Goal: Task Accomplishment & Management: Use online tool/utility

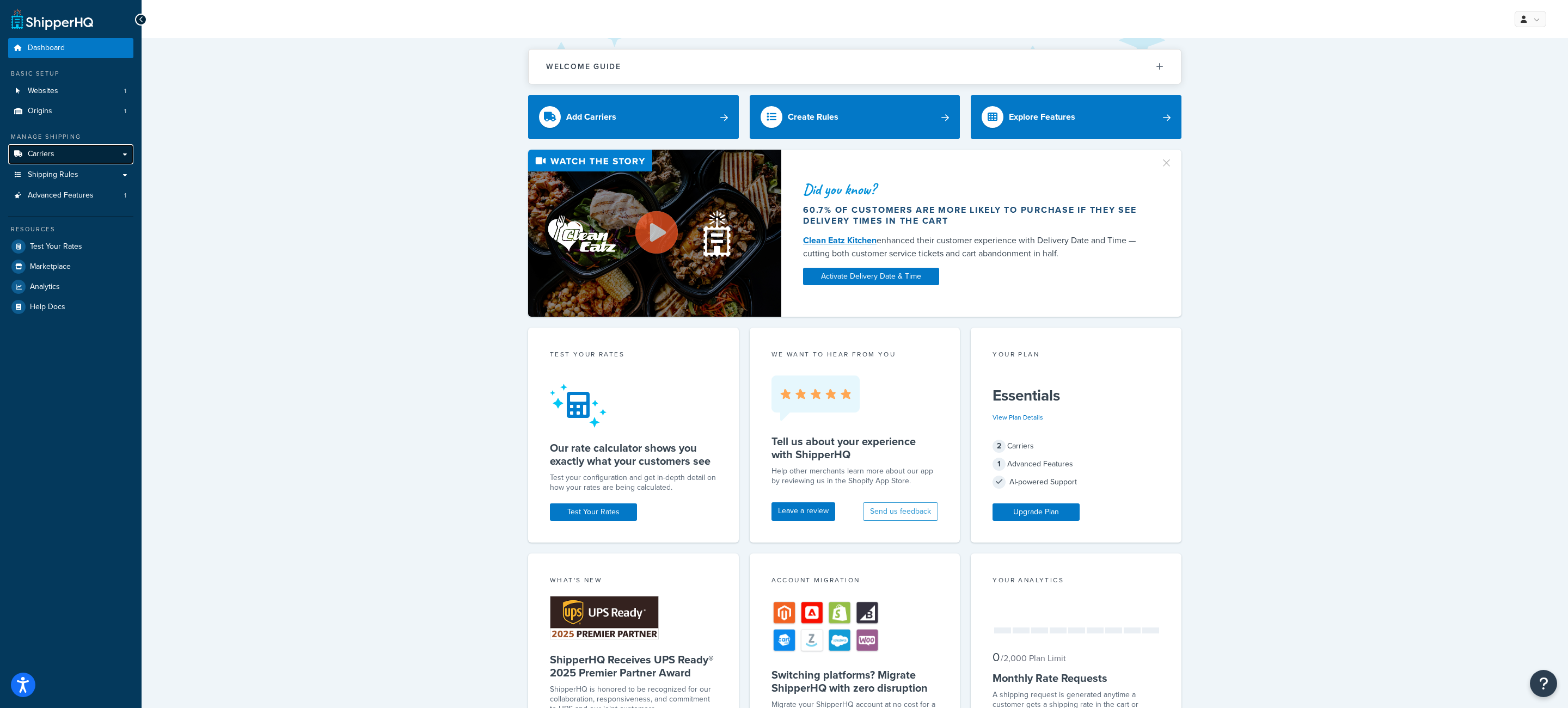
click at [85, 154] on link "Carriers" at bounding box center [71, 153] width 125 height 20
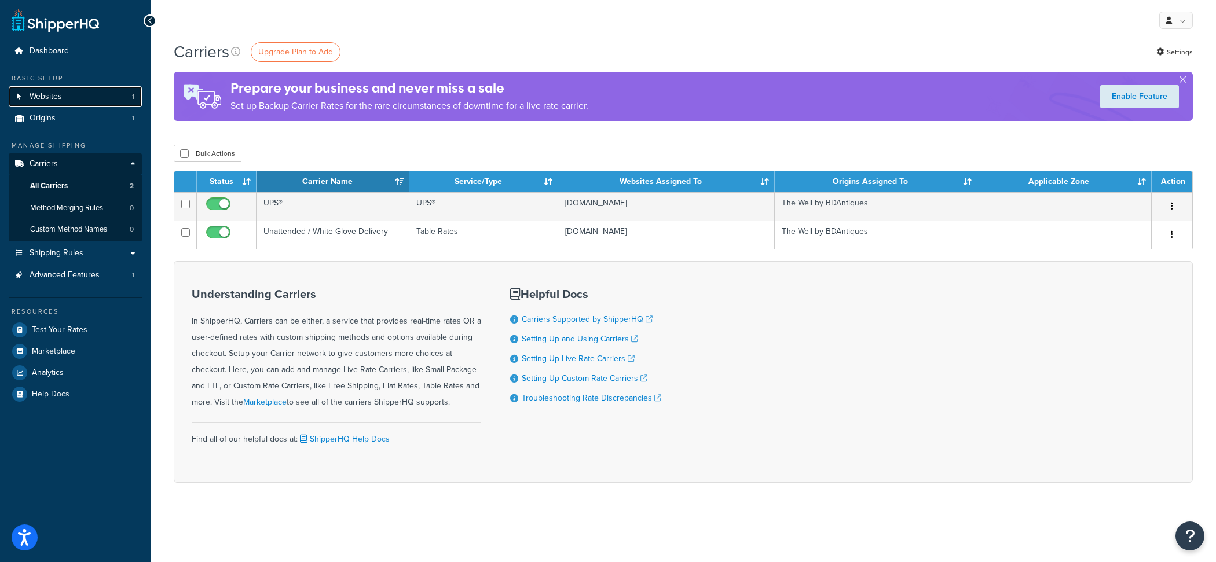
click at [124, 96] on link "Websites 1" at bounding box center [75, 96] width 133 height 21
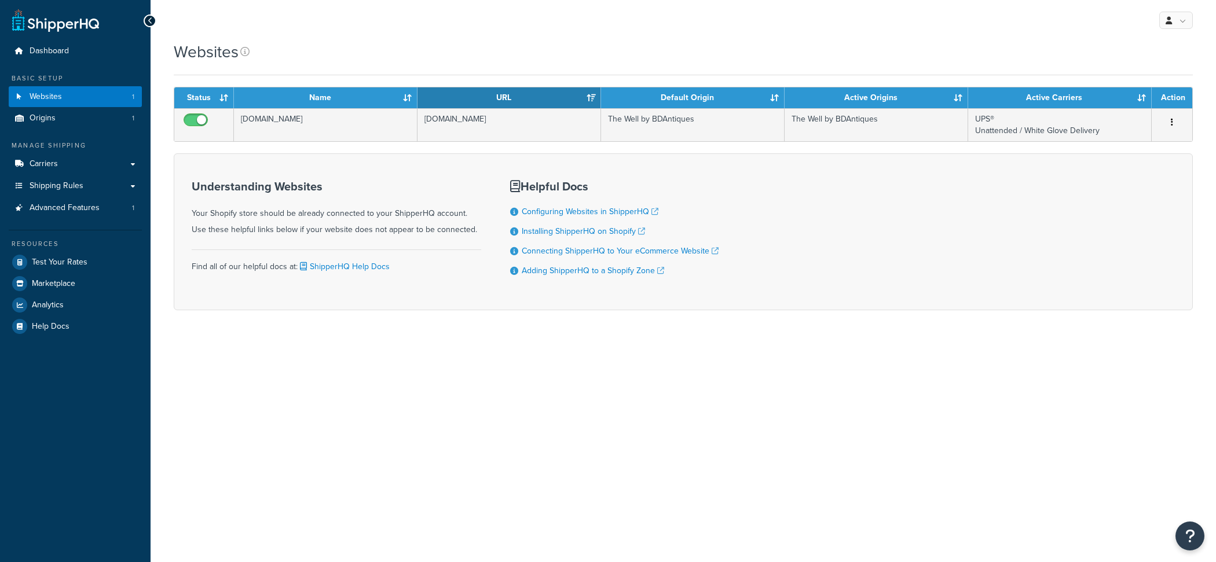
click at [433, 130] on td "shane-brown-co.myshopify.com" at bounding box center [509, 124] width 184 height 33
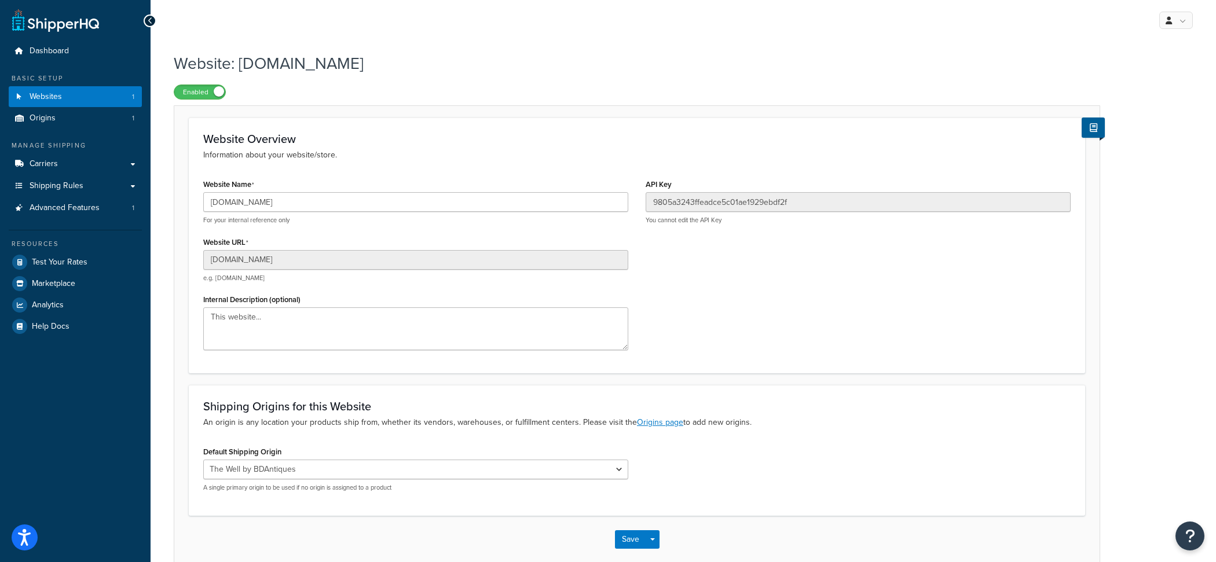
click at [307, 250] on div "Website URL shane-brown-co.myshopify.com e.g. mywebsite.com" at bounding box center [415, 258] width 425 height 49
click at [306, 263] on input "shane-brown-co.myshopify.com" at bounding box center [415, 260] width 425 height 20
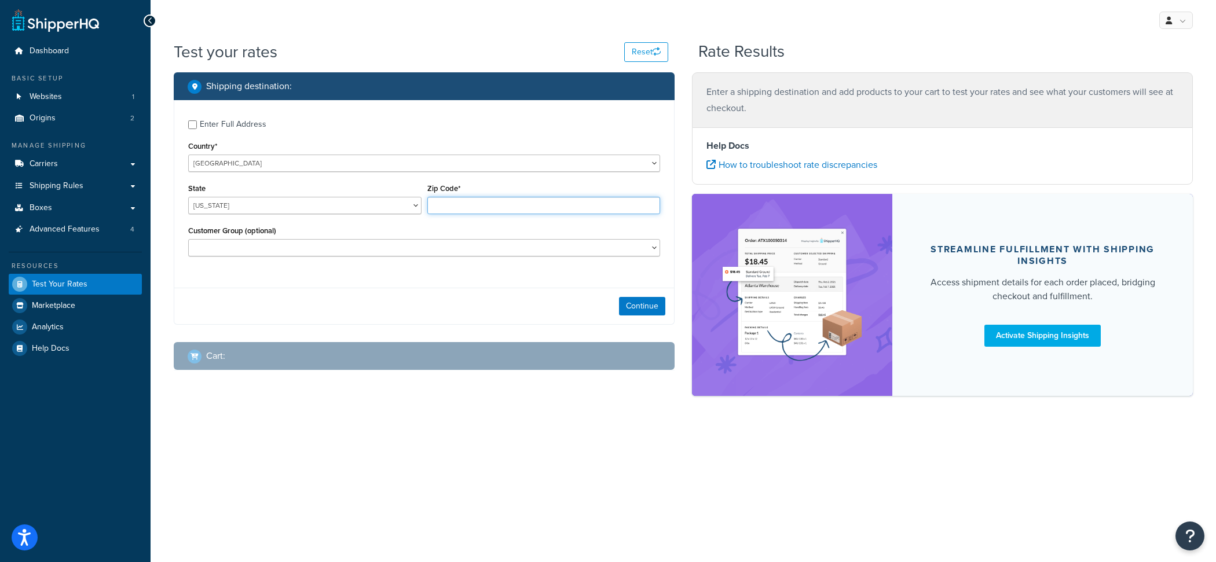
click at [449, 206] on input "Zip Code*" at bounding box center [543, 205] width 233 height 17
click at [495, 215] on div "Zip Code* 35005" at bounding box center [543, 202] width 239 height 42
click at [482, 209] on input "35005" at bounding box center [543, 205] width 233 height 17
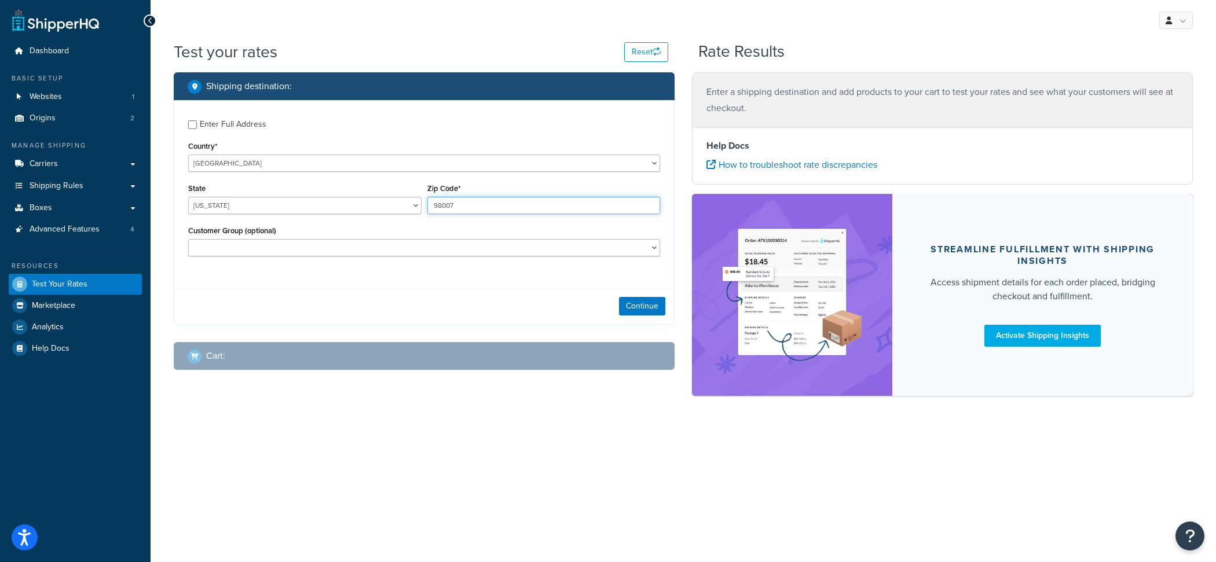
type input "98007"
click at [188, 197] on select "Alabama Alaska American Samoa Arizona Arkansas Armed Forces Americas Armed Forc…" at bounding box center [304, 205] width 233 height 17
select select "WA"
click option "Washington" at bounding box center [0, 0] width 0 height 0
click at [621, 305] on button "Continue" at bounding box center [642, 306] width 46 height 19
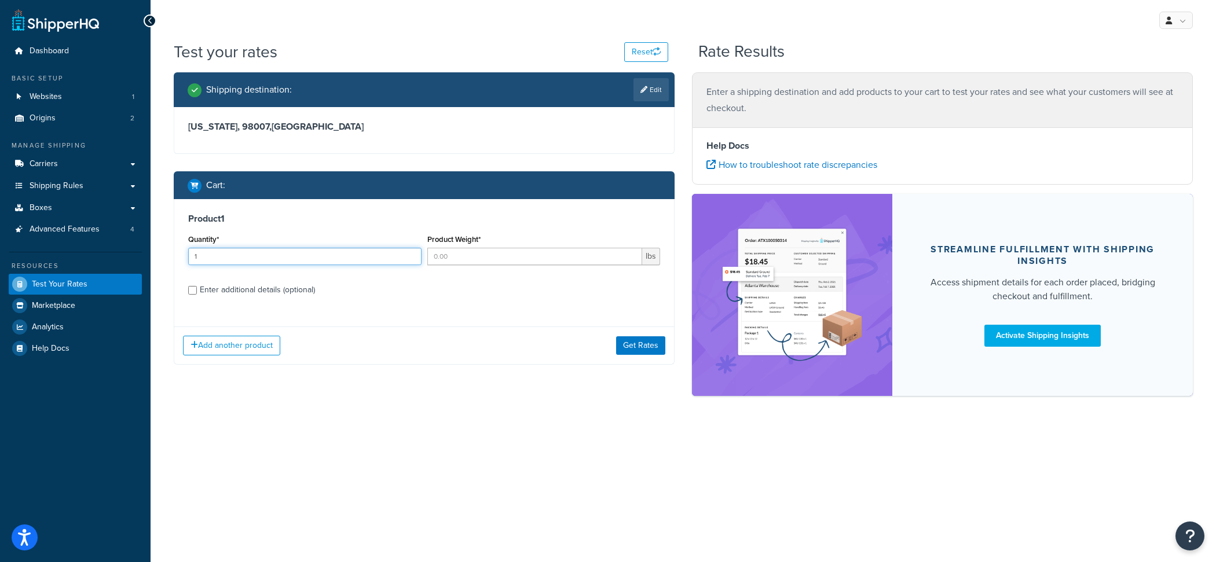
click at [339, 255] on input "1" at bounding box center [304, 256] width 233 height 17
type input "1"
type input "5"
click at [662, 346] on button "Get Rates" at bounding box center [640, 345] width 49 height 19
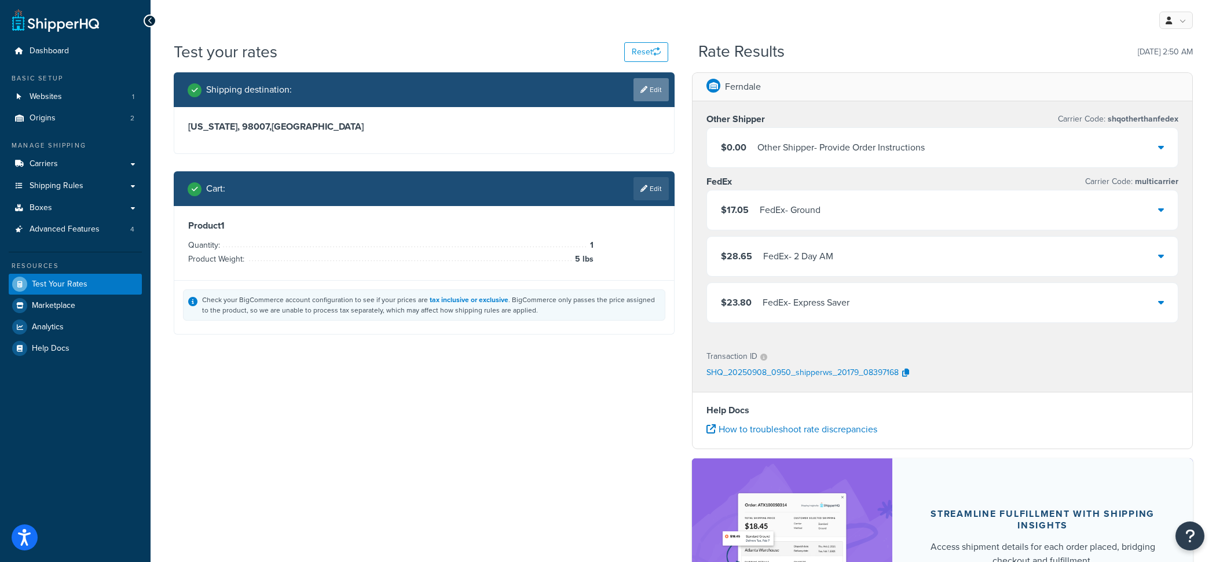
click at [656, 94] on link "Edit" at bounding box center [650, 89] width 35 height 23
select select "WA"
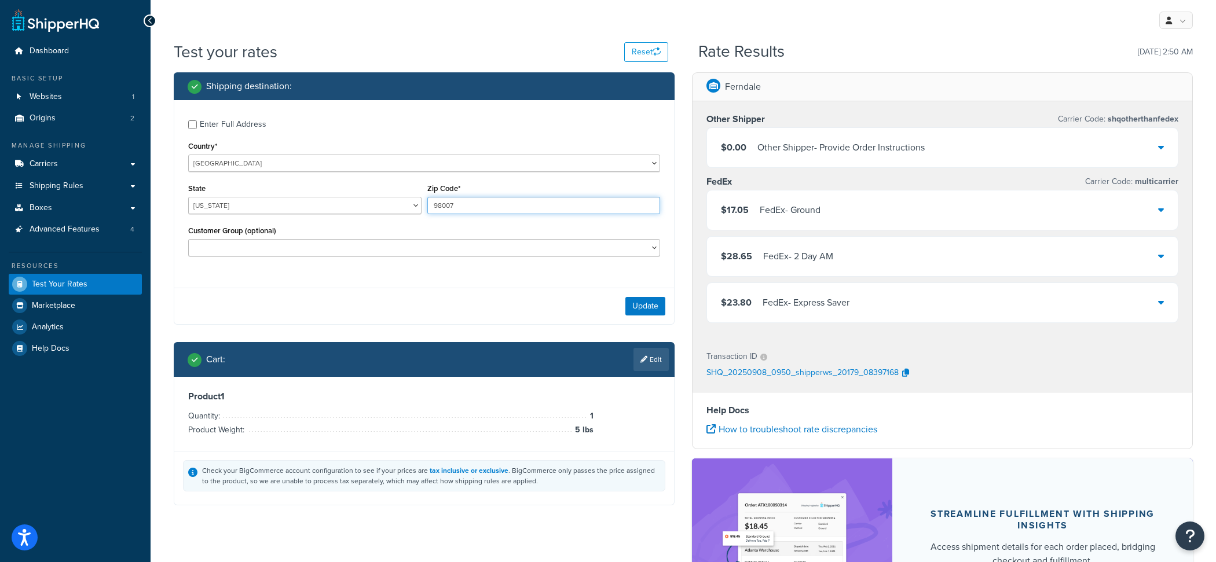
click at [446, 206] on input "98007" at bounding box center [543, 205] width 233 height 17
click at [246, 134] on div "Enter Full Address Country* United States United Kingdom Afghanistan Åland Isla…" at bounding box center [424, 189] width 500 height 179
click at [246, 126] on div "Enter Full Address" at bounding box center [233, 124] width 67 height 16
click at [197, 126] on input "Enter Full Address" at bounding box center [192, 124] width 9 height 9
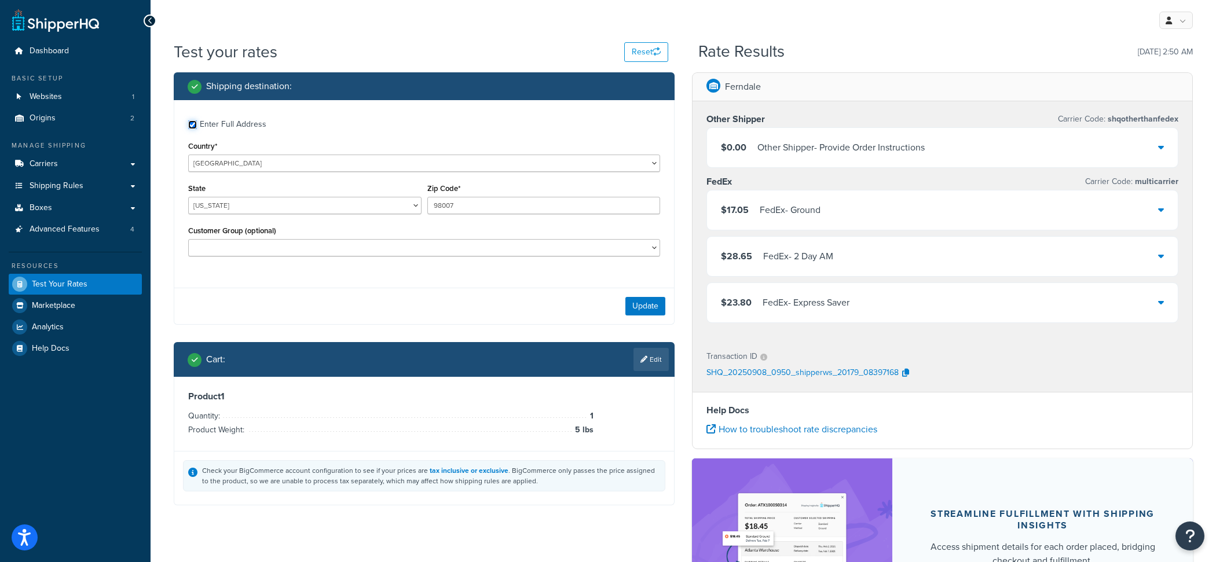
checkbox input "true"
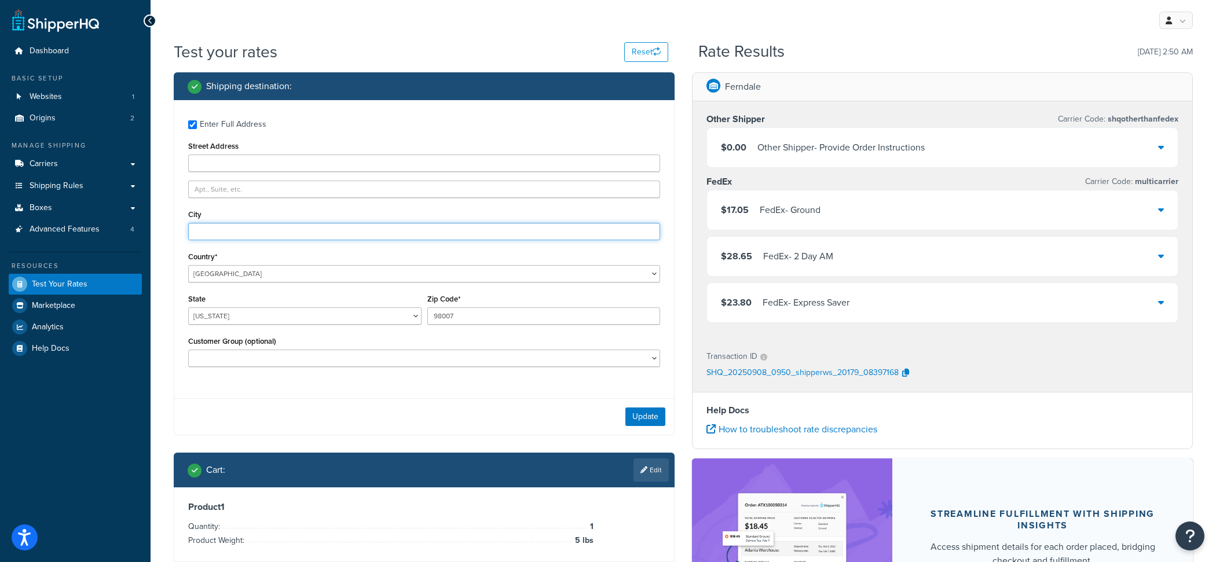
click at [265, 233] on input "City" at bounding box center [424, 231] width 472 height 17
paste input "BELLEVUE"
type input "BELLEVUE"
click at [661, 413] on button "Update" at bounding box center [645, 417] width 40 height 19
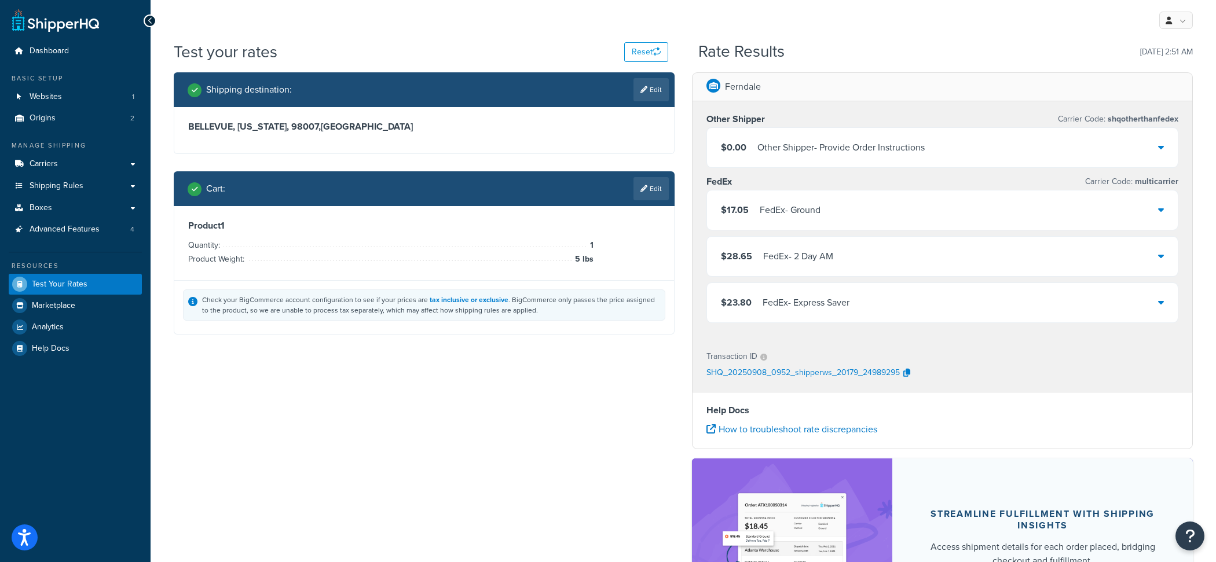
click at [309, 130] on h3 "BELLEVUE, Washington, 98007 , United States" at bounding box center [424, 127] width 472 height 12
copy h3 "98007"
click at [222, 129] on h3 "BELLEVUE, Washington, 98007 , United States" at bounding box center [424, 127] width 472 height 12
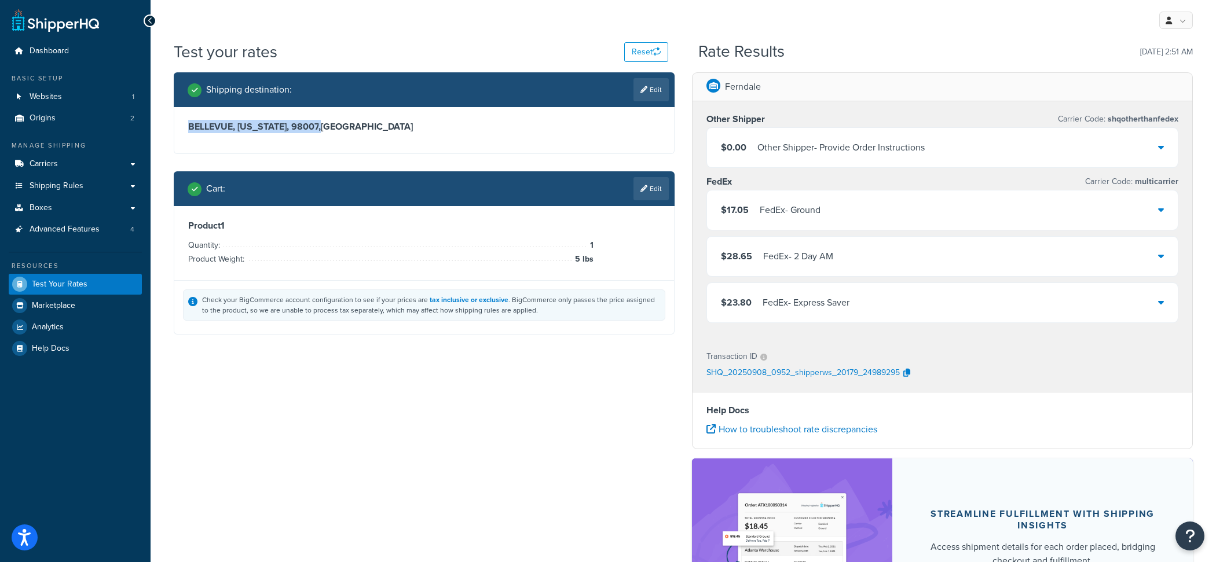
click at [222, 129] on h3 "BELLEVUE, Washington, 98007 , United States" at bounding box center [424, 127] width 472 height 12
copy h3 "BELLEVUE, Washington, 98007 ,"
click at [211, 119] on div "BELLEVUE, Washington, 98007 , United States" at bounding box center [424, 130] width 500 height 46
copy h3 "BELLEVUE"
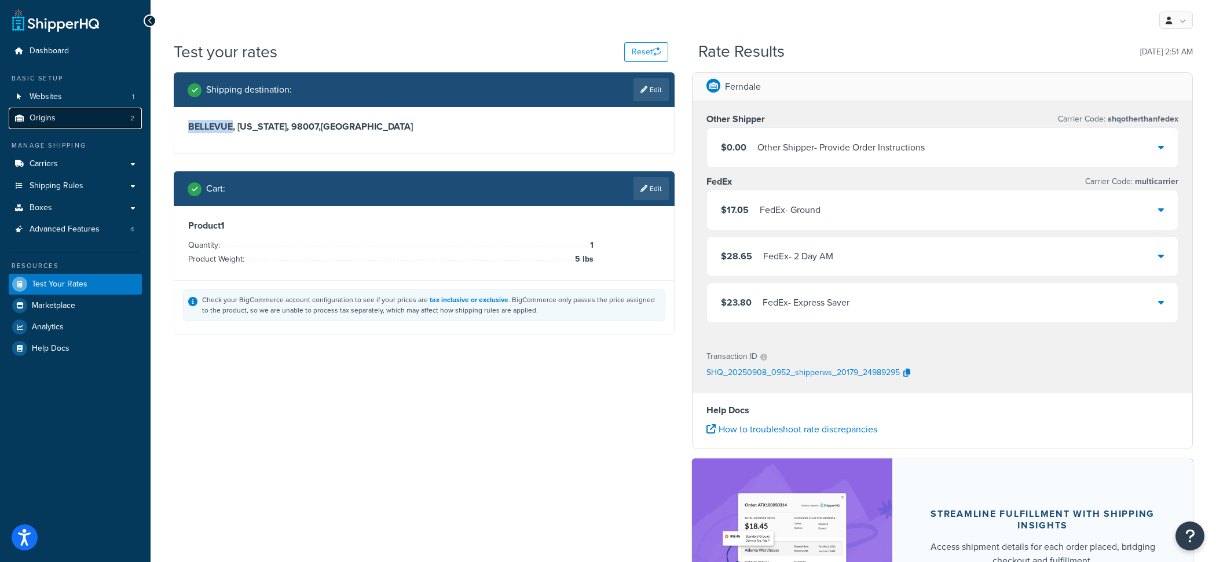
click at [85, 122] on link "Origins 2" at bounding box center [75, 118] width 133 height 21
click at [115, 169] on link "Carriers" at bounding box center [75, 163] width 133 height 21
click at [875, 200] on div "$17.05 FedEx - Ground" at bounding box center [942, 209] width 471 height 39
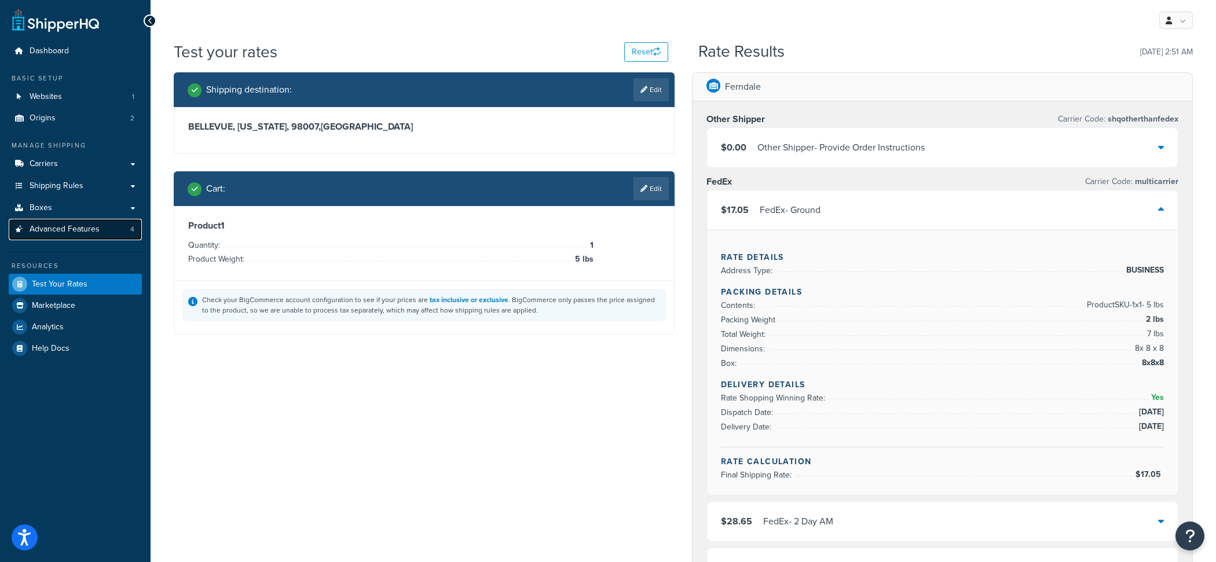
click at [105, 231] on link "Advanced Features 4" at bounding box center [75, 229] width 133 height 21
click at [658, 190] on link "Edit" at bounding box center [650, 188] width 35 height 23
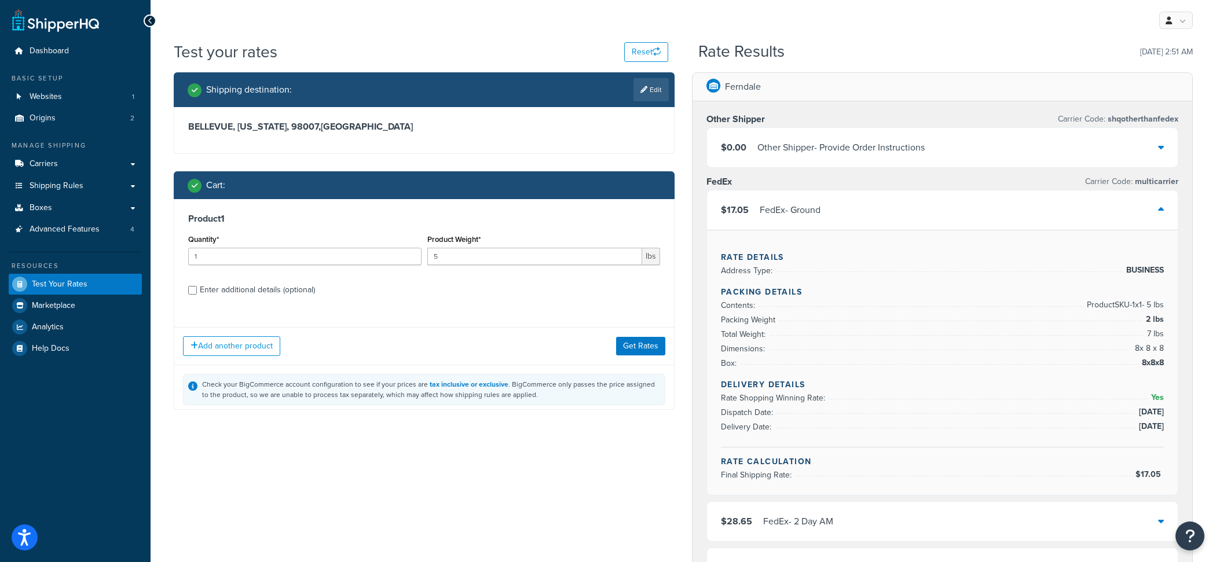
click at [283, 283] on div "Enter additional details (optional)" at bounding box center [257, 290] width 115 height 16
click at [197, 286] on input "Enter additional details (optional)" at bounding box center [192, 290] width 9 height 9
checkbox input "true"
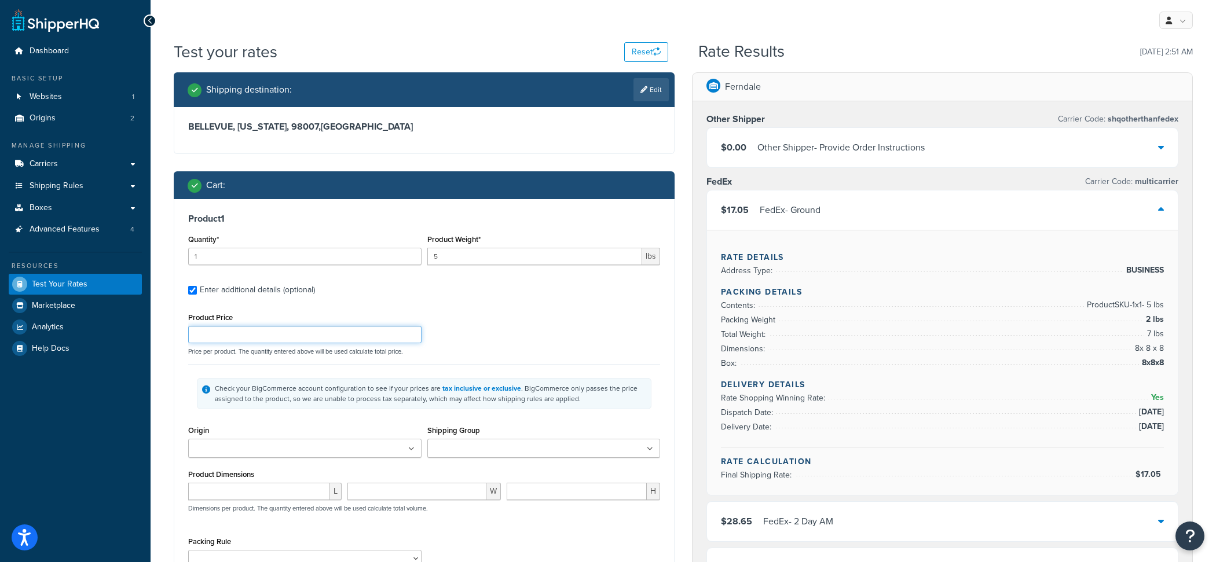
click at [289, 336] on input "Product Price" at bounding box center [304, 334] width 233 height 17
type input "5.2"
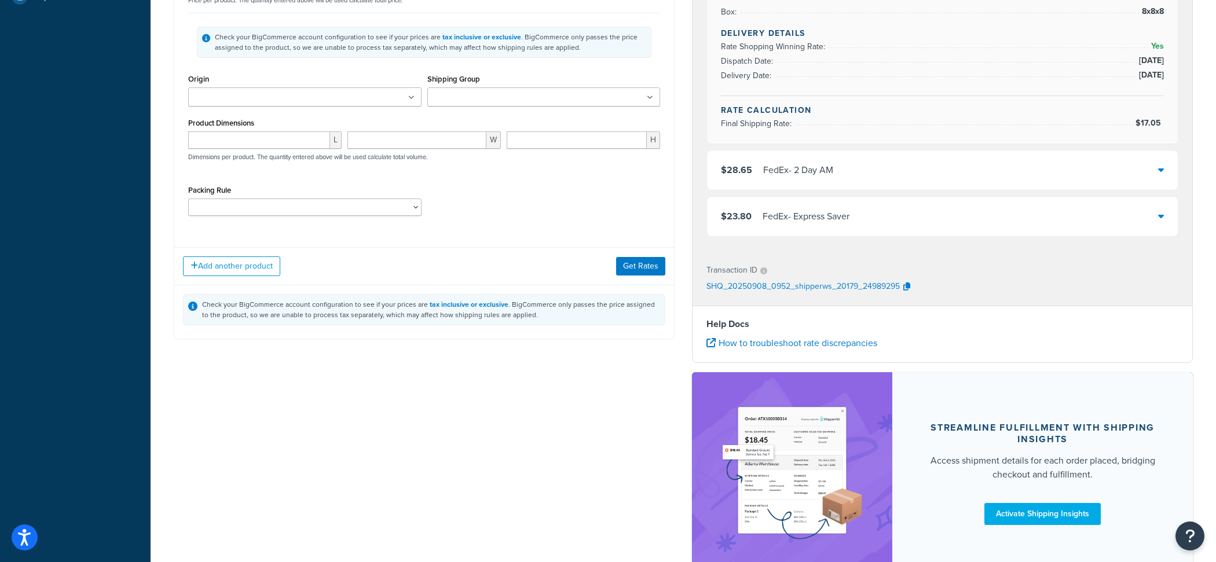
click at [643, 283] on div "Add another product Get Rates" at bounding box center [424, 266] width 500 height 38
click at [643, 274] on button "Get Rates" at bounding box center [640, 266] width 49 height 19
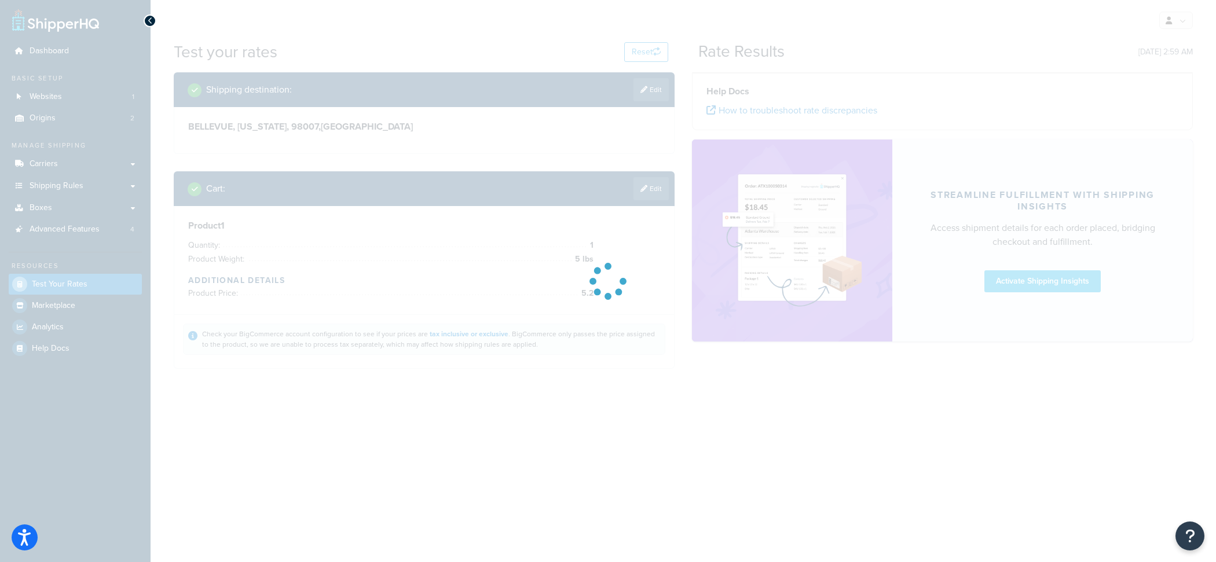
scroll to position [0, 0]
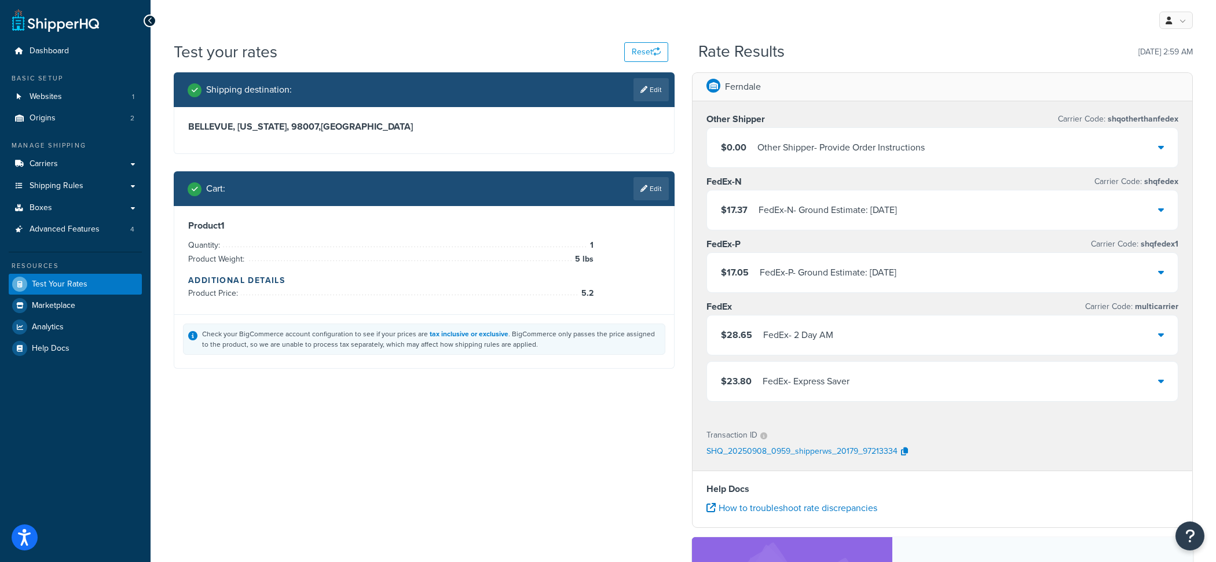
click at [897, 214] on div "FedEx-N - Ground Estimate: Sep 9, 2025" at bounding box center [827, 210] width 138 height 16
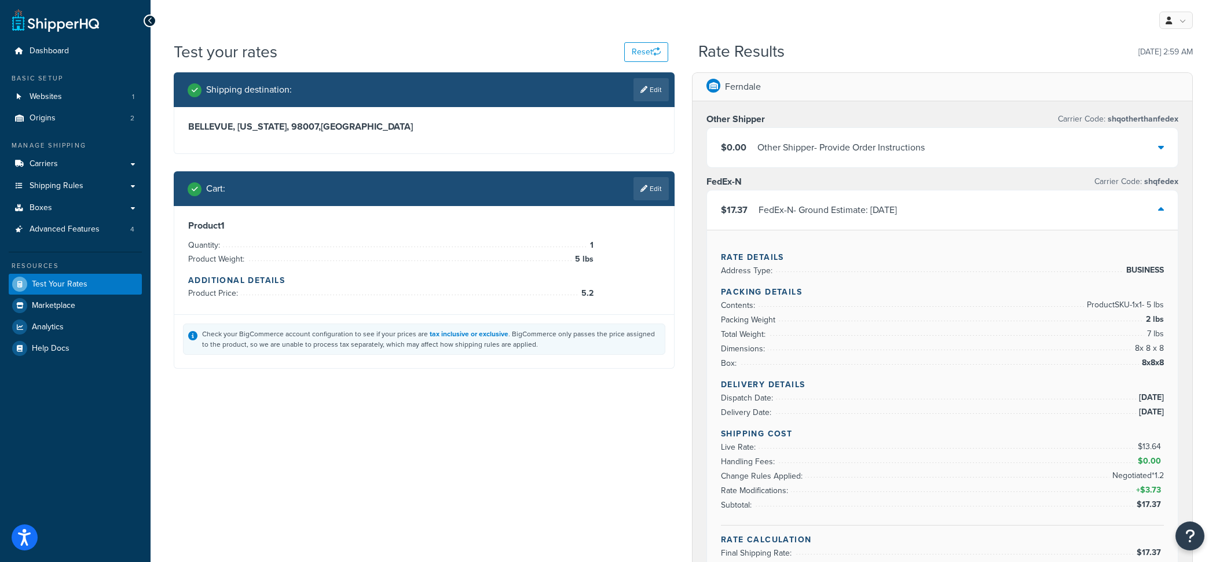
click at [883, 222] on div "$17.37 FedEx-N - Ground Estimate: Sep 9, 2025" at bounding box center [942, 209] width 471 height 39
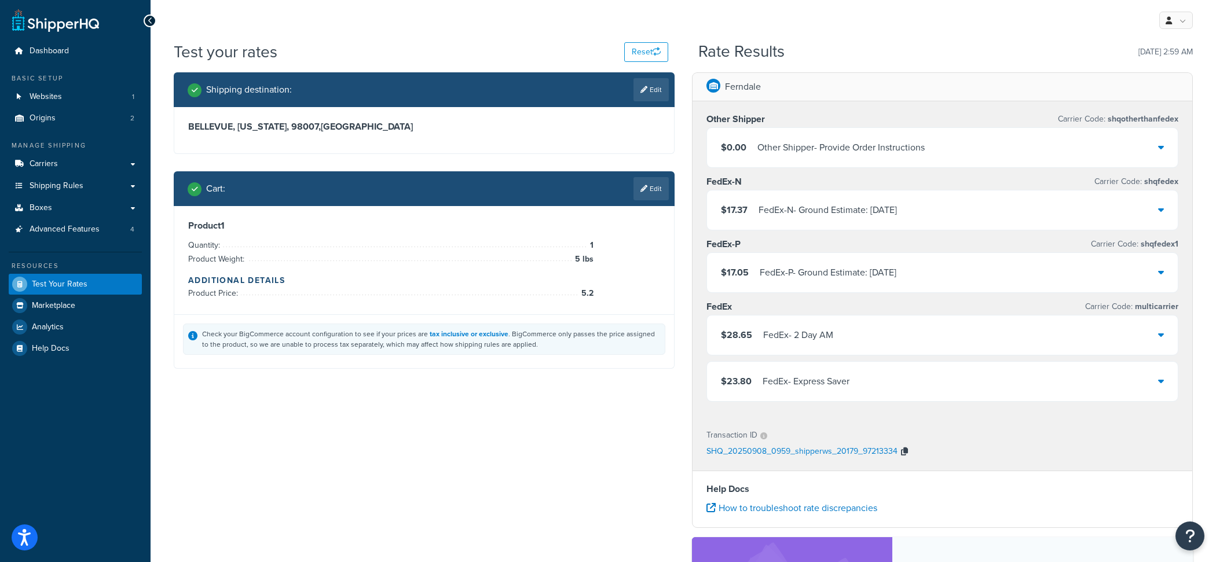
click at [904, 451] on icon "button" at bounding box center [904, 451] width 7 height 8
click at [97, 162] on link "Carriers" at bounding box center [75, 163] width 133 height 21
click at [656, 192] on link "Edit" at bounding box center [650, 188] width 35 height 23
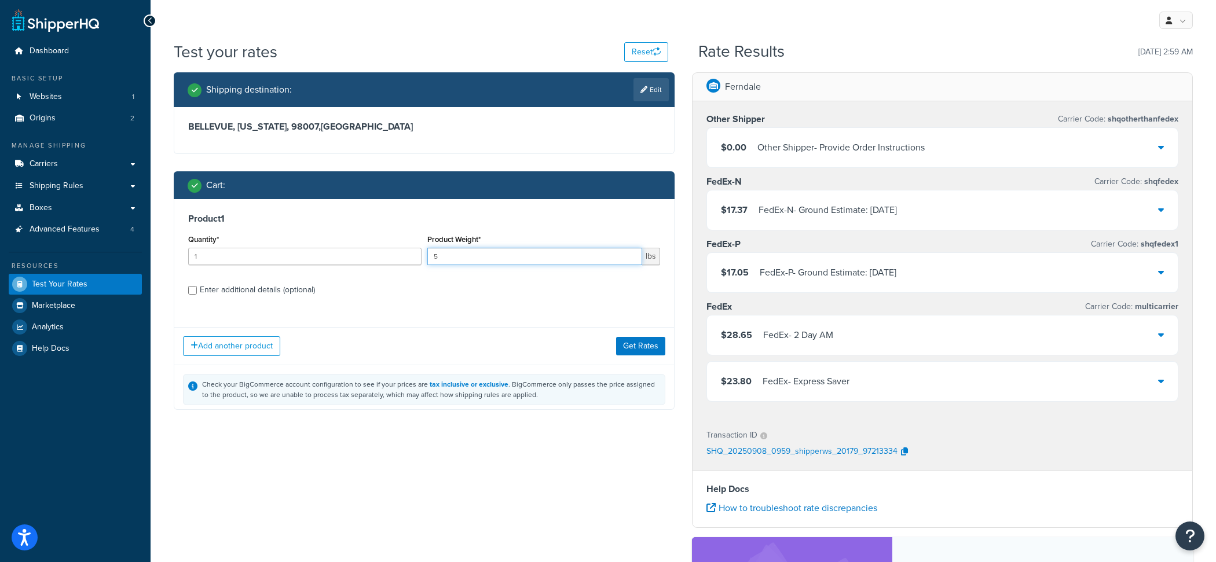
click at [510, 261] on input "5" at bounding box center [534, 256] width 215 height 17
type input "5.1"
click at [641, 343] on button "Get Rates" at bounding box center [640, 345] width 49 height 19
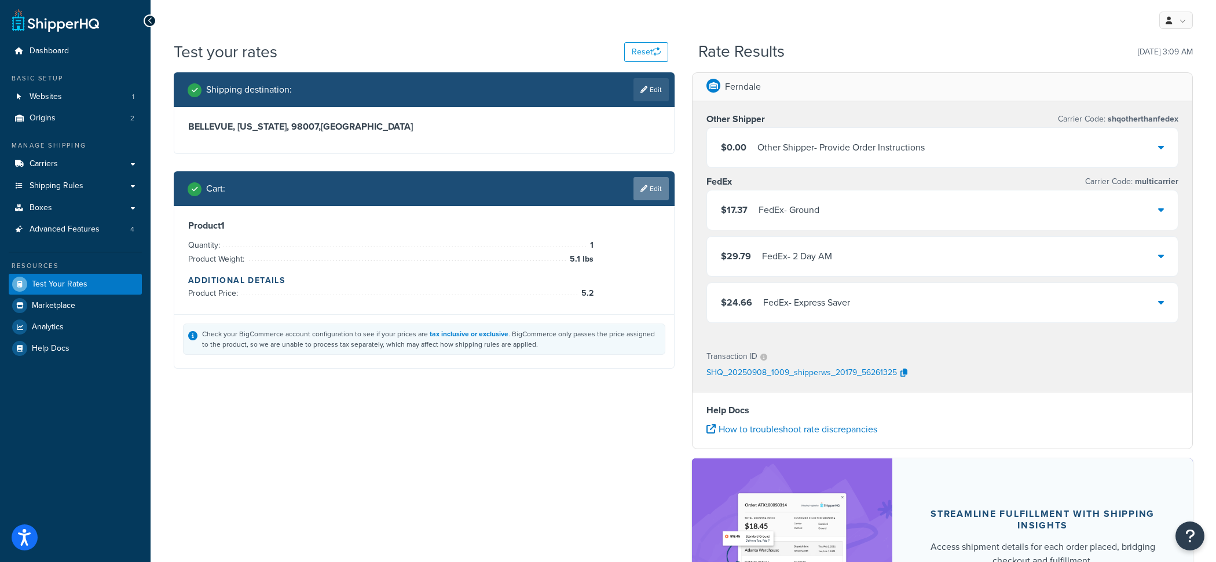
click at [667, 190] on link "Edit" at bounding box center [650, 188] width 35 height 23
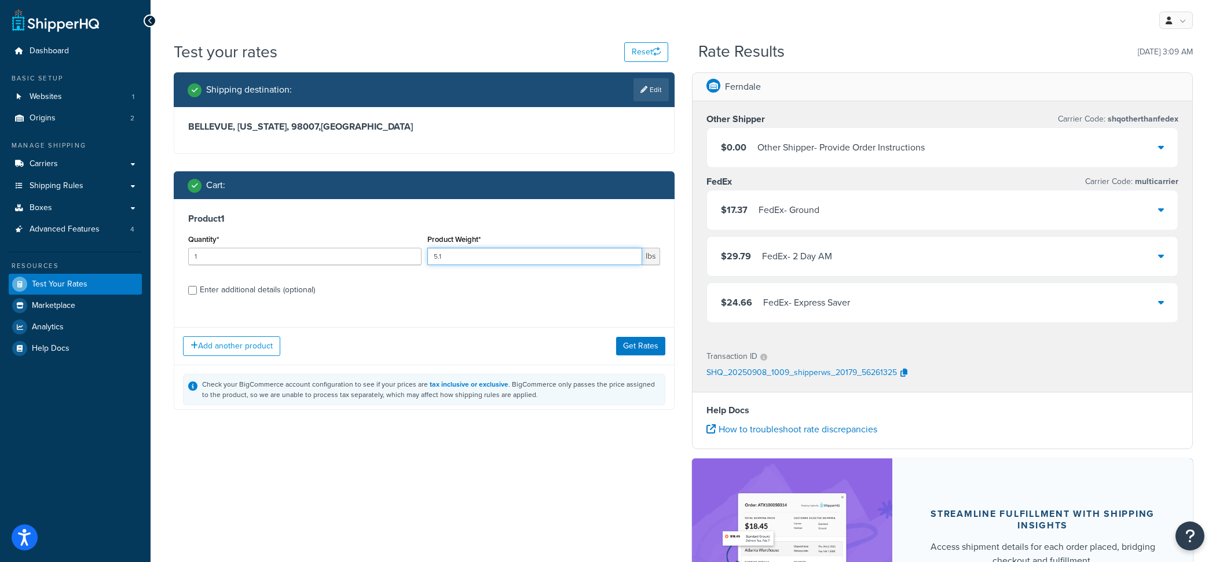
click at [535, 257] on input "5.1" at bounding box center [534, 256] width 215 height 17
type input "5.2"
click at [647, 346] on button "Get Rates" at bounding box center [640, 345] width 49 height 19
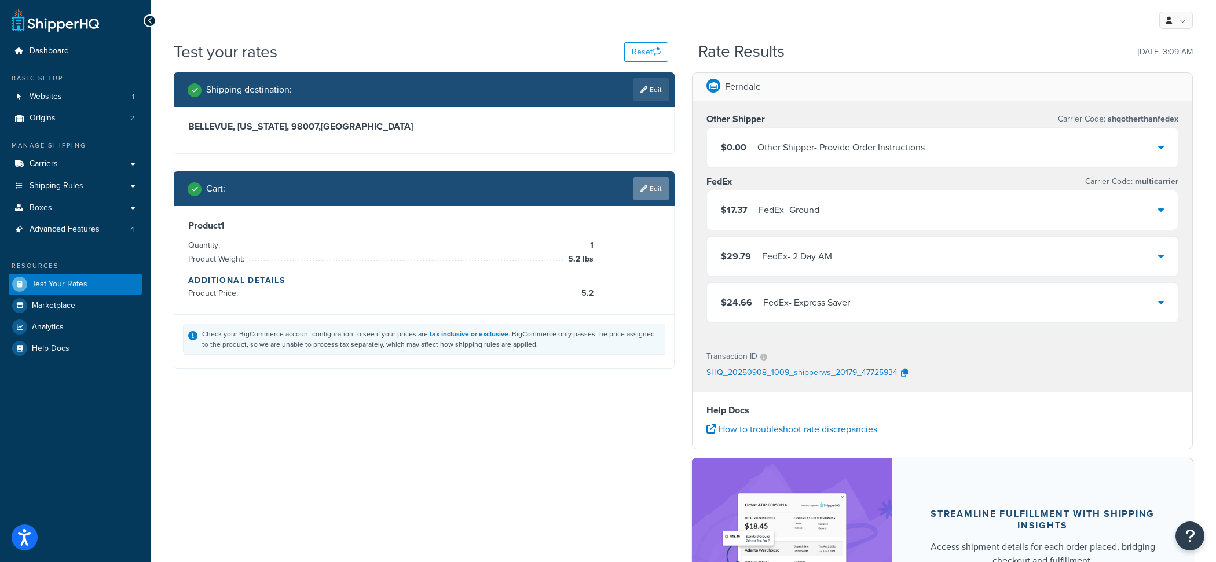
click at [656, 190] on link "Edit" at bounding box center [650, 188] width 35 height 23
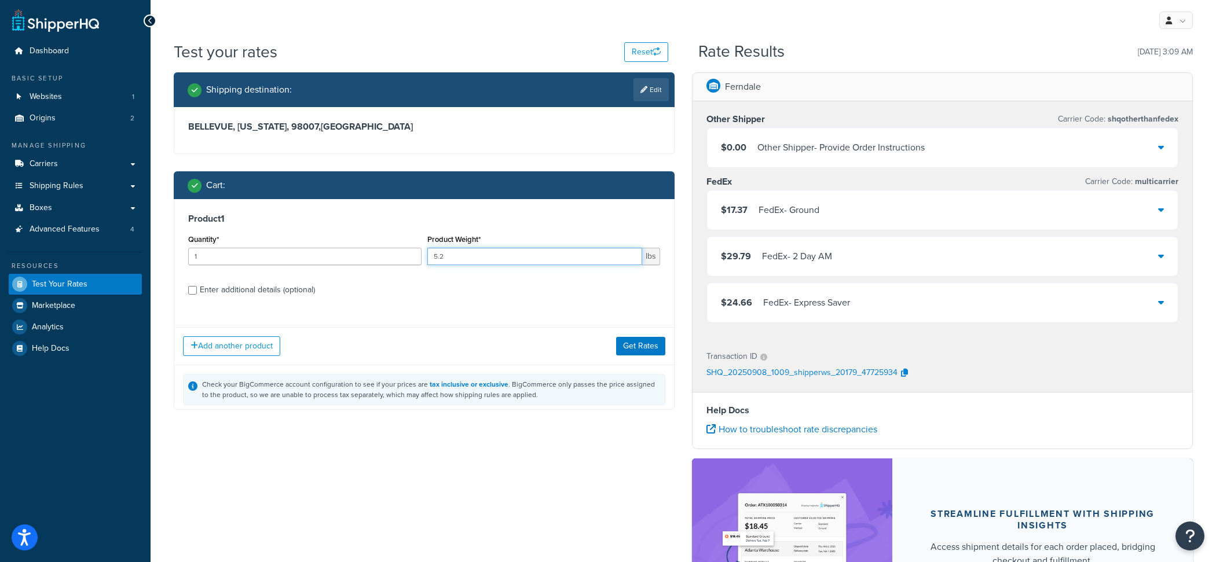
click at [531, 265] on input "5.2" at bounding box center [534, 256] width 215 height 17
type input "5.9"
click at [651, 349] on button "Get Rates" at bounding box center [640, 345] width 49 height 19
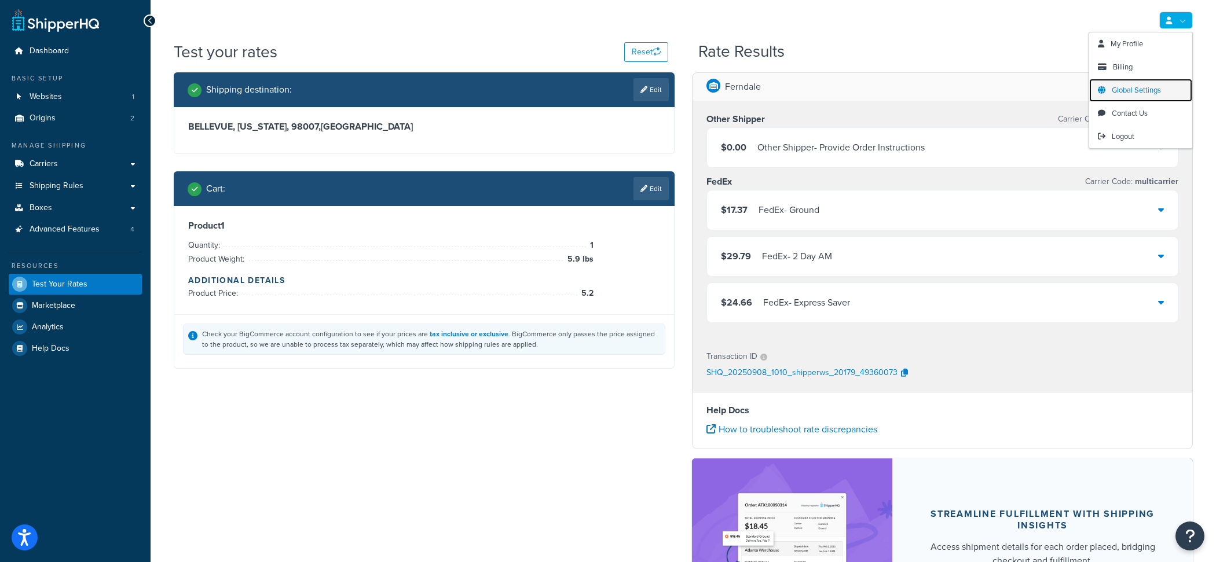
click at [1140, 89] on span "Global Settings" at bounding box center [1136, 90] width 49 height 11
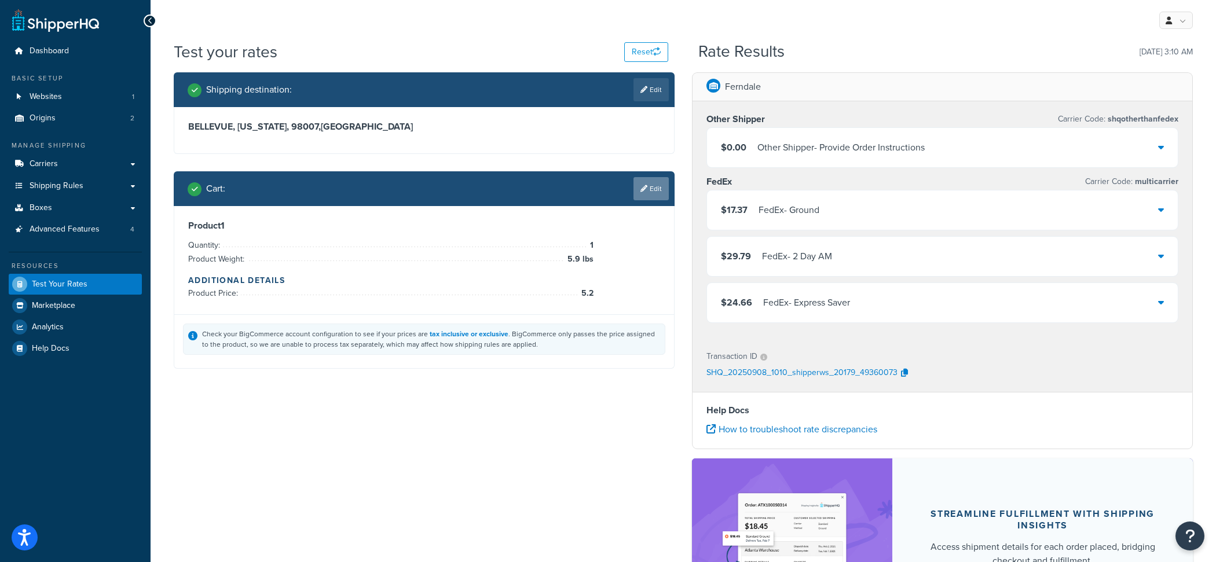
click at [633, 188] on link "Edit" at bounding box center [650, 188] width 35 height 23
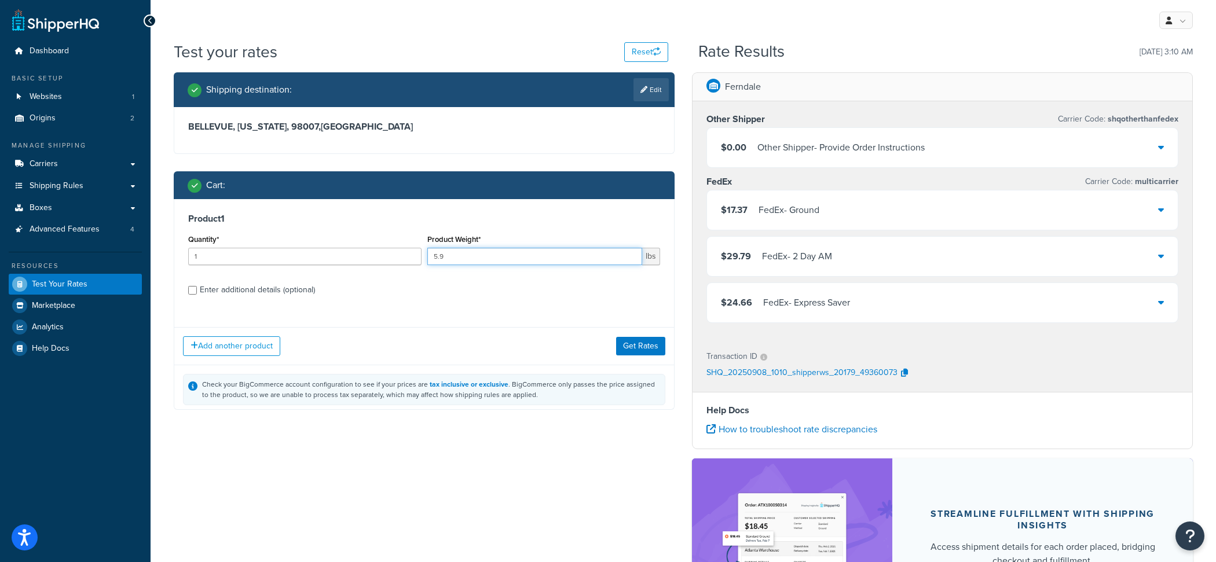
click at [534, 258] on input "5.9" at bounding box center [534, 256] width 215 height 17
type input "1.1"
click at [651, 353] on button "Get Rates" at bounding box center [640, 345] width 49 height 19
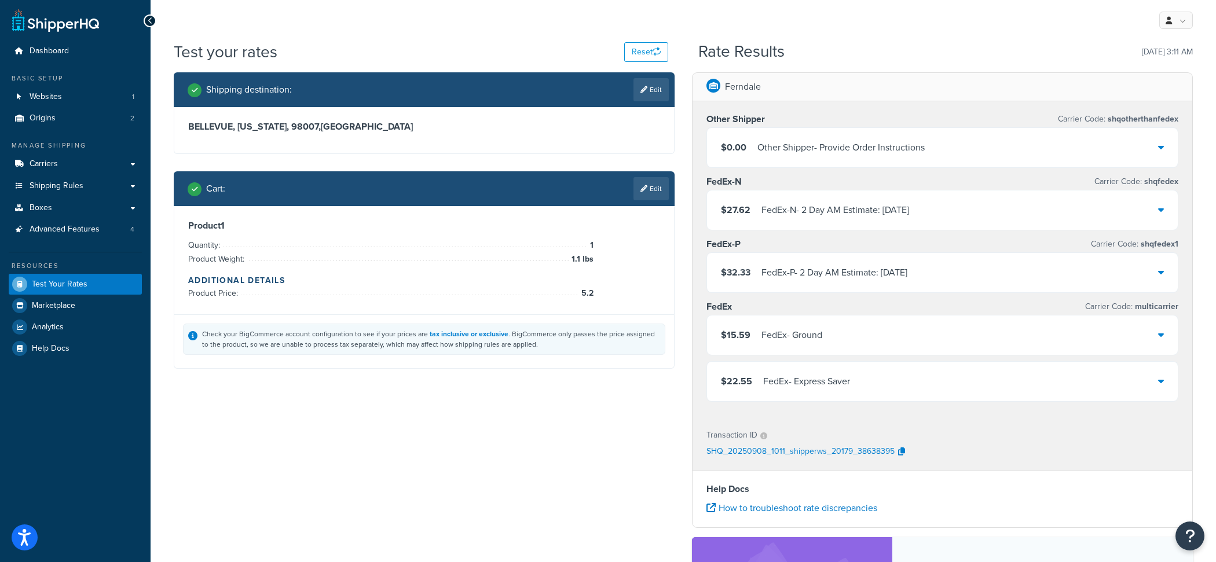
click at [642, 196] on link "Edit" at bounding box center [650, 188] width 35 height 23
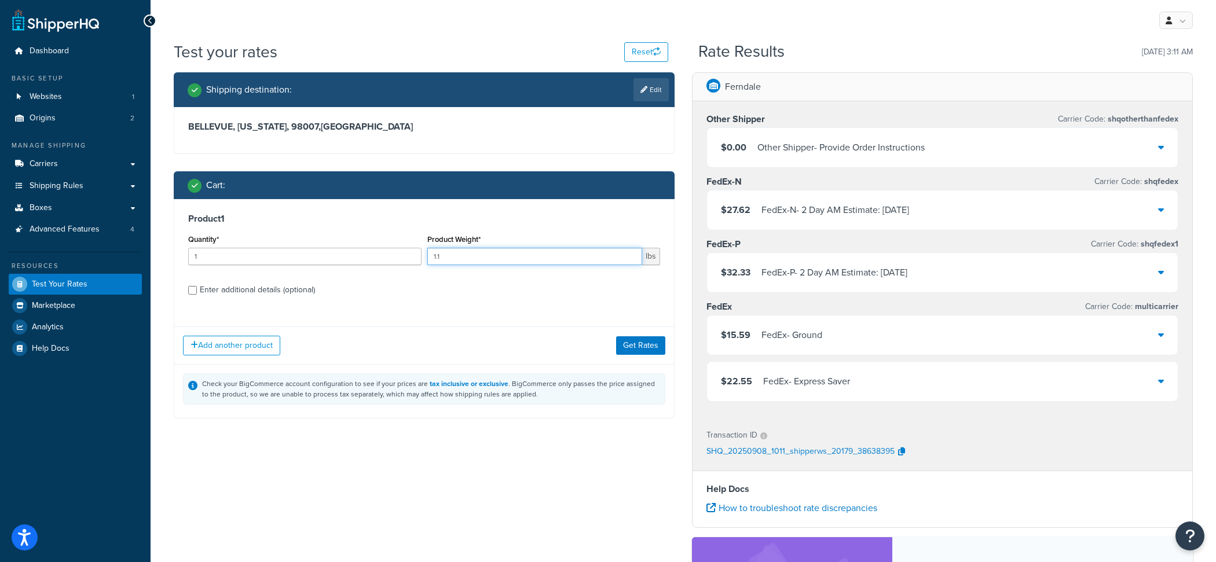
click at [580, 265] on input "1.1" at bounding box center [534, 256] width 215 height 17
type input "1.2"
click at [654, 353] on button "Get Rates" at bounding box center [640, 345] width 49 height 19
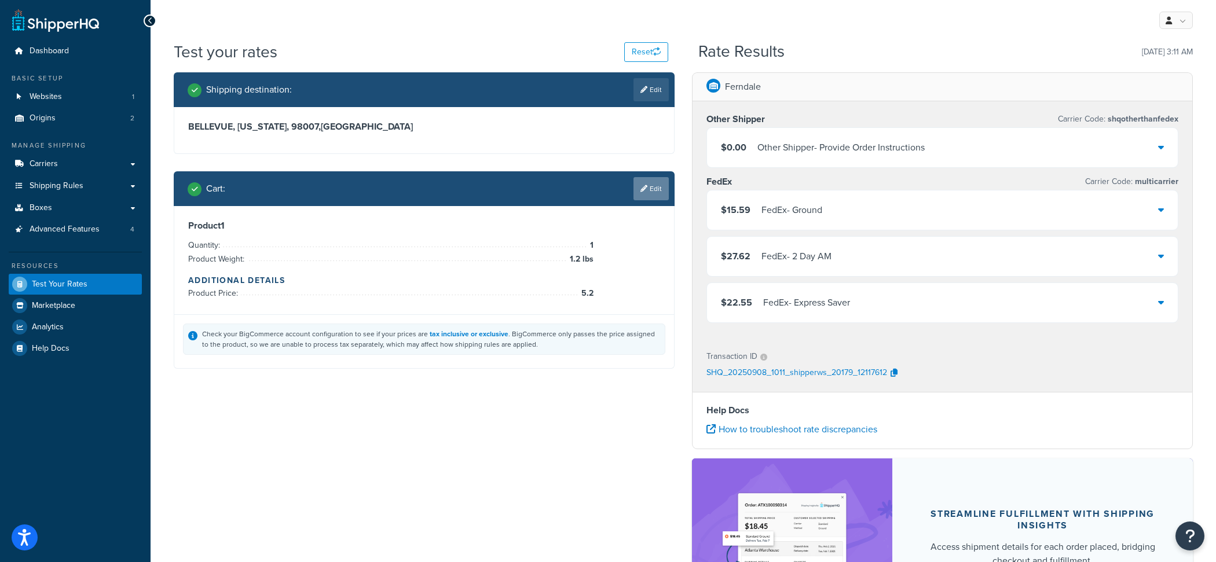
click at [644, 186] on icon at bounding box center [643, 188] width 7 height 7
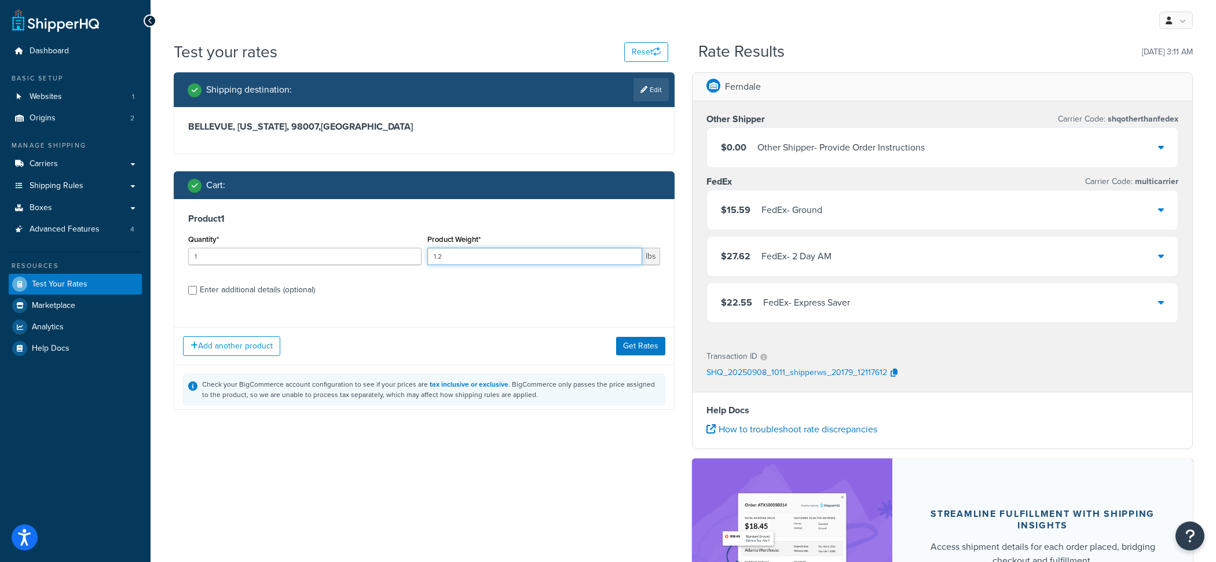
click at [533, 258] on input "1.2" at bounding box center [534, 256] width 215 height 17
type input "1.5"
click at [649, 333] on div "Add another product Get Rates" at bounding box center [424, 346] width 500 height 38
click at [649, 338] on button "Get Rates" at bounding box center [640, 345] width 49 height 19
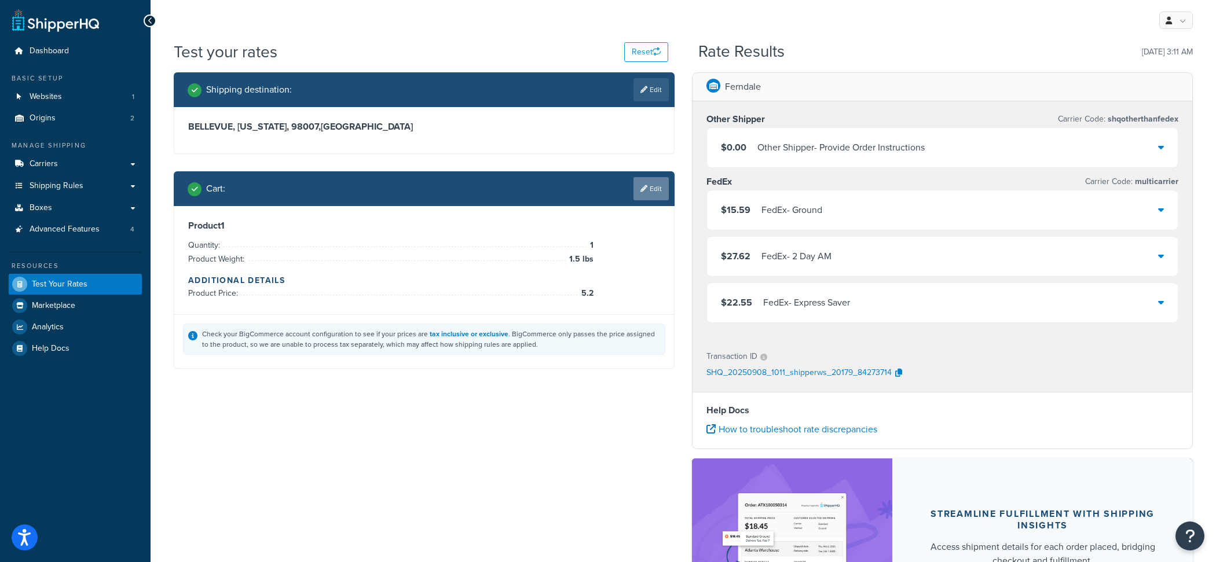
click at [656, 184] on link "Edit" at bounding box center [650, 188] width 35 height 23
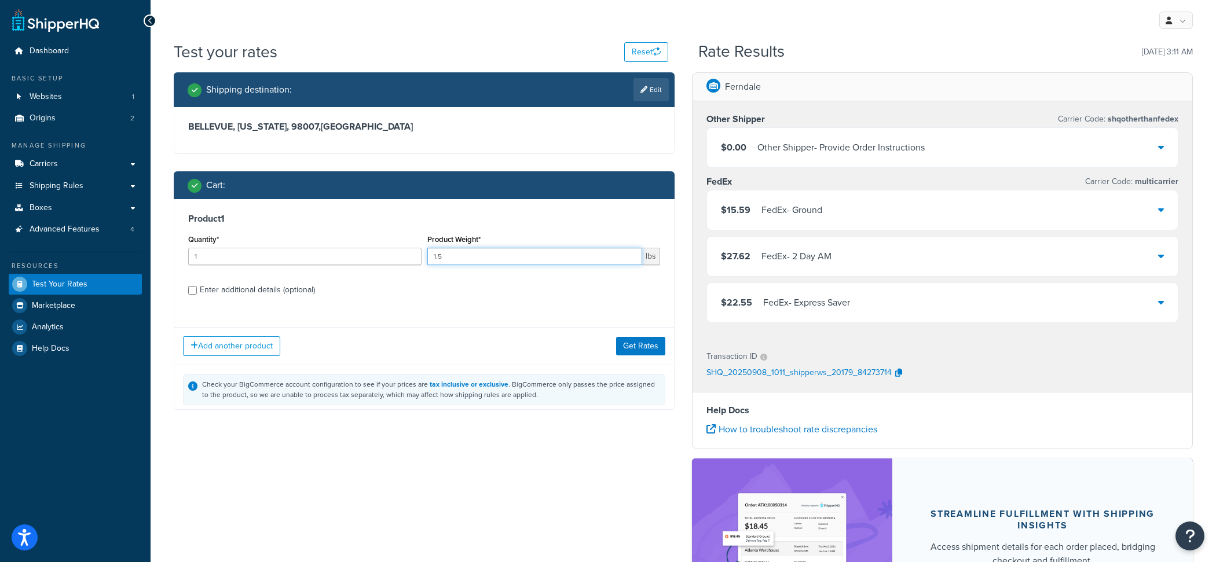
click at [523, 258] on input "1.5" at bounding box center [534, 256] width 215 height 17
type input "1.8"
click at [642, 350] on button "Get Rates" at bounding box center [640, 345] width 49 height 19
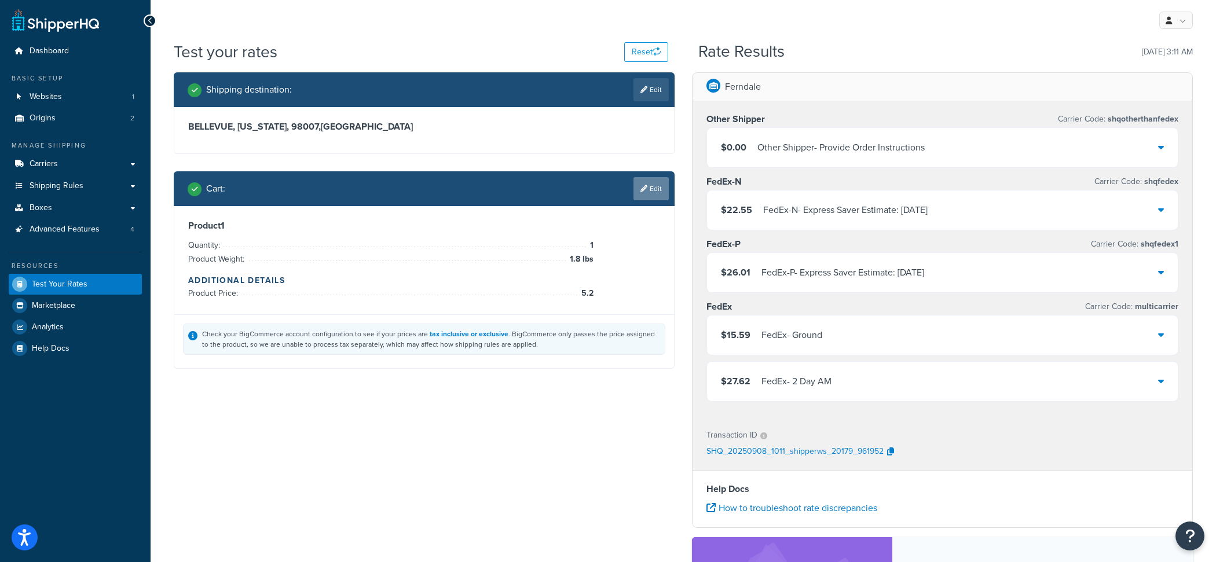
click at [652, 192] on link "Edit" at bounding box center [650, 188] width 35 height 23
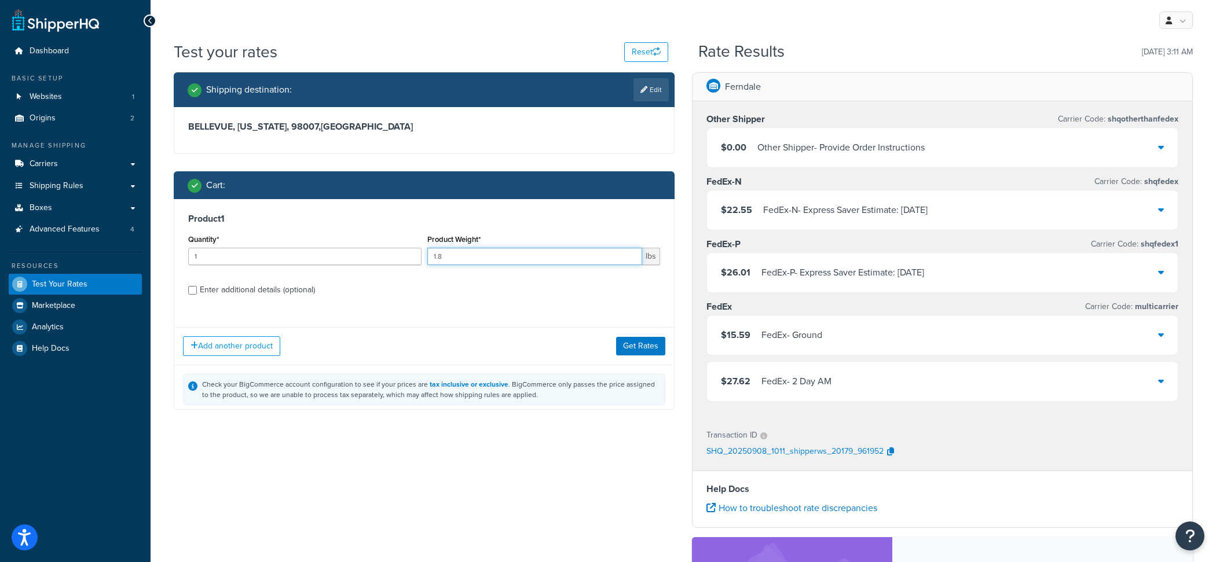
click at [482, 257] on input "1.8" at bounding box center [534, 256] width 215 height 17
type input "1.1"
click at [637, 342] on button "Get Rates" at bounding box center [640, 345] width 49 height 19
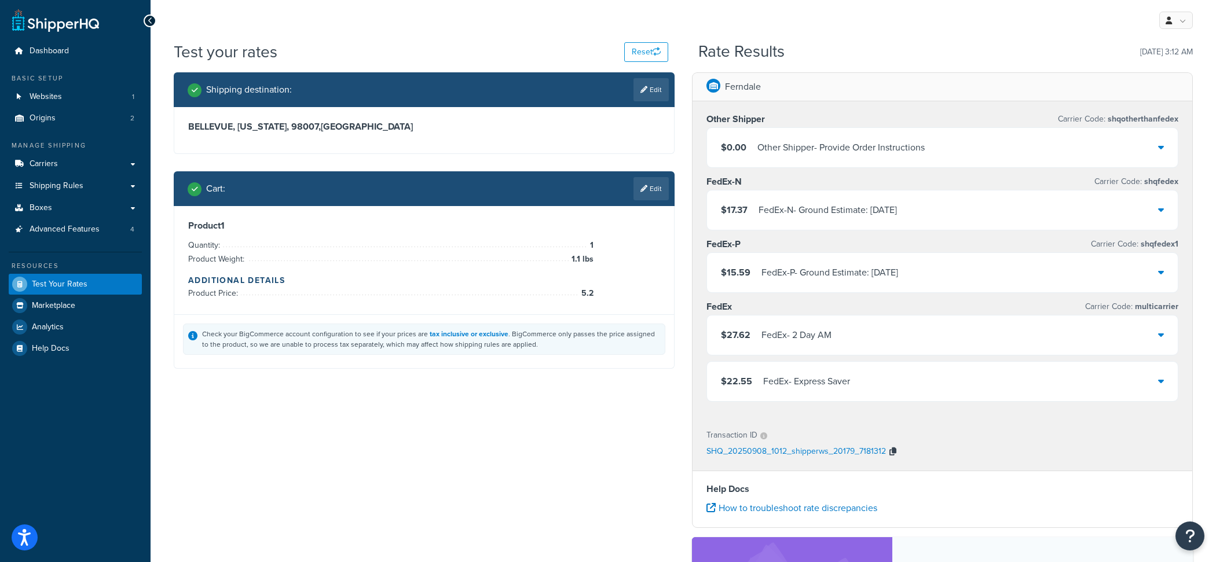
click at [890, 449] on icon "button" at bounding box center [892, 451] width 7 height 8
click at [644, 184] on link "Edit" at bounding box center [650, 188] width 35 height 23
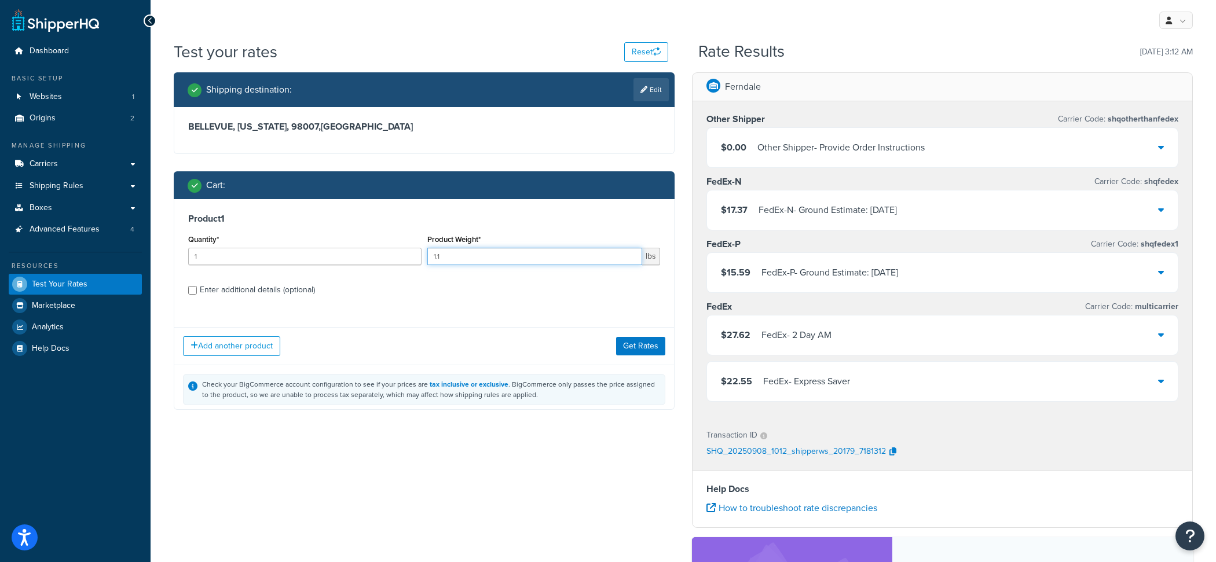
click at [524, 249] on input "1.1" at bounding box center [534, 256] width 215 height 17
click at [524, 256] on input "1.1" at bounding box center [534, 256] width 215 height 17
type input "1.6"
click at [650, 349] on button "Get Rates" at bounding box center [640, 345] width 49 height 19
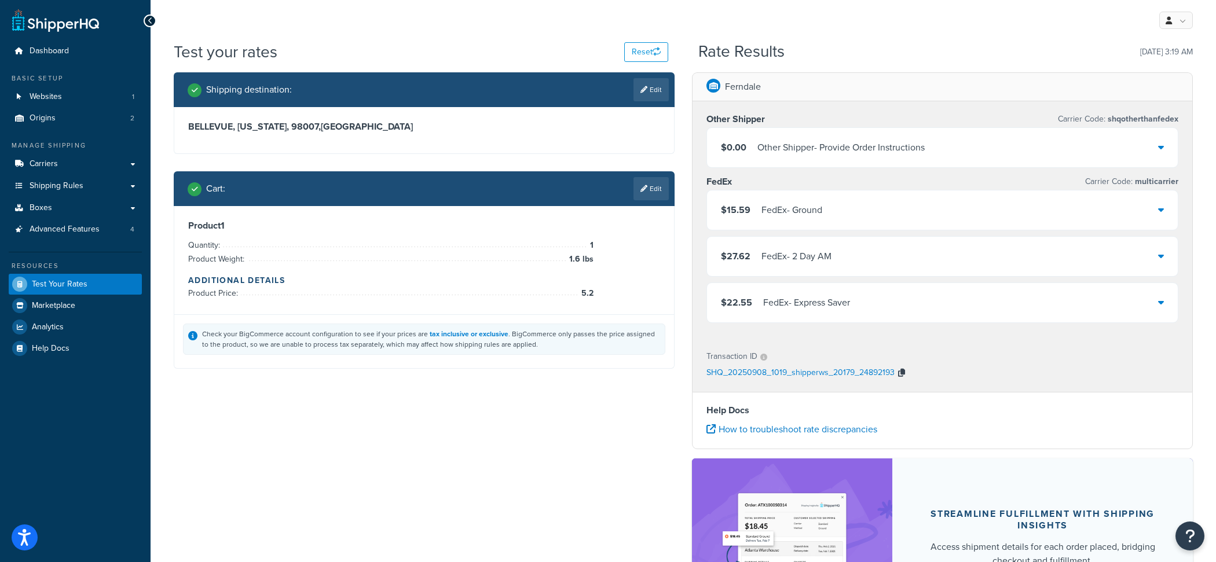
click at [901, 375] on icon "button" at bounding box center [901, 373] width 7 height 8
click at [668, 189] on link "Edit" at bounding box center [650, 188] width 35 height 23
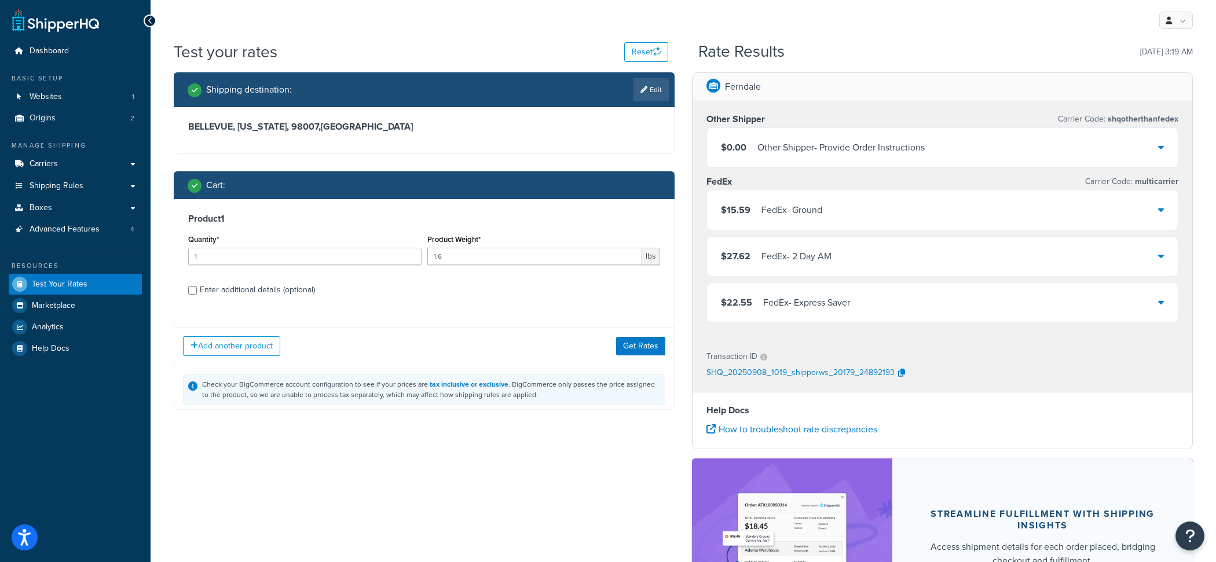
click at [576, 267] on div "Product Weight* 1.6 lbs" at bounding box center [543, 253] width 239 height 42
click at [576, 256] on input "1.6" at bounding box center [534, 256] width 215 height 17
type input "2.3"
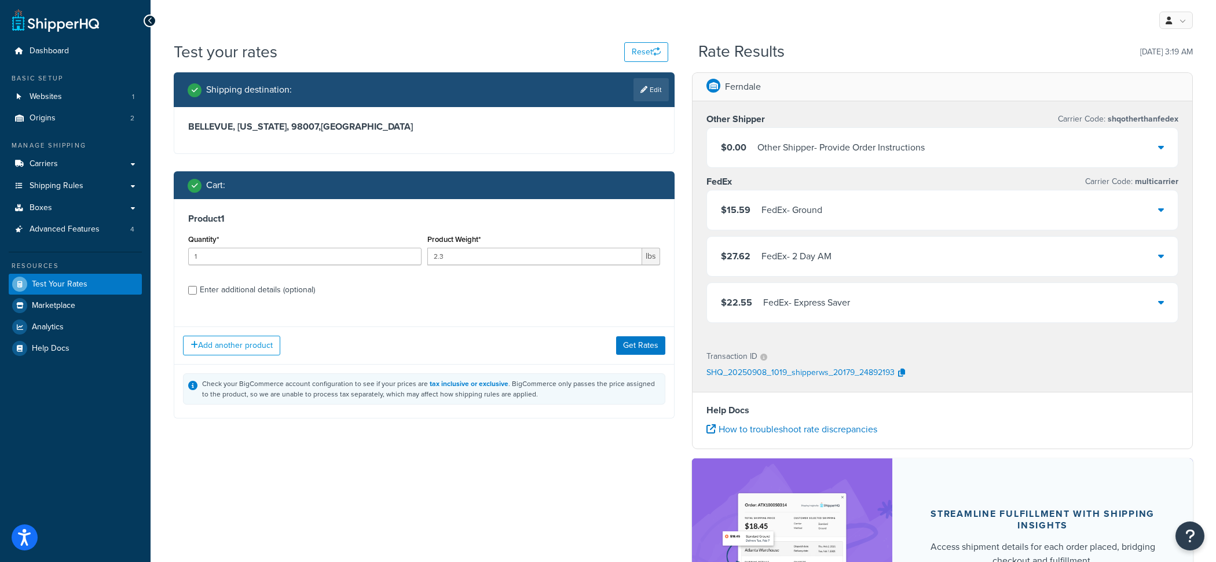
click at [640, 335] on div "Add another product Get Rates" at bounding box center [424, 346] width 500 height 38
click at [640, 347] on button "Get Rates" at bounding box center [640, 345] width 49 height 19
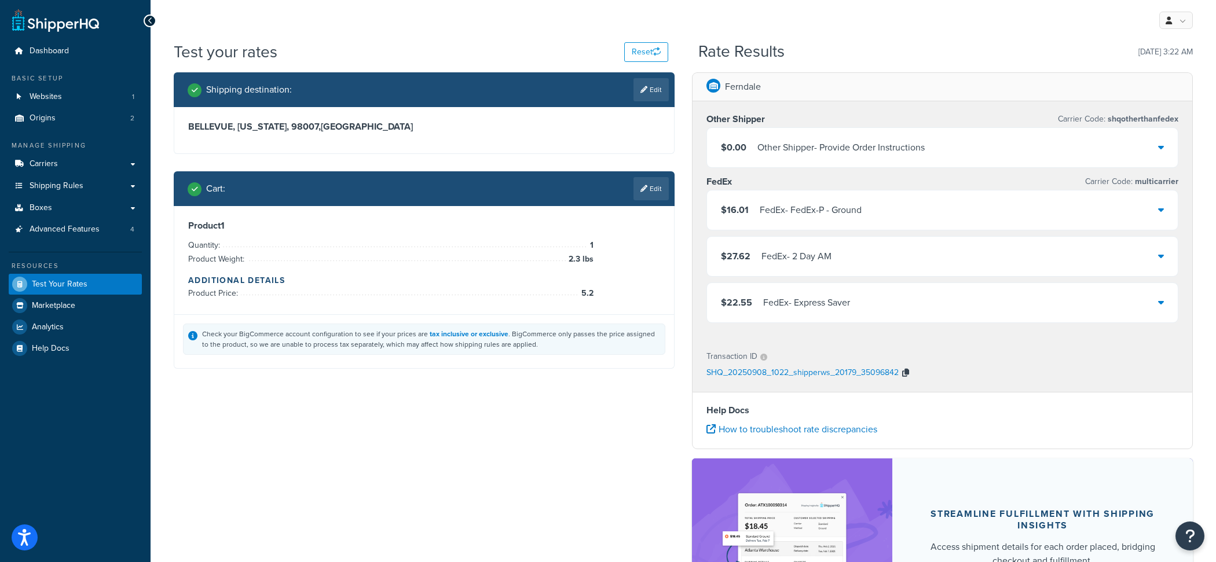
click at [904, 372] on icon "button" at bounding box center [905, 373] width 7 height 8
click at [376, 126] on h3 "BELLEVUE, Washington, 98007 , United States" at bounding box center [424, 127] width 472 height 12
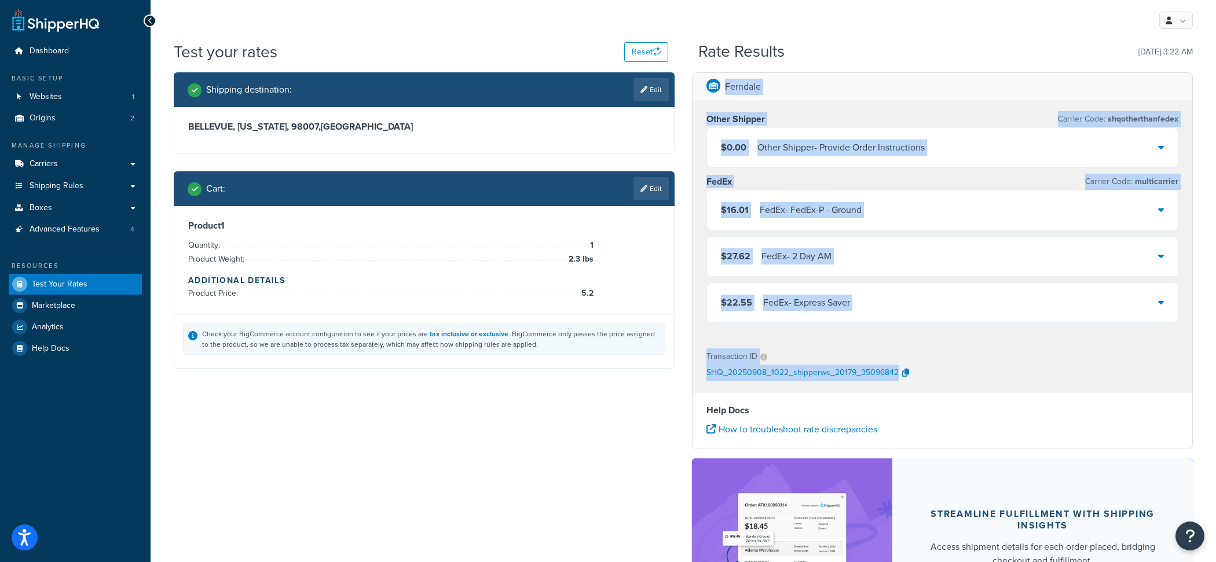
drag, startPoint x: 401, startPoint y: 126, endPoint x: 160, endPoint y: 124, distance: 240.3
click at [160, 124] on div "Test your rates Reset Rate Results 09/08/2025, 3:22 AM Shipping destination : E…" at bounding box center [683, 371] width 1065 height 661
copy div "Ferndale Other Shipper Carrier Code: shqotherthanfedex $0.00 Other Shipper - Pr…"
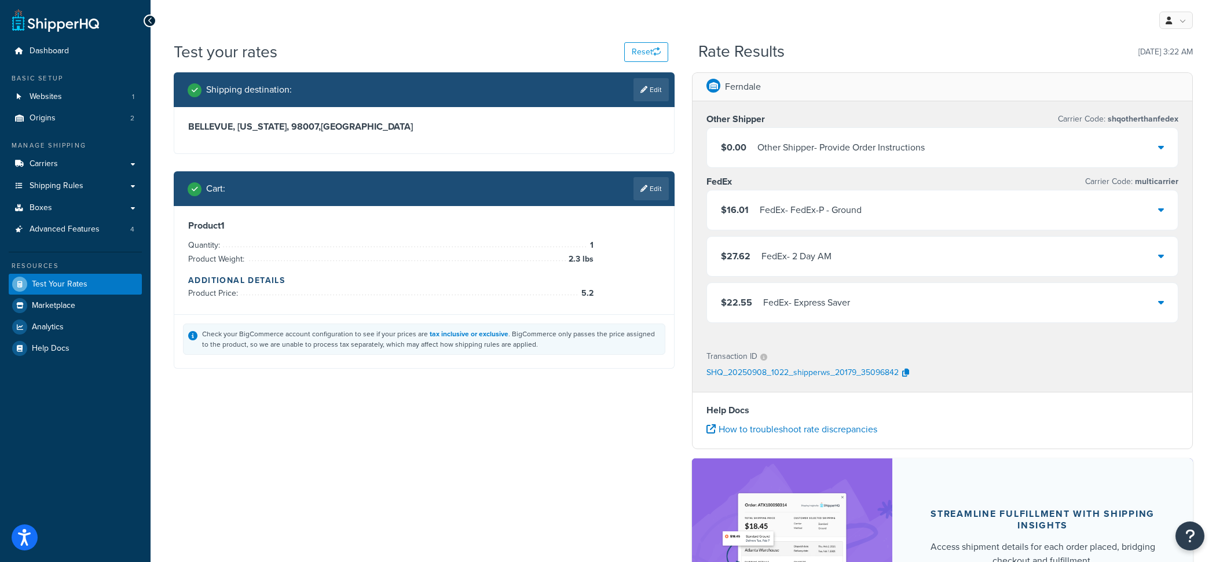
click at [353, 121] on h3 "BELLEVUE, Washington, 98007 , United States" at bounding box center [424, 127] width 472 height 12
copy h3 "BELLEVUE, Washington, 98007 ,"
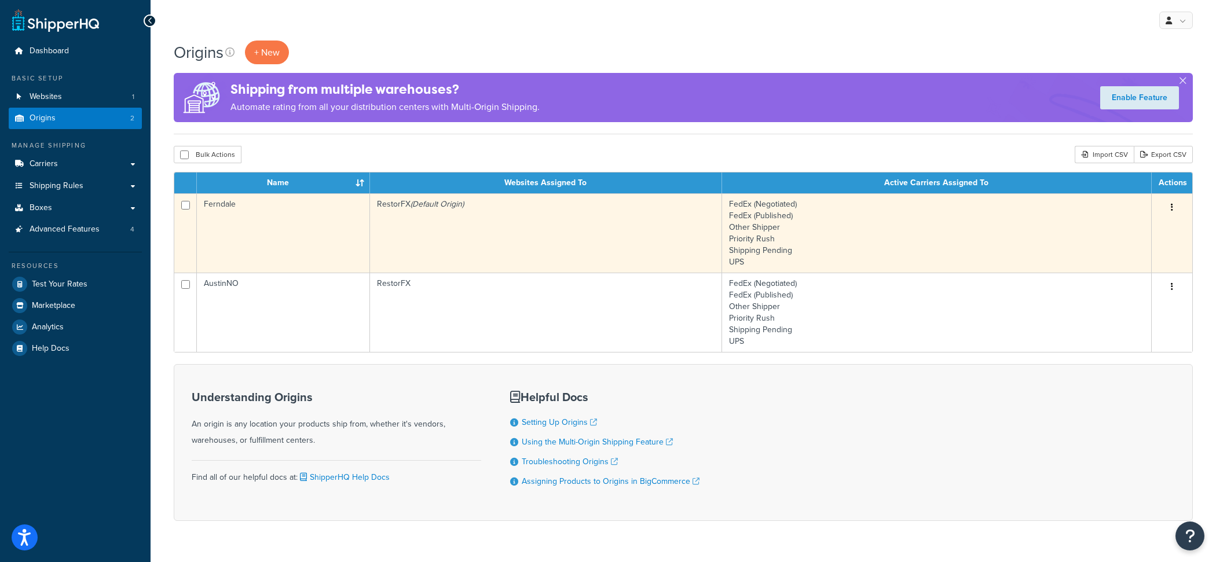
click at [441, 250] on td "RestorFX (Default Origin)" at bounding box center [546, 232] width 352 height 79
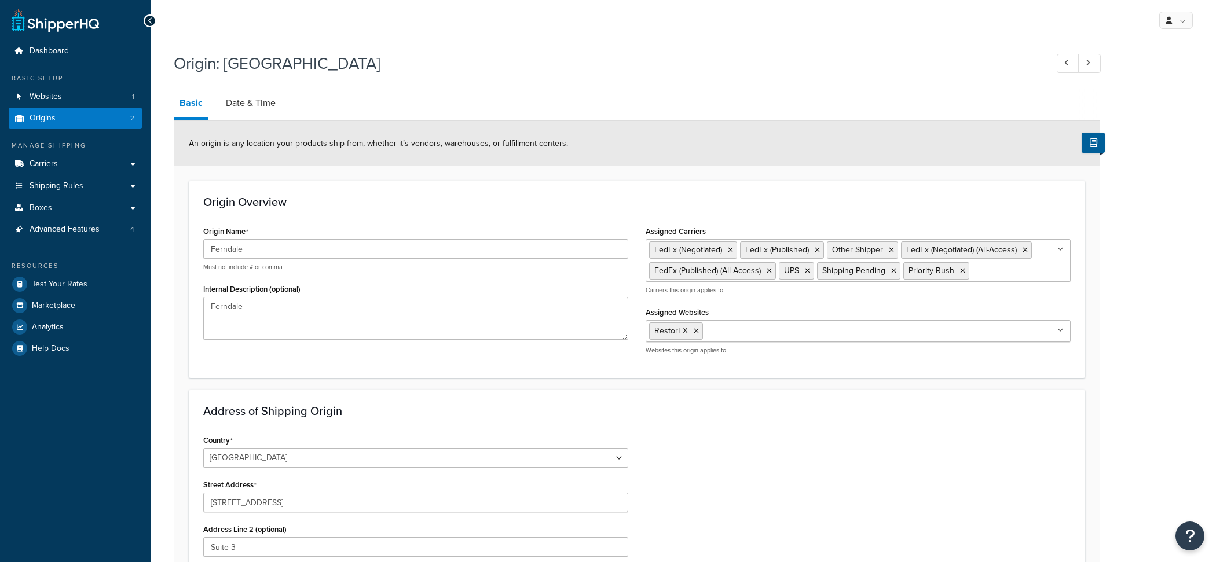
select select "47"
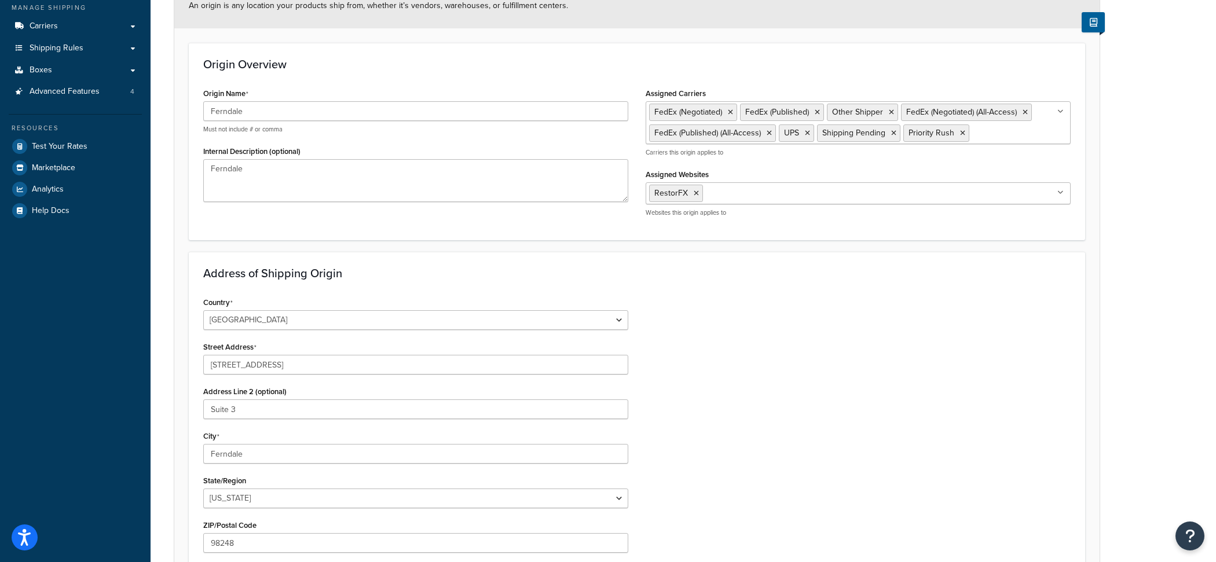
scroll to position [201, 0]
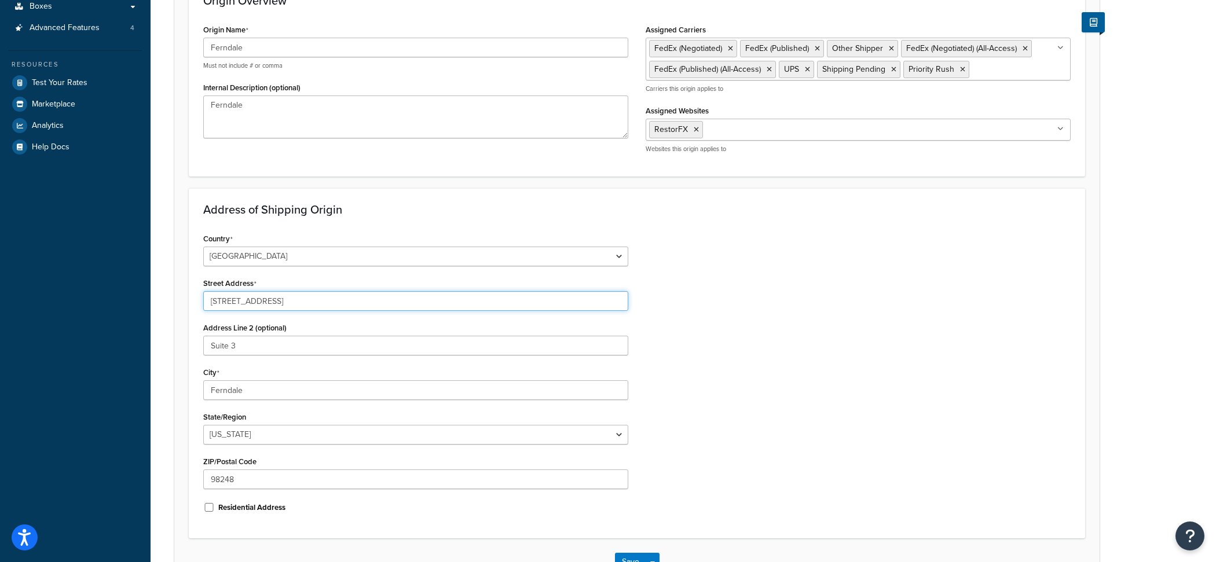
click at [300, 305] on input "2625 Delta Ring Road" at bounding box center [415, 301] width 425 height 20
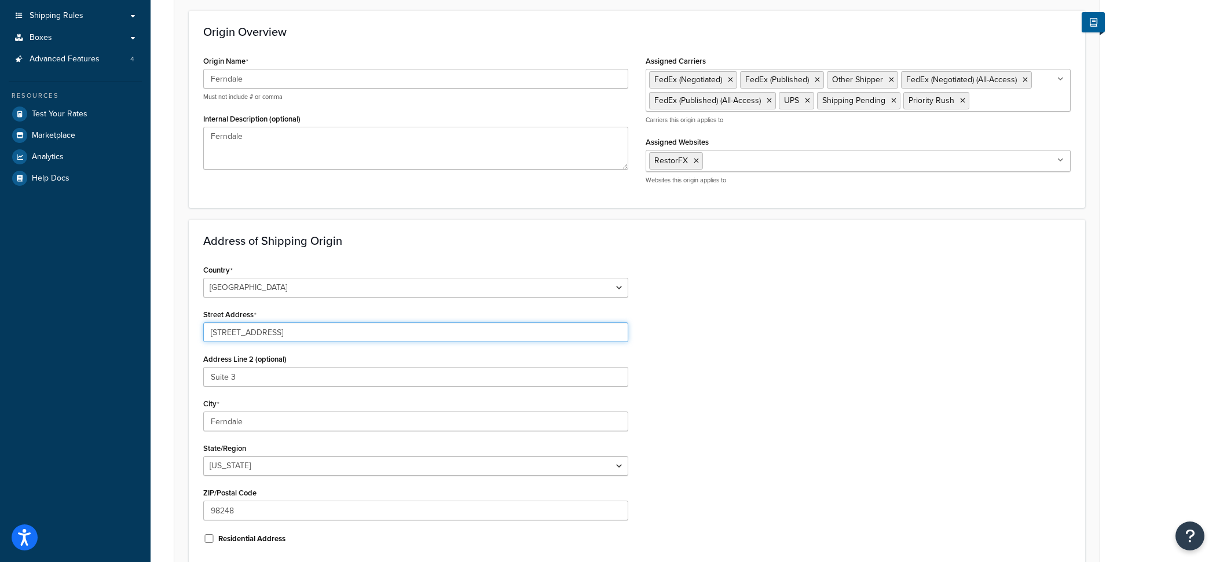
scroll to position [186, 0]
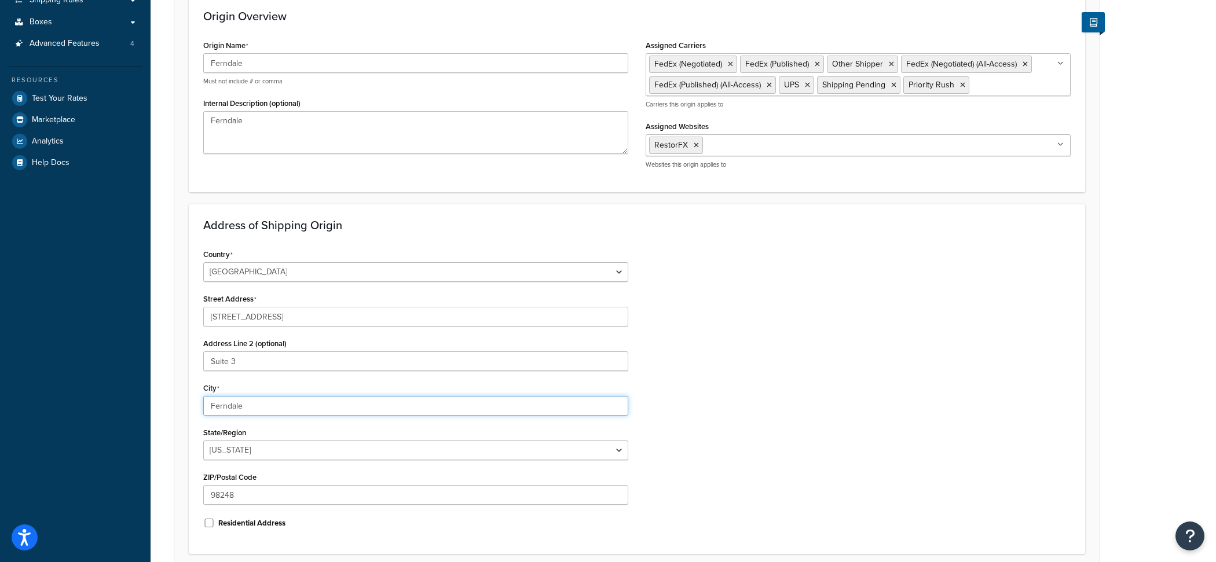
click at [269, 406] on input "Ferndale" at bounding box center [415, 406] width 425 height 20
click at [269, 496] on input "98248" at bounding box center [415, 495] width 425 height 20
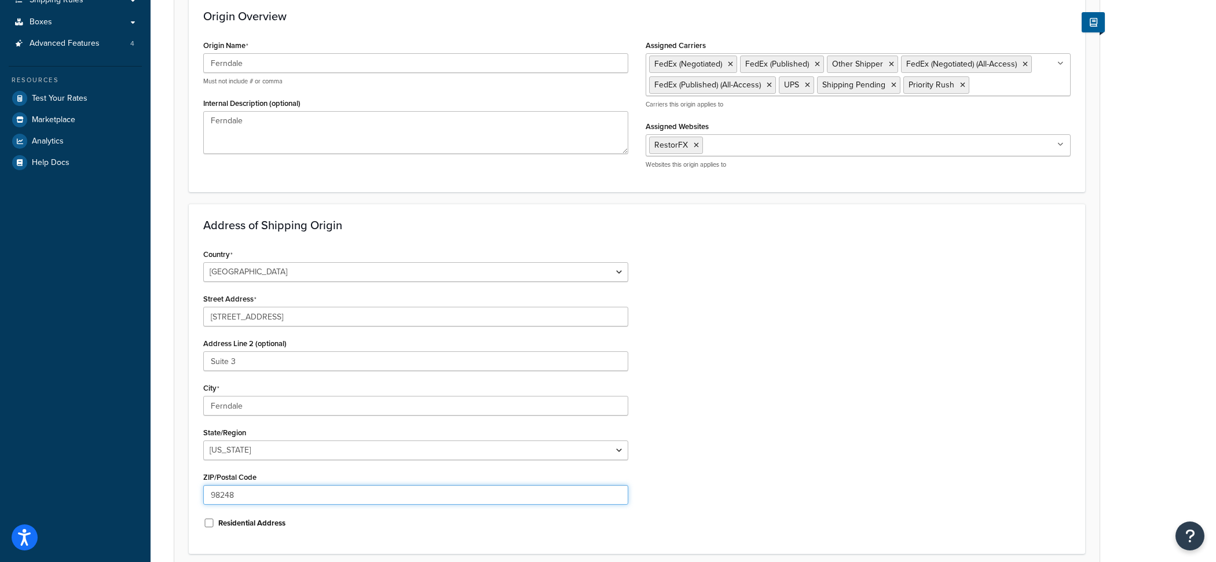
click at [269, 496] on input "98248" at bounding box center [415, 495] width 425 height 20
click at [265, 359] on input "Suite 3" at bounding box center [415, 361] width 425 height 20
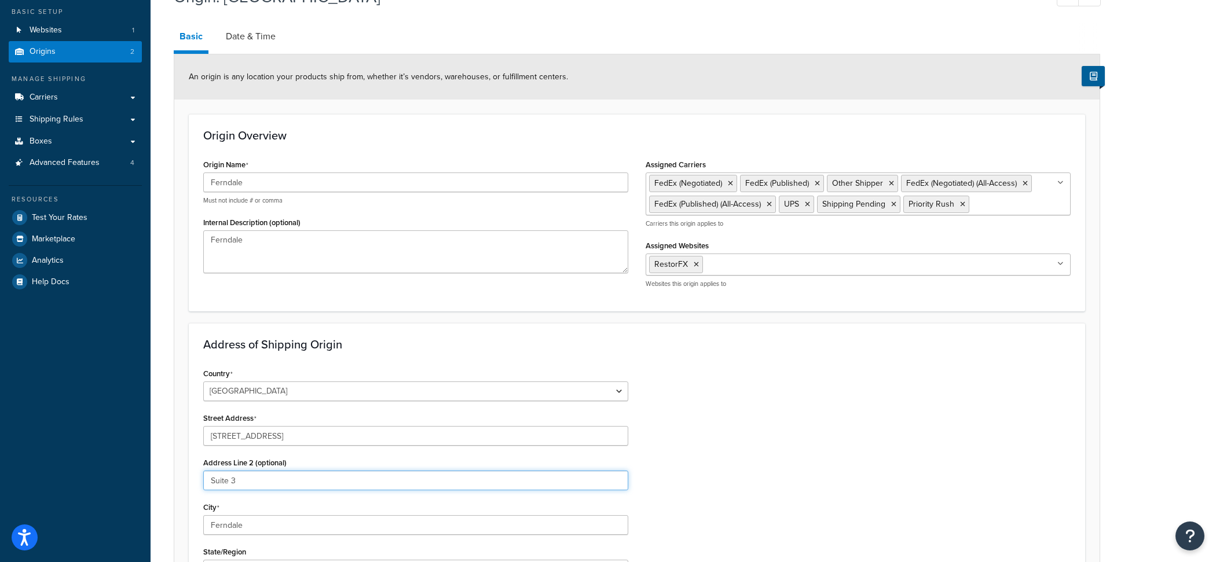
scroll to position [54, 0]
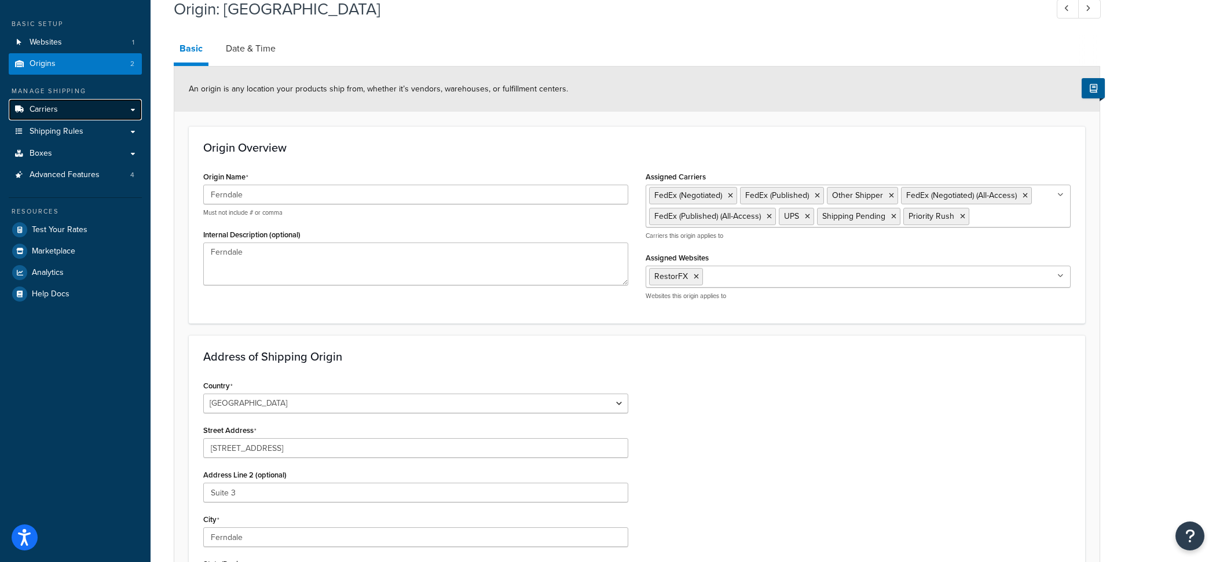
click at [71, 118] on link "Carriers" at bounding box center [75, 109] width 133 height 21
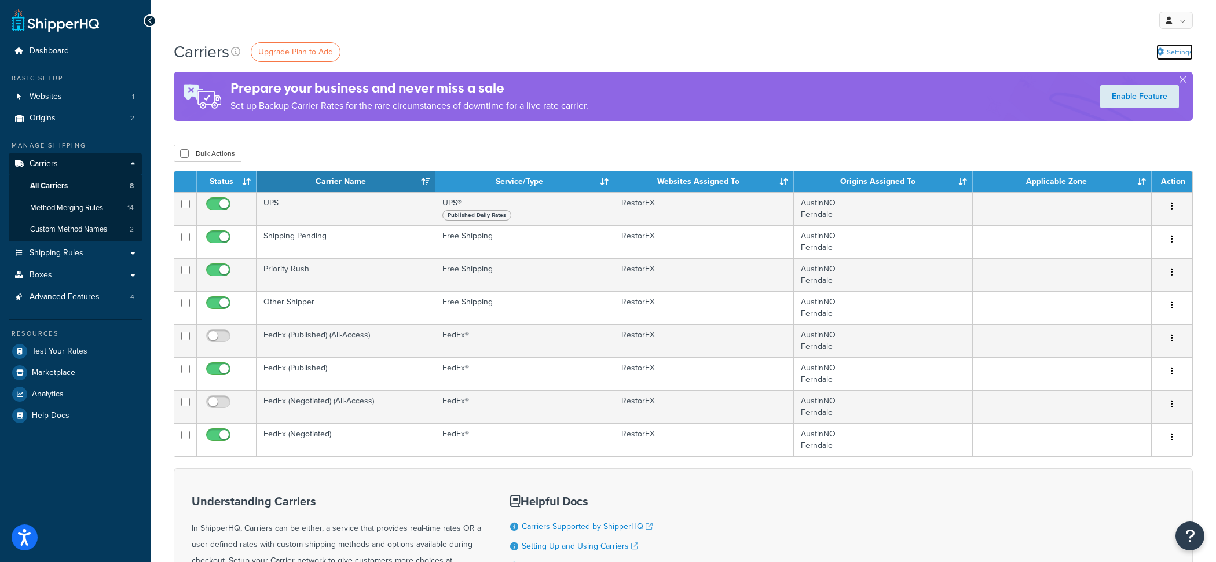
click at [1185, 49] on link "Settings" at bounding box center [1174, 52] width 36 height 16
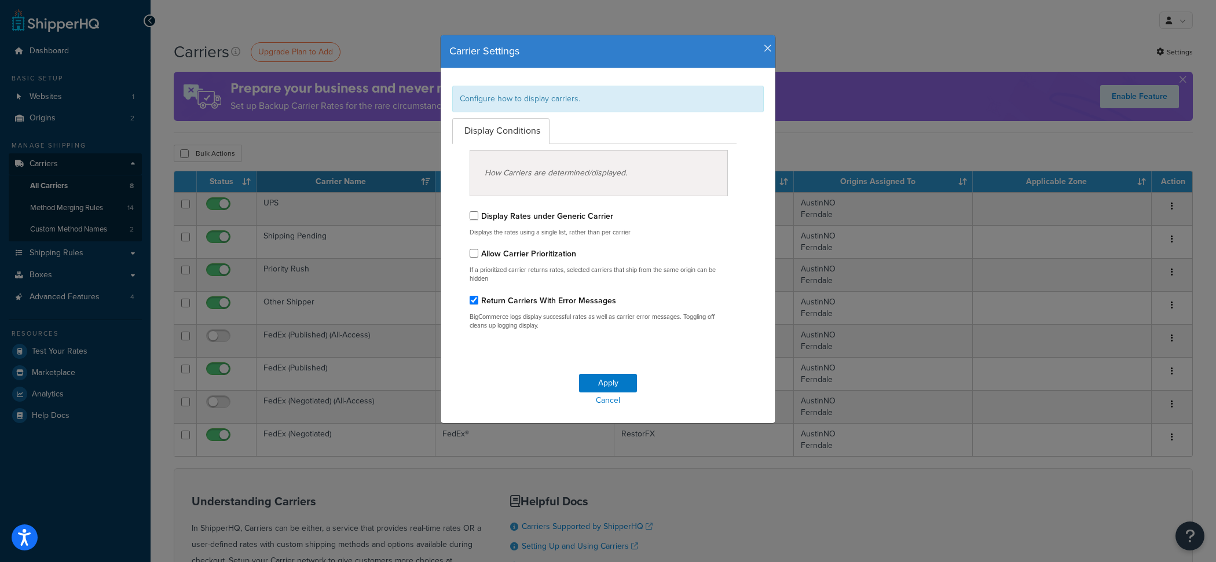
click at [766, 56] on h4 "Carrier Settings" at bounding box center [607, 51] width 317 height 15
click at [766, 53] on icon "button" at bounding box center [768, 48] width 8 height 10
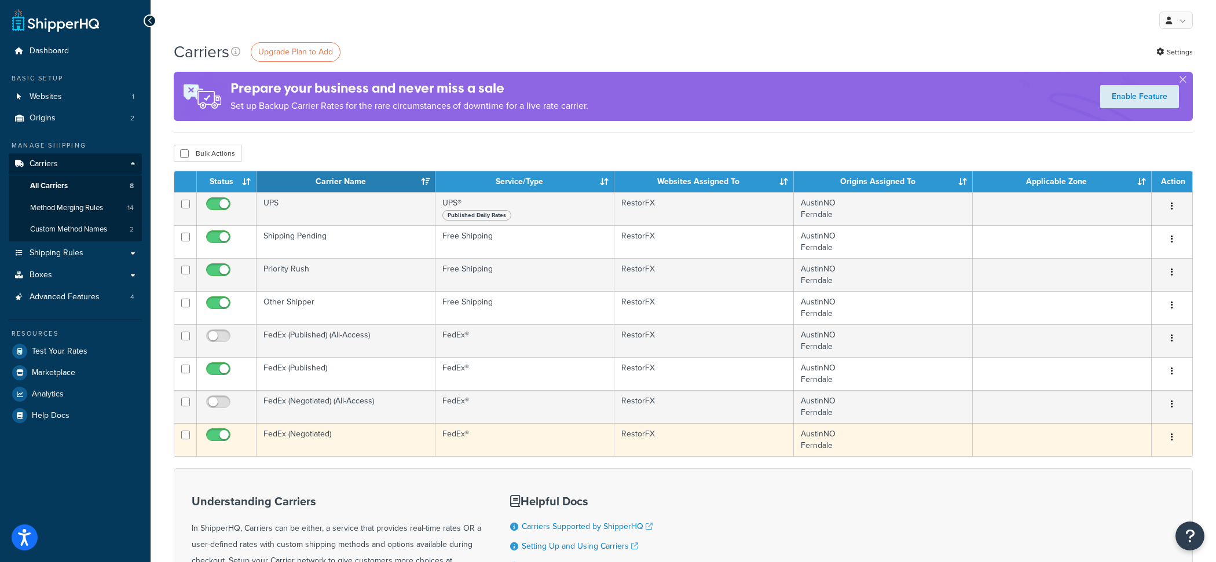
click at [380, 433] on td "FedEx (Negotiated)" at bounding box center [345, 439] width 179 height 33
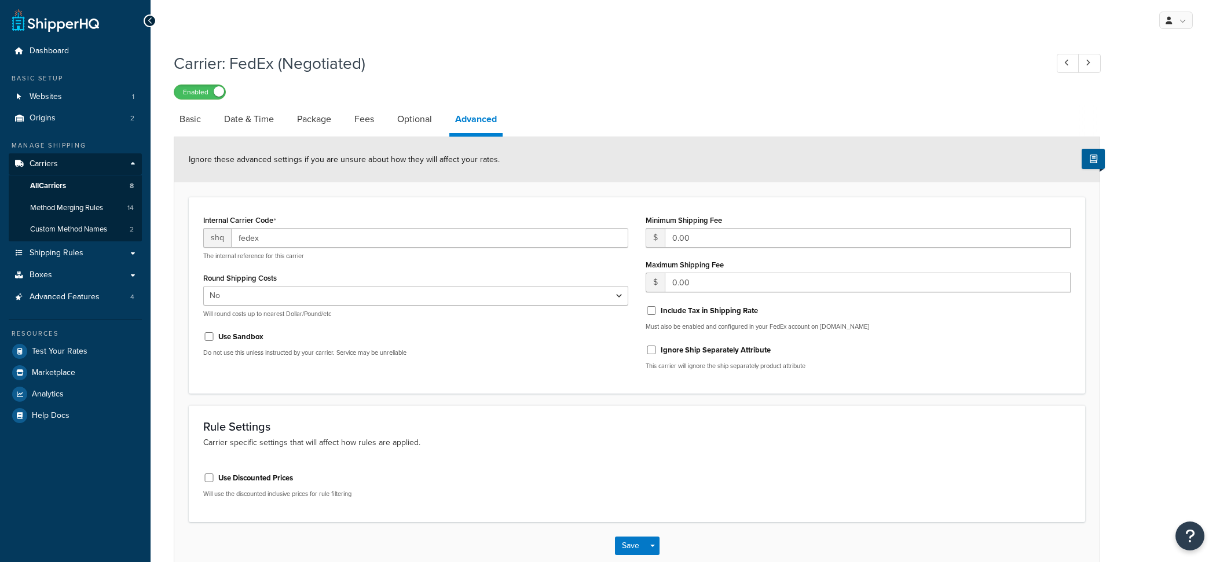
select select "false"
click at [117, 189] on link "All Carriers 8" at bounding box center [75, 185] width 133 height 21
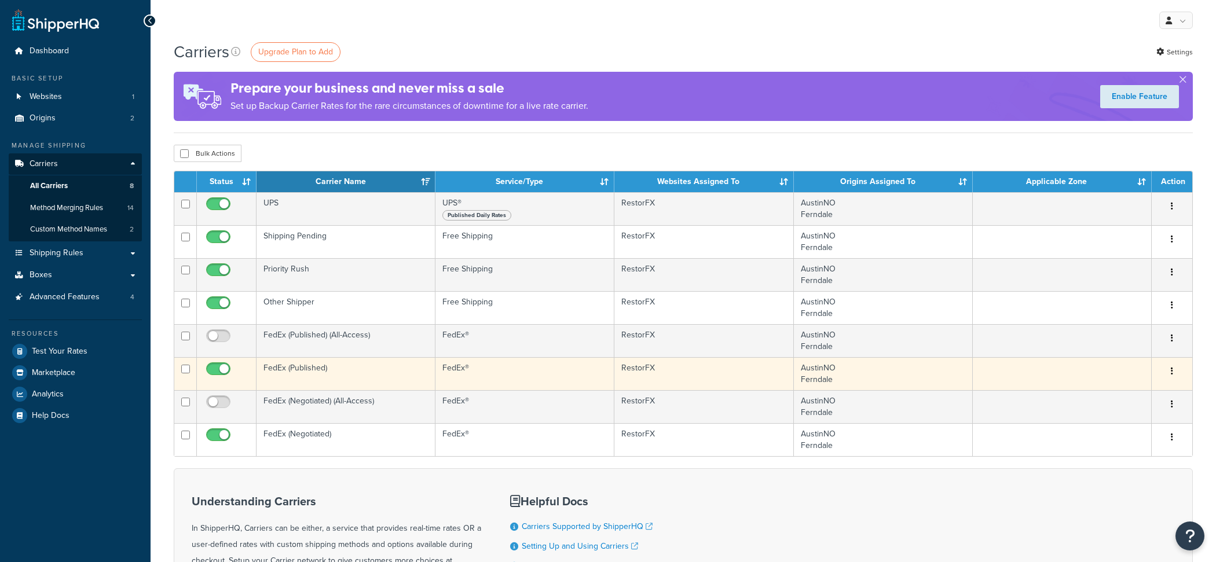
click at [341, 379] on td "FedEx (Published)" at bounding box center [345, 373] width 179 height 33
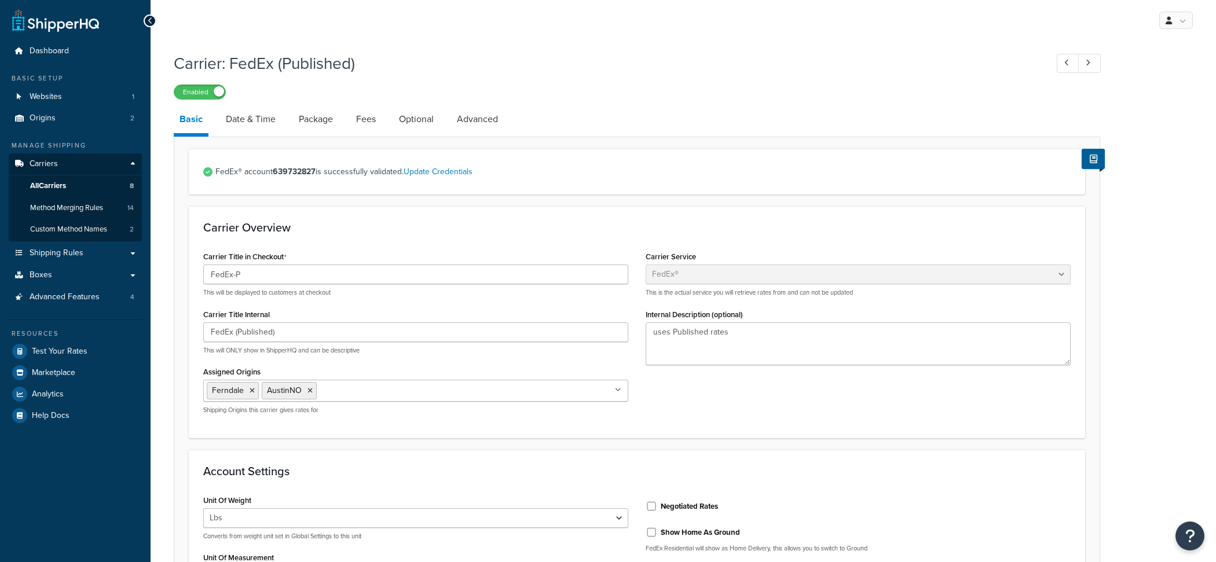
select select "fedEx"
select select "REGULAR_PICKUP"
select select "YOUR_PACKAGING"
click at [471, 122] on link "Advanced" at bounding box center [477, 119] width 53 height 28
select select "false"
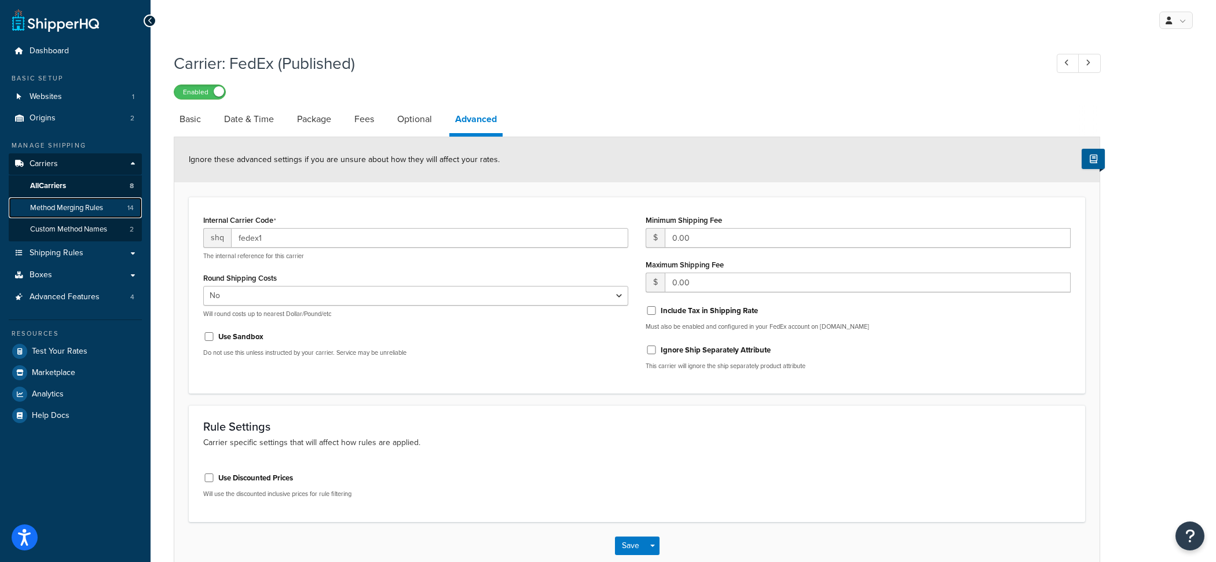
click at [105, 208] on link "Method Merging Rules 14" at bounding box center [75, 207] width 133 height 21
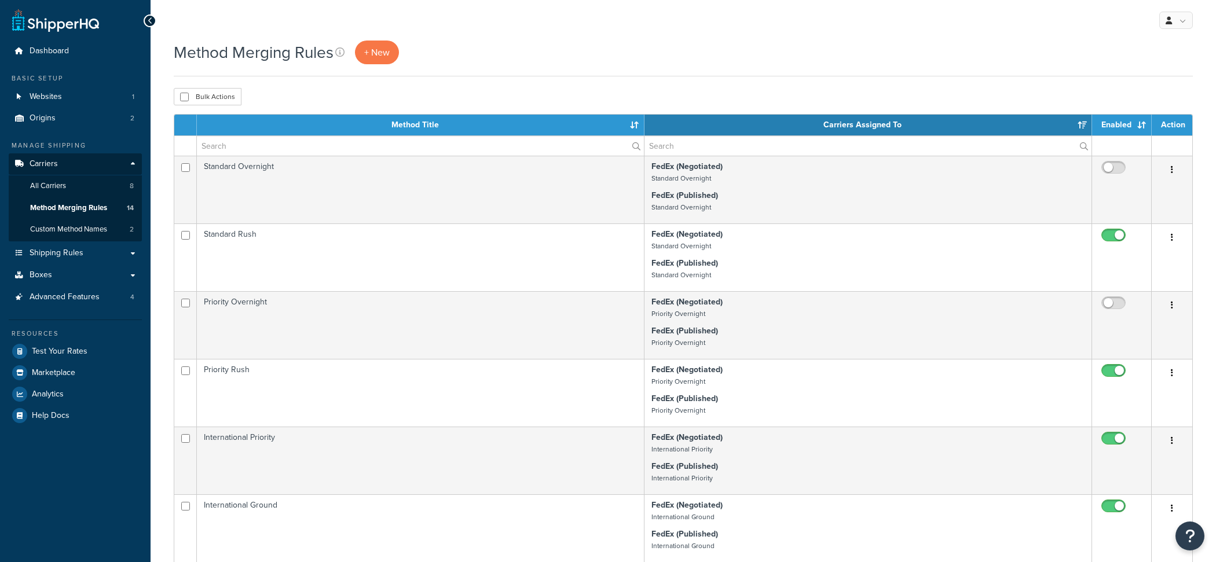
select select "15"
click at [107, 228] on span "Custom Method Names" at bounding box center [68, 230] width 77 height 10
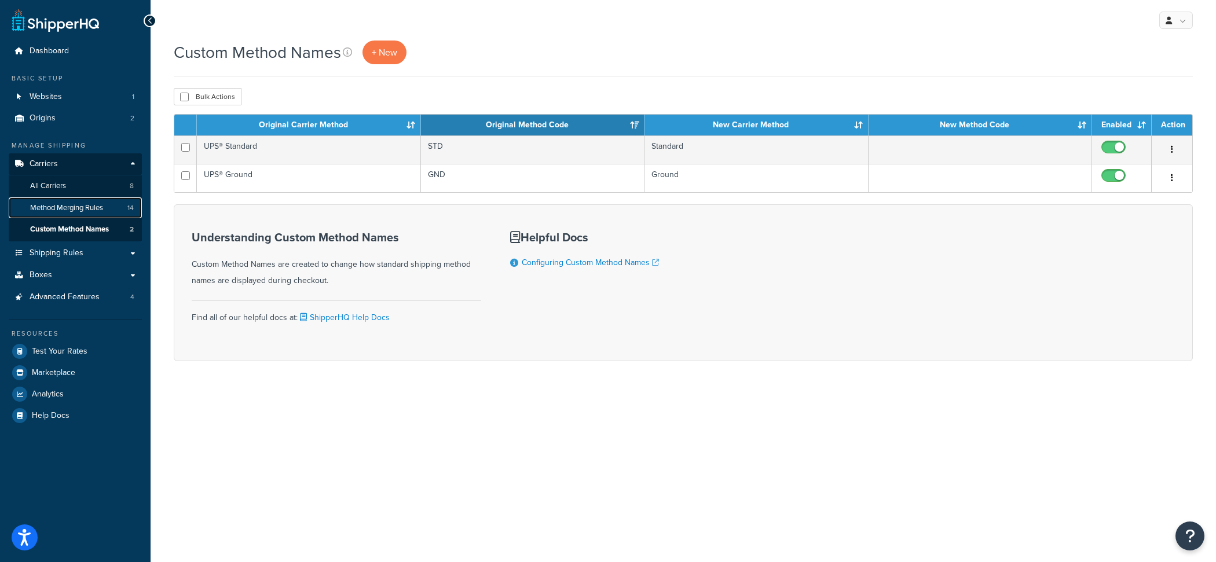
click at [88, 211] on span "Method Merging Rules" at bounding box center [66, 208] width 73 height 10
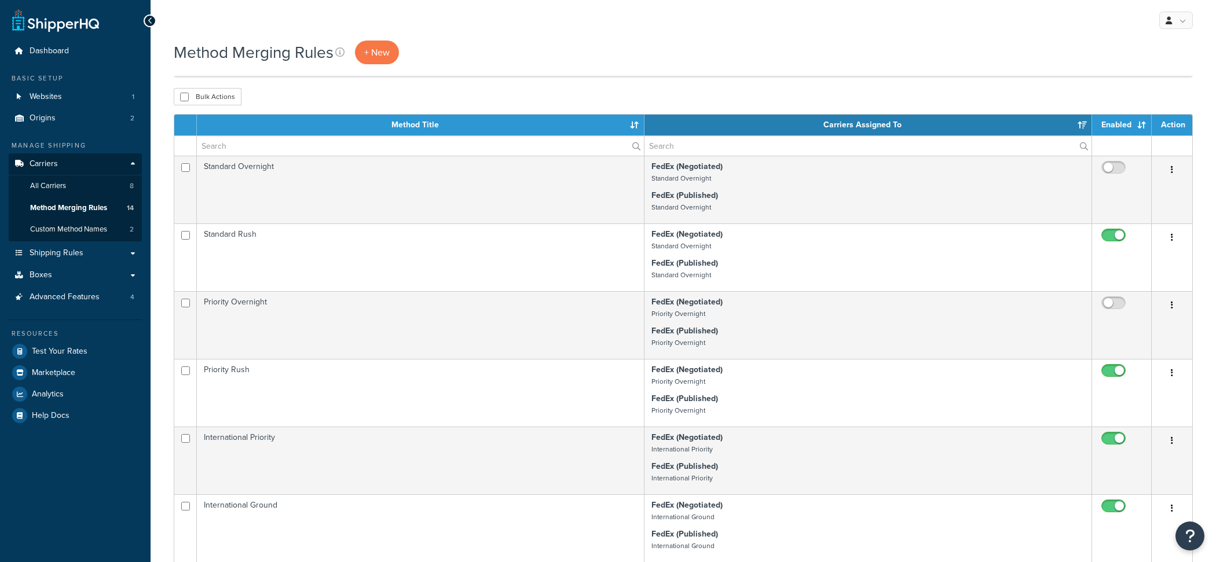
select select "15"
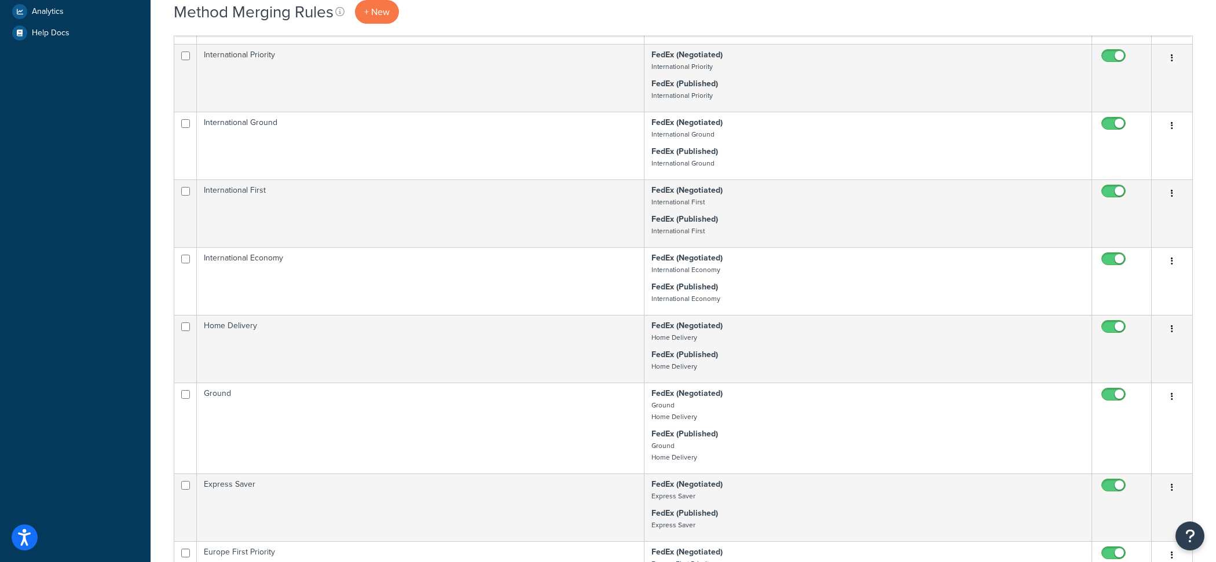
scroll to position [399, 0]
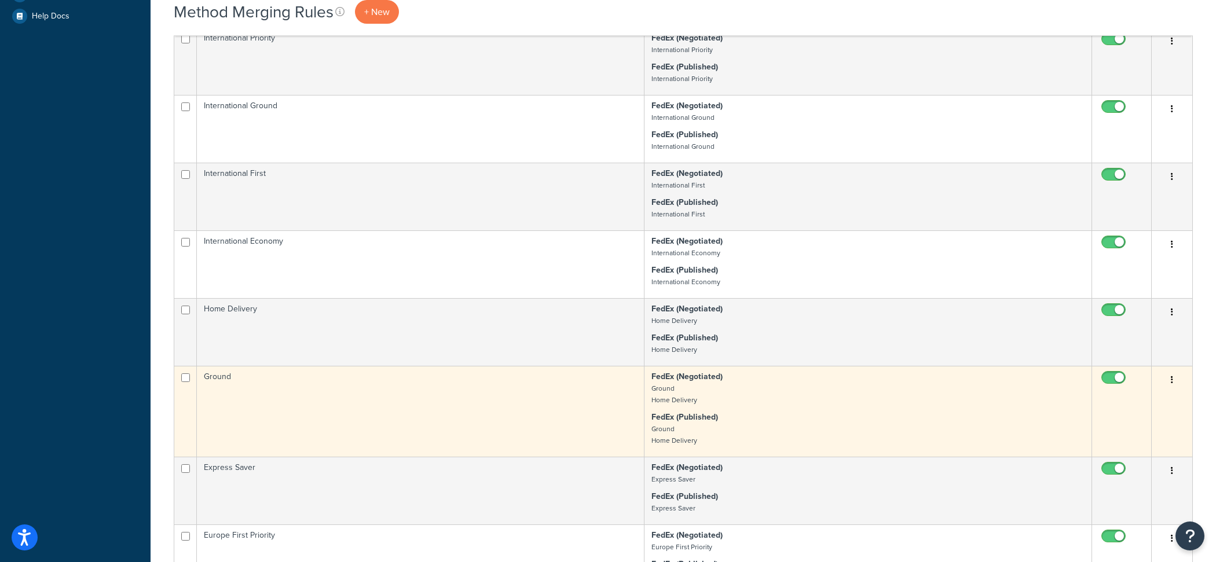
click at [478, 411] on td "Ground" at bounding box center [420, 411] width 447 height 91
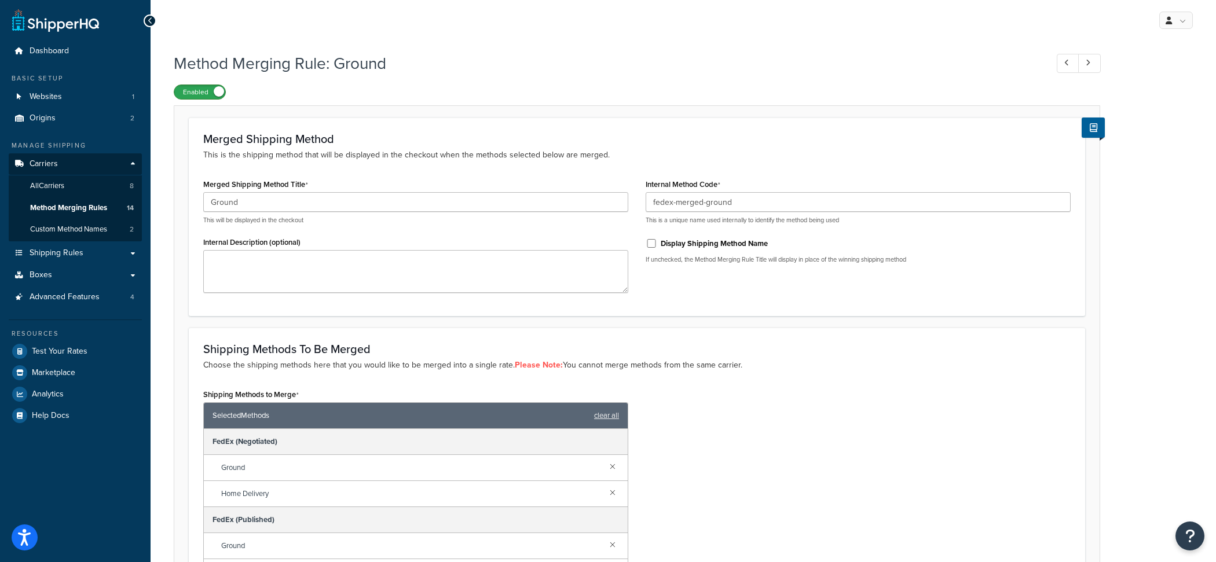
click at [188, 91] on label "Enabled" at bounding box center [199, 92] width 51 height 14
click at [201, 93] on label "Disabled" at bounding box center [199, 92] width 51 height 14
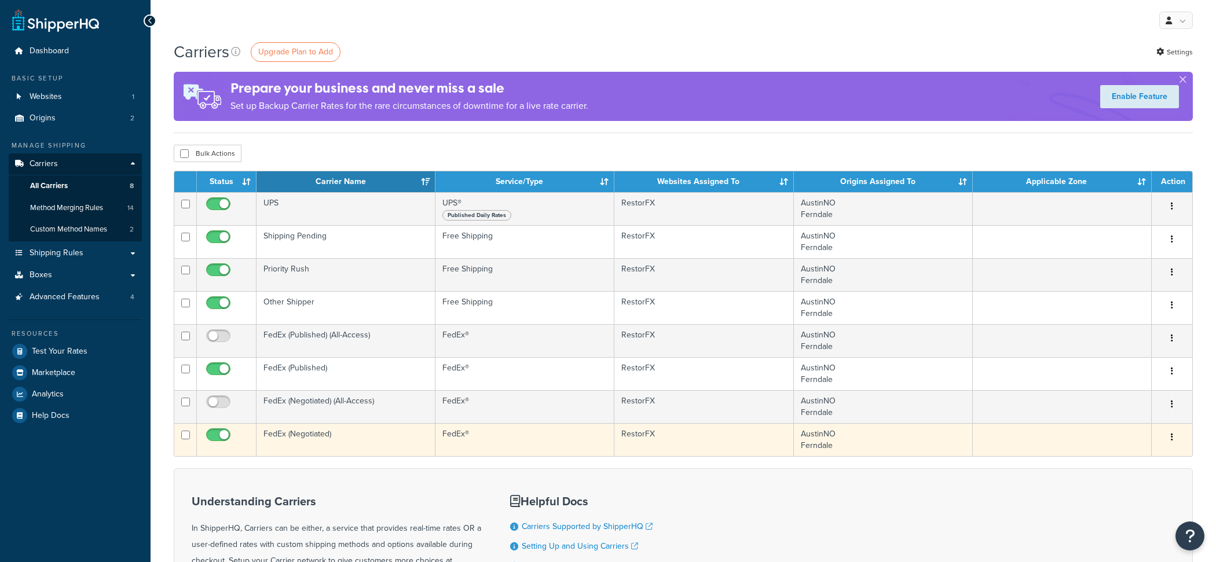
click at [329, 431] on td "FedEx (Negotiated)" at bounding box center [345, 439] width 179 height 33
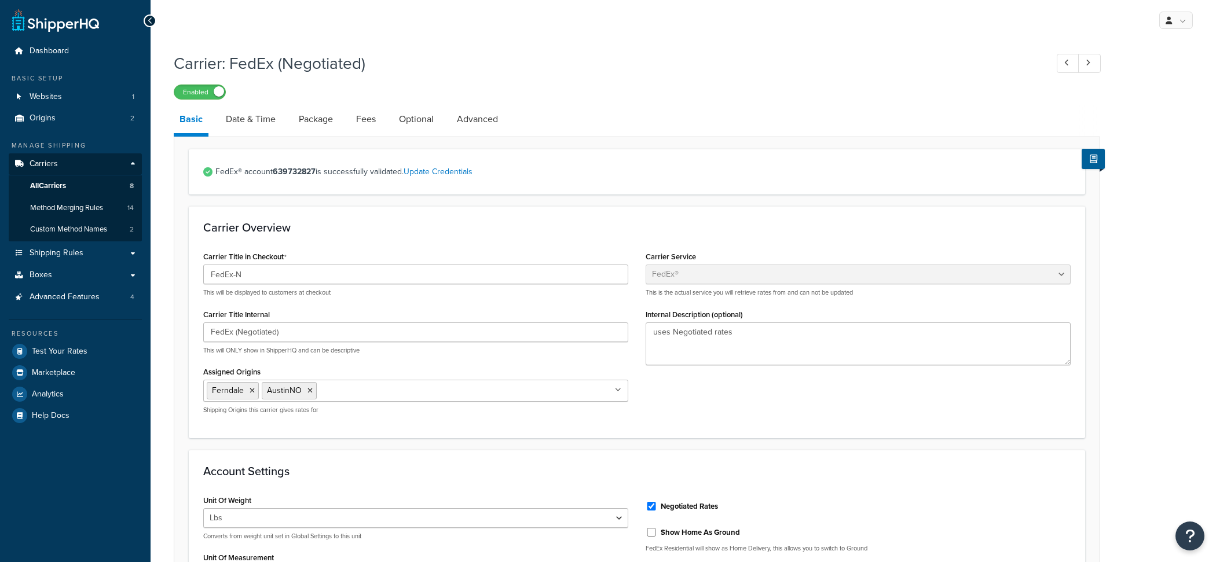
select select "fedEx"
select select "REGULAR_PICKUP"
select select "YOUR_PACKAGING"
click at [239, 123] on link "Date & Time" at bounding box center [250, 119] width 61 height 28
select select "yMMMd"
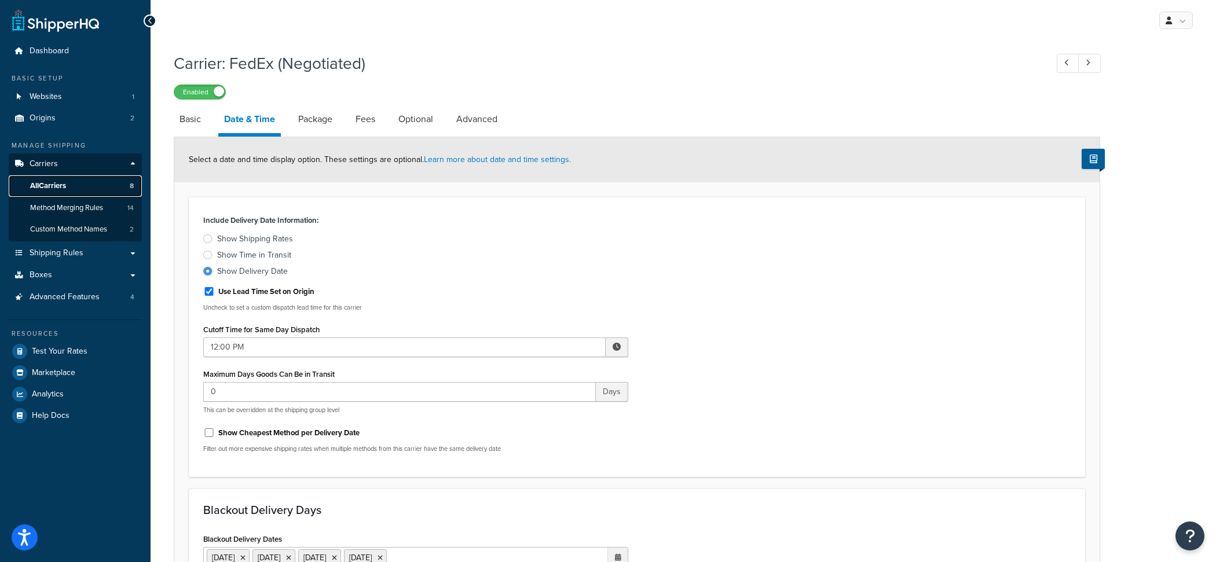
click at [69, 193] on link "All Carriers 8" at bounding box center [75, 185] width 133 height 21
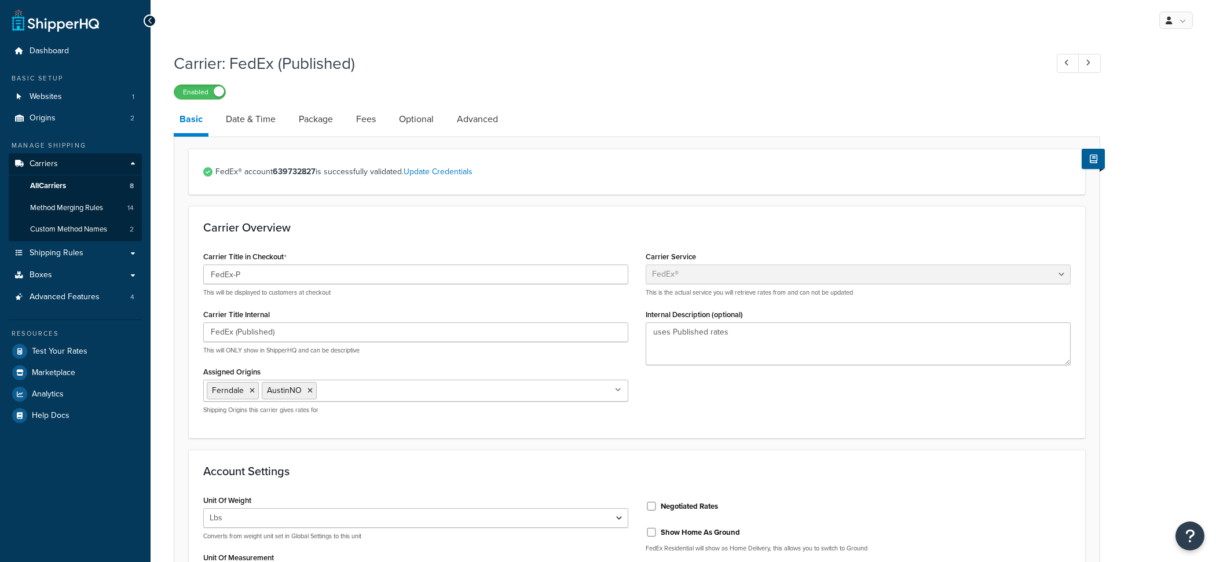
select select "fedEx"
select select "REGULAR_PICKUP"
select select "YOUR_PACKAGING"
click at [251, 128] on link "Date & Time" at bounding box center [250, 119] width 61 height 28
select select "yMMMd"
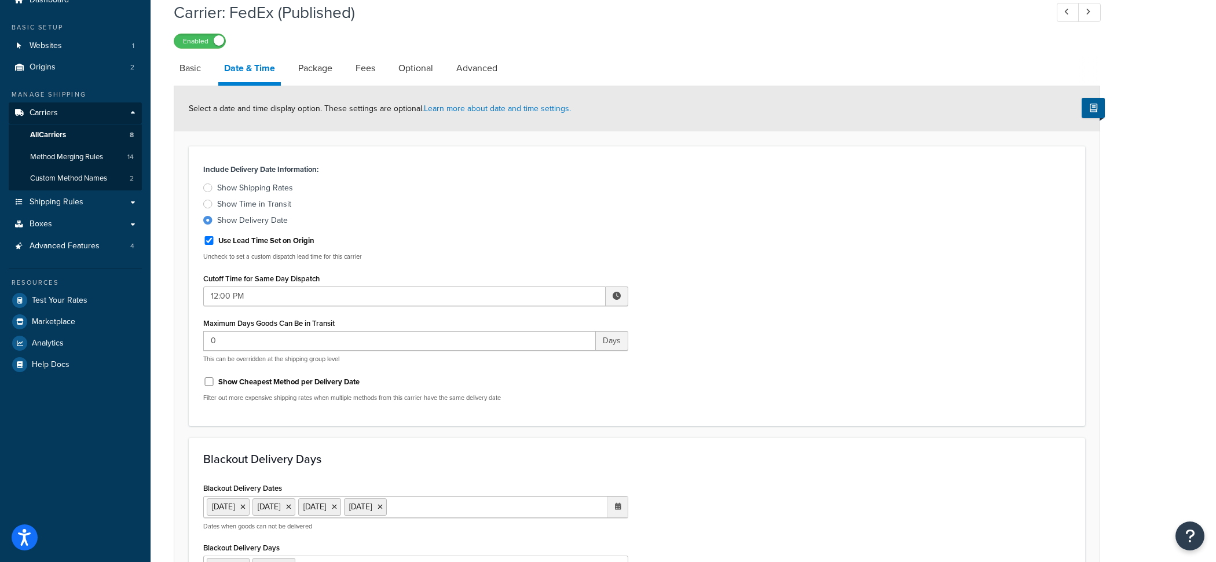
scroll to position [16, 0]
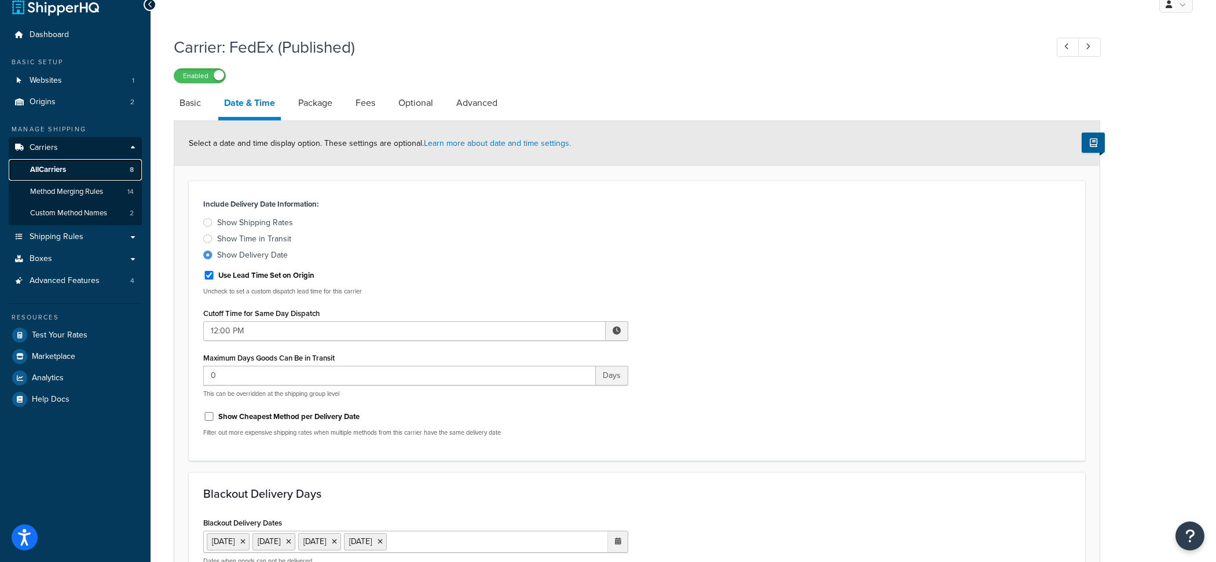
click at [123, 174] on link "All Carriers 8" at bounding box center [75, 169] width 133 height 21
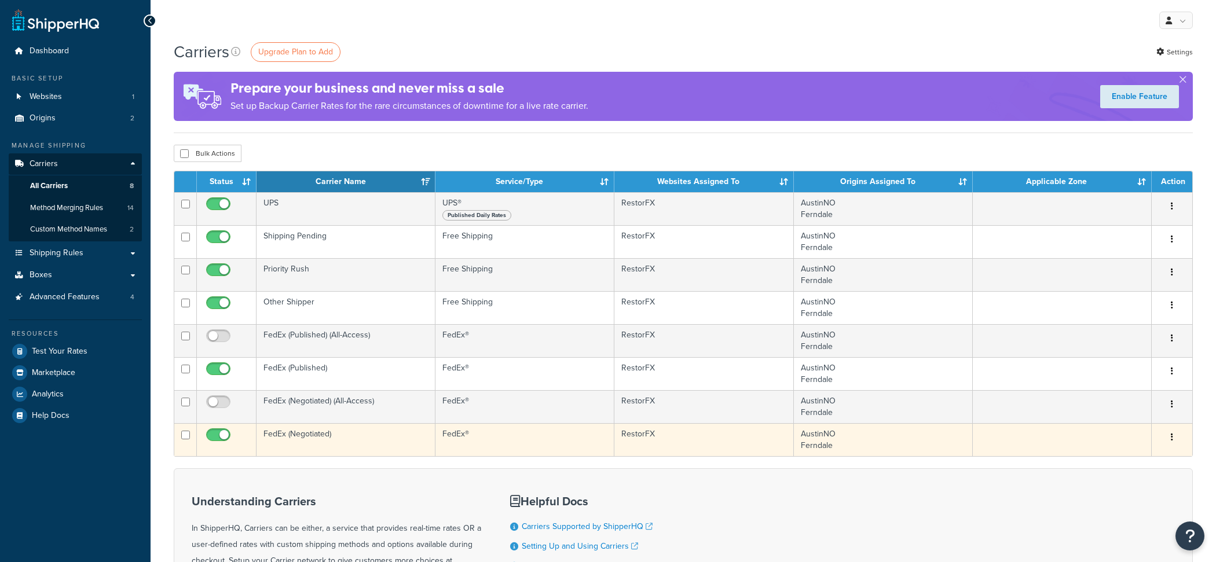
click at [361, 436] on td "FedEx (Negotiated)" at bounding box center [345, 439] width 179 height 33
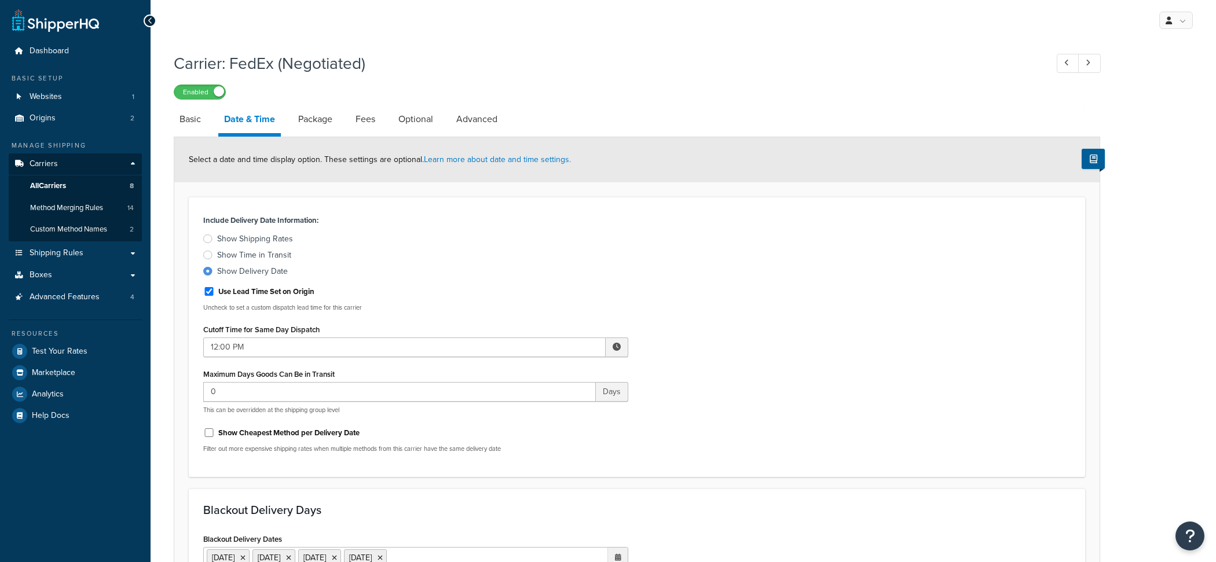
select select "yMMMd"
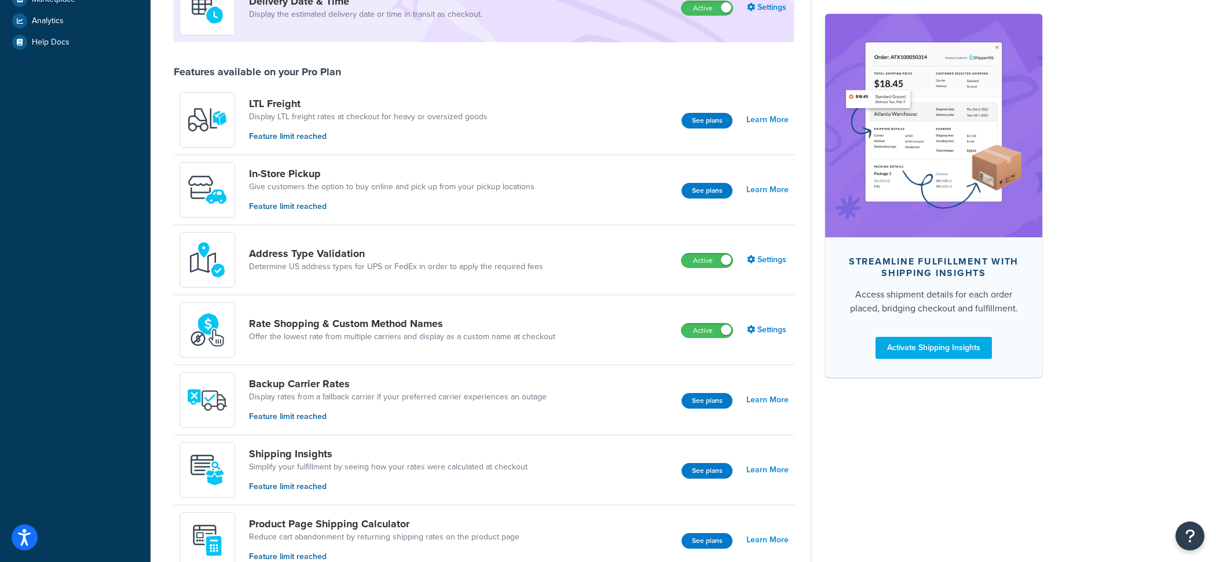
scroll to position [308, 0]
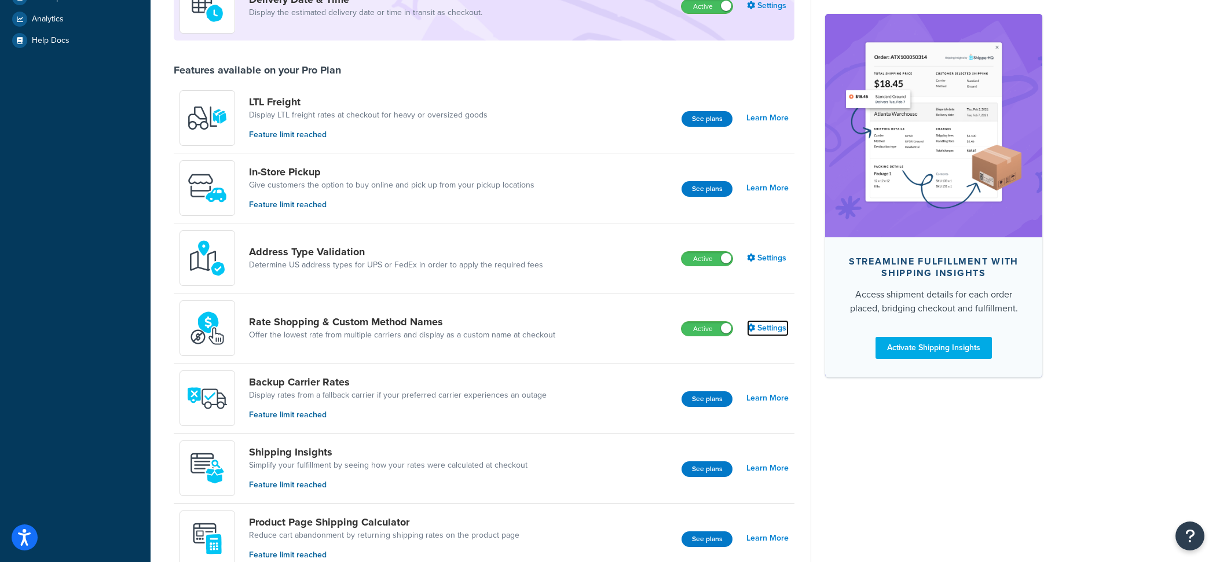
click at [777, 329] on link "Settings" at bounding box center [768, 328] width 42 height 16
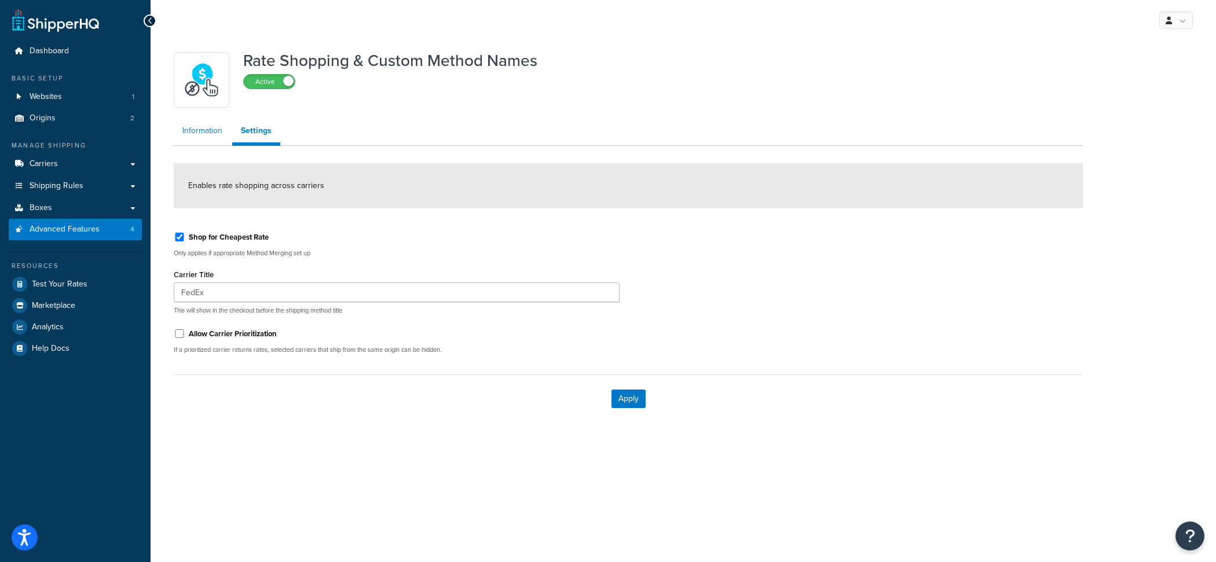
click at [198, 128] on link "Information" at bounding box center [202, 130] width 57 height 23
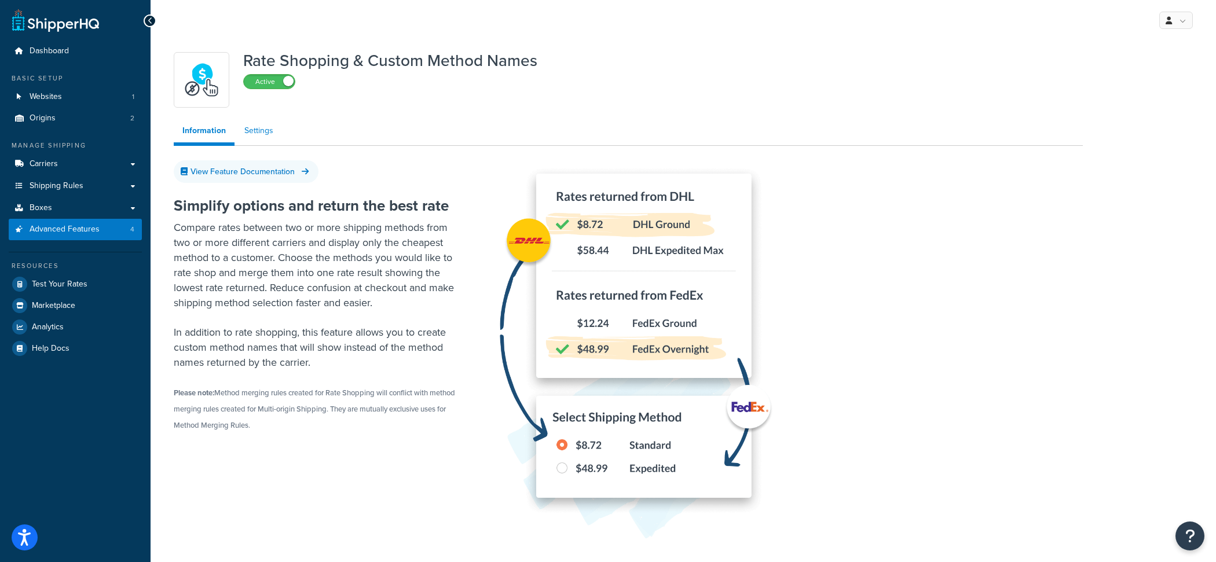
click at [273, 126] on link "Settings" at bounding box center [259, 130] width 46 height 23
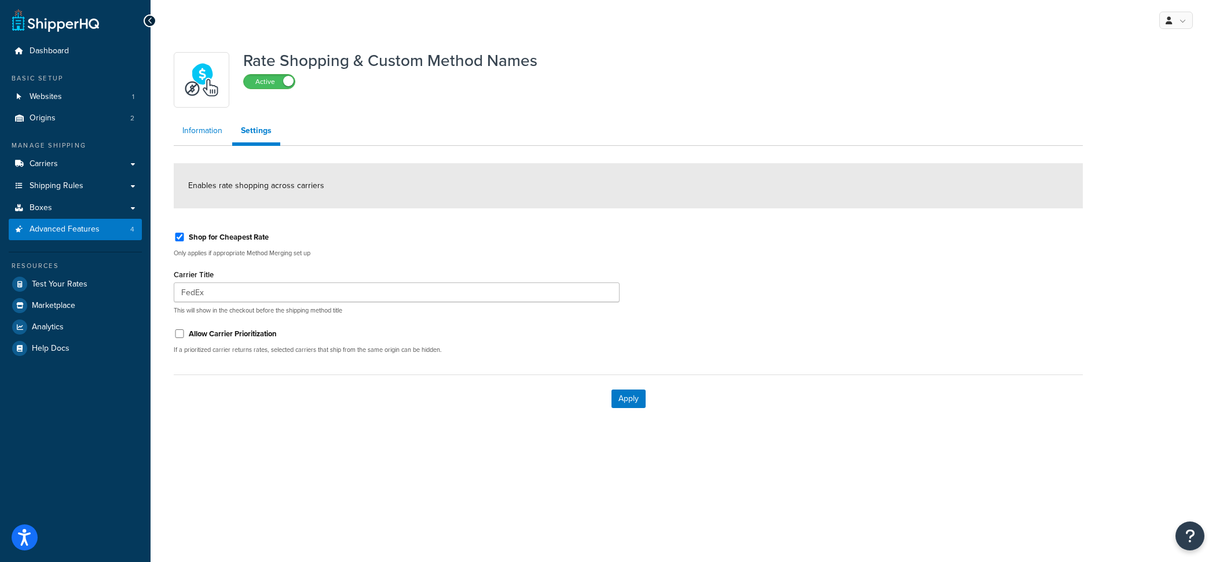
click at [207, 130] on link "Information" at bounding box center [202, 130] width 57 height 23
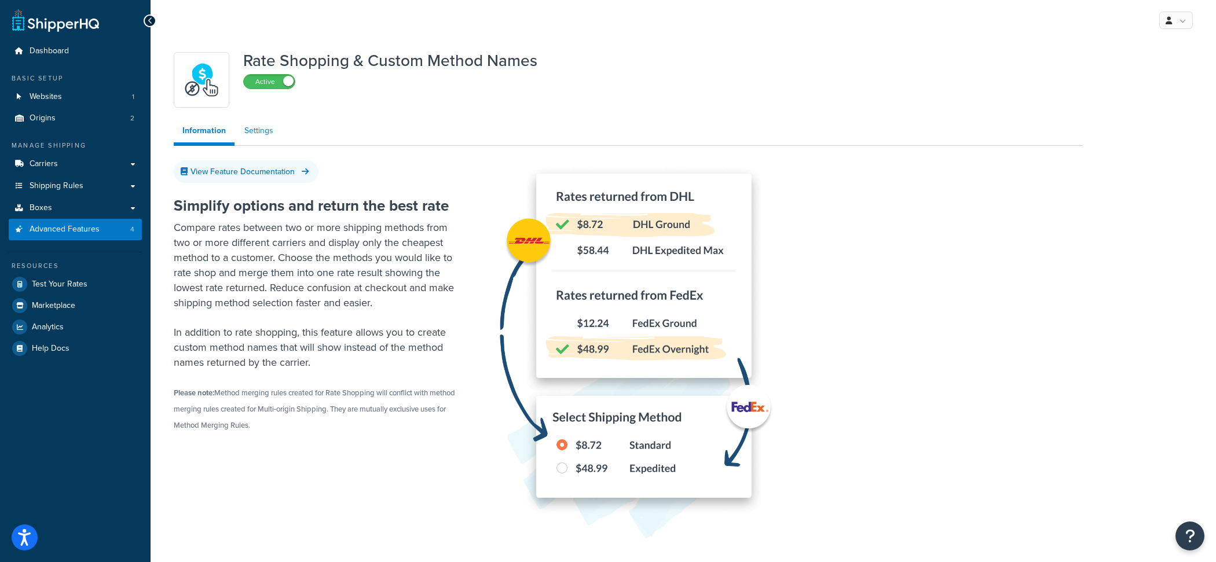
click at [280, 133] on link "Settings" at bounding box center [259, 130] width 46 height 23
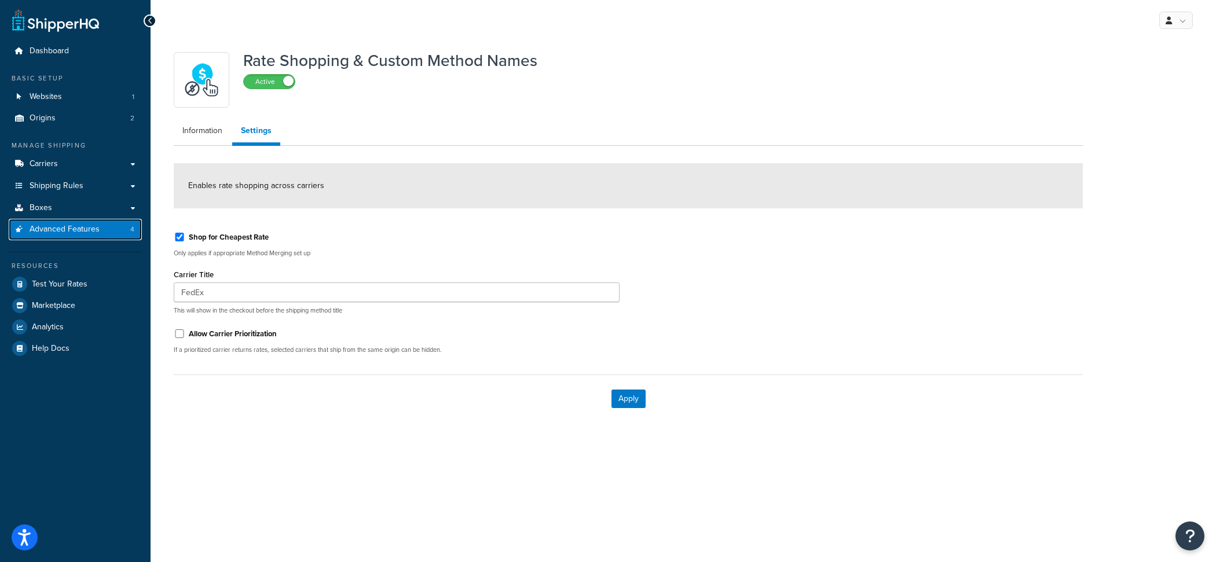
click at [84, 230] on span "Advanced Features" at bounding box center [65, 230] width 70 height 10
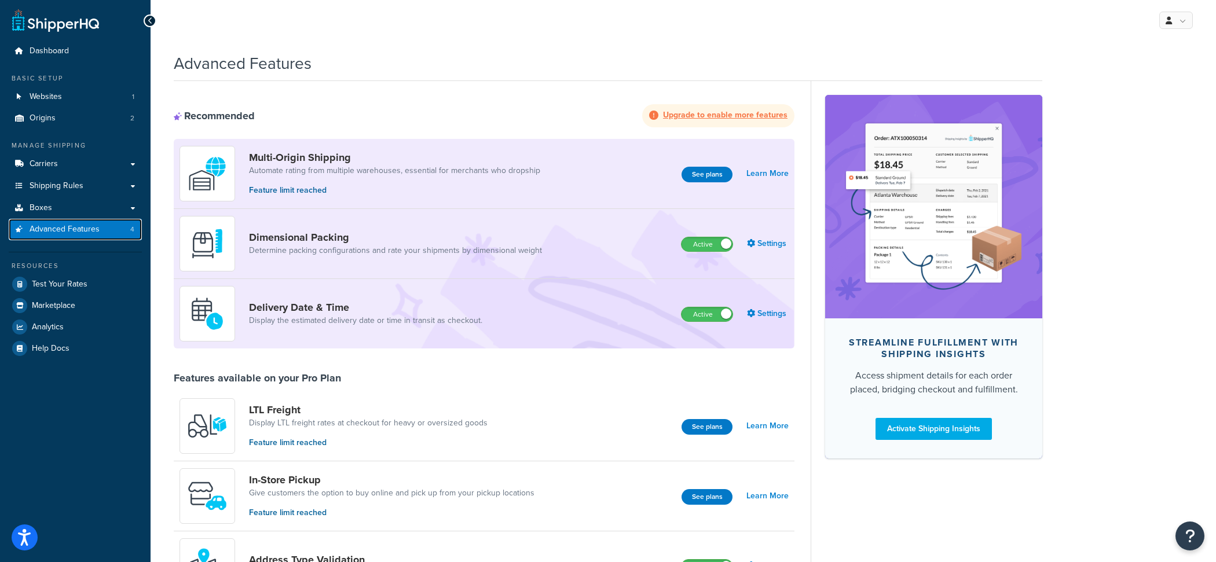
click at [114, 232] on link "Advanced Features 4" at bounding box center [75, 229] width 133 height 21
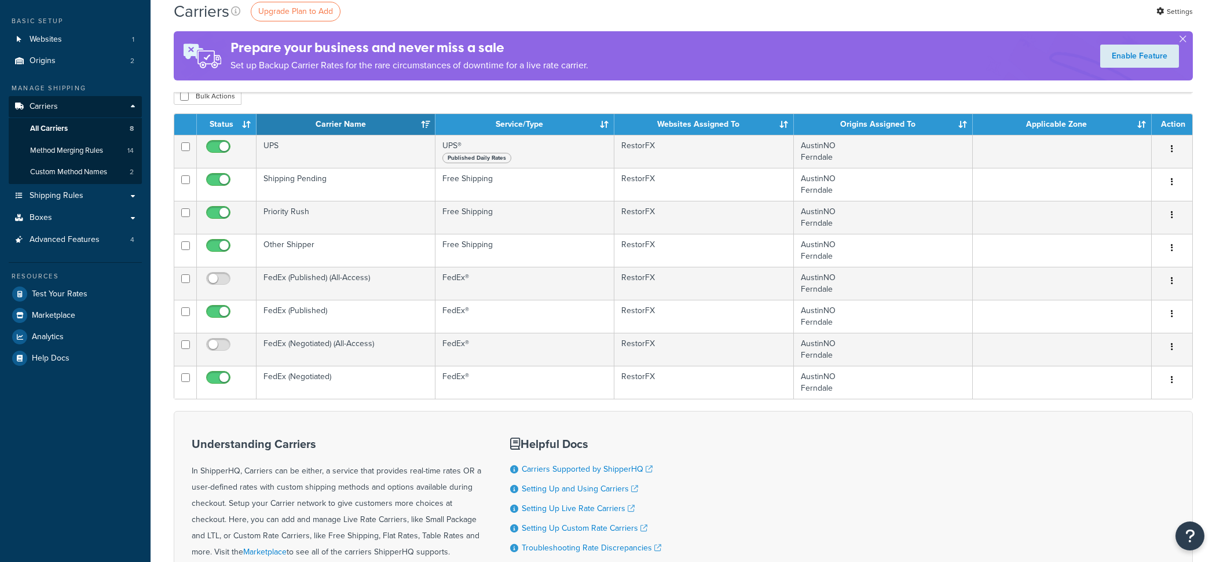
scroll to position [61, 0]
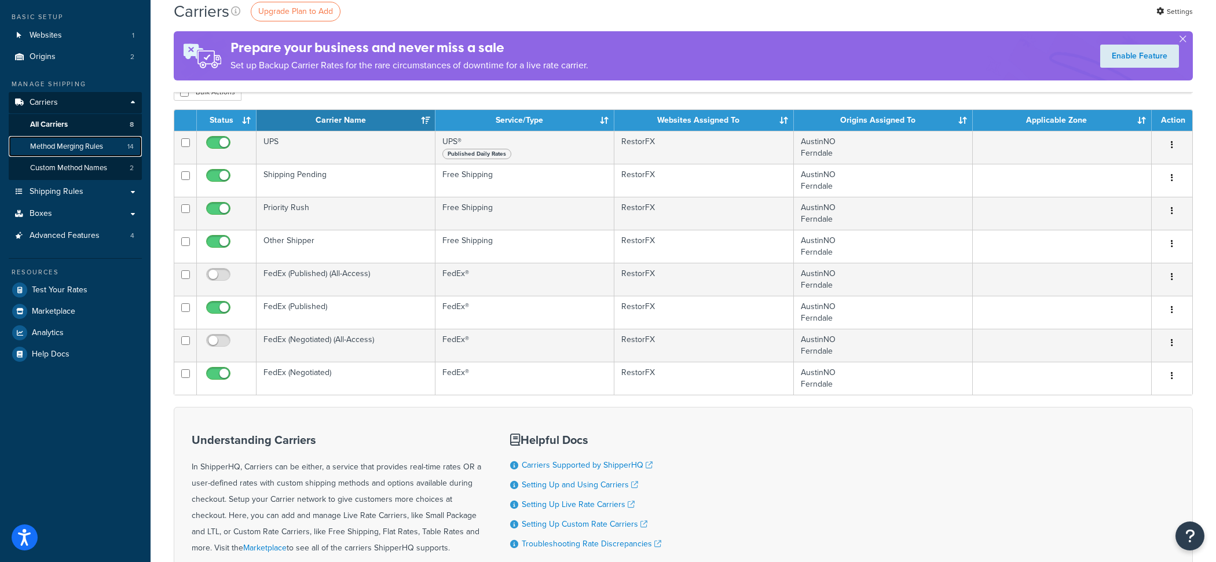
click at [120, 148] on link "Method Merging Rules 14" at bounding box center [75, 146] width 133 height 21
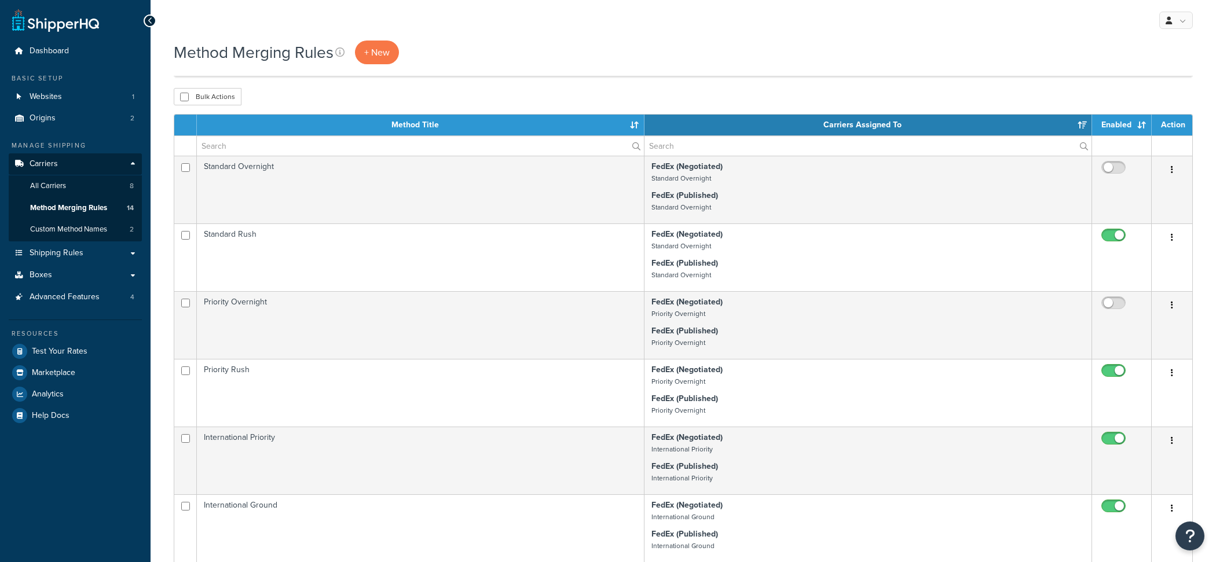
select select "15"
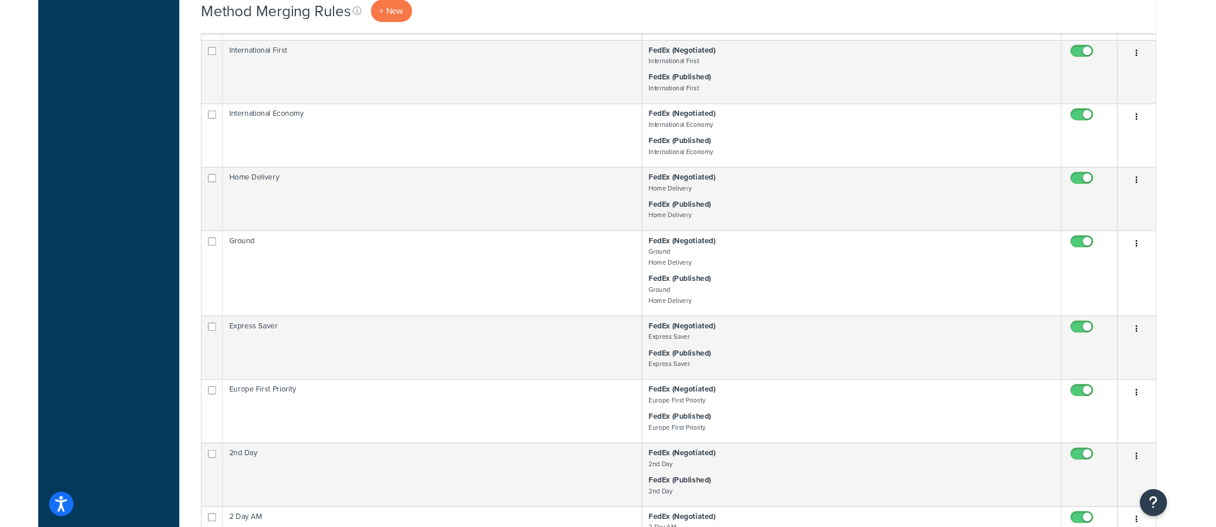
scroll to position [747, 0]
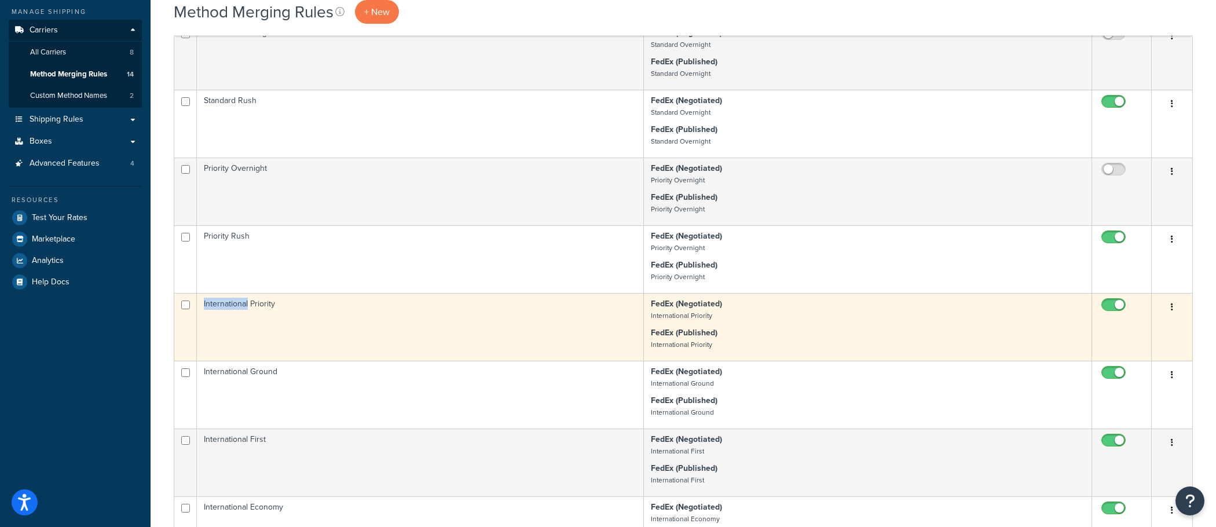
scroll to position [144, 0]
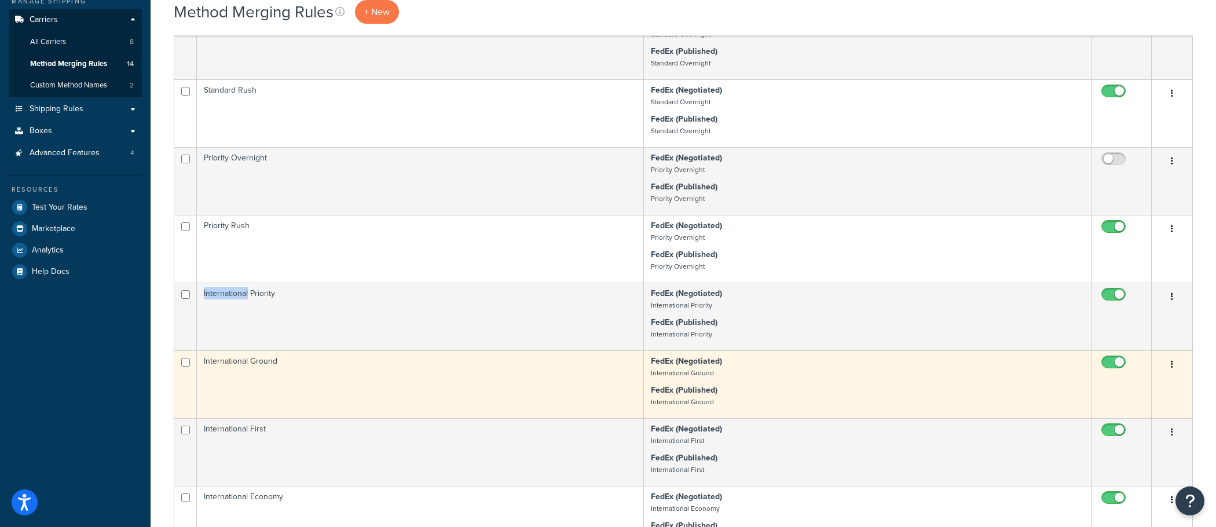
click at [1111, 365] on input "checkbox" at bounding box center [1115, 365] width 32 height 14
click at [1115, 362] on input "checkbox" at bounding box center [1115, 365] width 32 height 14
checkbox input "true"
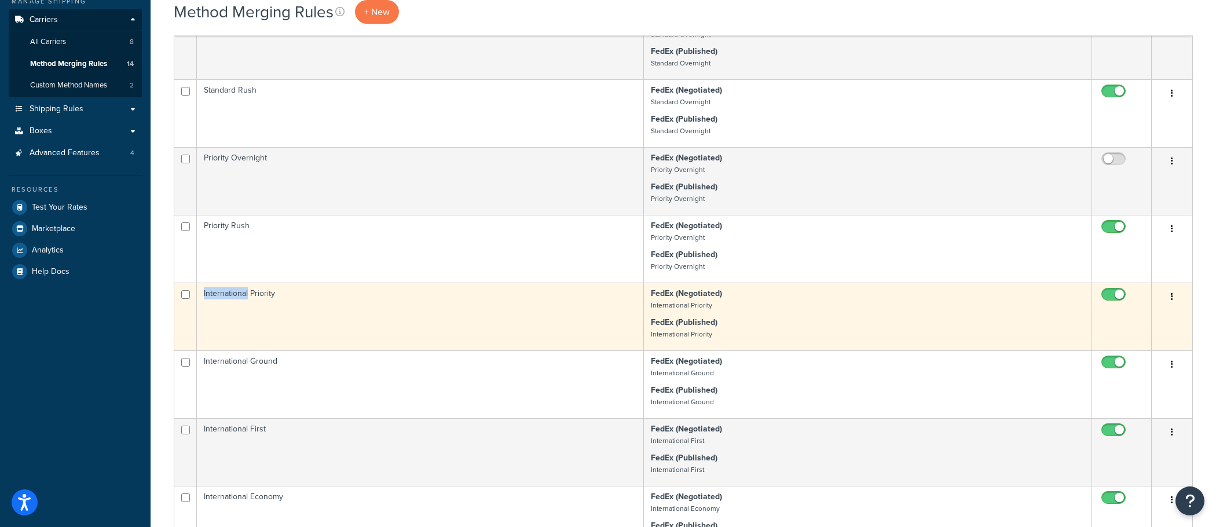
click at [1114, 297] on input "checkbox" at bounding box center [1115, 297] width 32 height 14
click at [1109, 294] on input "checkbox" at bounding box center [1115, 297] width 32 height 14
checkbox input "true"
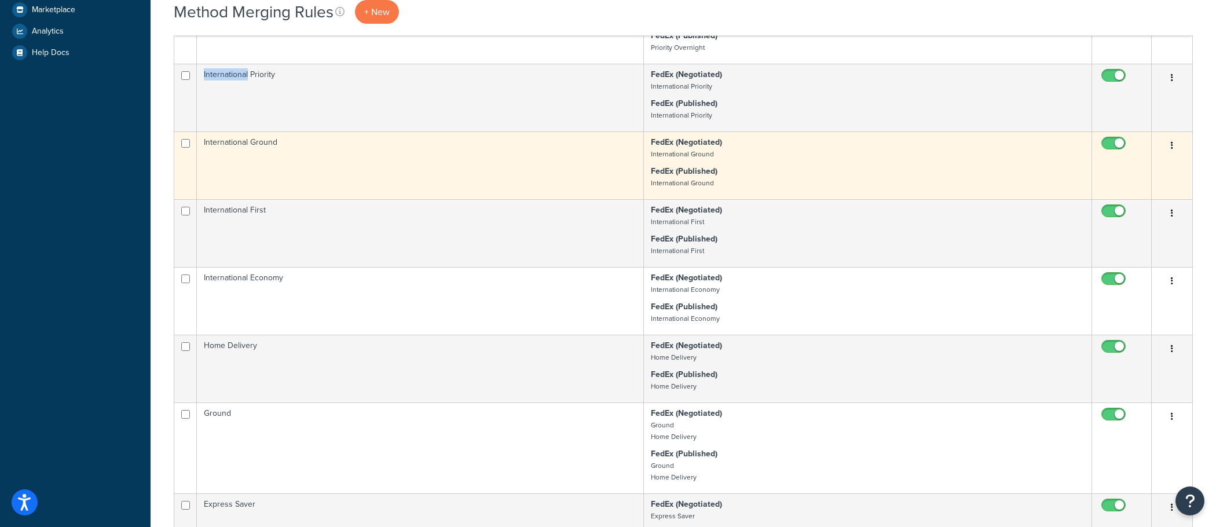
scroll to position [381, 0]
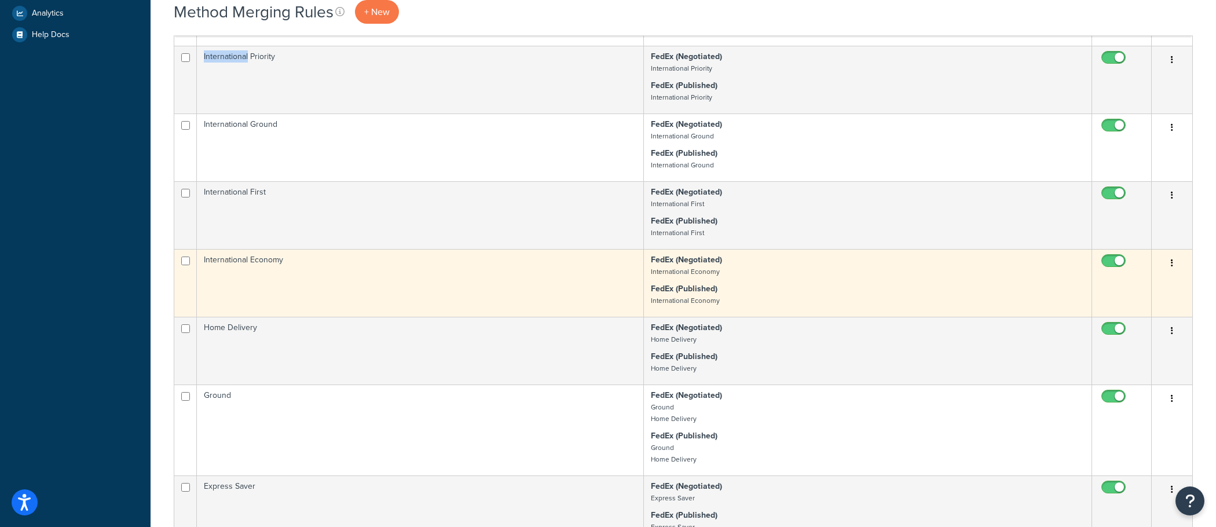
click at [1114, 267] on input "checkbox" at bounding box center [1115, 263] width 32 height 14
click at [1109, 263] on input "checkbox" at bounding box center [1115, 263] width 32 height 14
checkbox input "true"
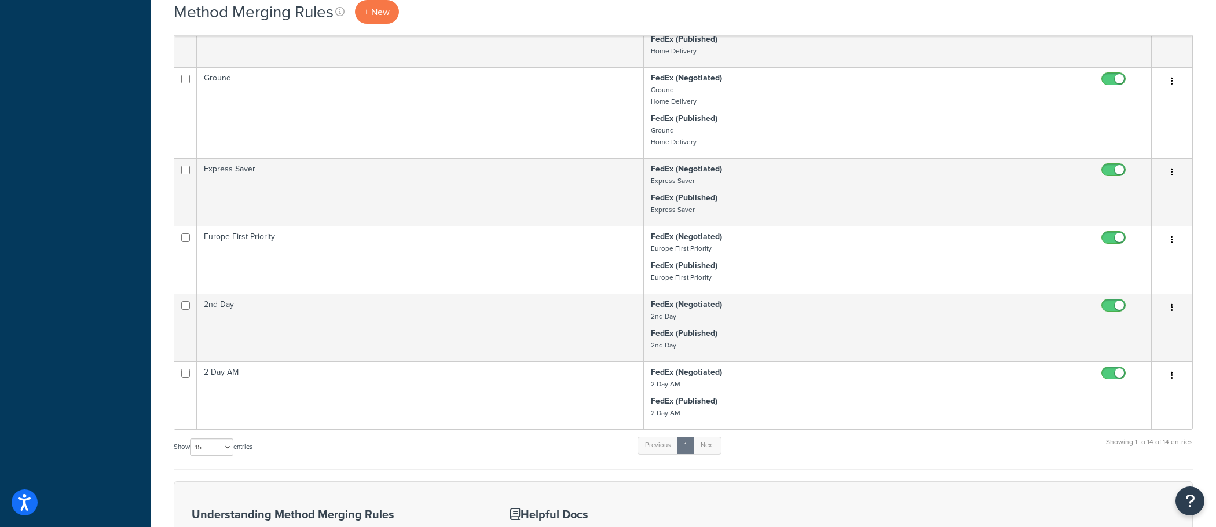
scroll to position [699, 0]
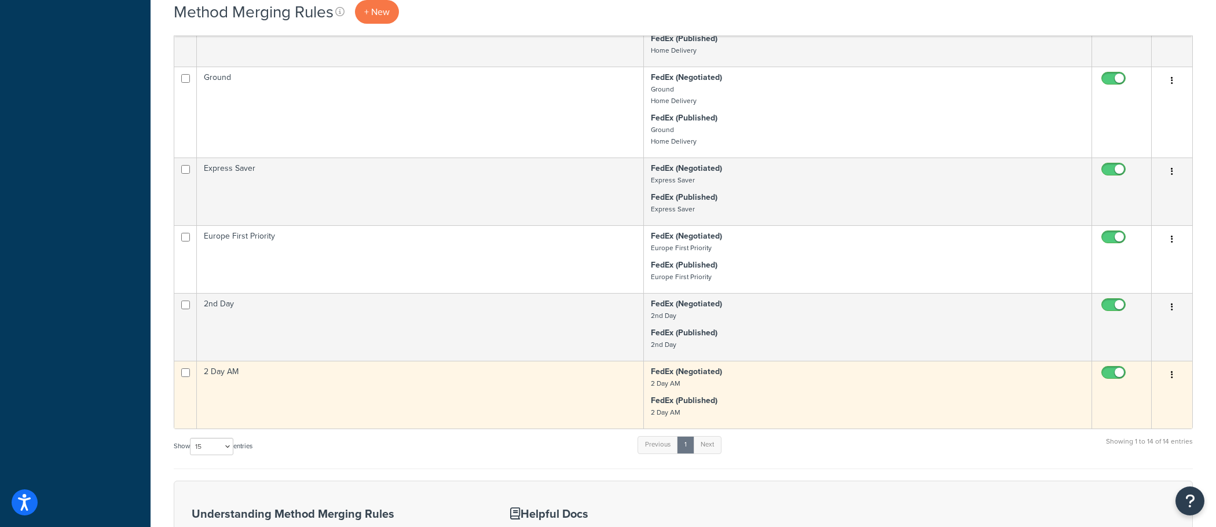
click at [1118, 377] on input "checkbox" at bounding box center [1115, 375] width 32 height 14
click at [1114, 372] on input "checkbox" at bounding box center [1115, 375] width 32 height 14
checkbox input "true"
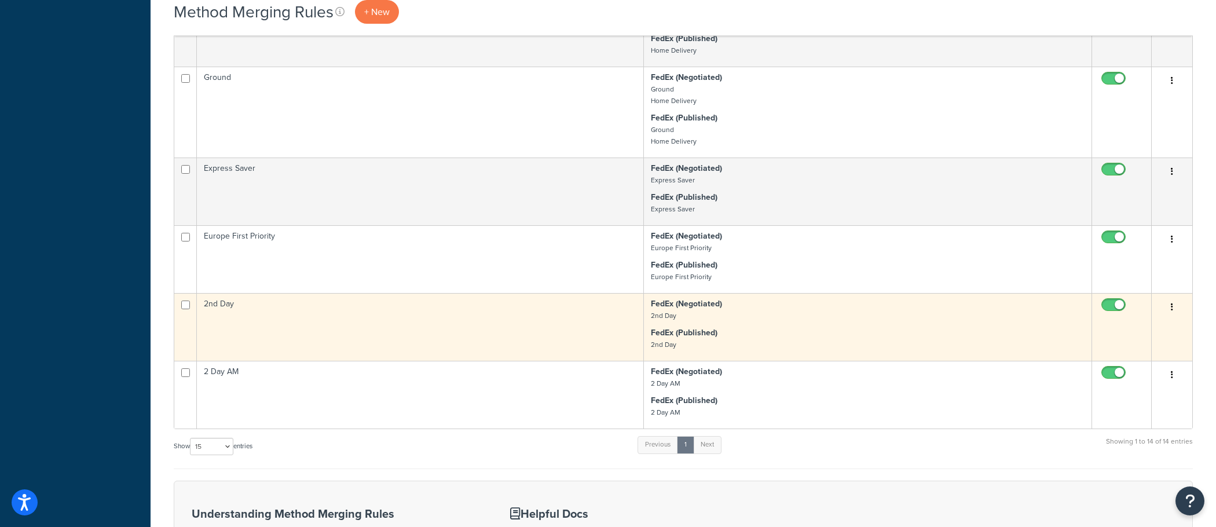
click at [1109, 300] on td at bounding box center [1122, 327] width 60 height 68
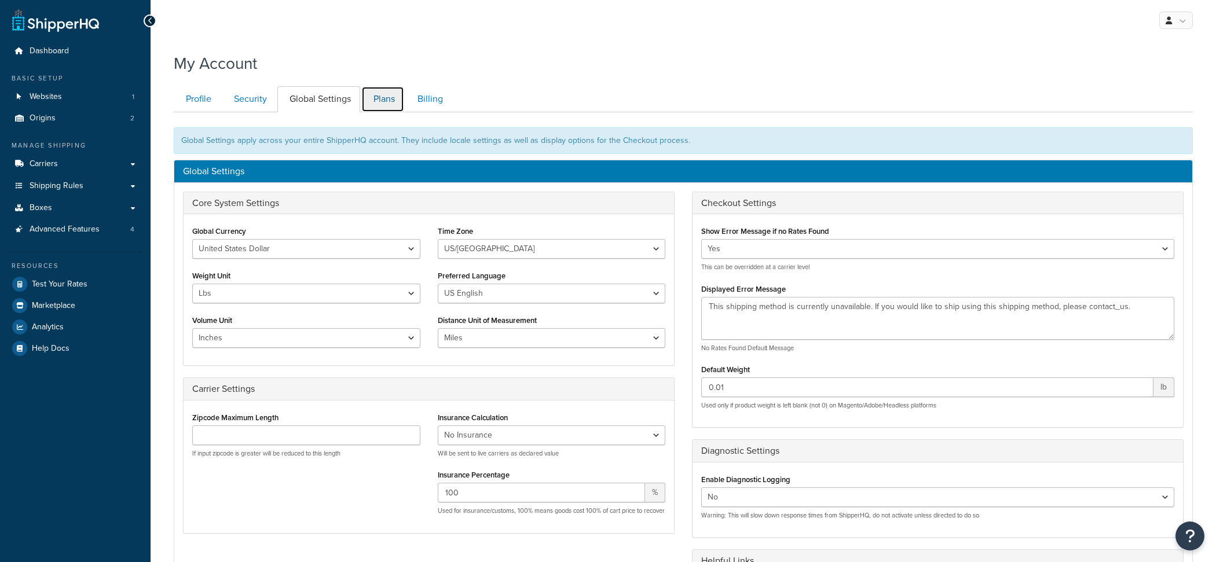
click at [391, 105] on link "Plans" at bounding box center [382, 99] width 43 height 26
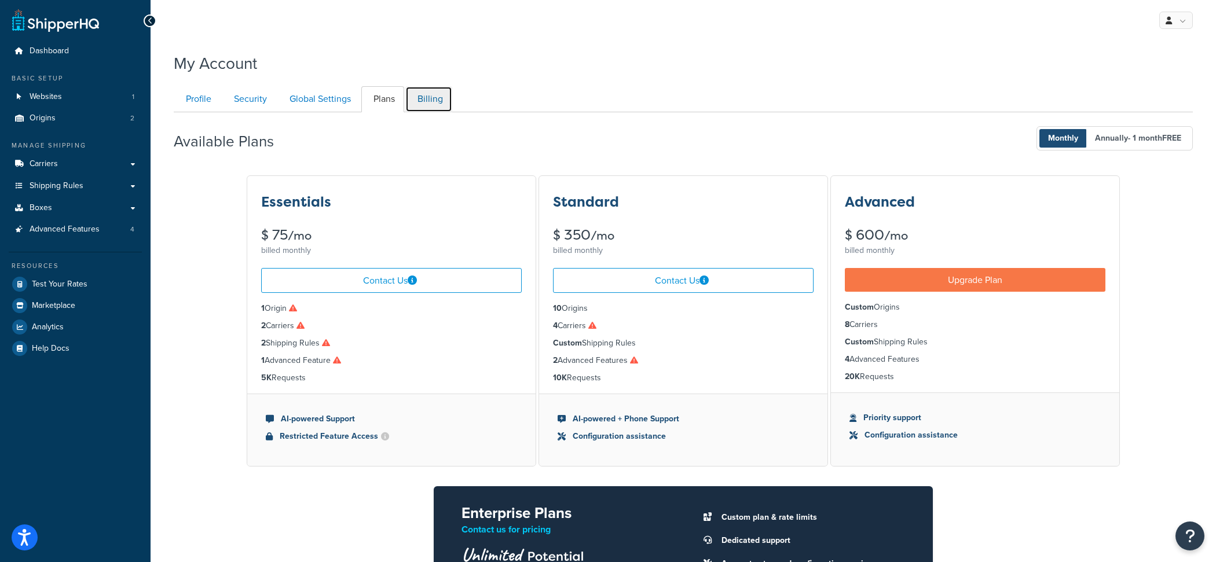
click at [427, 100] on link "Billing" at bounding box center [428, 99] width 47 height 26
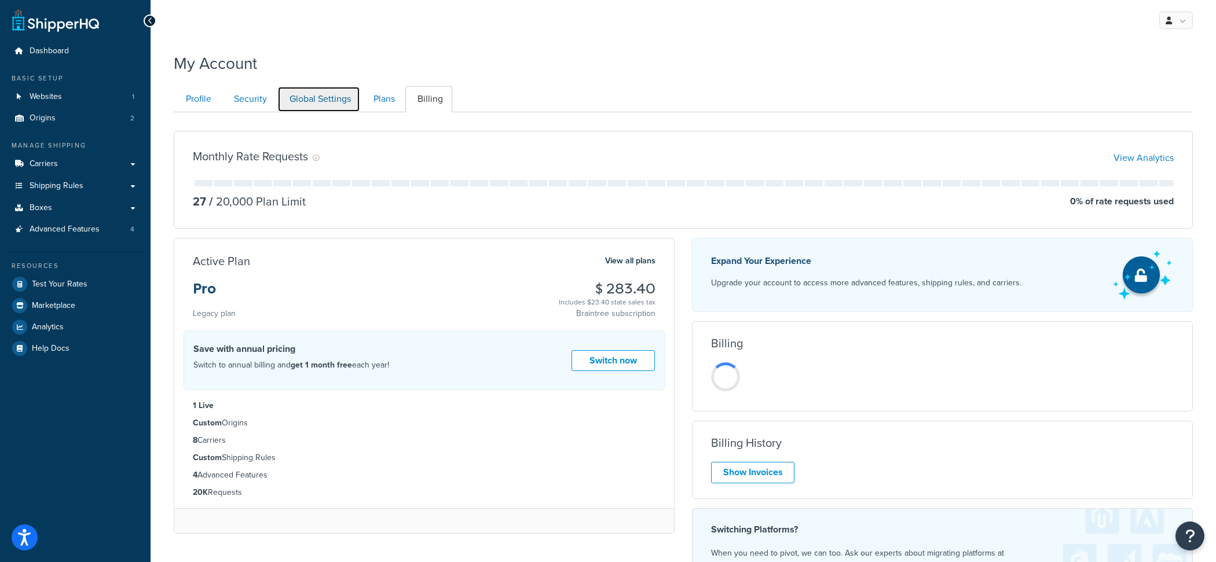
click at [307, 100] on link "Global Settings" at bounding box center [318, 99] width 83 height 26
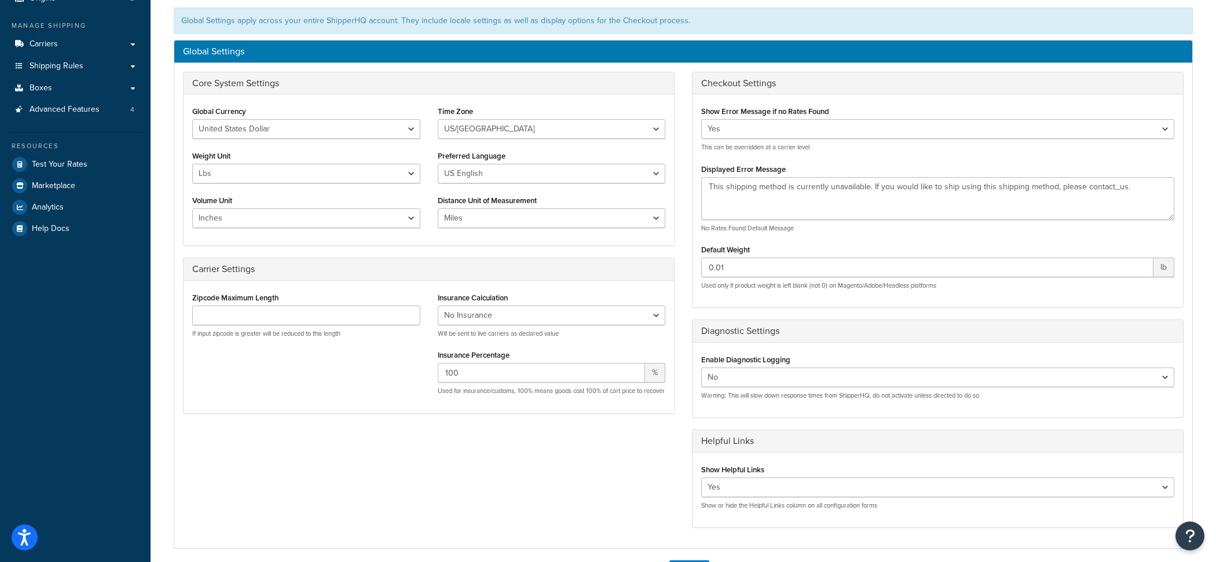
scroll to position [155, 0]
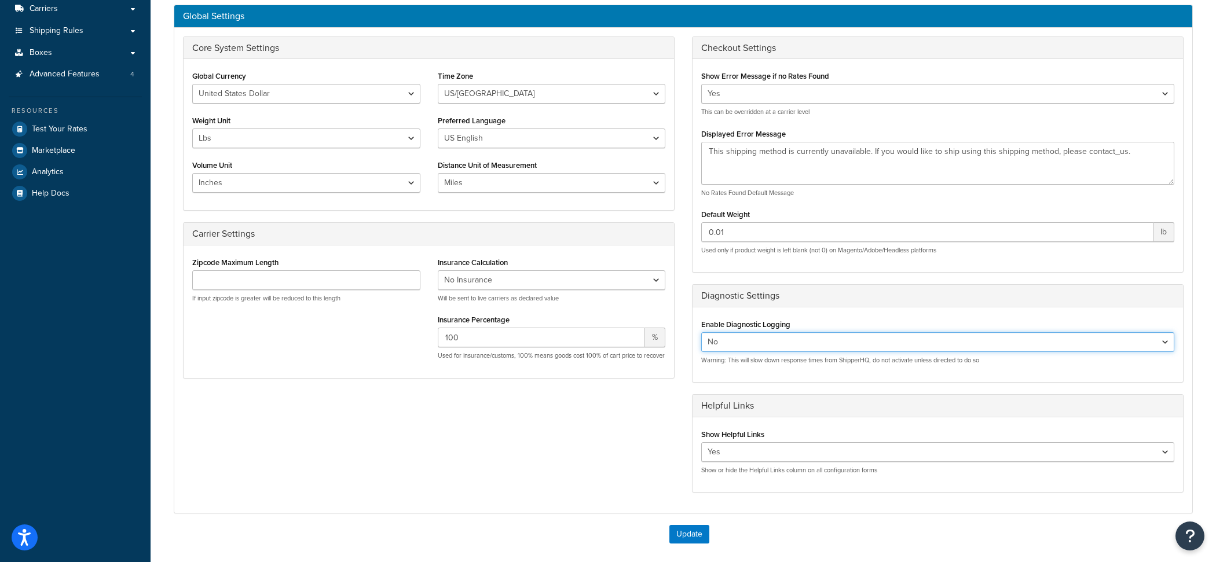
select select "true"
click option "Yes" at bounding box center [0, 0] width 0 height 0
click at [700, 529] on button "Update" at bounding box center [689, 534] width 40 height 19
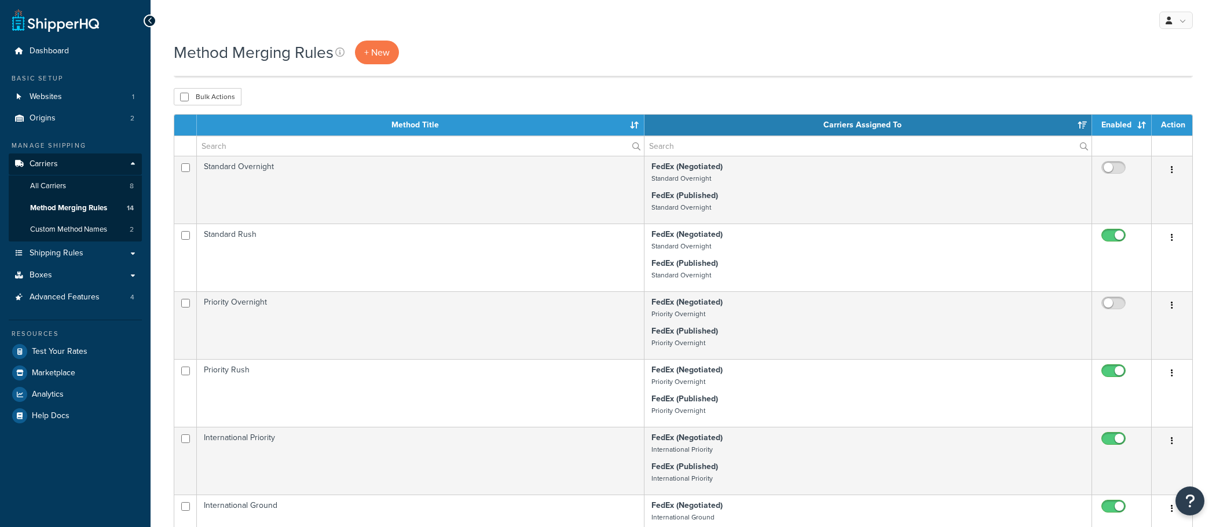
select select "15"
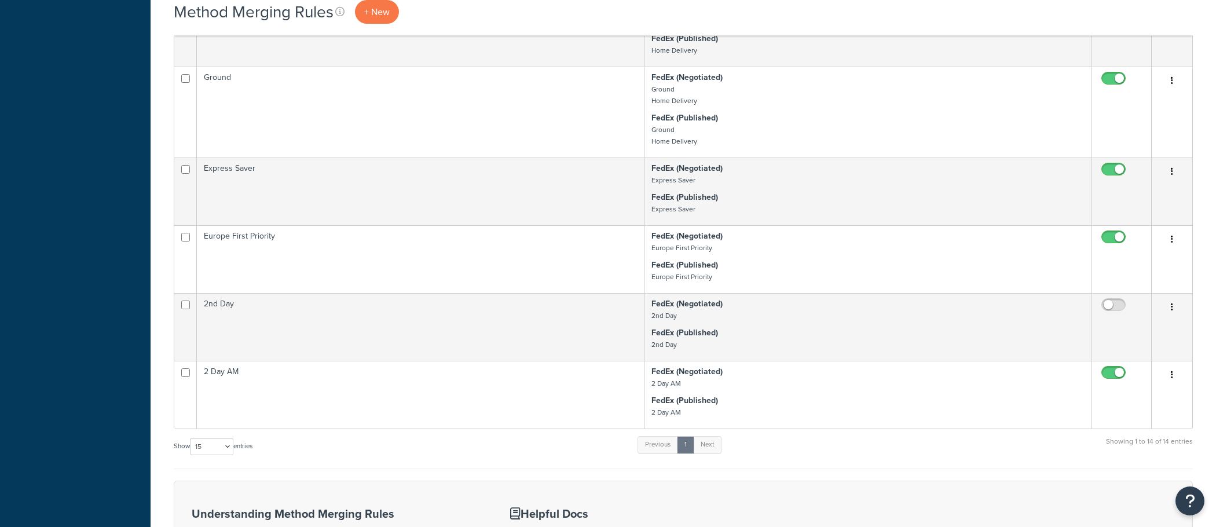
scroll to position [699, 0]
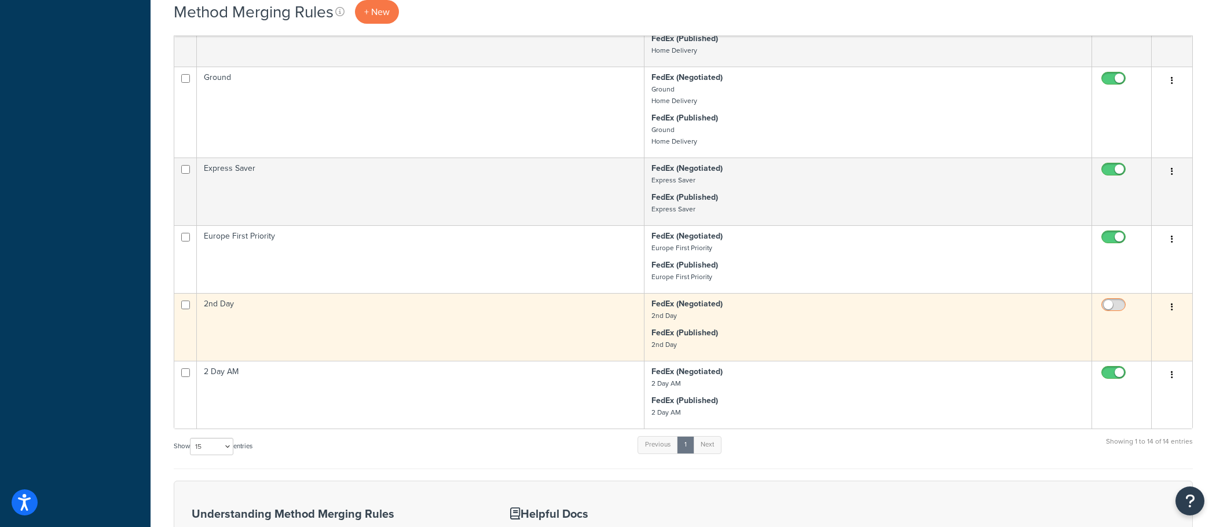
click at [1113, 307] on input "checkbox" at bounding box center [1115, 307] width 32 height 14
checkbox input "true"
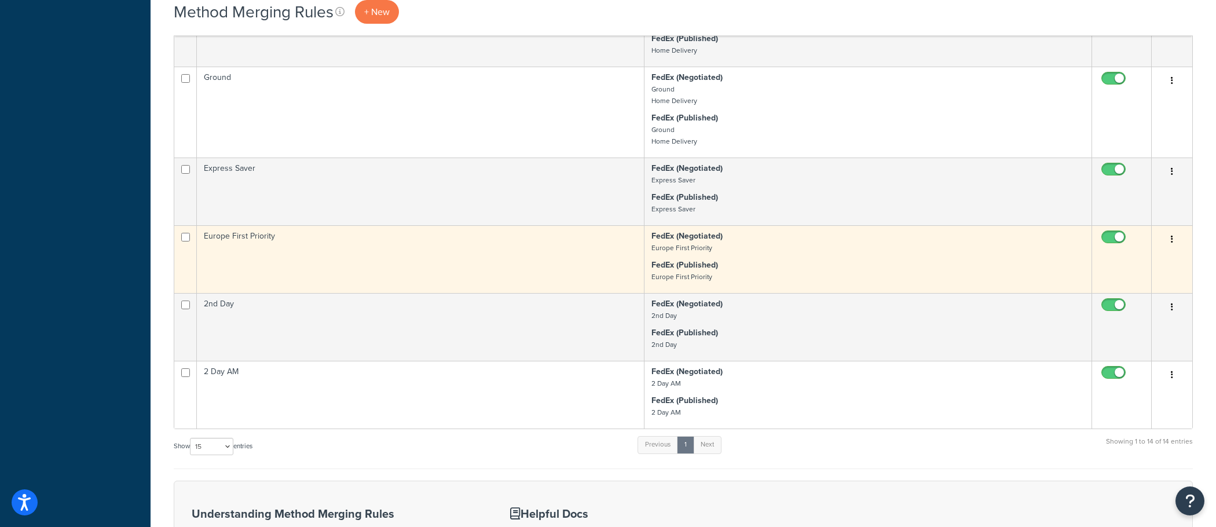
click at [1116, 240] on input "checkbox" at bounding box center [1115, 240] width 32 height 14
click at [1115, 240] on input "checkbox" at bounding box center [1115, 240] width 32 height 14
checkbox input "true"
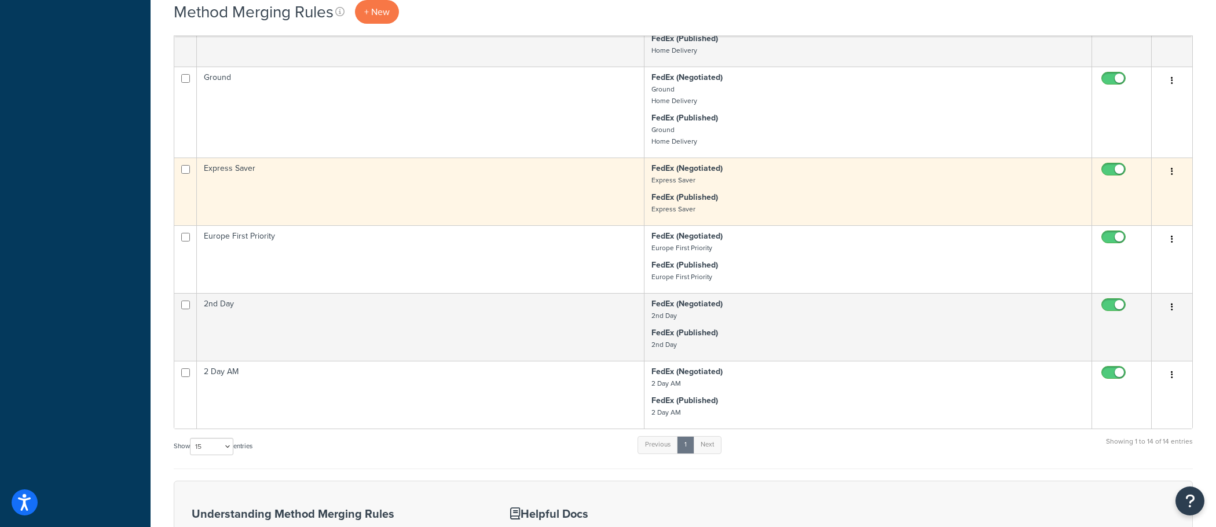
click at [1112, 173] on input "checkbox" at bounding box center [1115, 172] width 32 height 14
click at [1118, 175] on input "checkbox" at bounding box center [1115, 172] width 32 height 14
checkbox input "true"
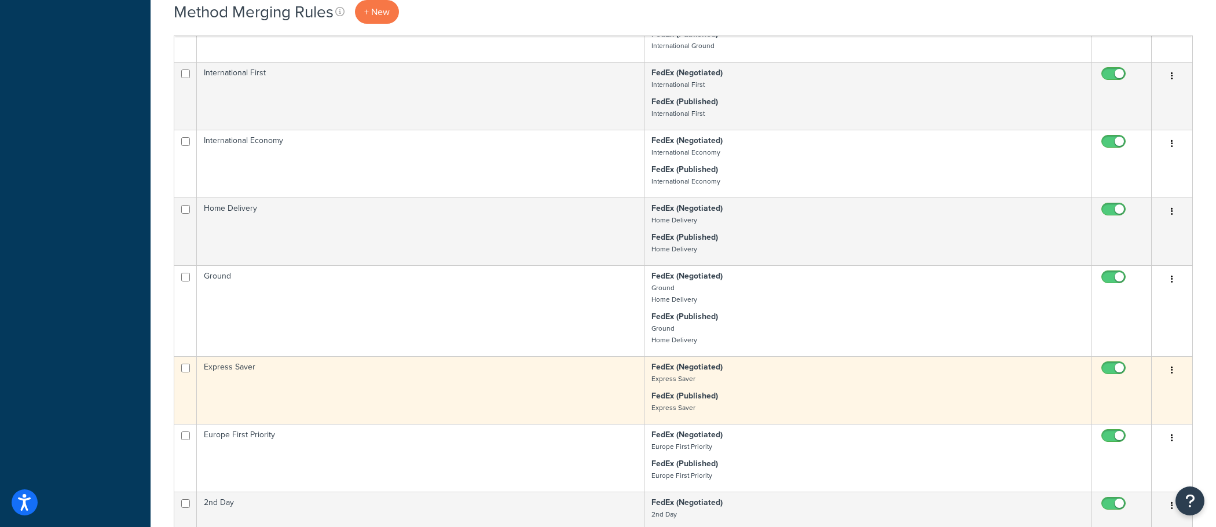
scroll to position [497, 0]
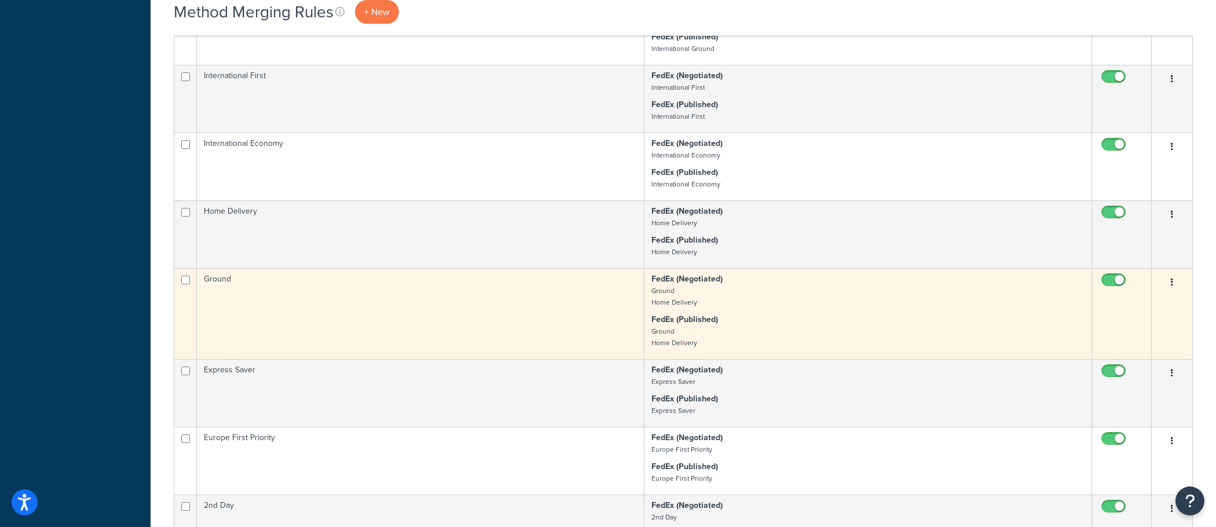
click at [1114, 284] on input "checkbox" at bounding box center [1115, 283] width 32 height 14
click at [1122, 284] on input "checkbox" at bounding box center [1115, 283] width 32 height 14
checkbox input "true"
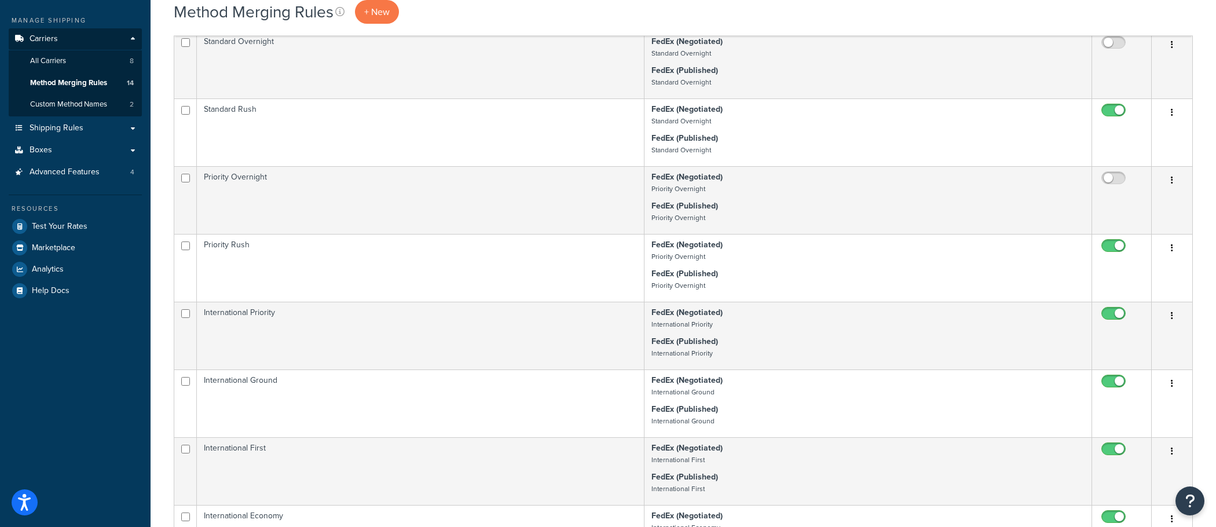
scroll to position [0, 0]
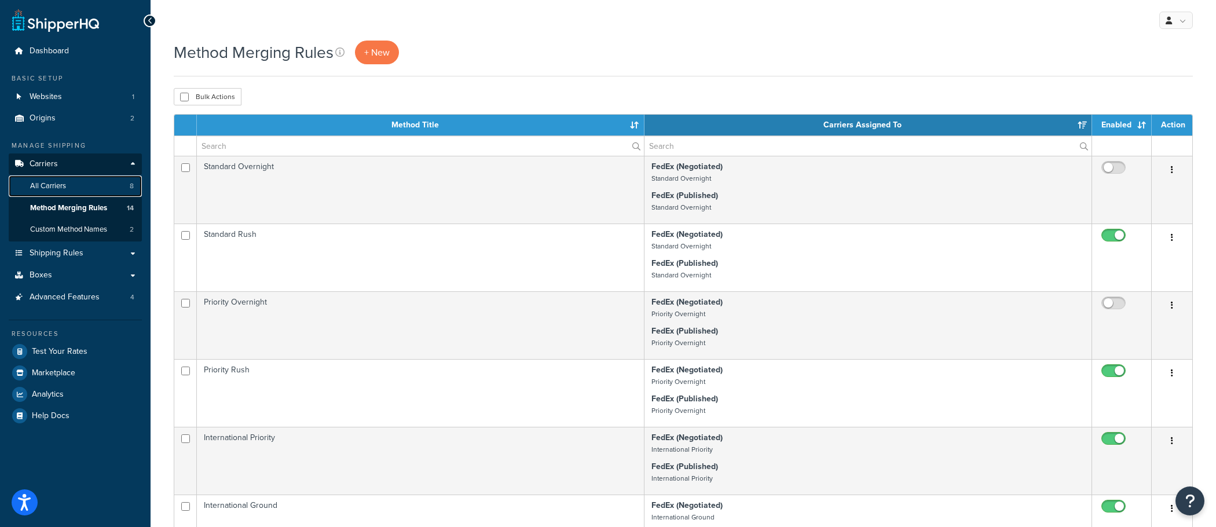
click at [104, 193] on link "All Carriers 8" at bounding box center [75, 185] width 133 height 21
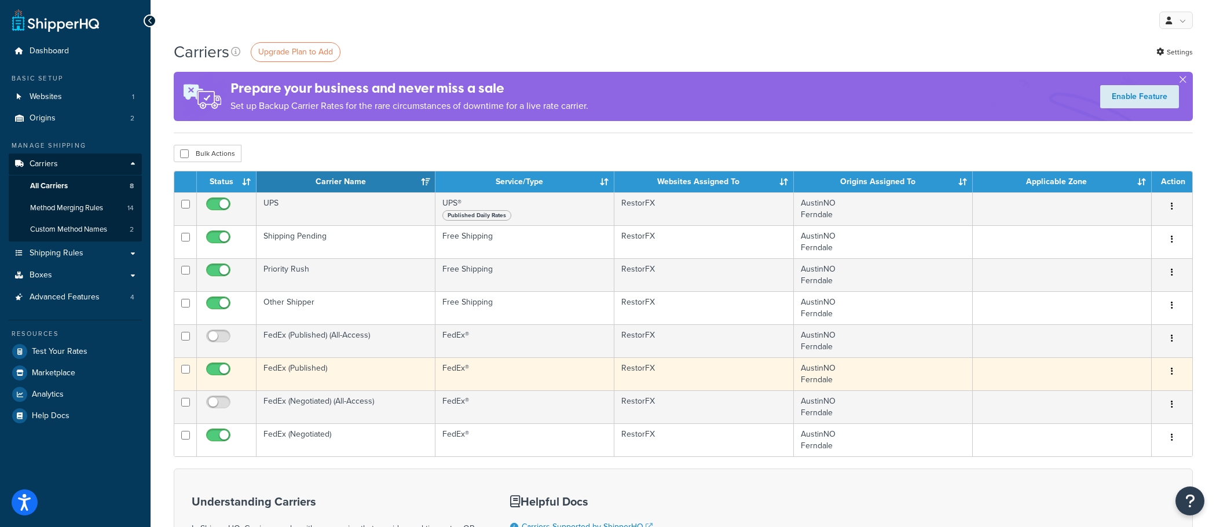
click at [343, 372] on td "FedEx (Published)" at bounding box center [345, 373] width 179 height 33
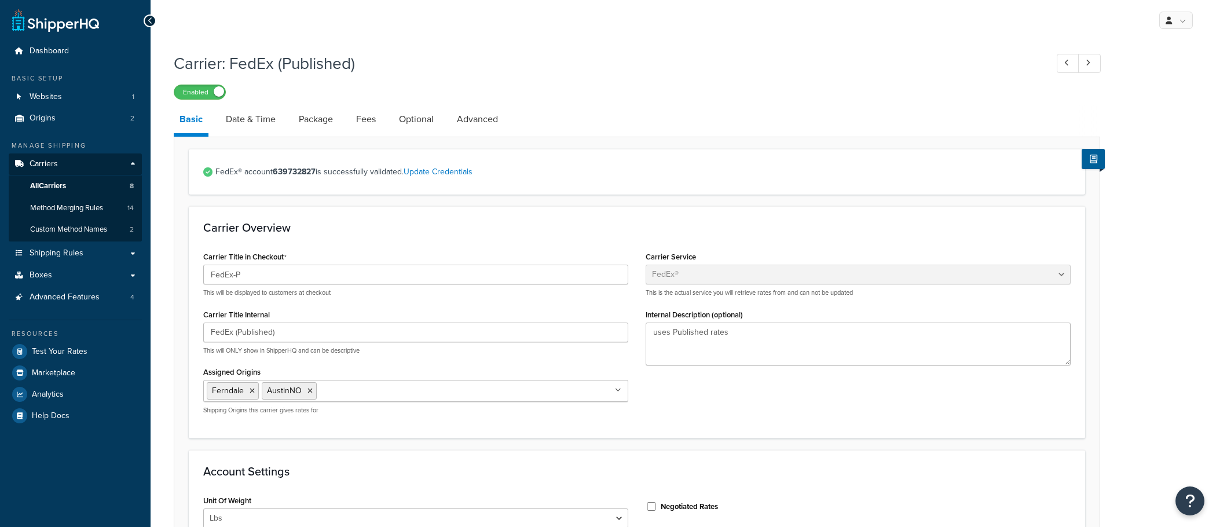
select select "fedEx"
select select "REGULAR_PICKUP"
select select "YOUR_PACKAGING"
click at [69, 189] on link "All Carriers 8" at bounding box center [75, 185] width 133 height 21
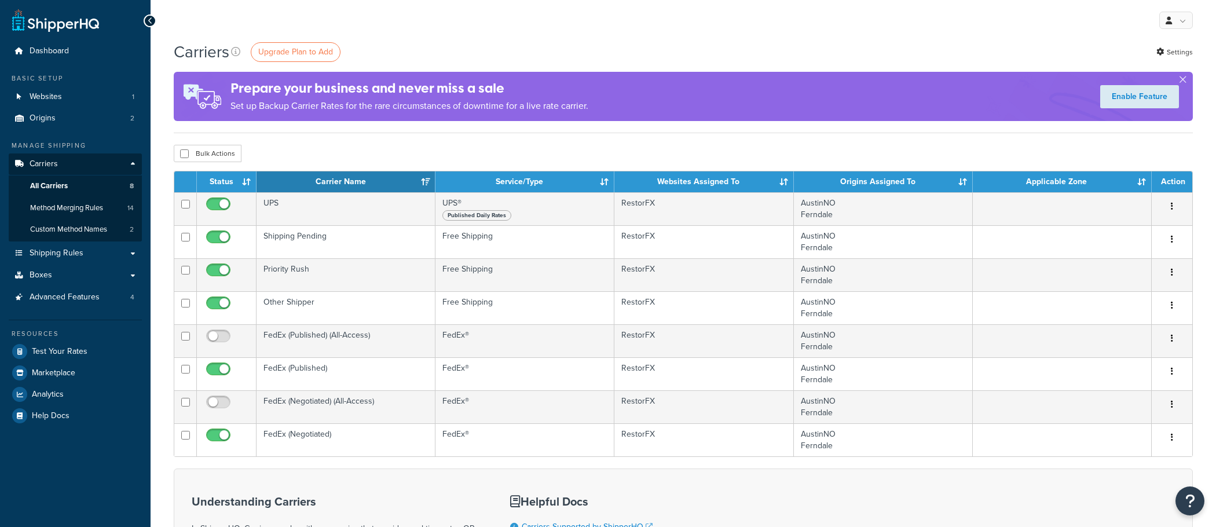
click at [319, 432] on td "FedEx (Negotiated)" at bounding box center [345, 439] width 179 height 33
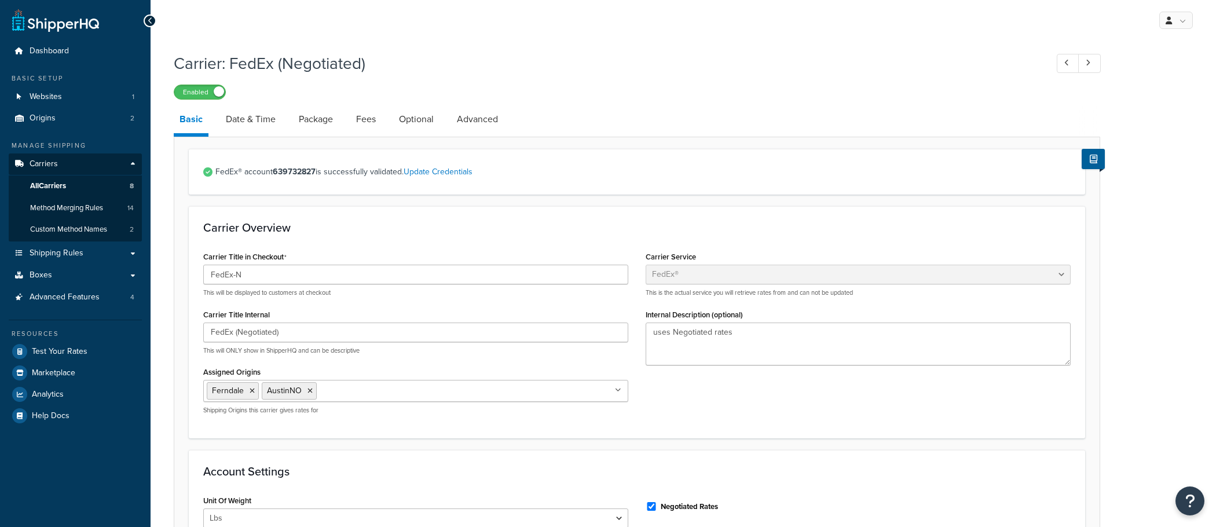
select select "fedEx"
select select "REGULAR_PICKUP"
select select "YOUR_PACKAGING"
click at [296, 121] on link "Package" at bounding box center [316, 119] width 46 height 28
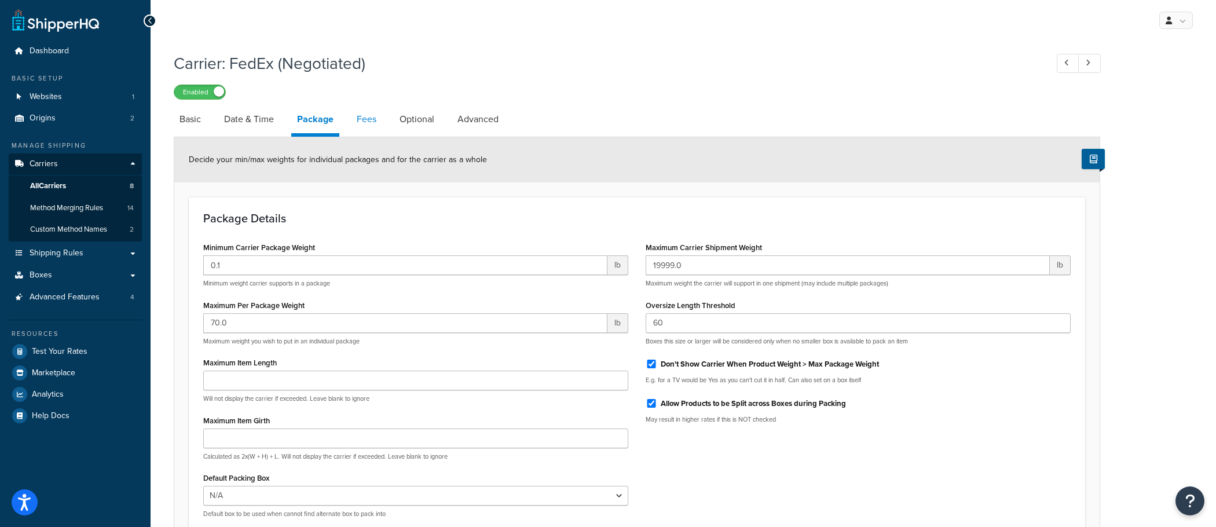
click at [373, 129] on link "Fees" at bounding box center [366, 119] width 31 height 28
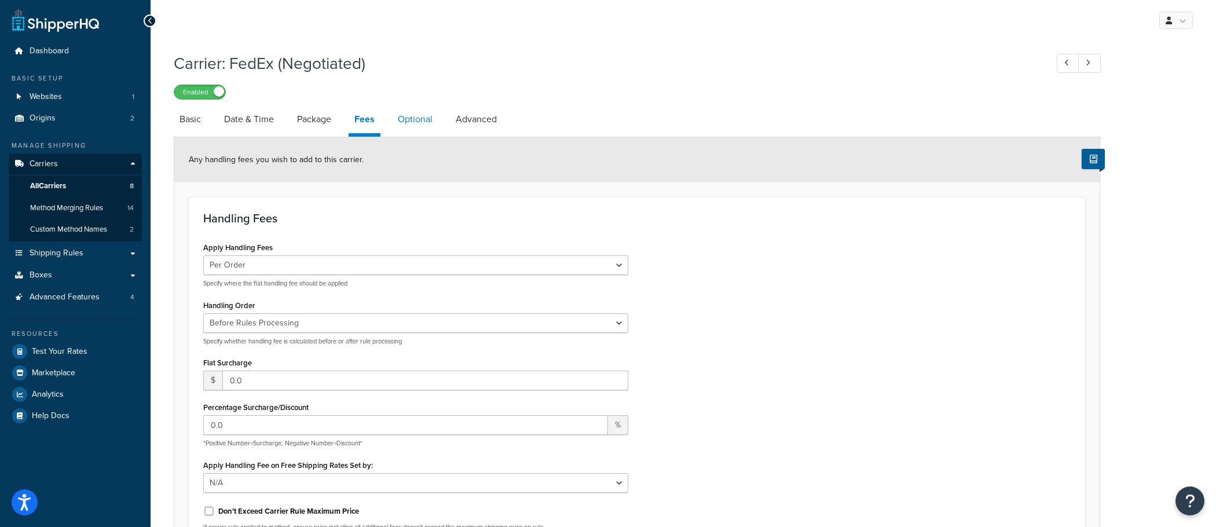
click at [433, 129] on link "Optional" at bounding box center [415, 119] width 46 height 28
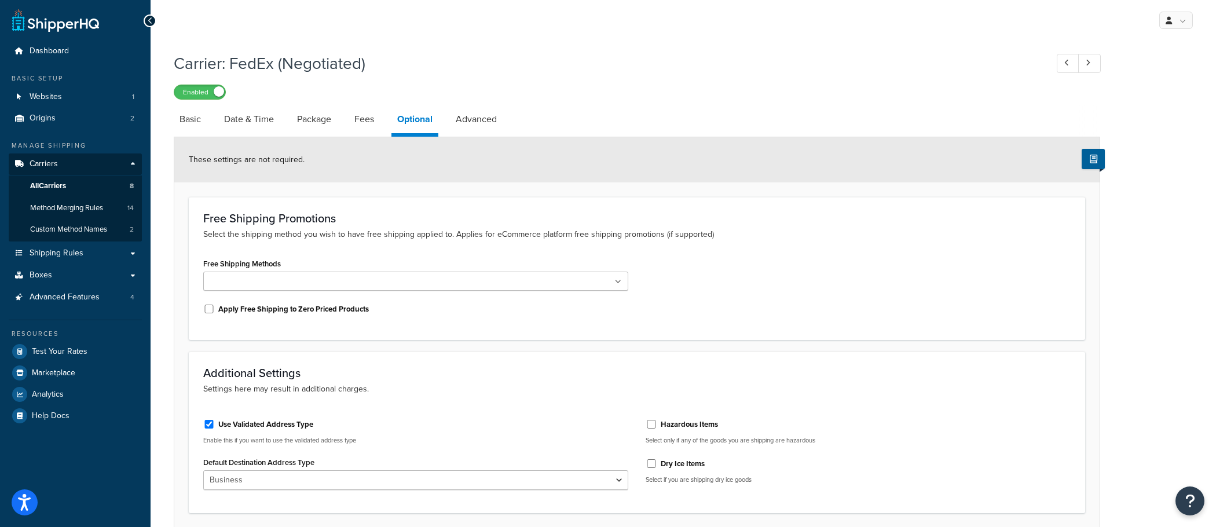
click at [450, 133] on li "Optional" at bounding box center [420, 120] width 58 height 31
click at [460, 122] on link "Advanced" at bounding box center [476, 119] width 53 height 28
select select "false"
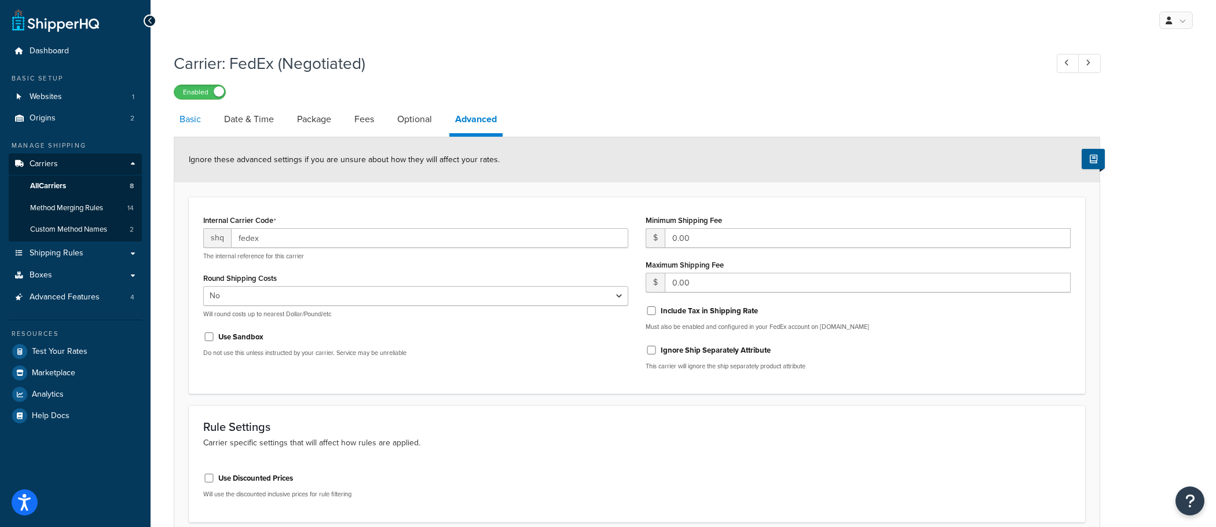
click at [195, 126] on link "Basic" at bounding box center [190, 119] width 33 height 28
select select "fedEx"
select select "REGULAR_PICKUP"
select select "YOUR_PACKAGING"
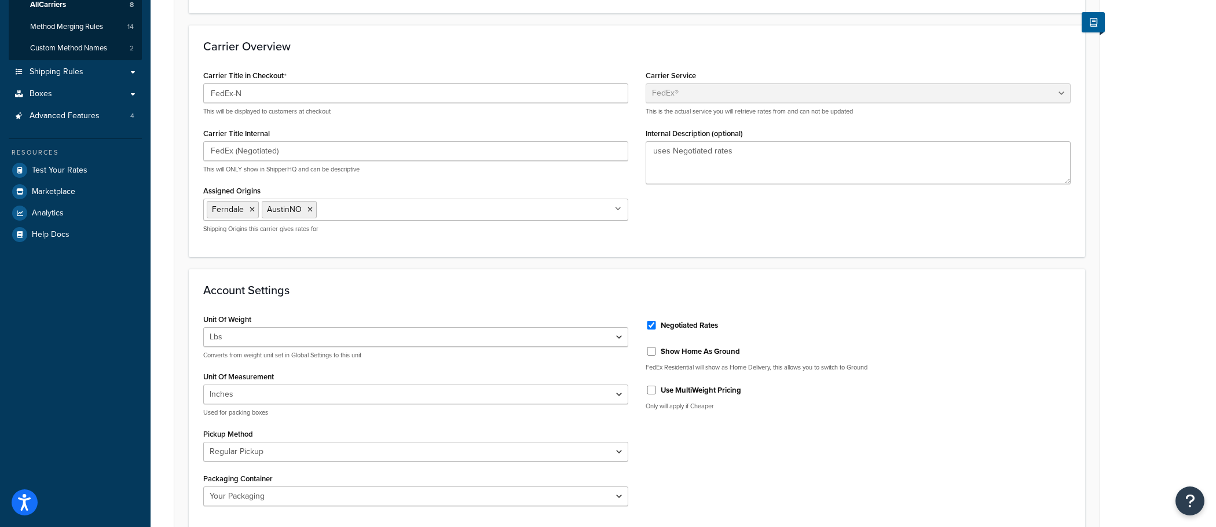
scroll to position [33, 0]
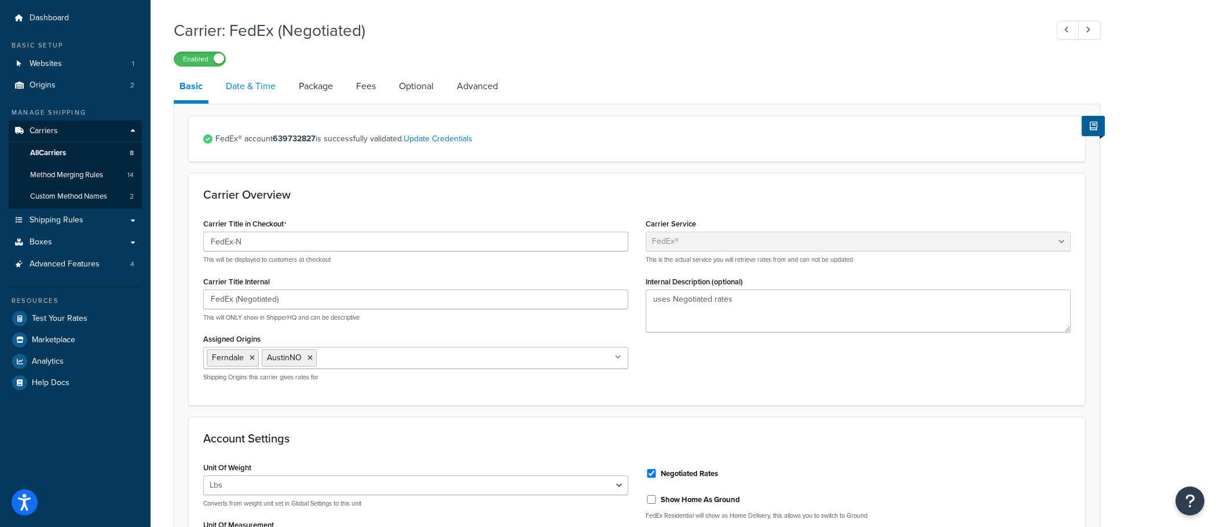
click at [268, 92] on link "Date & Time" at bounding box center [250, 86] width 61 height 28
select select "yMMMd"
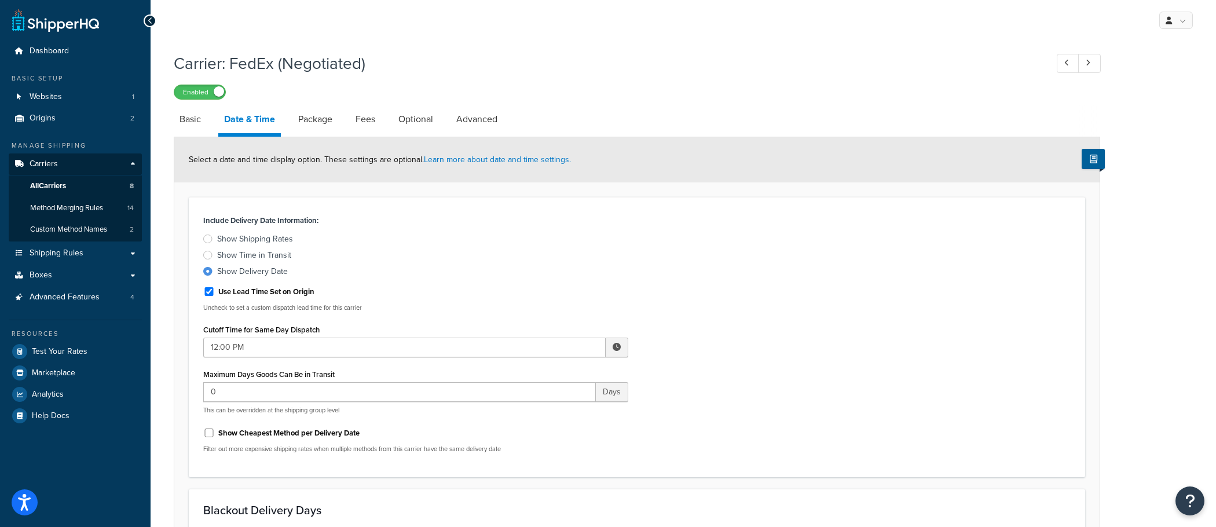
click at [283, 243] on div "Show Shipping Rates" at bounding box center [255, 239] width 76 height 12
click at [0, 0] on input "Show Shipping Rates" at bounding box center [0, 0] width 0 height 0
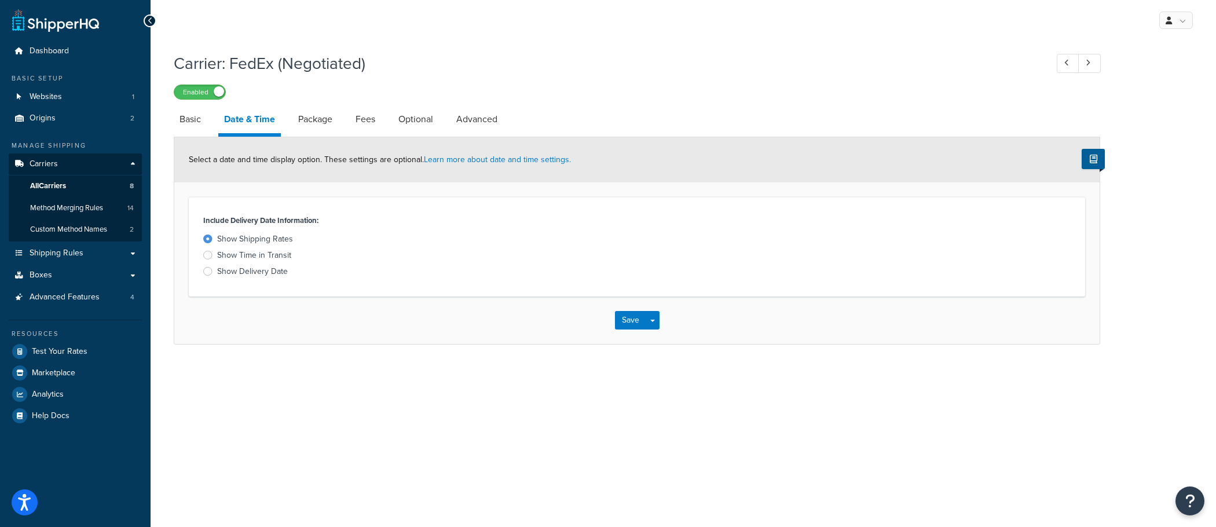
click at [258, 272] on div "Show Delivery Date" at bounding box center [252, 272] width 71 height 12
click at [0, 0] on input "Show Delivery Date" at bounding box center [0, 0] width 0 height 0
select select "yMMMd"
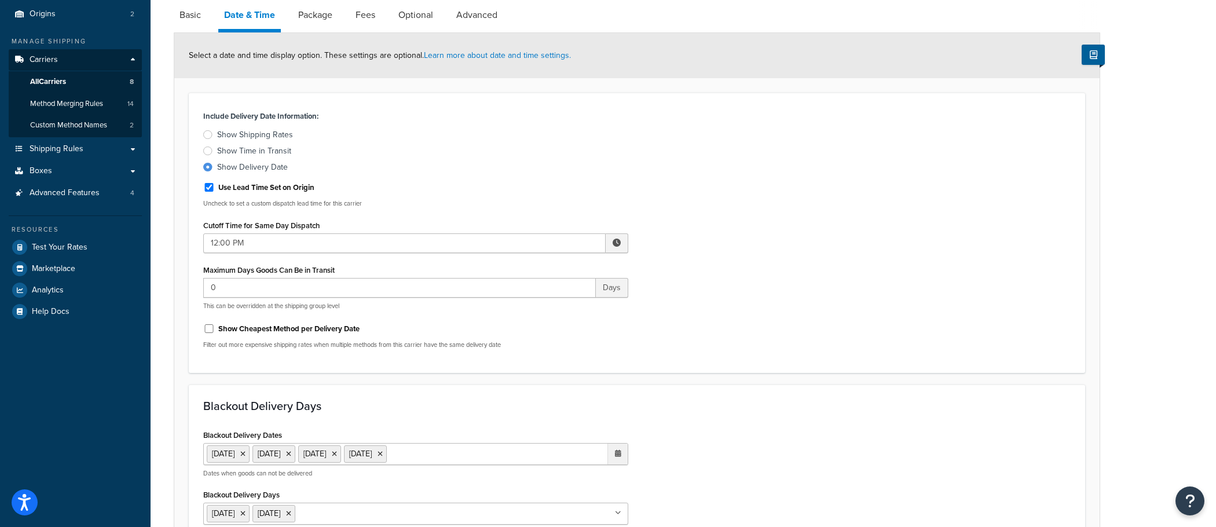
scroll to position [67, 0]
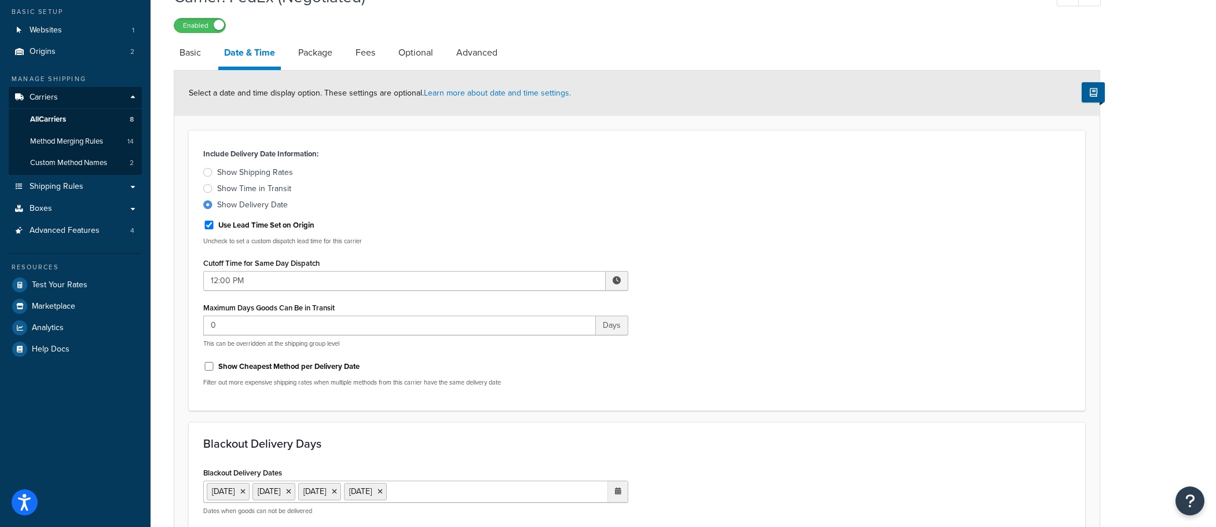
click at [259, 175] on div "Show Shipping Rates" at bounding box center [255, 173] width 76 height 12
click at [0, 0] on input "Show Shipping Rates" at bounding box center [0, 0] width 0 height 0
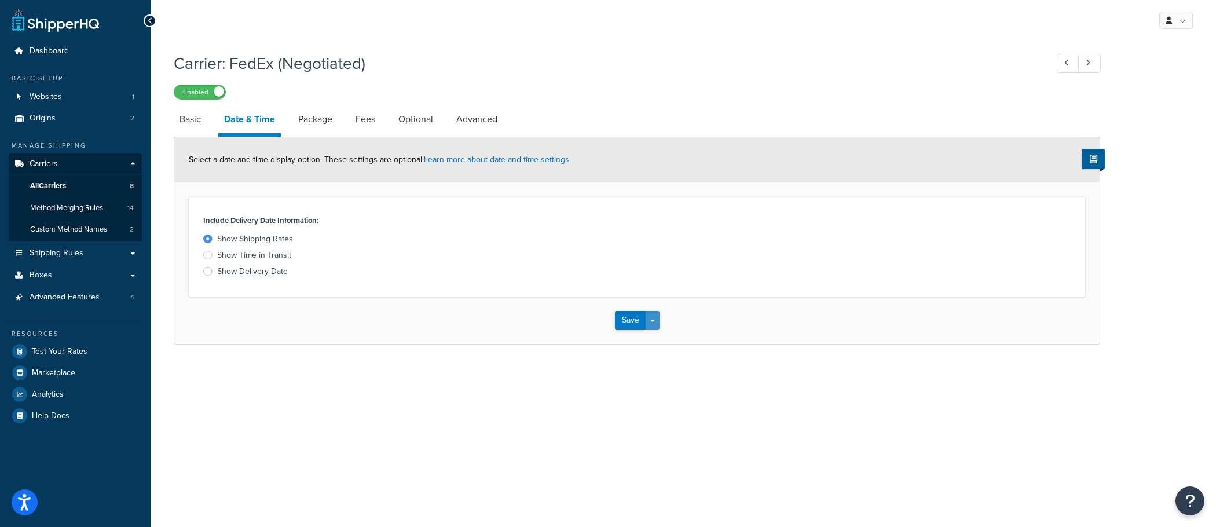
click at [653, 322] on button "Save Dropdown" at bounding box center [652, 320] width 14 height 19
click at [655, 332] on button "Save and Edit" at bounding box center [657, 341] width 85 height 24
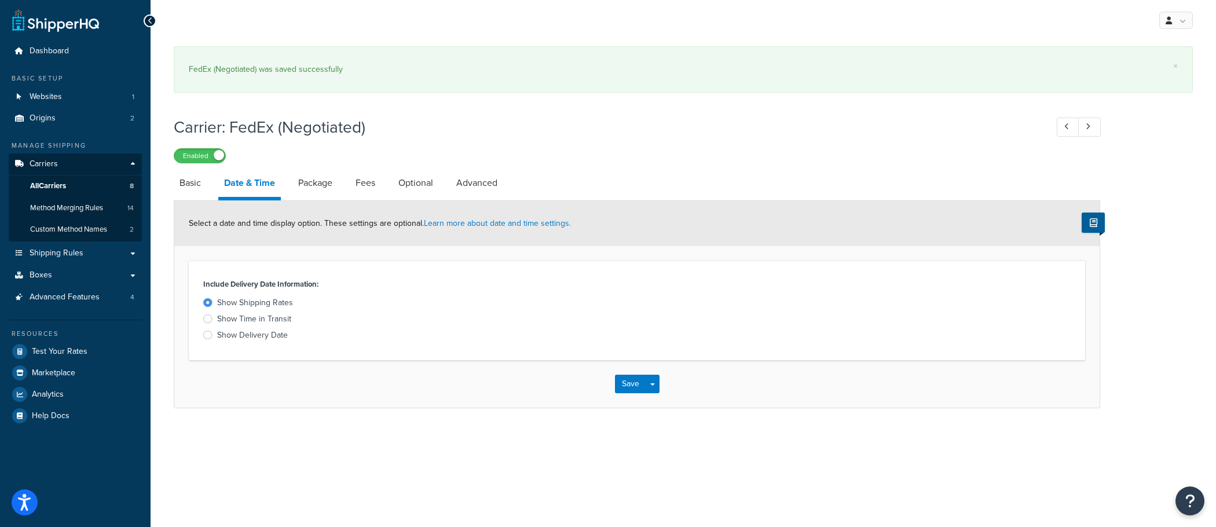
click at [217, 336] on div "Show Delivery Date" at bounding box center [252, 335] width 71 height 12
click at [0, 0] on input "Show Delivery Date" at bounding box center [0, 0] width 0 height 0
select select "yMMMd"
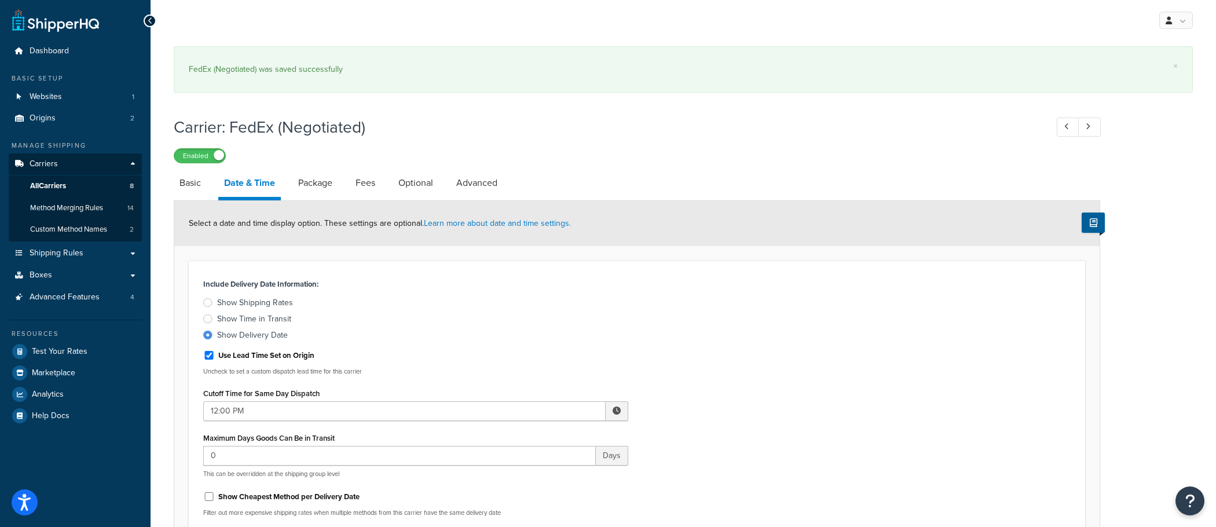
scroll to position [547, 0]
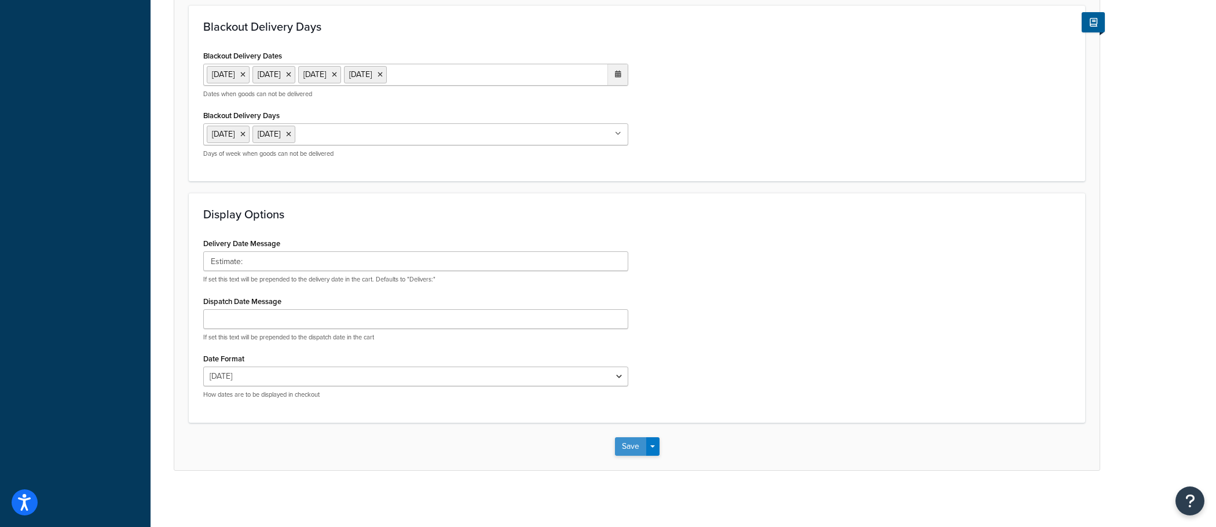
click at [641, 446] on button "Save" at bounding box center [630, 446] width 31 height 19
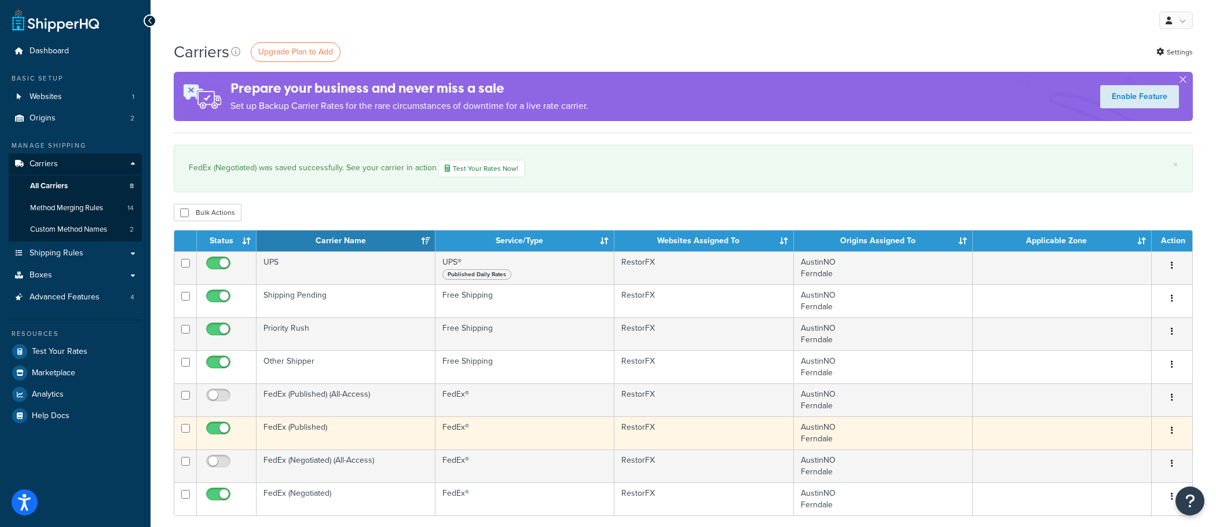
click at [327, 431] on td "FedEx (Published)" at bounding box center [345, 432] width 179 height 33
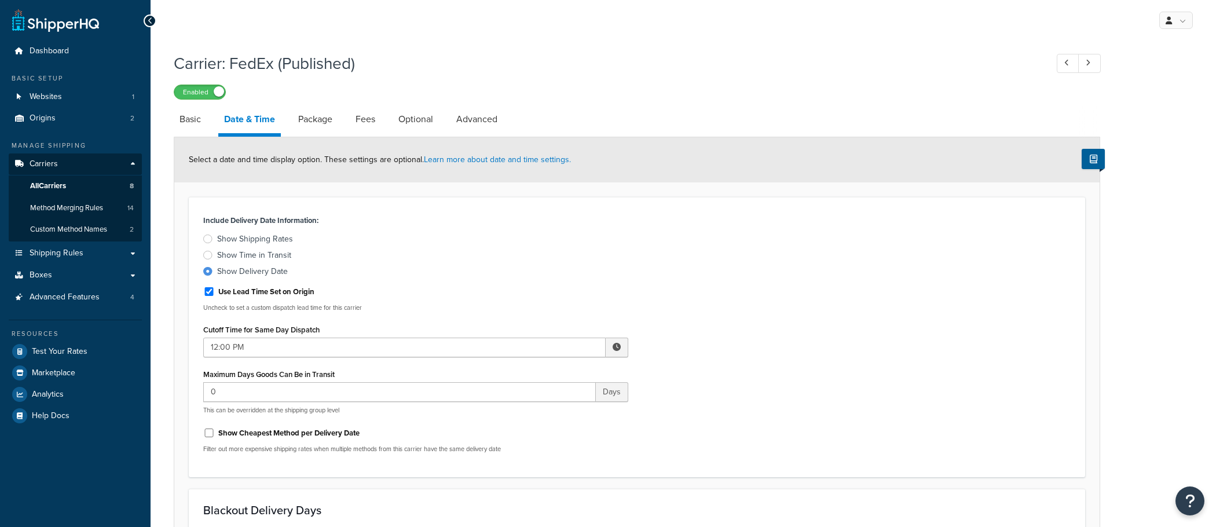
select select "yMMMd"
click at [228, 243] on div "Show Shipping Rates" at bounding box center [255, 239] width 76 height 12
click at [0, 0] on input "Show Shipping Rates" at bounding box center [0, 0] width 0 height 0
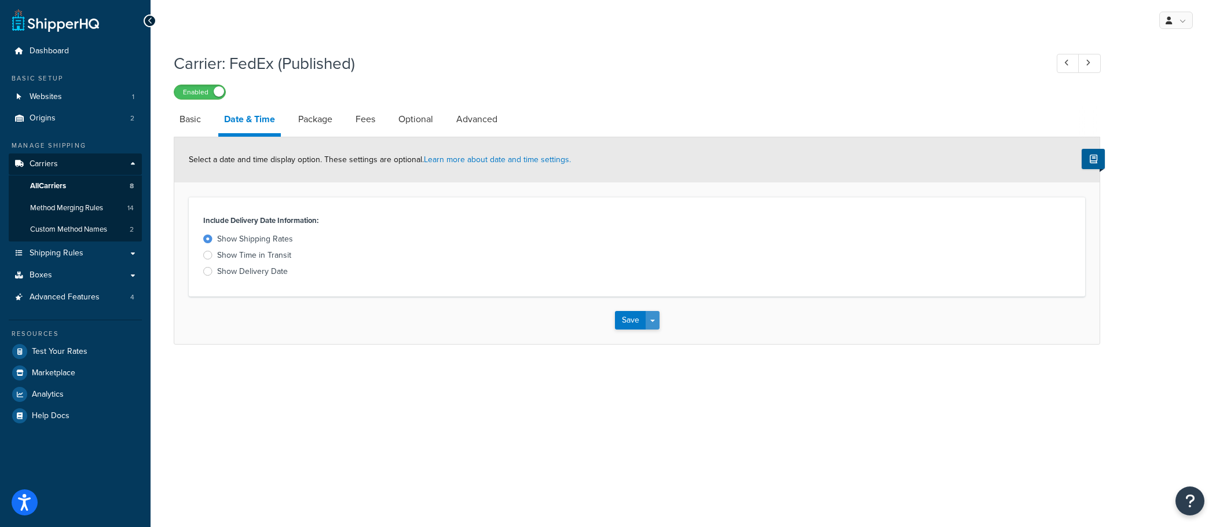
click at [658, 329] on button "Save Dropdown" at bounding box center [652, 320] width 14 height 19
click at [658, 336] on button "Save and Edit" at bounding box center [657, 341] width 85 height 24
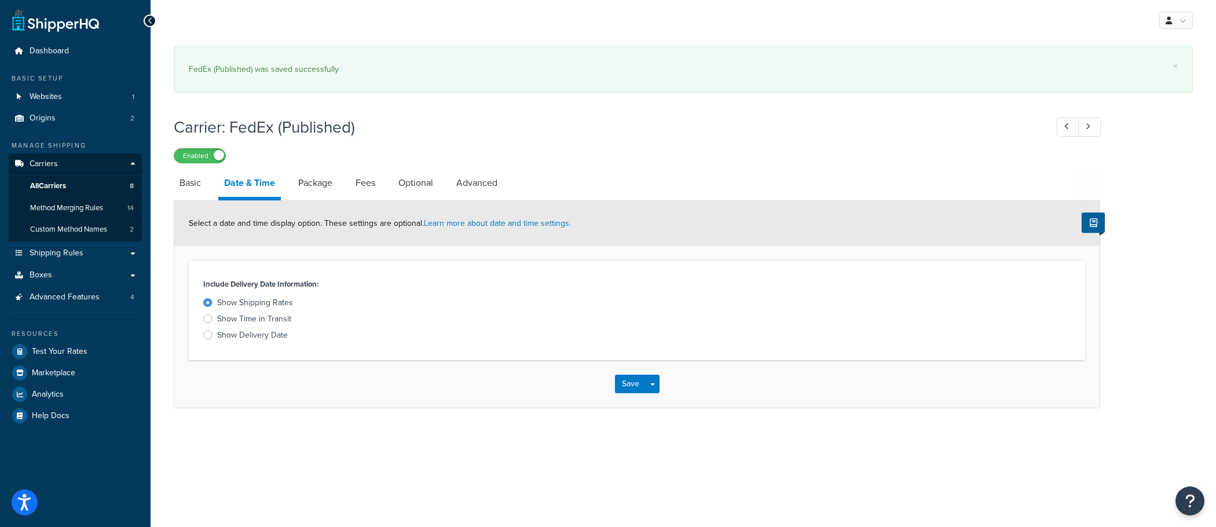
click at [218, 335] on div "Show Delivery Date" at bounding box center [252, 335] width 71 height 12
click at [0, 0] on input "Show Delivery Date" at bounding box center [0, 0] width 0 height 0
select select "yMMMd"
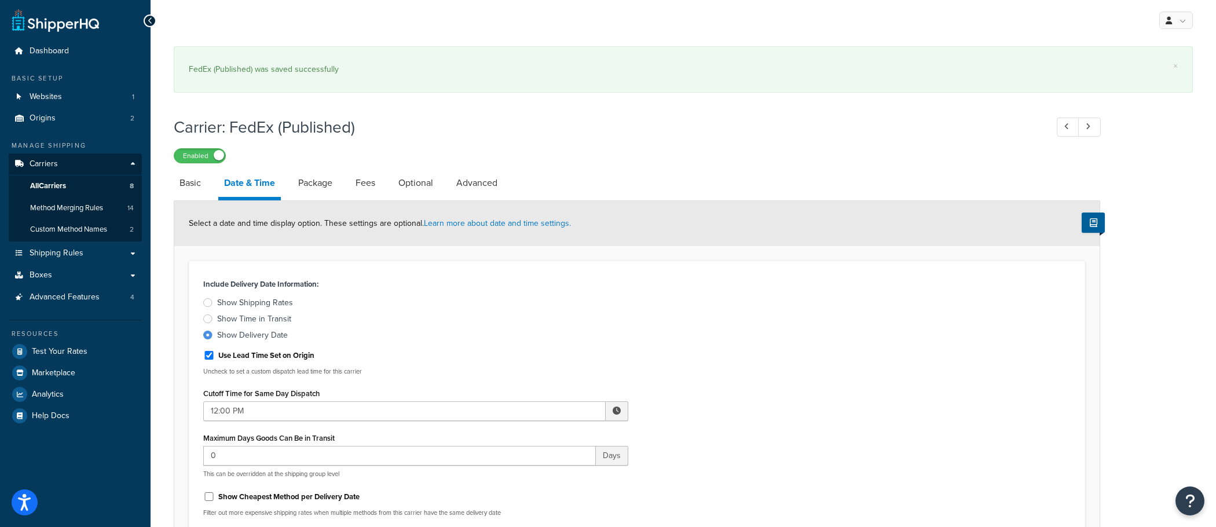
scroll to position [547, 0]
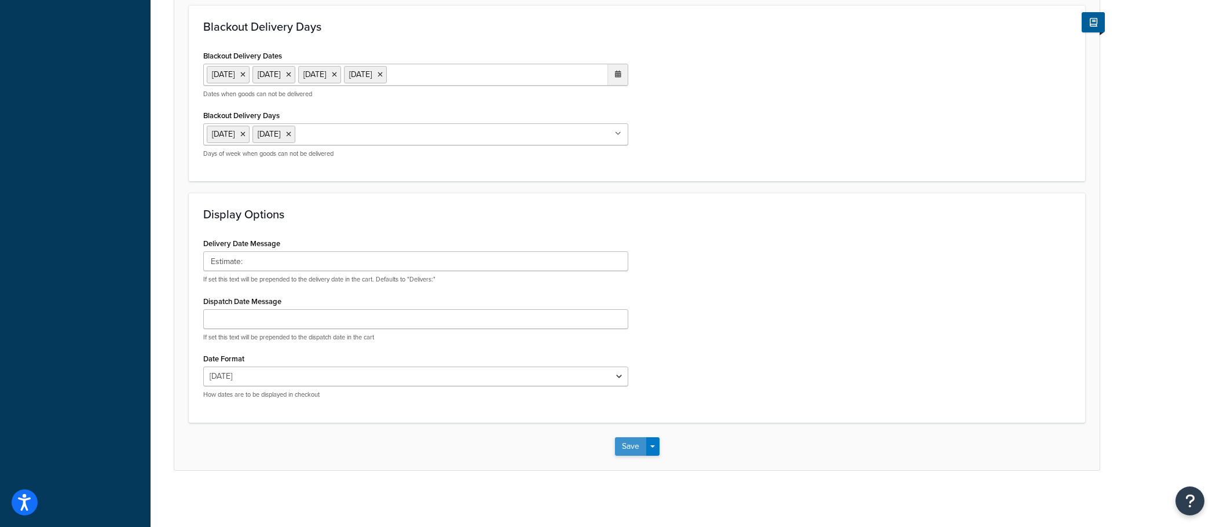
click at [627, 449] on button "Save" at bounding box center [630, 446] width 31 height 19
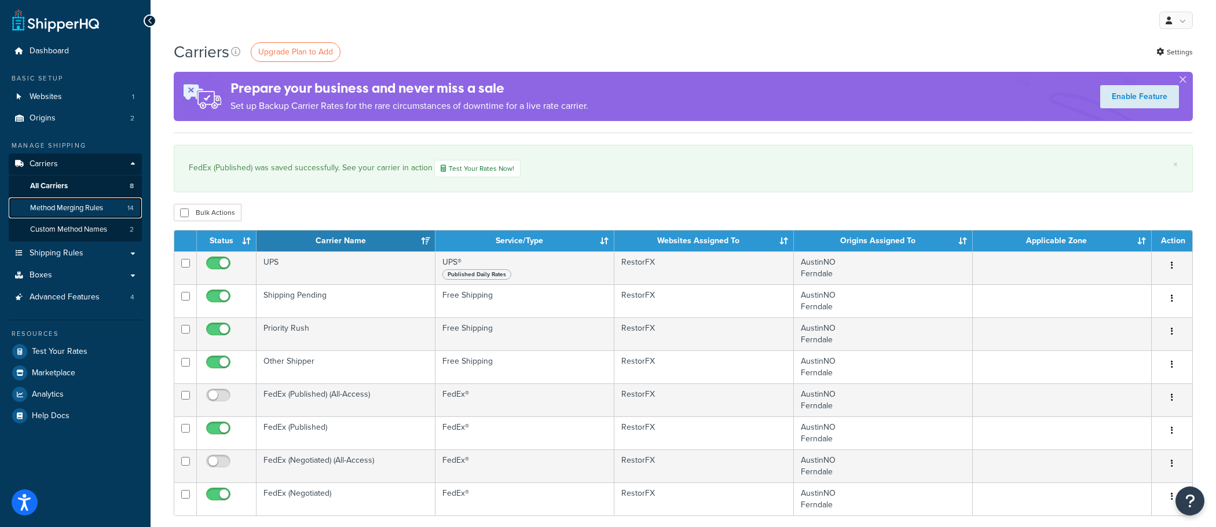
click at [94, 212] on span "Method Merging Rules" at bounding box center [66, 208] width 73 height 10
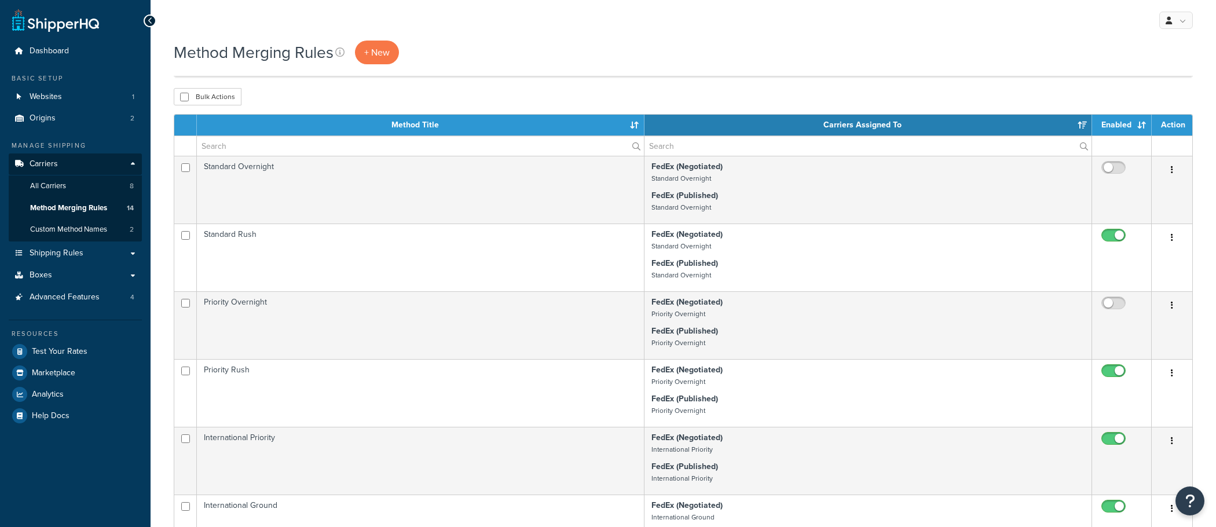
select select "15"
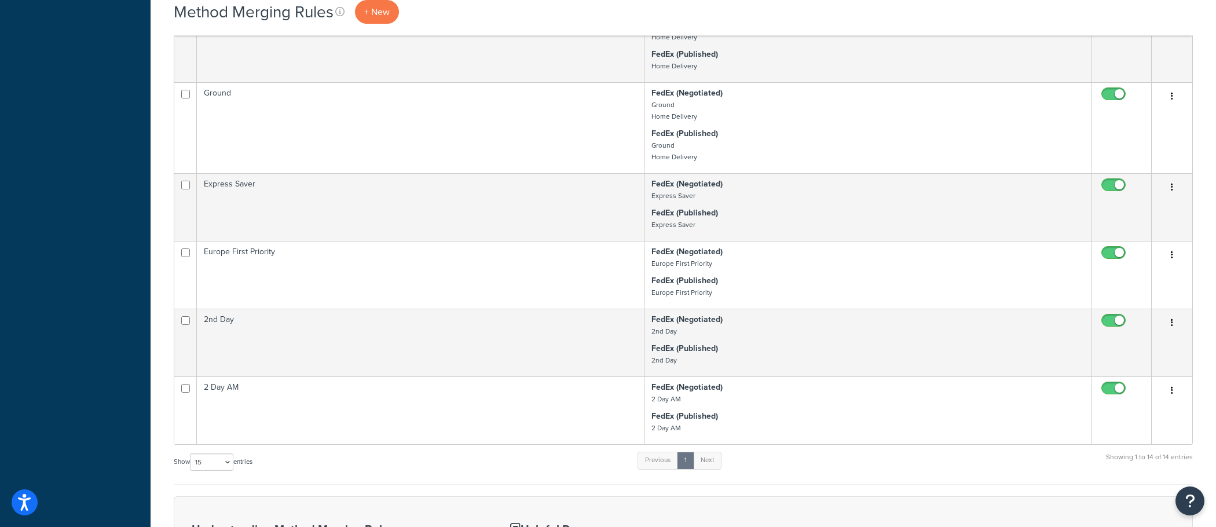
scroll to position [529, 0]
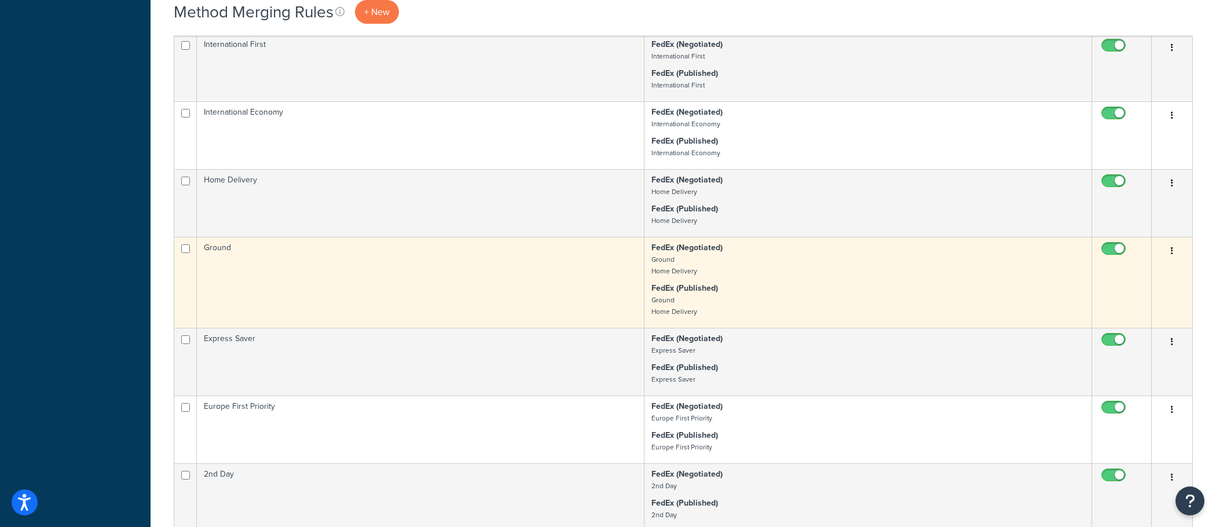
click at [567, 328] on td "Ground" at bounding box center [420, 282] width 447 height 91
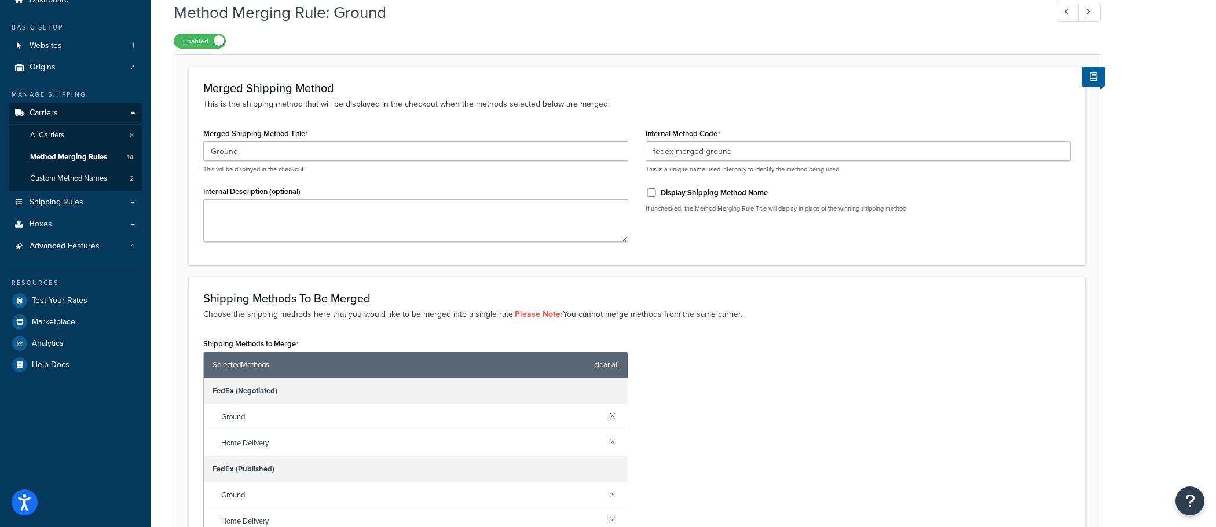
scroll to position [59, 0]
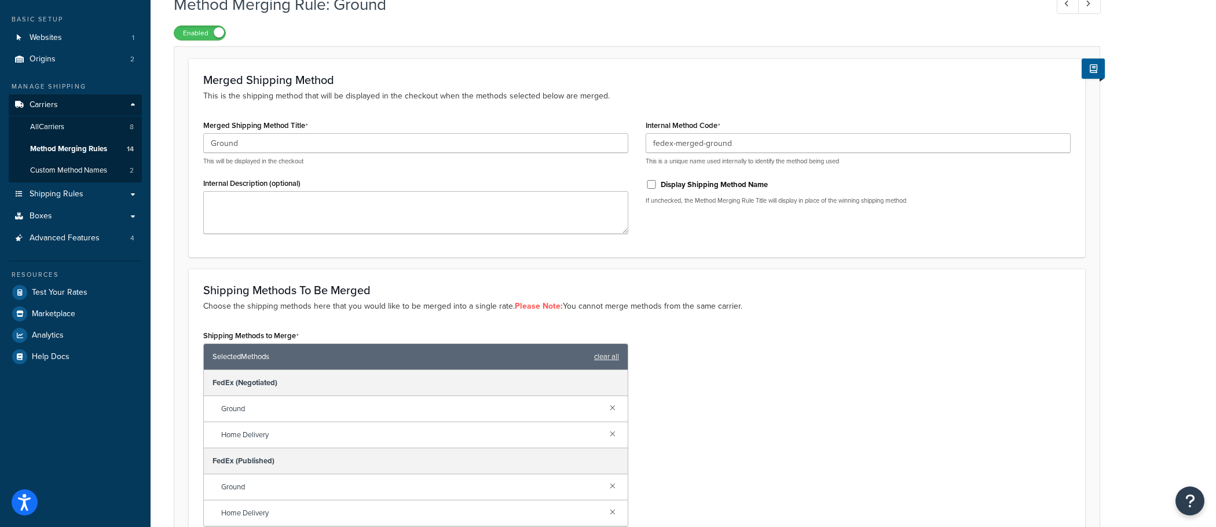
click at [692, 182] on label "Display Shipping Method Name" at bounding box center [714, 184] width 107 height 10
click at [657, 182] on input "Display Shipping Method Name" at bounding box center [651, 184] width 12 height 9
checkbox input "true"
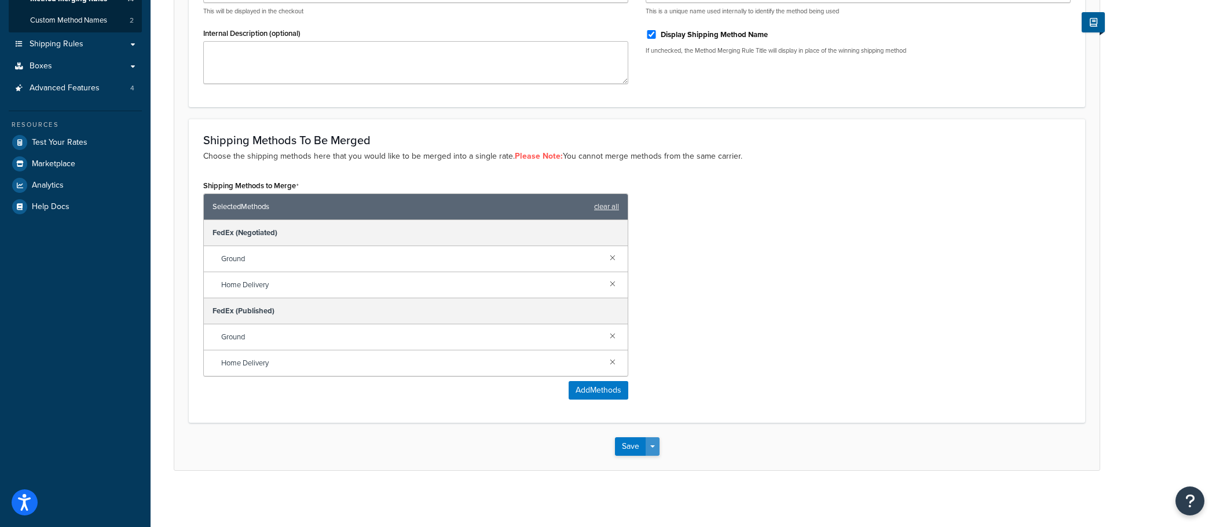
click at [653, 449] on button "Save Dropdown" at bounding box center [652, 446] width 14 height 19
click at [653, 459] on button "Save and Edit" at bounding box center [671, 468] width 112 height 24
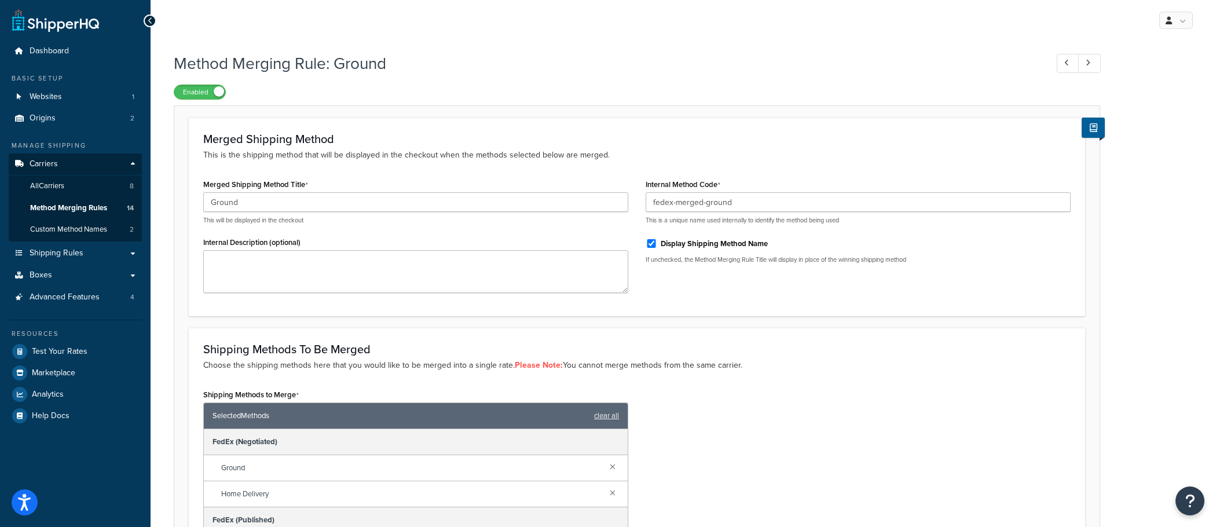
click at [680, 250] on div "Display Shipping Method Name" at bounding box center [857, 242] width 425 height 17
click at [682, 248] on label "Display Shipping Method Name" at bounding box center [714, 244] width 107 height 10
click at [657, 248] on input "Display Shipping Method Name" at bounding box center [651, 243] width 12 height 9
checkbox input "false"
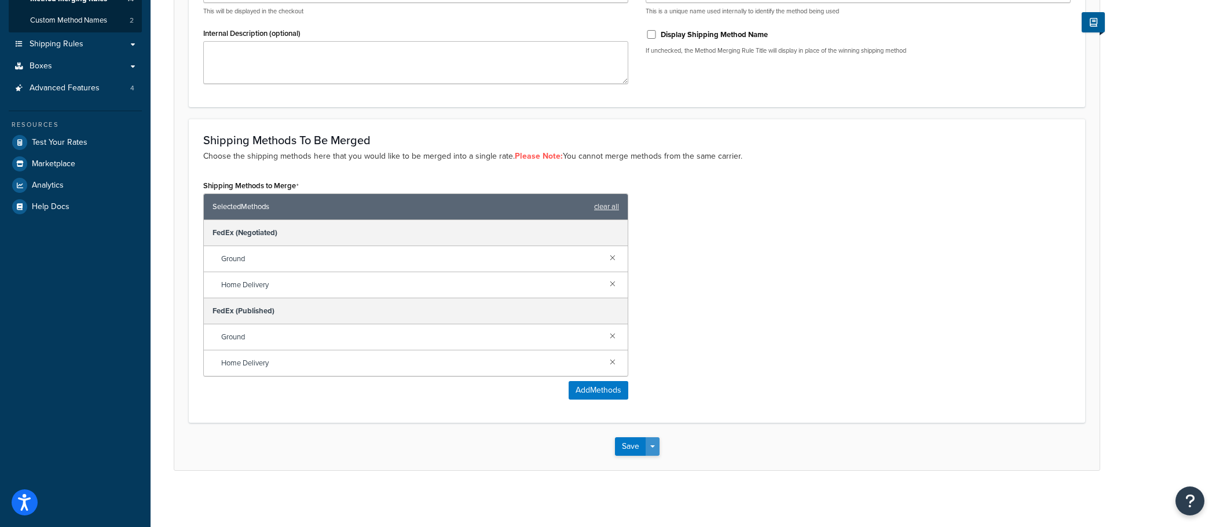
click at [654, 449] on button "Save Dropdown" at bounding box center [652, 446] width 14 height 19
click at [654, 463] on button "Save and Edit" at bounding box center [671, 468] width 112 height 24
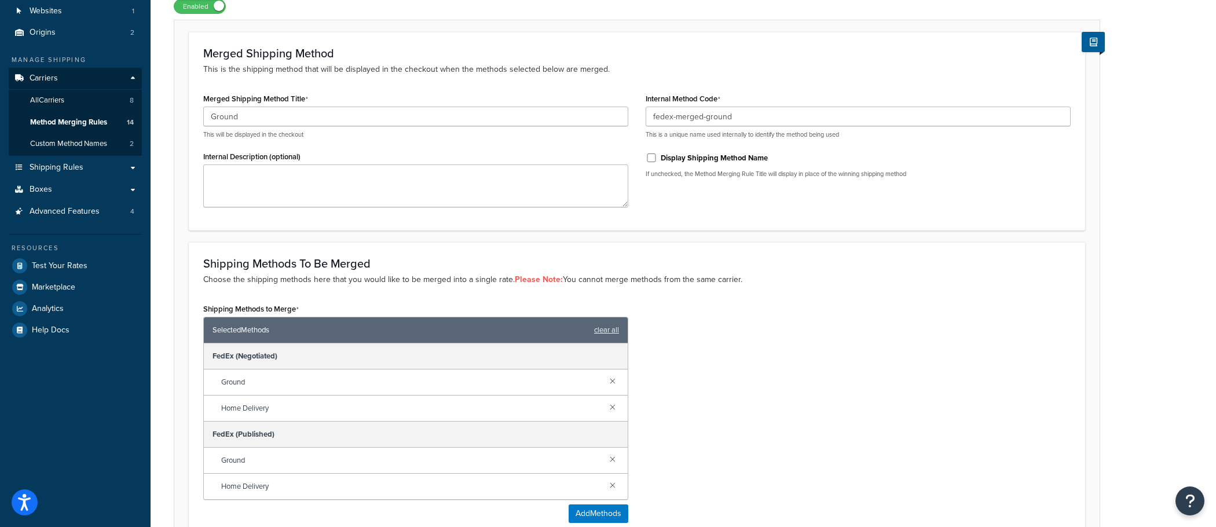
scroll to position [0, 0]
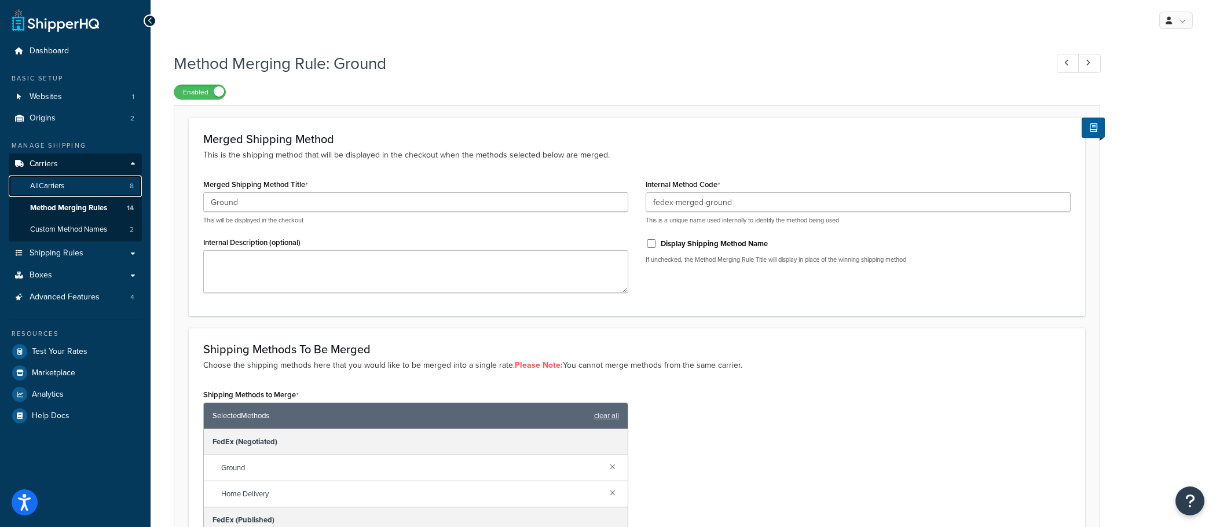
click at [119, 188] on link "All Carriers 8" at bounding box center [75, 185] width 133 height 21
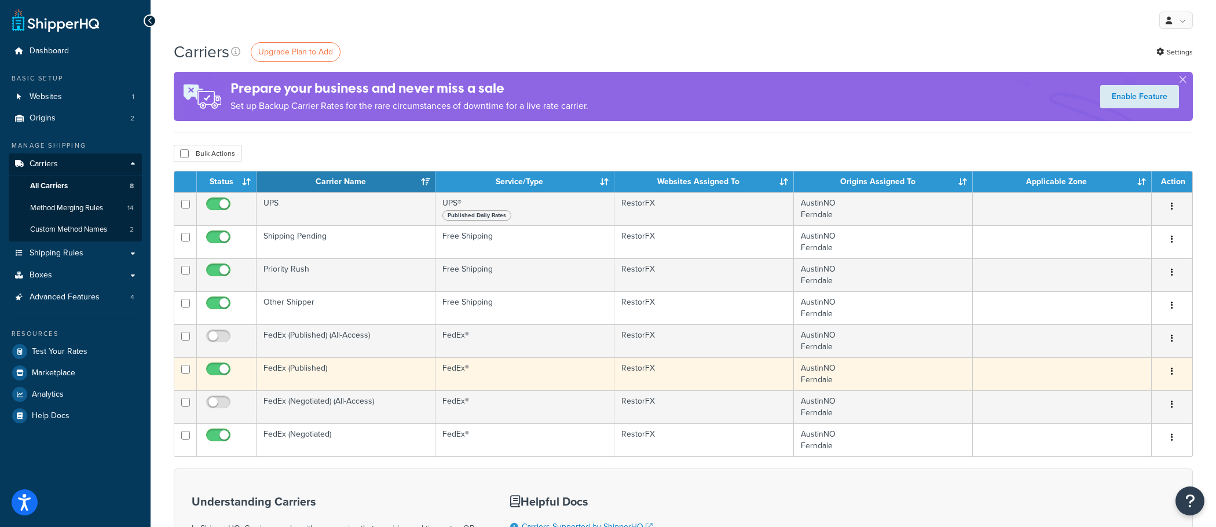
click at [369, 379] on td "FedEx (Published)" at bounding box center [345, 373] width 179 height 33
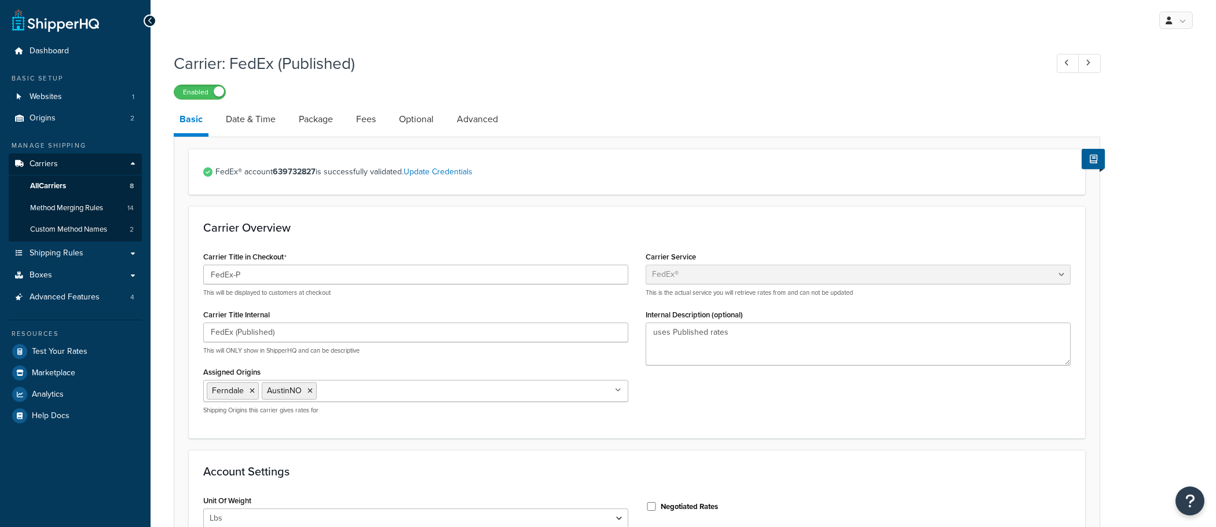
select select "fedEx"
select select "REGULAR_PICKUP"
select select "YOUR_PACKAGING"
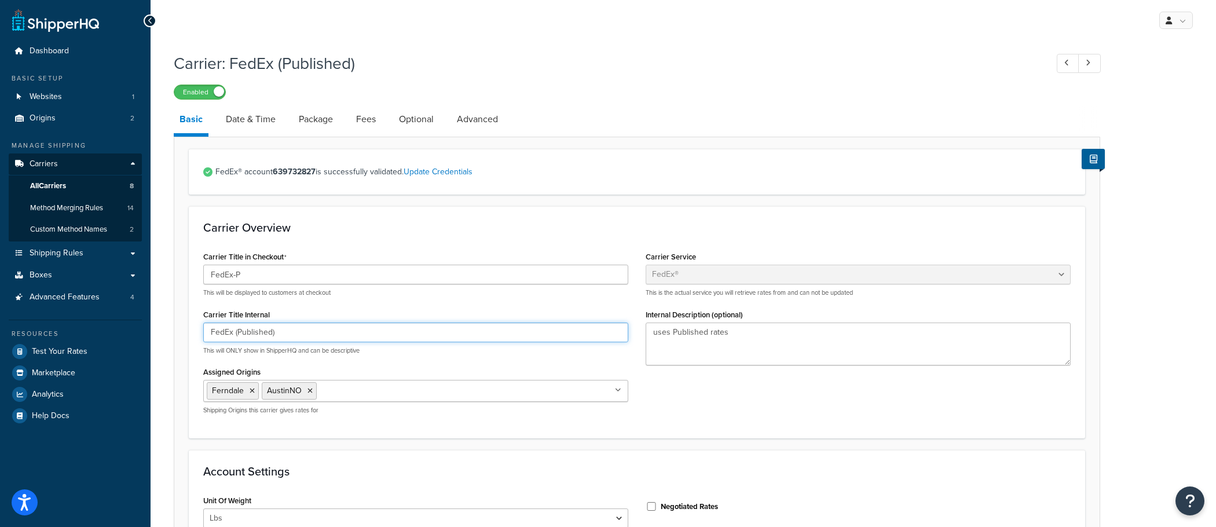
click at [295, 333] on input "FedEx (Published)" at bounding box center [415, 332] width 425 height 20
click at [343, 324] on input "FedEx (Published)" at bounding box center [415, 332] width 425 height 20
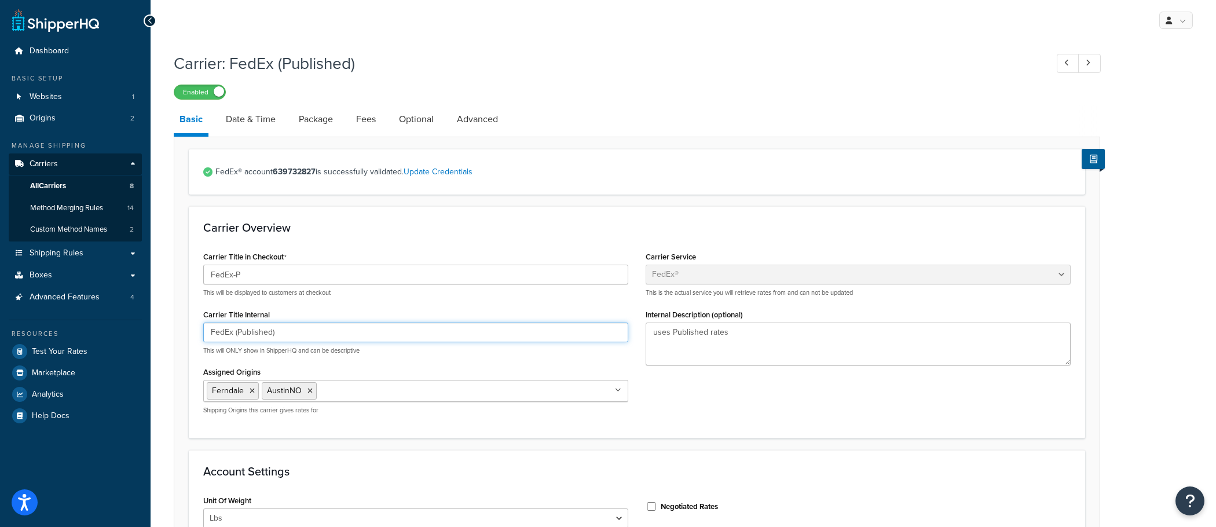
click at [343, 324] on input "FedEx (Published)" at bounding box center [415, 332] width 425 height 20
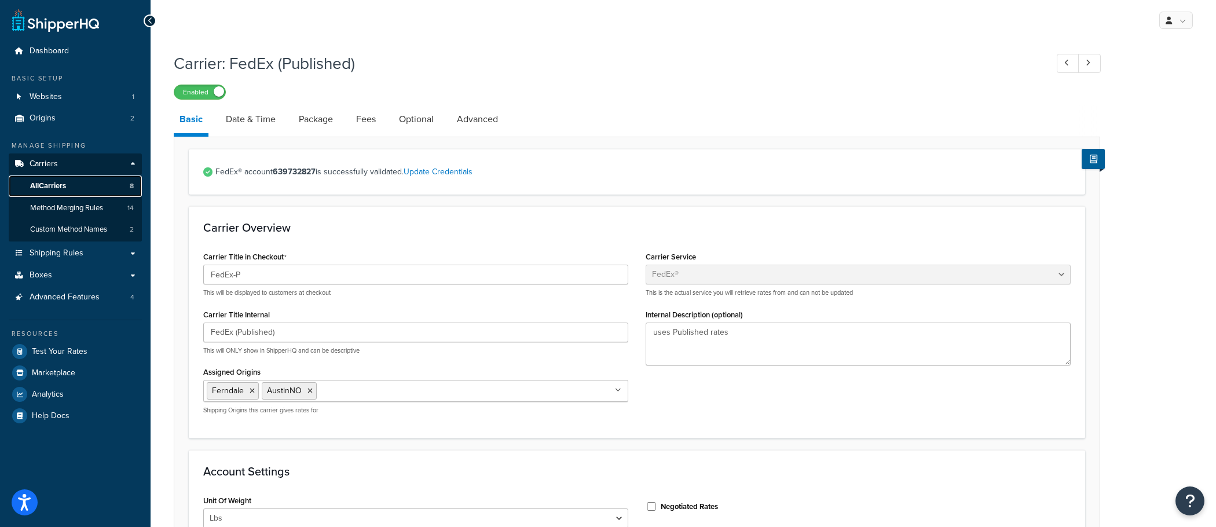
click at [116, 186] on link "All Carriers 8" at bounding box center [75, 185] width 133 height 21
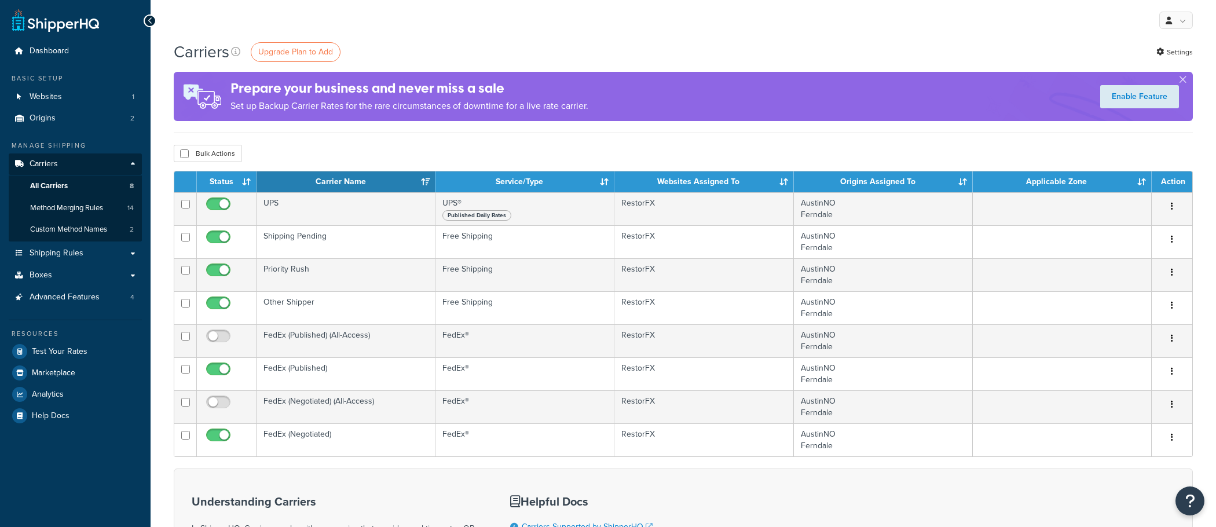
click at [367, 439] on td "FedEx (Negotiated)" at bounding box center [345, 439] width 179 height 33
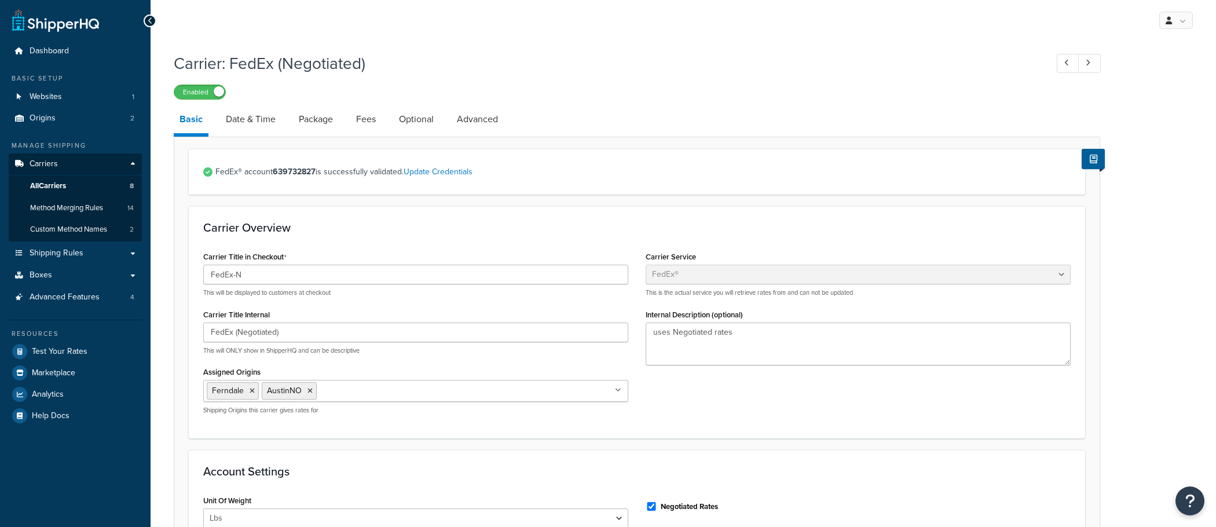
select select "fedEx"
select select "REGULAR_PICKUP"
select select "YOUR_PACKAGING"
click at [291, 335] on input "FedEx (Negotiated)" at bounding box center [415, 332] width 425 height 20
click at [132, 208] on span "14" at bounding box center [130, 208] width 6 height 10
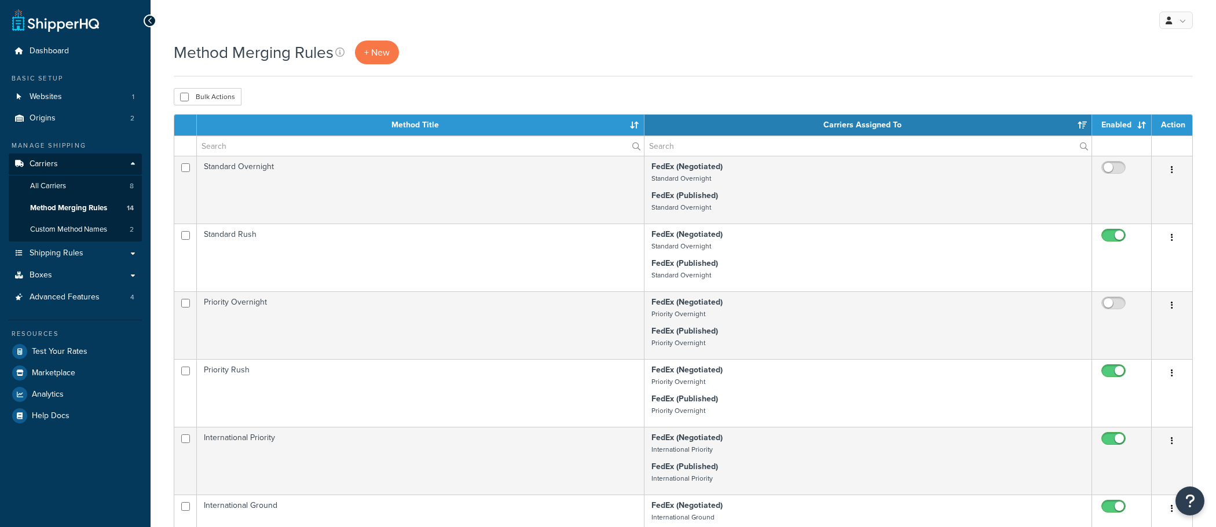
select select "15"
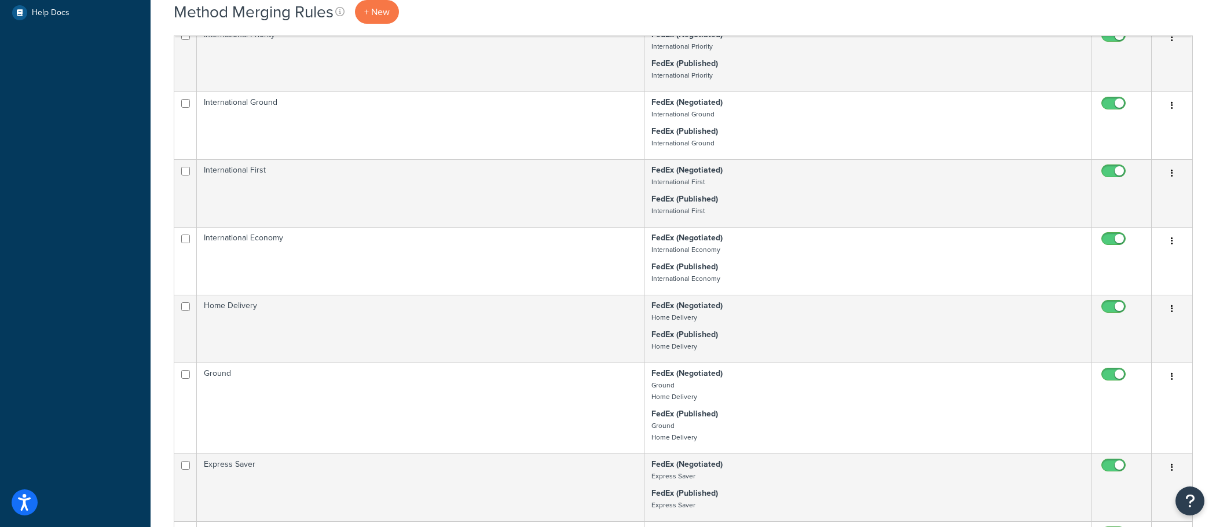
scroll to position [405, 0]
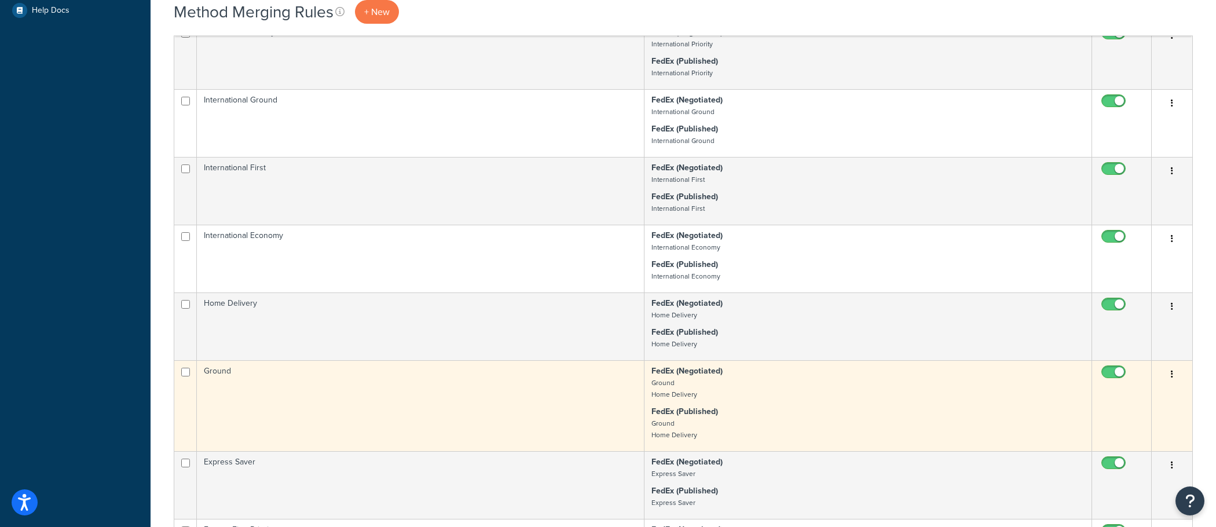
click at [528, 398] on td "Ground" at bounding box center [420, 405] width 447 height 91
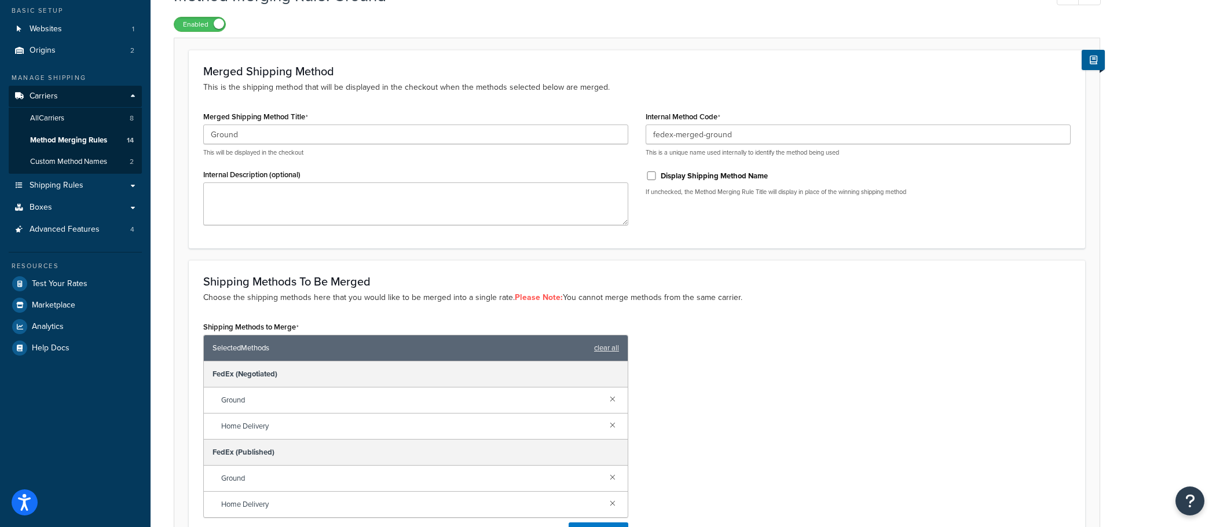
scroll to position [68, 0]
click at [112, 142] on link "Method Merging Rules 14" at bounding box center [75, 139] width 133 height 21
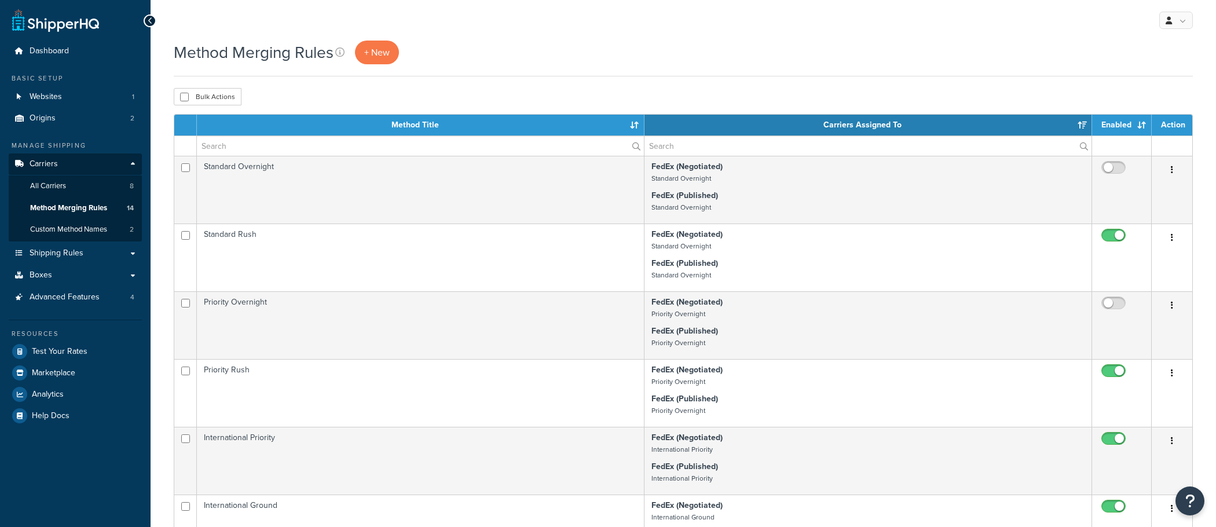
select select "15"
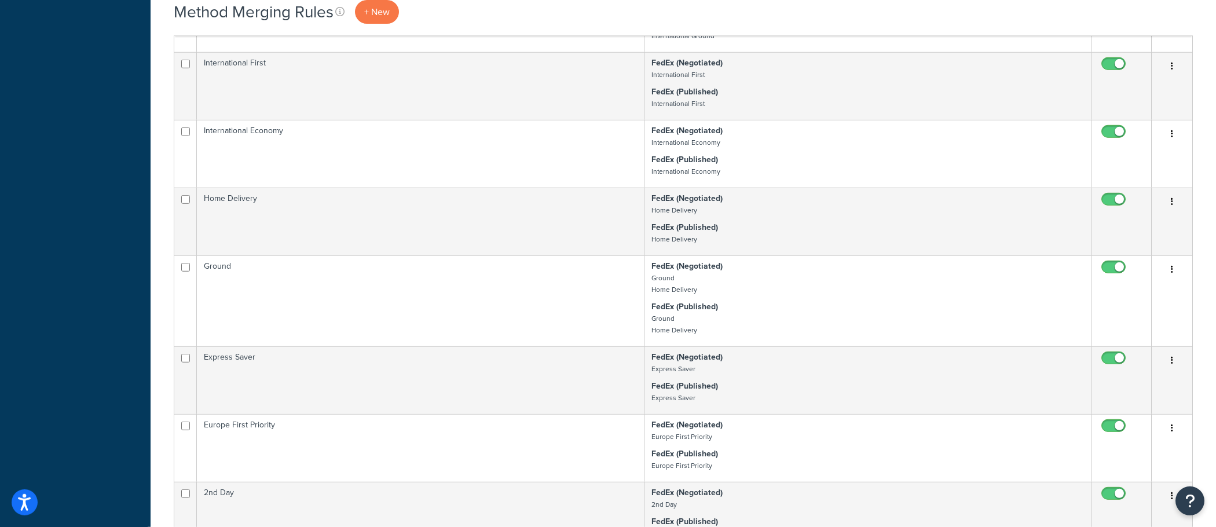
scroll to position [508, 0]
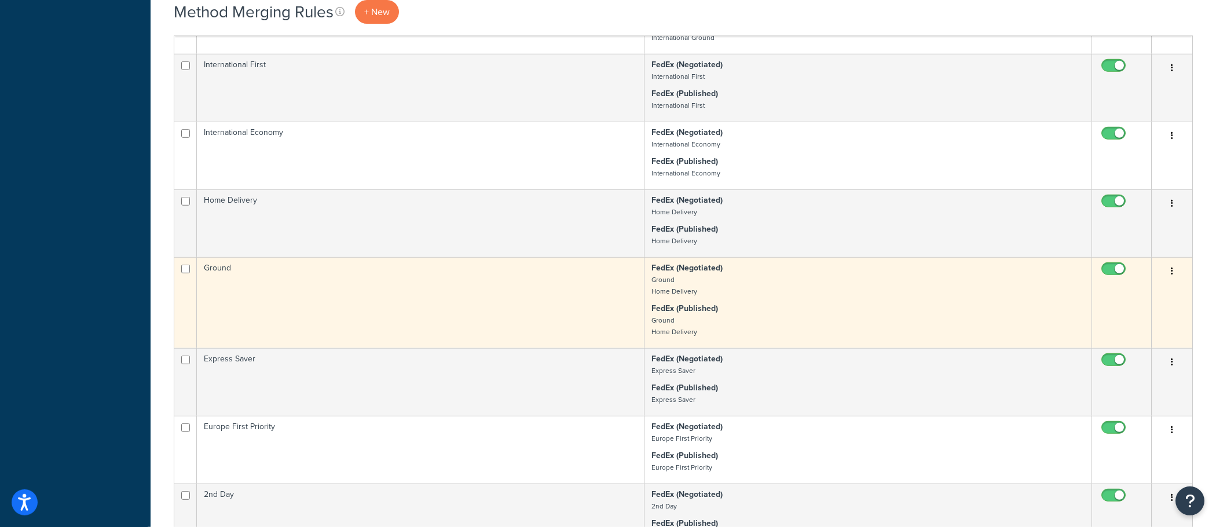
click at [595, 312] on td "Ground" at bounding box center [420, 302] width 447 height 91
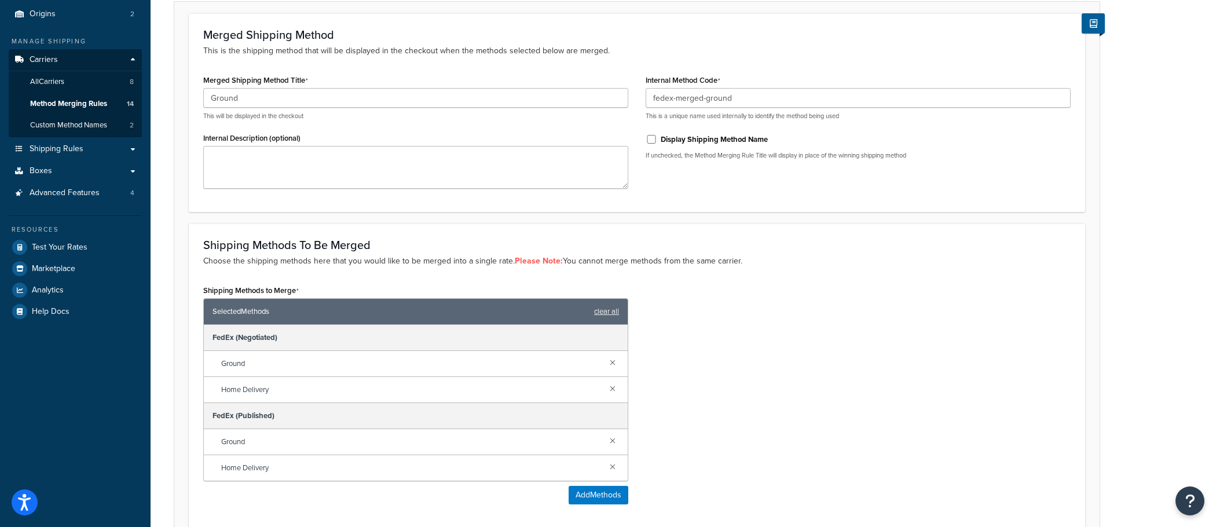
scroll to position [103, 0]
click at [288, 102] on input "Ground" at bounding box center [415, 99] width 425 height 20
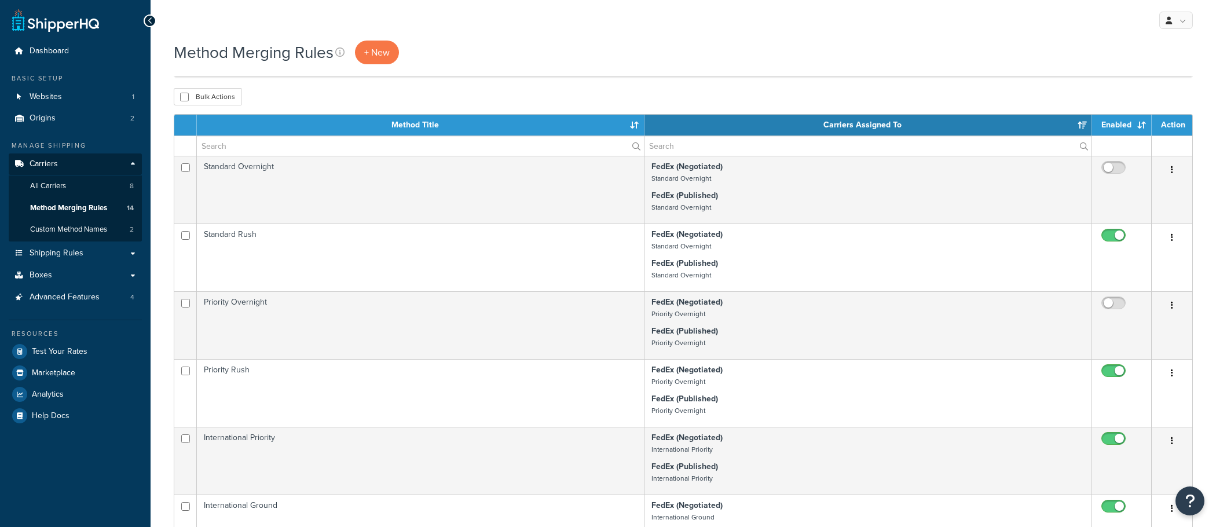
select select "15"
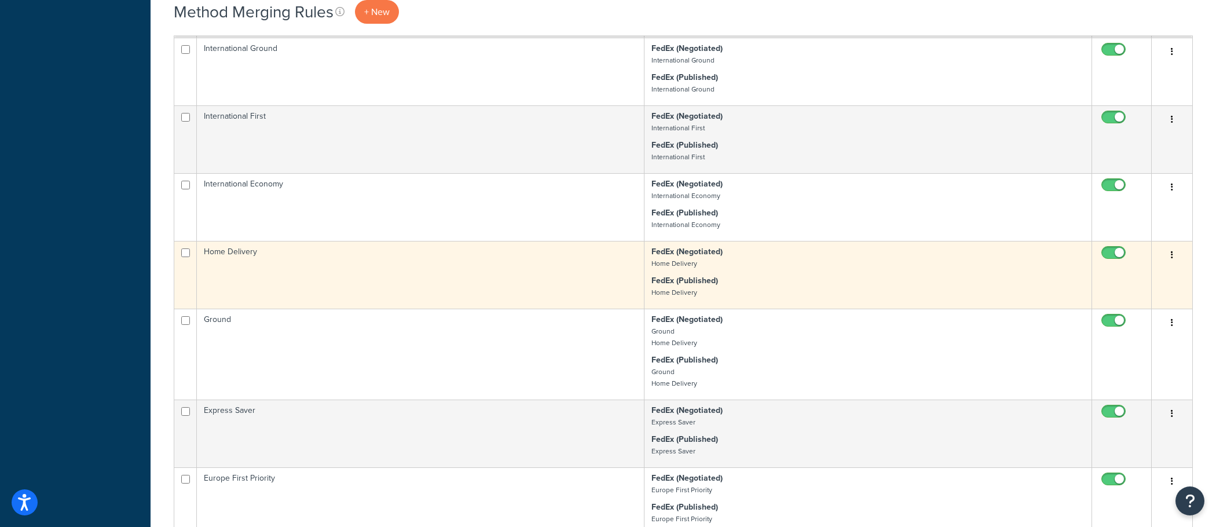
scroll to position [461, 0]
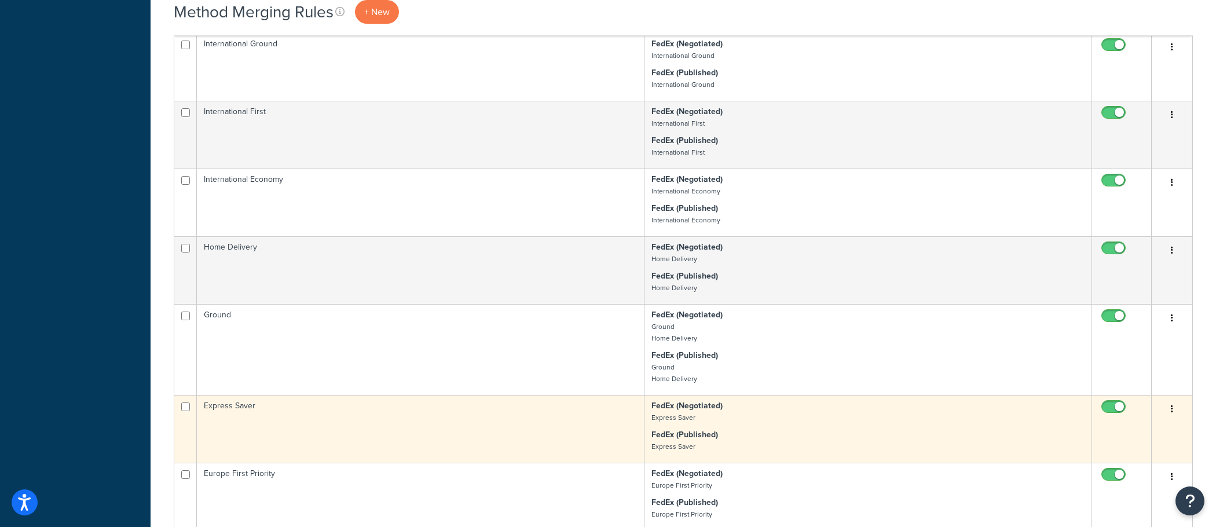
click at [514, 421] on td "Express Saver" at bounding box center [420, 429] width 447 height 68
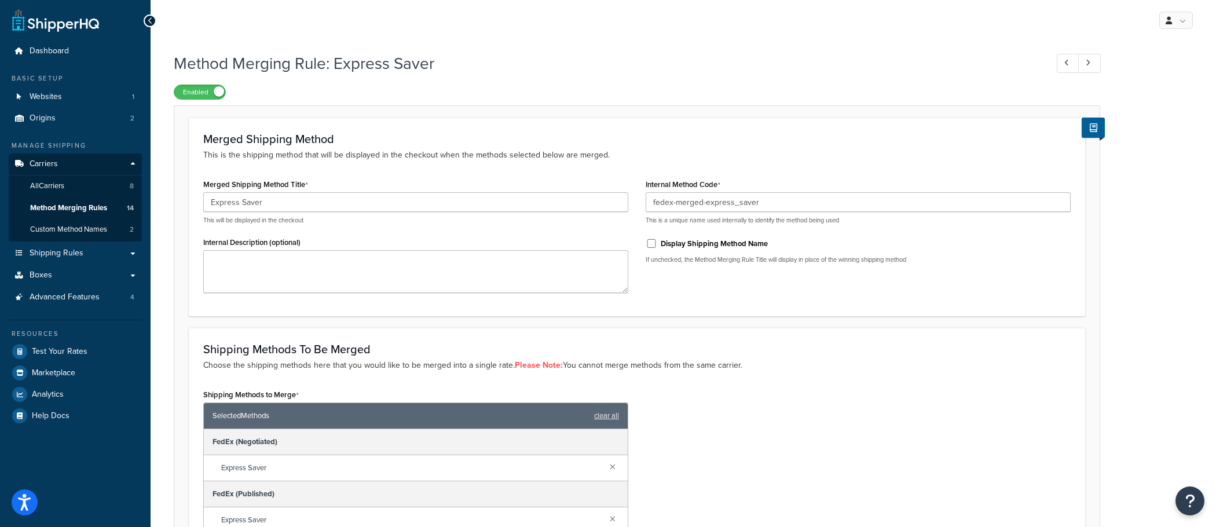
click at [310, 217] on p "This will be displayed in the checkout" at bounding box center [415, 220] width 425 height 9
click at [310, 214] on div "Express Saver This will be displayed in the checkout" at bounding box center [415, 208] width 425 height 32
click at [311, 203] on input "Express Saver" at bounding box center [415, 202] width 425 height 20
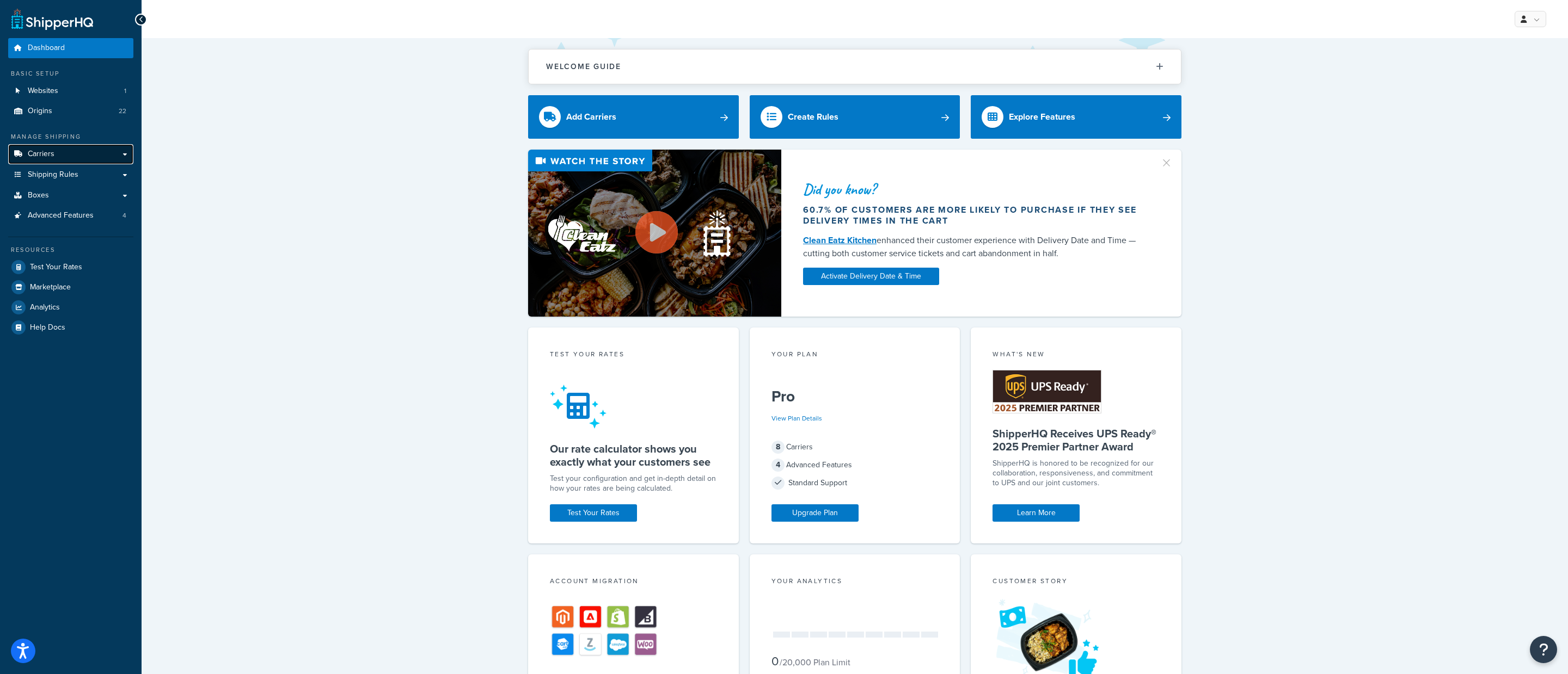
click at [84, 157] on link "Carriers" at bounding box center [71, 153] width 125 height 20
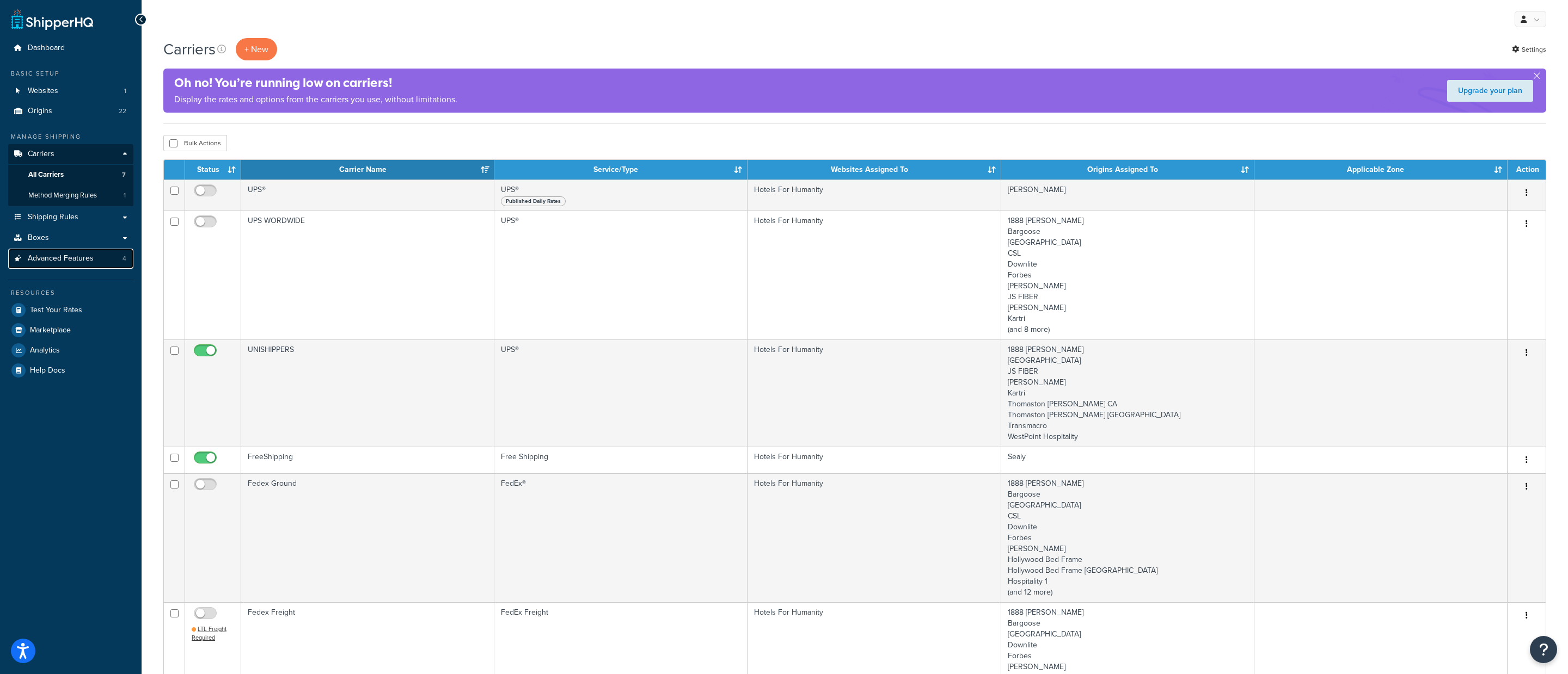
click at [74, 267] on link "Advanced Features 4" at bounding box center [71, 259] width 125 height 20
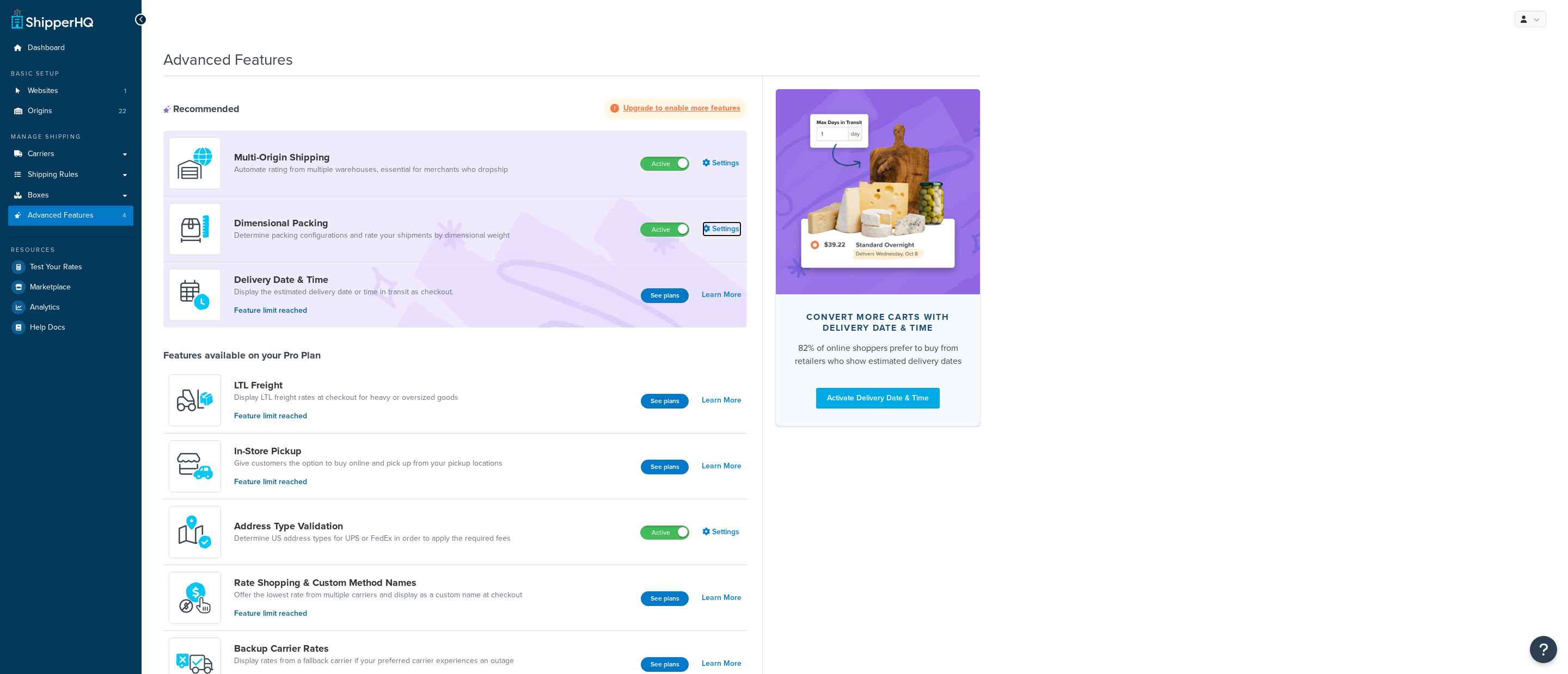
click at [709, 230] on icon at bounding box center [706, 228] width 8 height 8
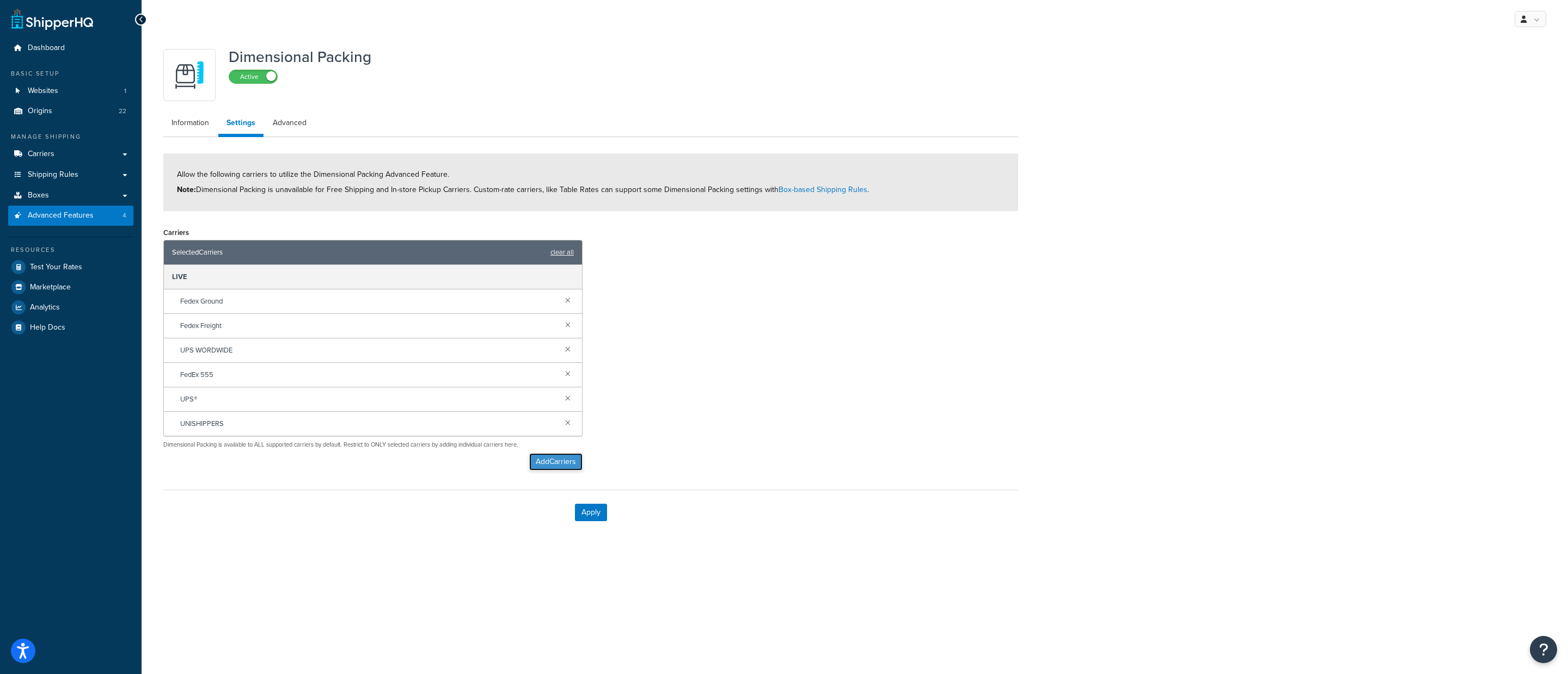
click at [555, 457] on button "Add Carriers" at bounding box center [556, 462] width 54 height 18
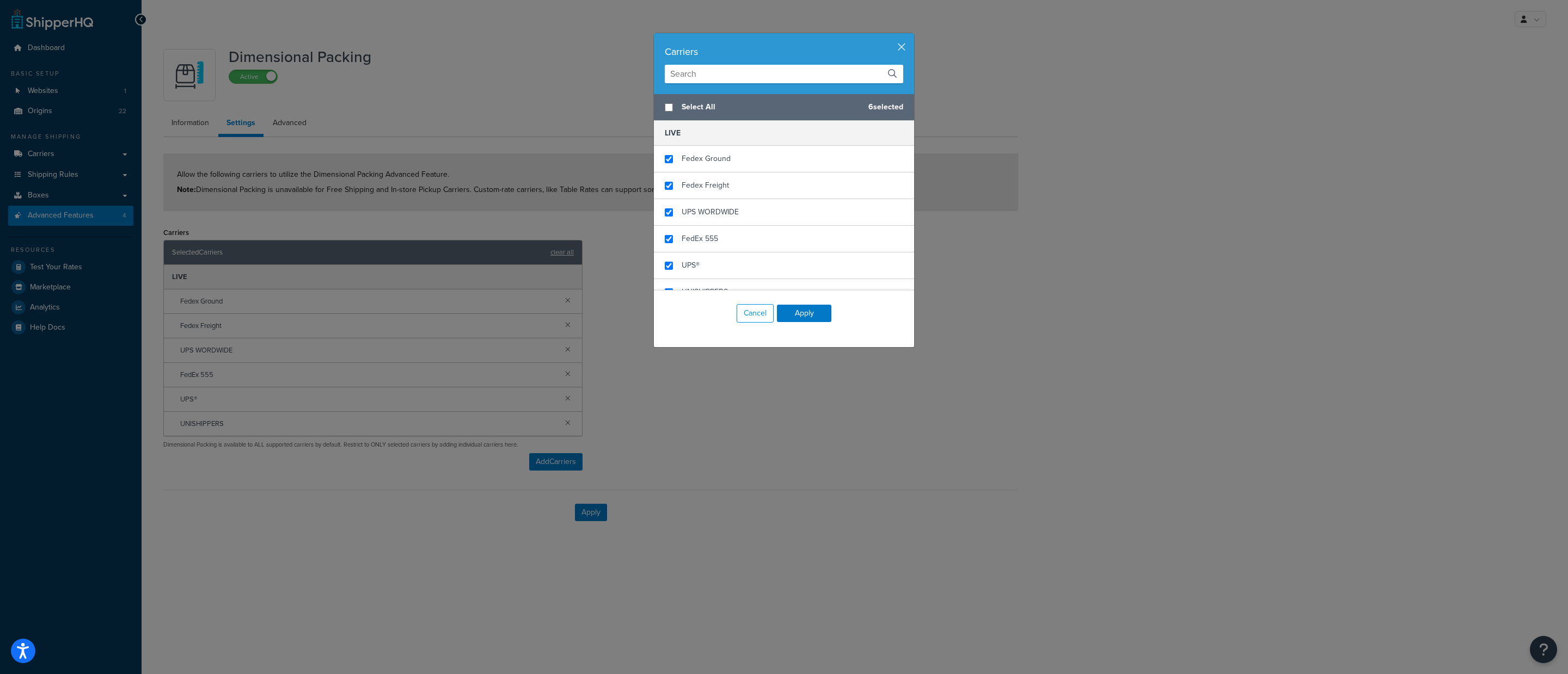
click at [900, 55] on div "Carriers" at bounding box center [784, 52] width 239 height 15
click at [911, 36] on button "button" at bounding box center [912, 34] width 3 height 3
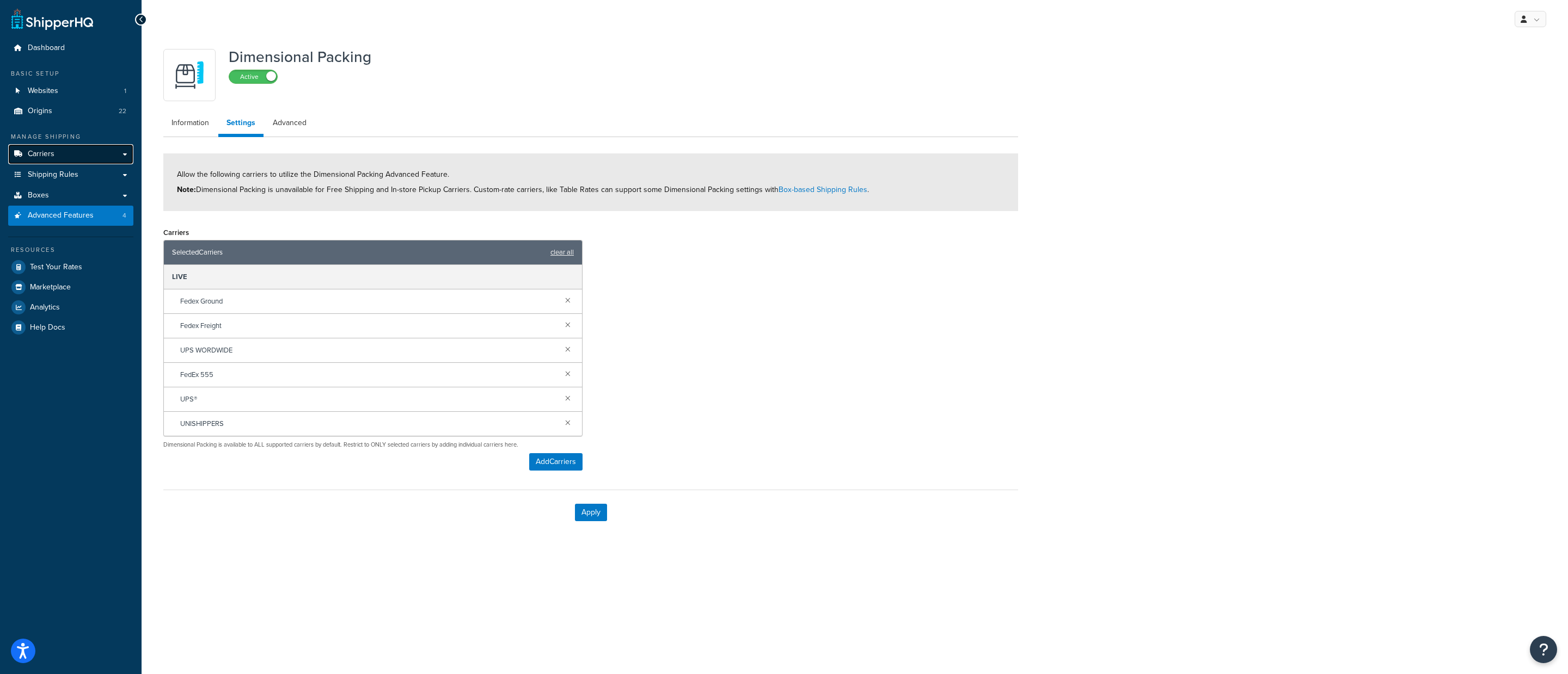
click at [98, 158] on link "Carriers" at bounding box center [71, 153] width 125 height 20
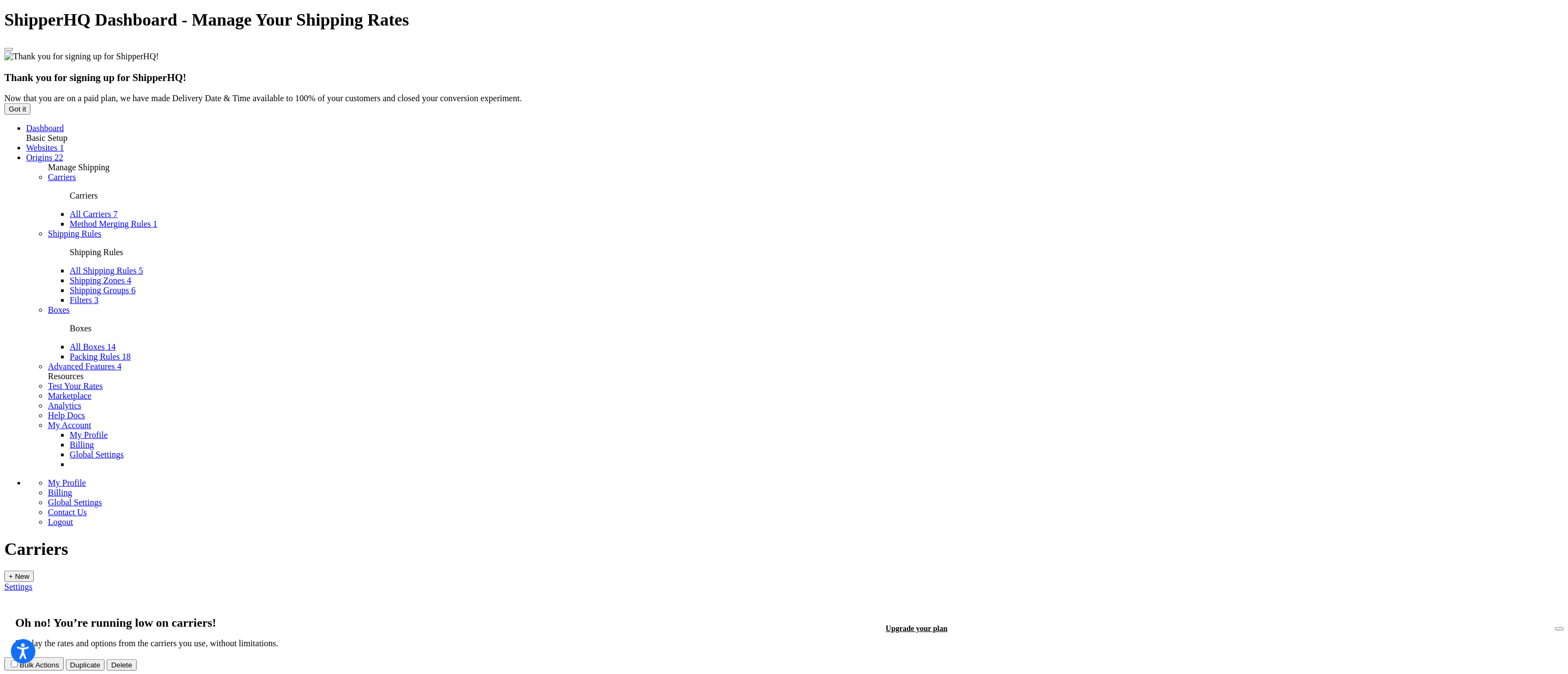
scroll to position [3, 0]
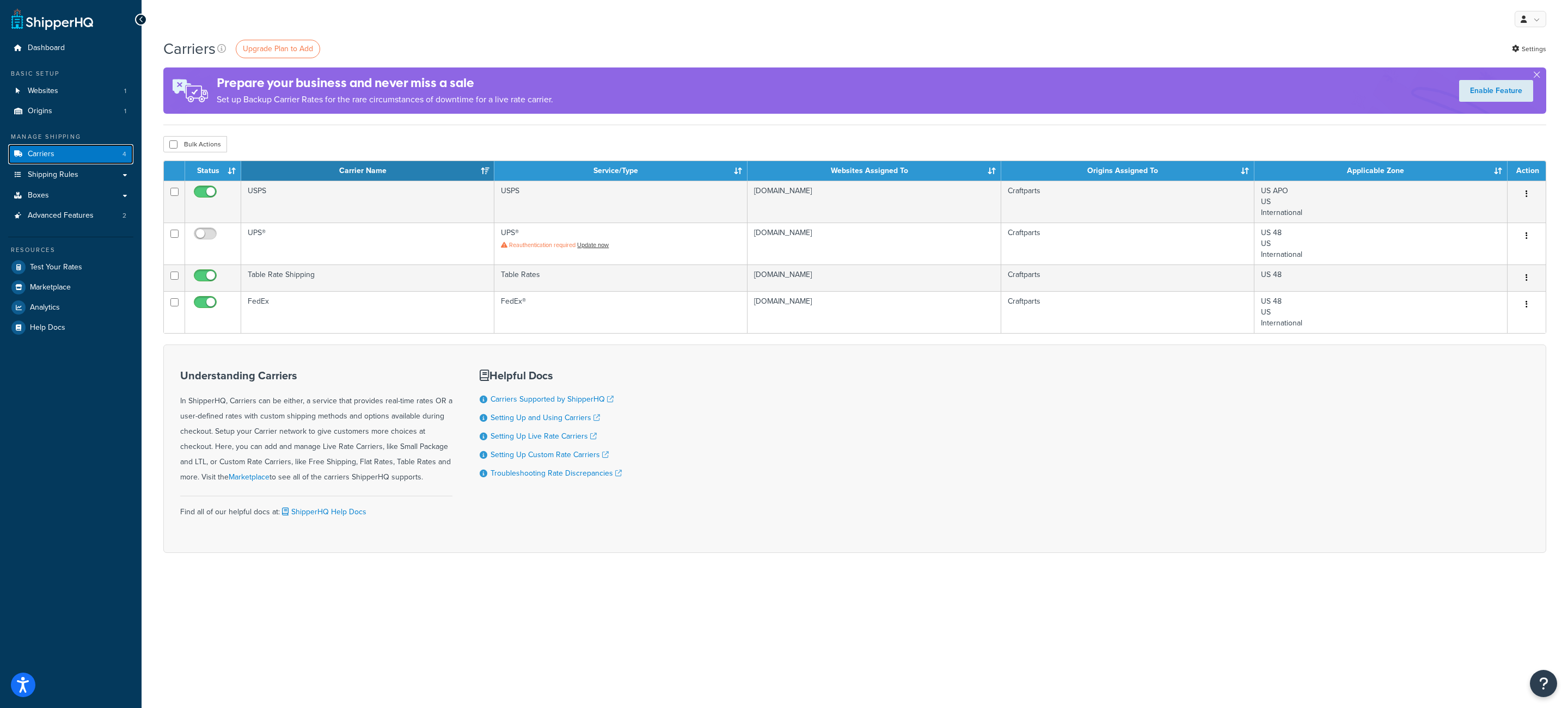
click at [109, 158] on link "Carriers 4" at bounding box center [71, 153] width 125 height 20
click at [64, 91] on link "Websites 1" at bounding box center [71, 90] width 125 height 20
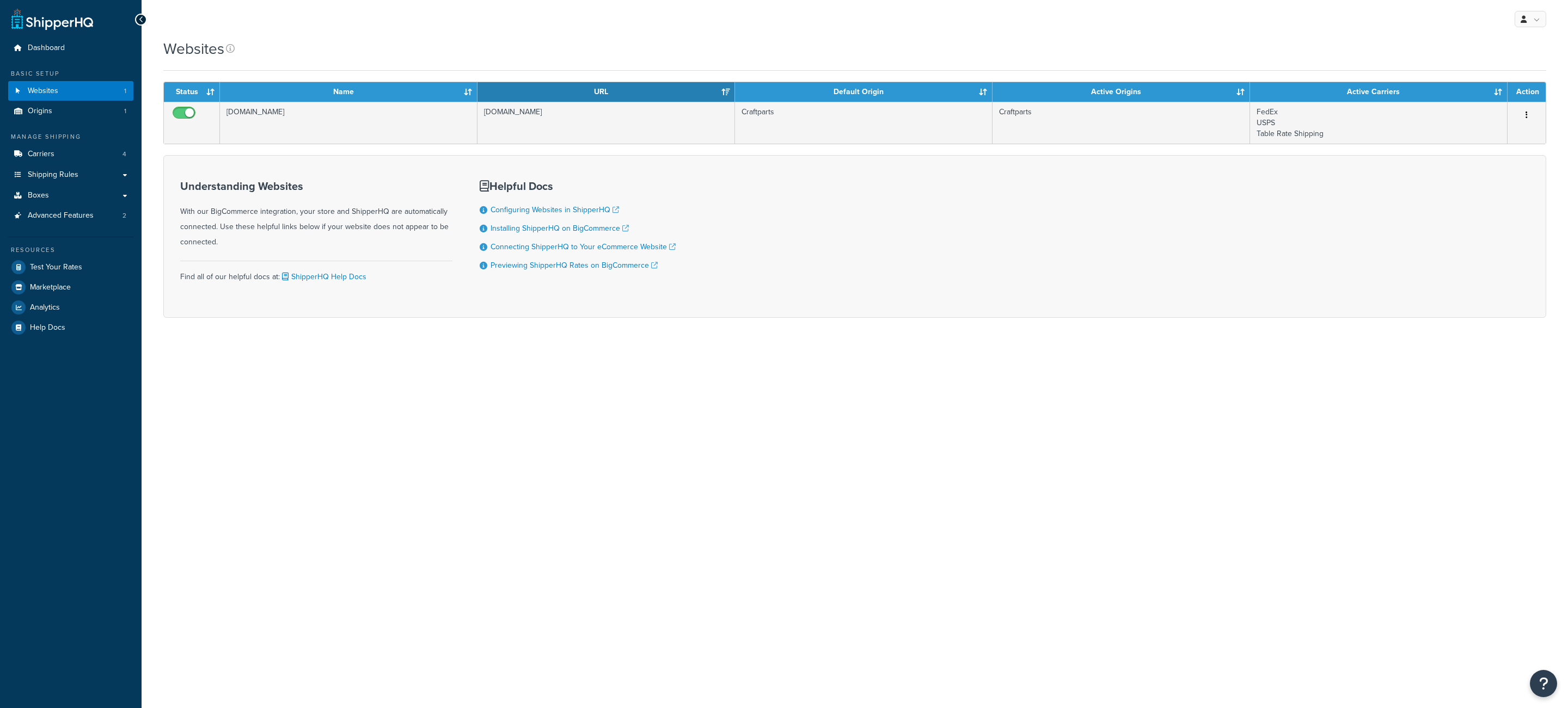
click at [392, 144] on td "[DOMAIN_NAME]" at bounding box center [349, 122] width 258 height 42
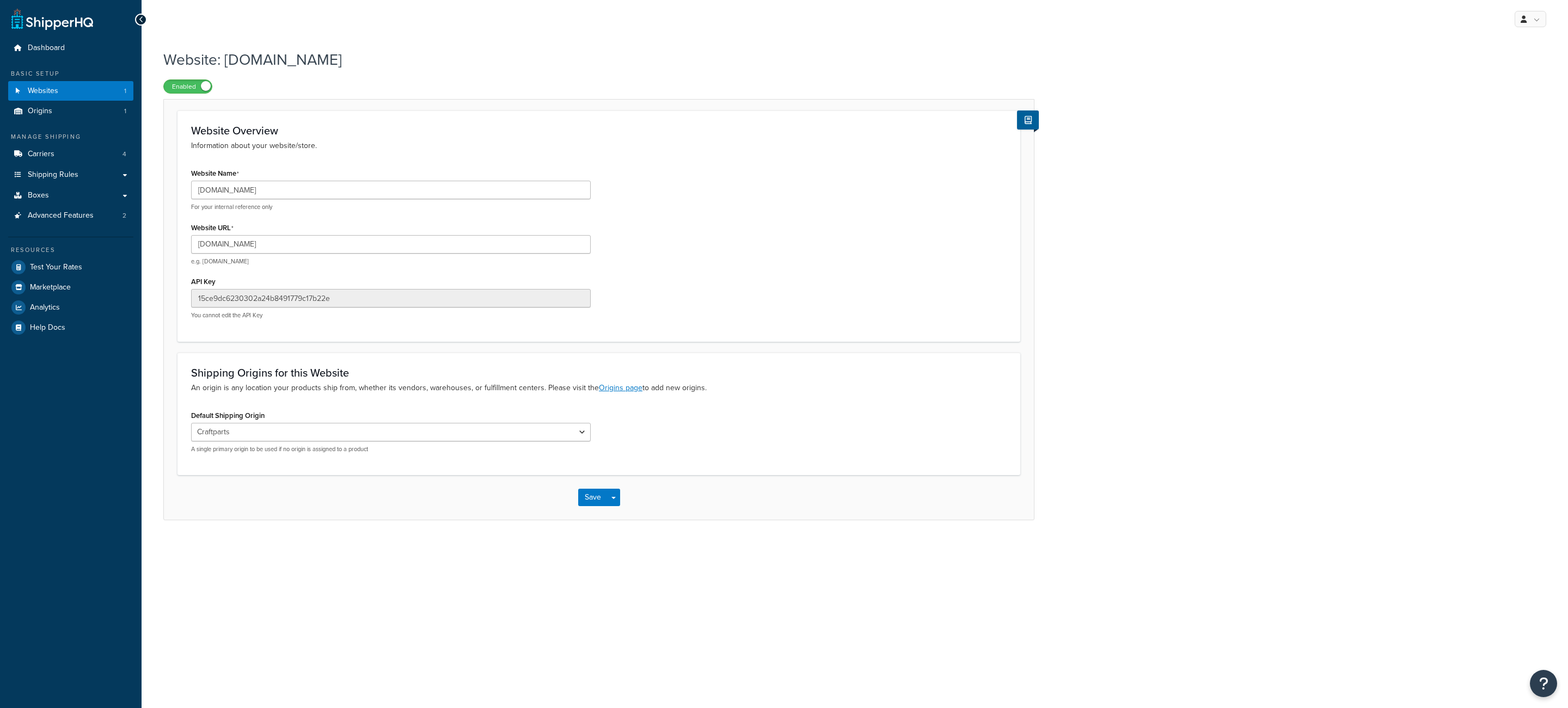
click at [336, 253] on input "[DOMAIN_NAME]" at bounding box center [390, 244] width 400 height 19
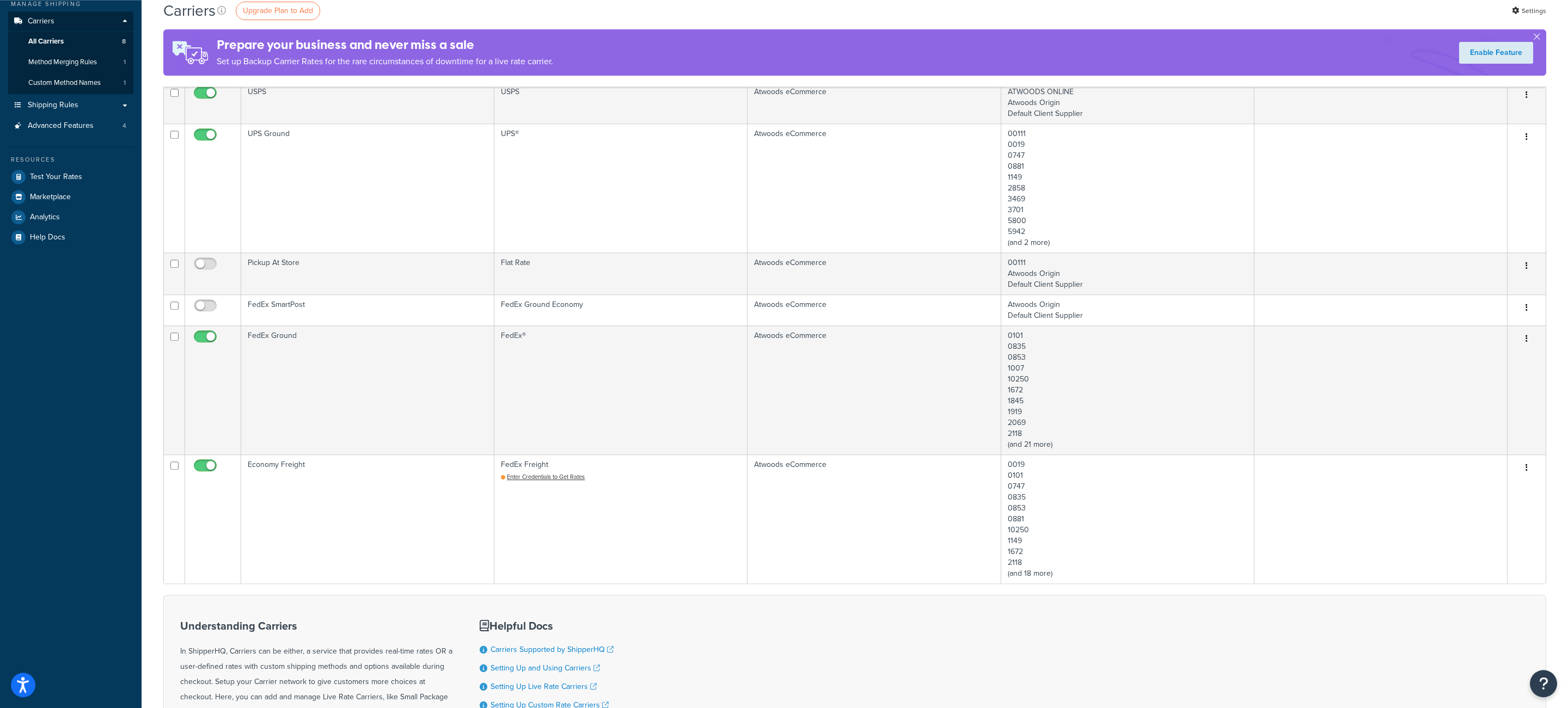
scroll to position [284, 0]
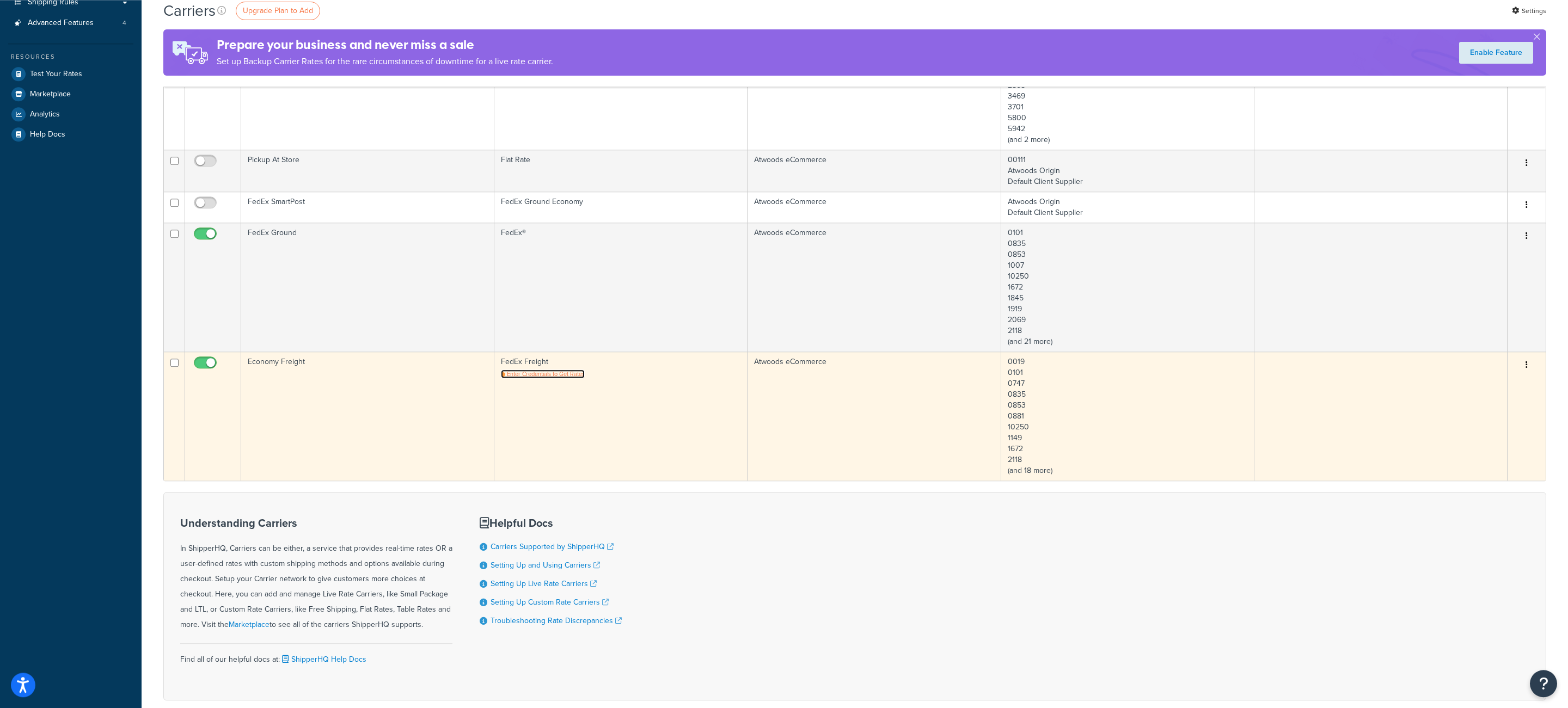
click at [552, 378] on span "Enter Credentials to Get Rates" at bounding box center [546, 373] width 78 height 8
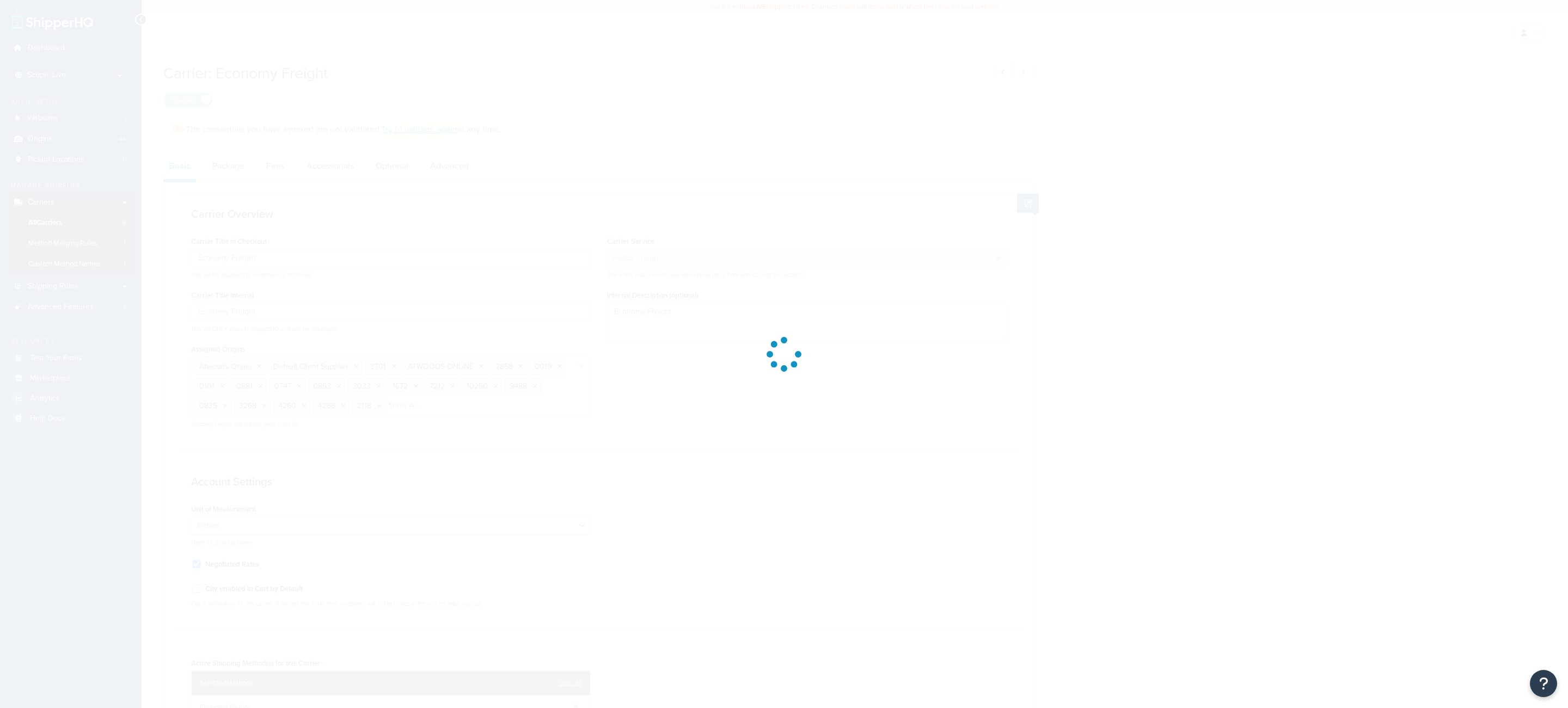
select select "fedExFreight"
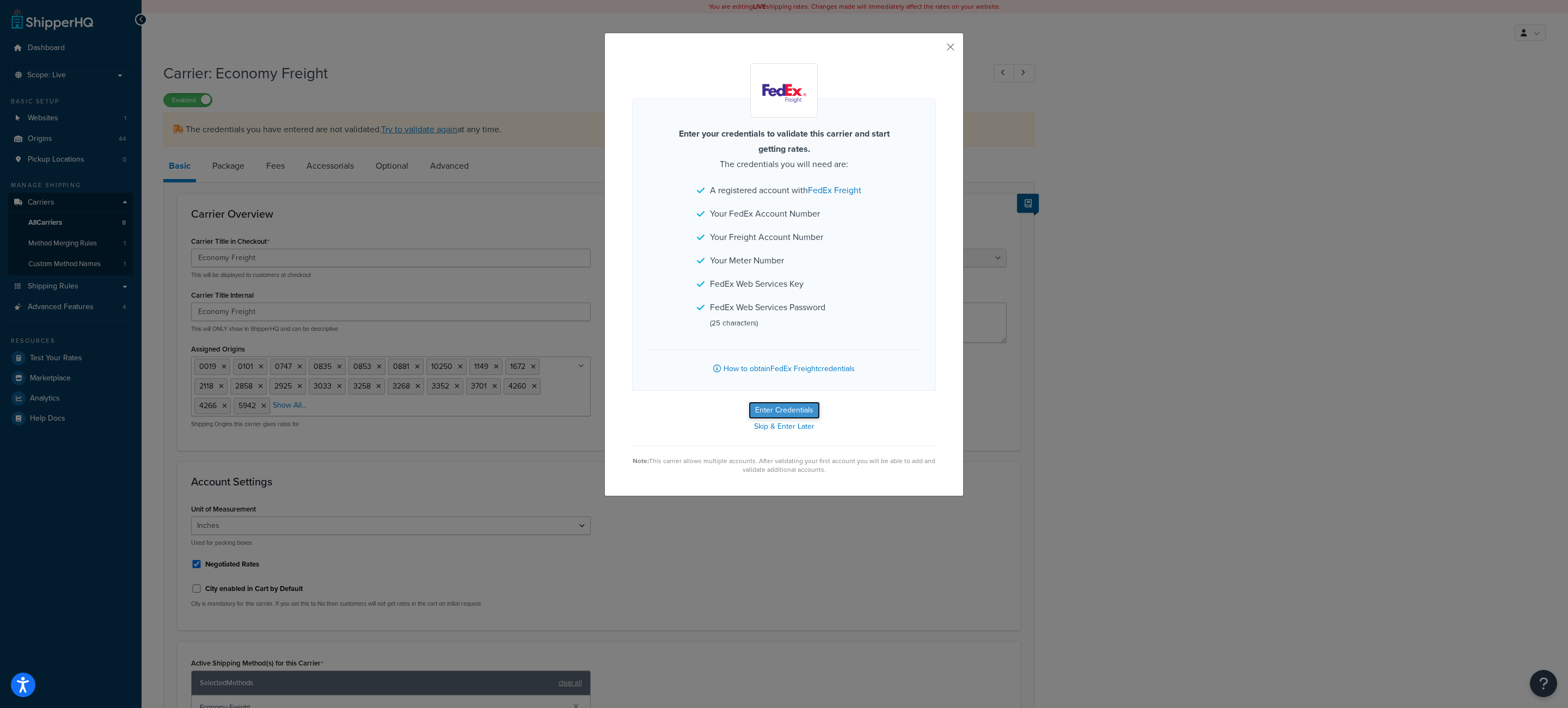
click at [789, 415] on button "Enter Credentials" at bounding box center [784, 410] width 71 height 18
select select "THIRD_PARTY"
select select "SKID"
select select "US"
select select "OK"
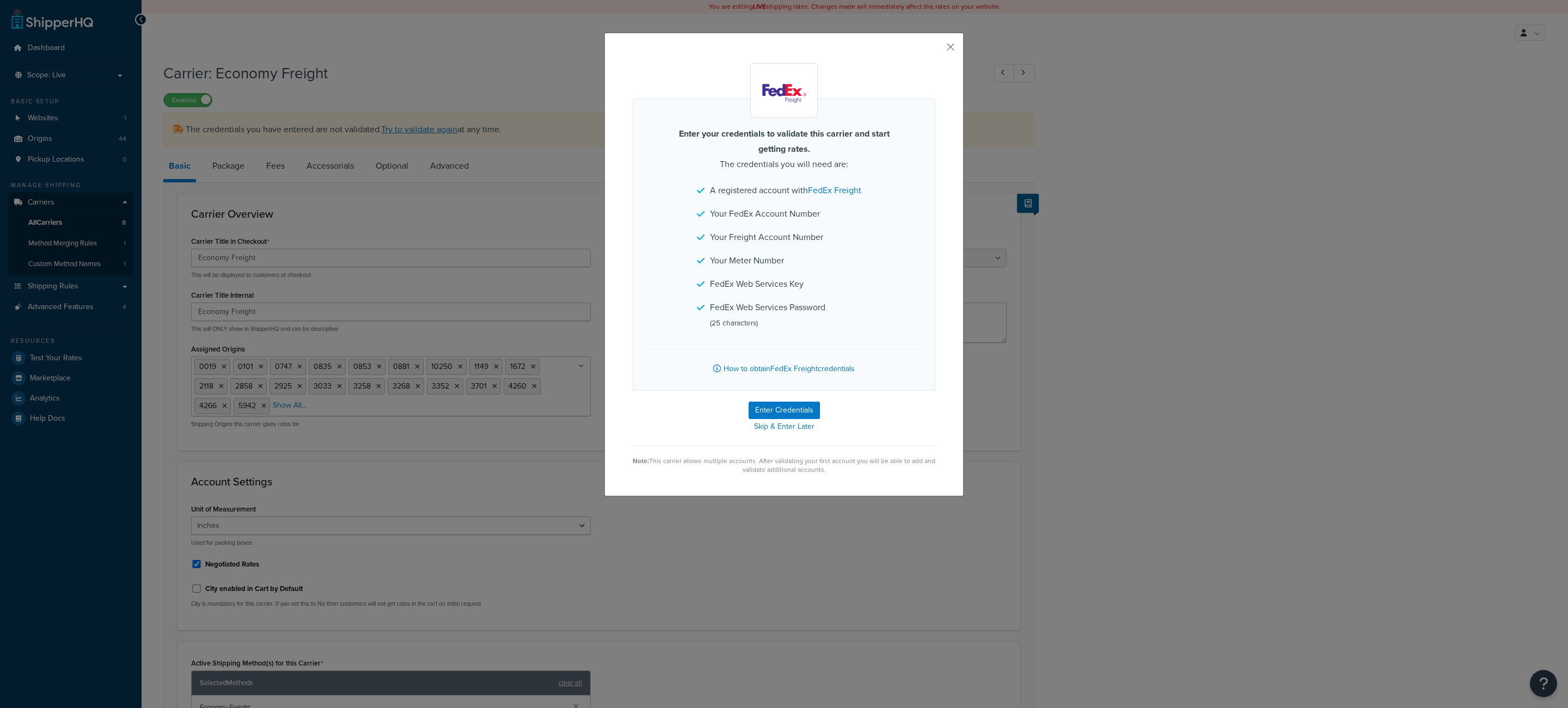
select select "fedExFreight"
click at [784, 411] on button "Enter Credentials" at bounding box center [784, 410] width 71 height 18
select select "THIRD_PARTY"
select select "SKID"
select select "US"
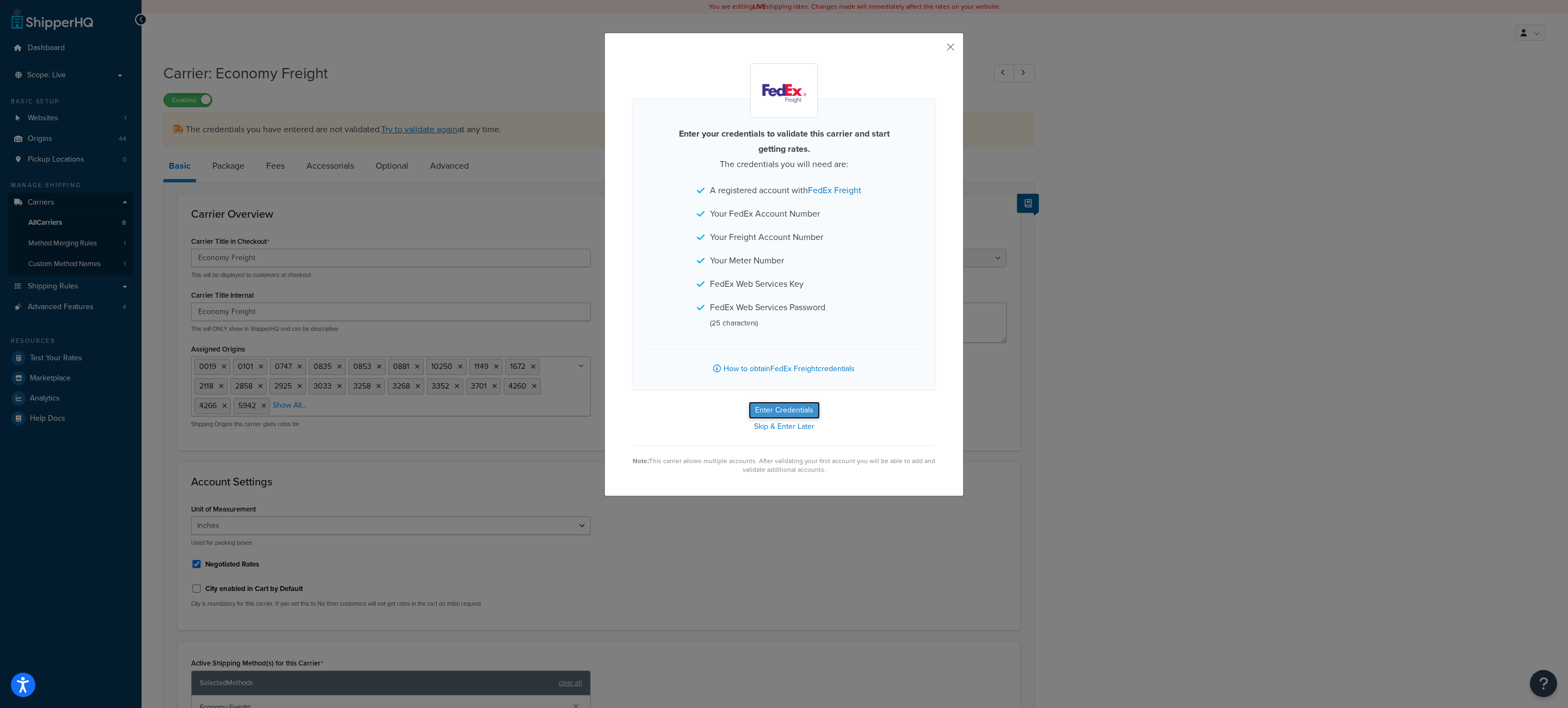
select select "OK"
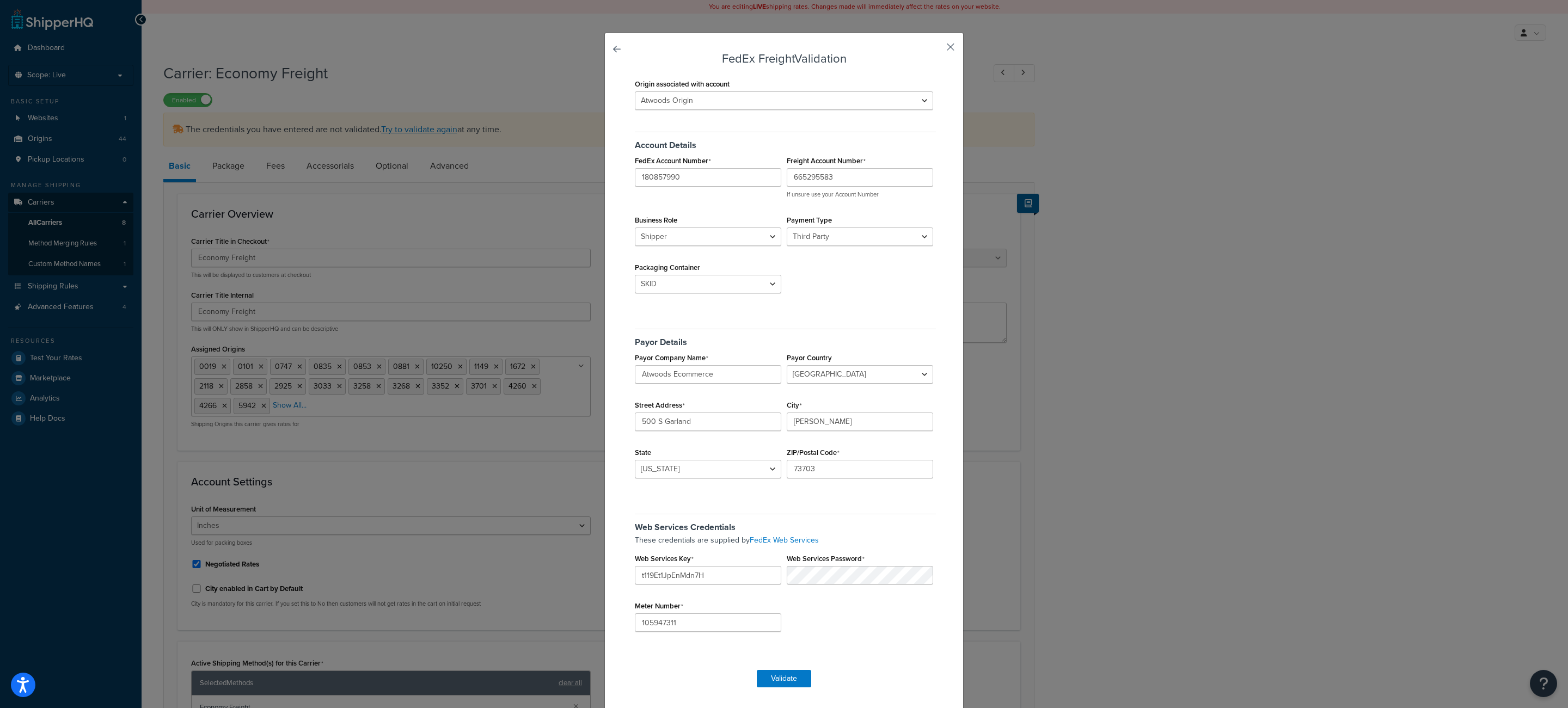
click at [936, 50] on button "button" at bounding box center [934, 51] width 3 height 3
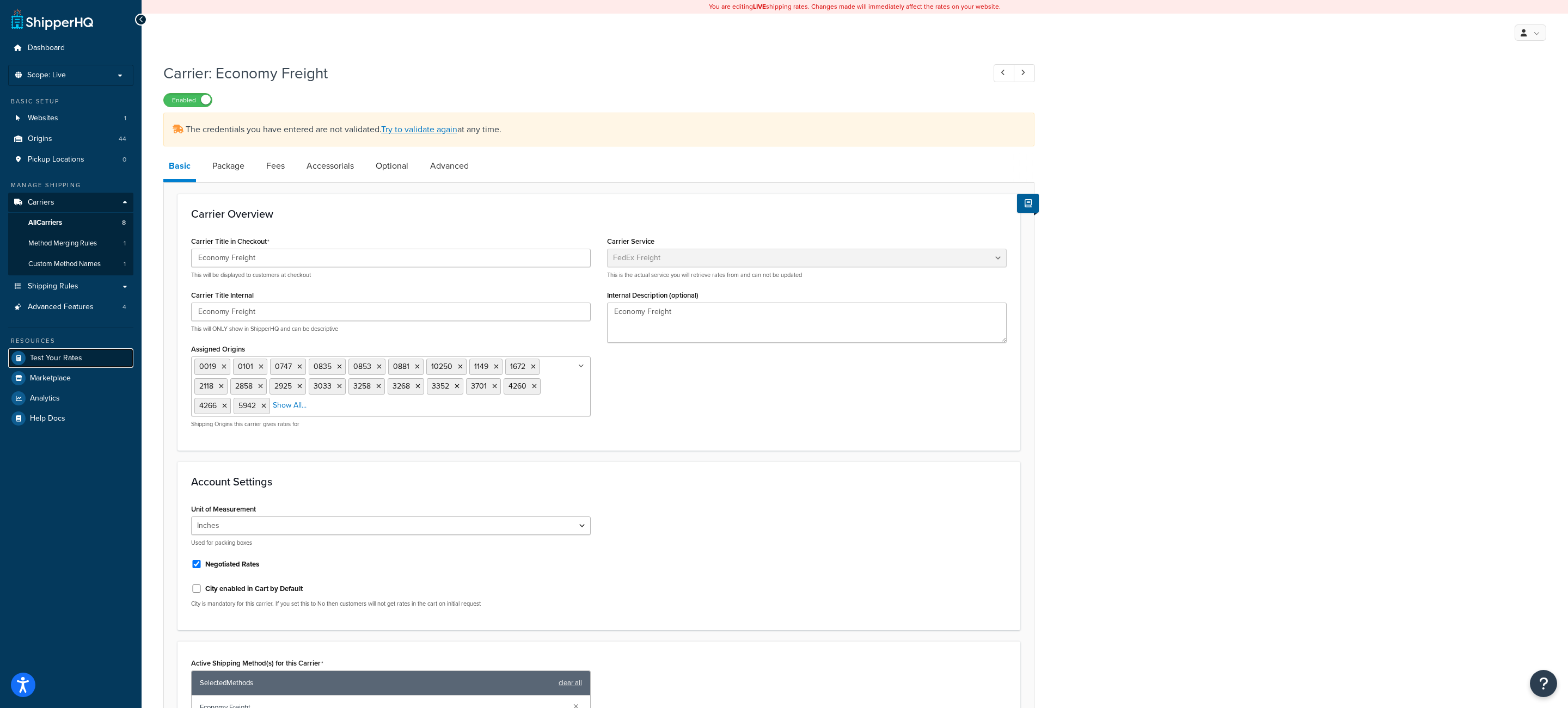
click at [67, 366] on link "Test Your Rates" at bounding box center [71, 358] width 125 height 20
select select "fedExFreight"
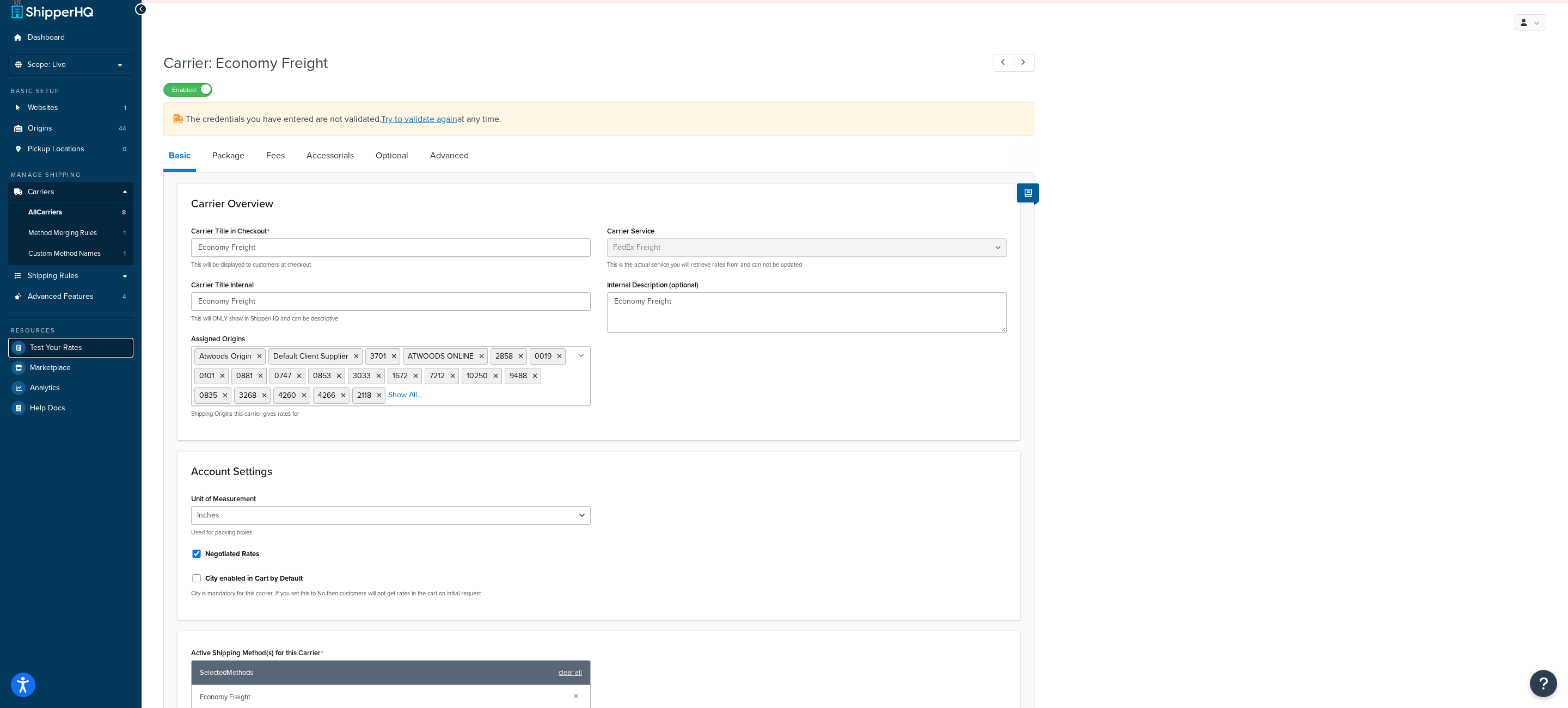
scroll to position [13, 0]
click at [88, 349] on link "Test Your Rates" at bounding box center [71, 345] width 125 height 20
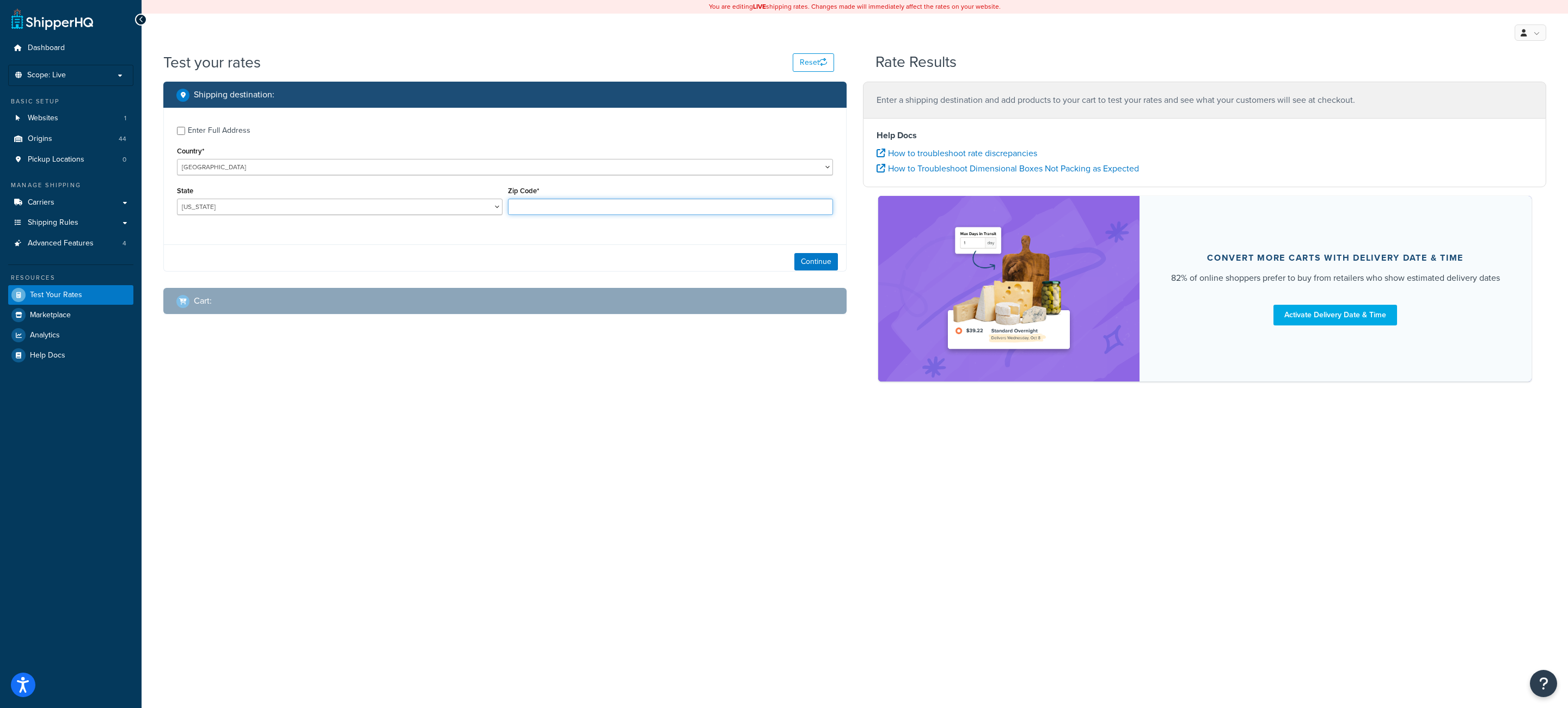
click at [554, 204] on input "Zip Code*" at bounding box center [671, 206] width 325 height 16
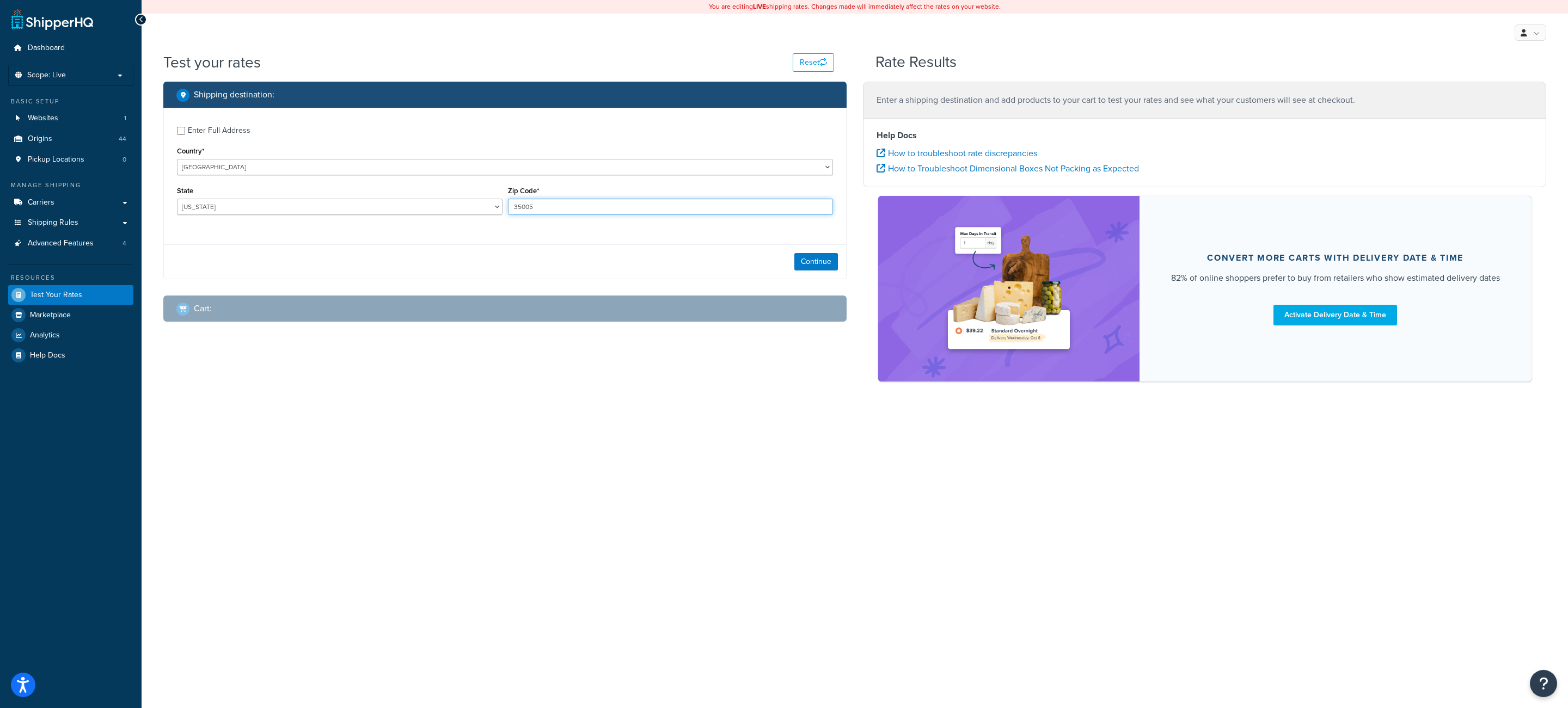
type input "35005"
click at [184, 121] on div "Enter Full Address Country* United States United Kingdom Afghanistan Åland Isla…" at bounding box center [504, 172] width 682 height 129
click at [198, 126] on div "Enter Full Address" at bounding box center [219, 131] width 63 height 15
click at [185, 127] on input "Enter Full Address" at bounding box center [181, 131] width 8 height 8
checkbox input "true"
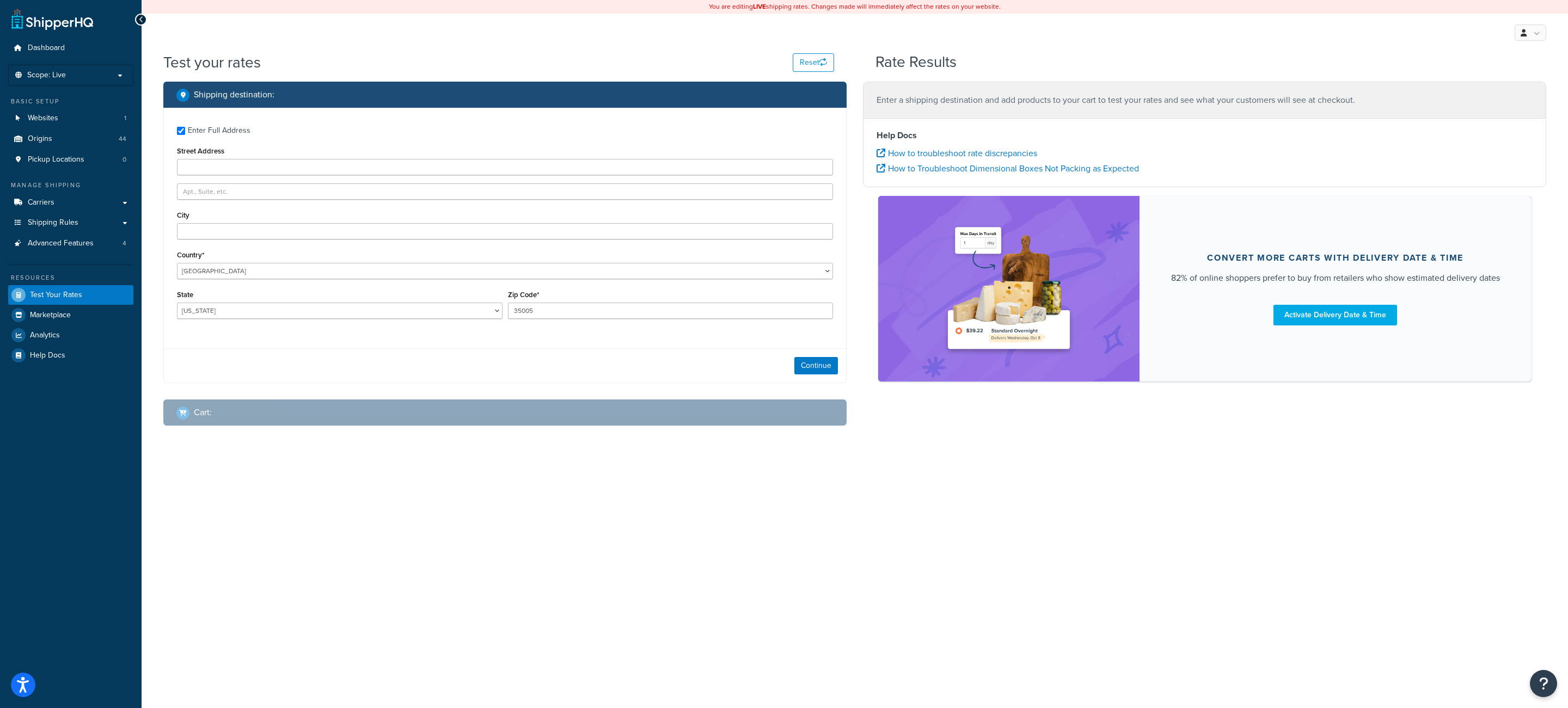
click at [219, 243] on div "Enter Full Address Street Address City Country* United States United Kingdom Af…" at bounding box center [504, 224] width 682 height 232
click at [218, 237] on input "A" at bounding box center [505, 230] width 657 height 16
type input "[GEOGRAPHIC_DATA]"
click at [800, 364] on button "Continue" at bounding box center [816, 366] width 43 height 18
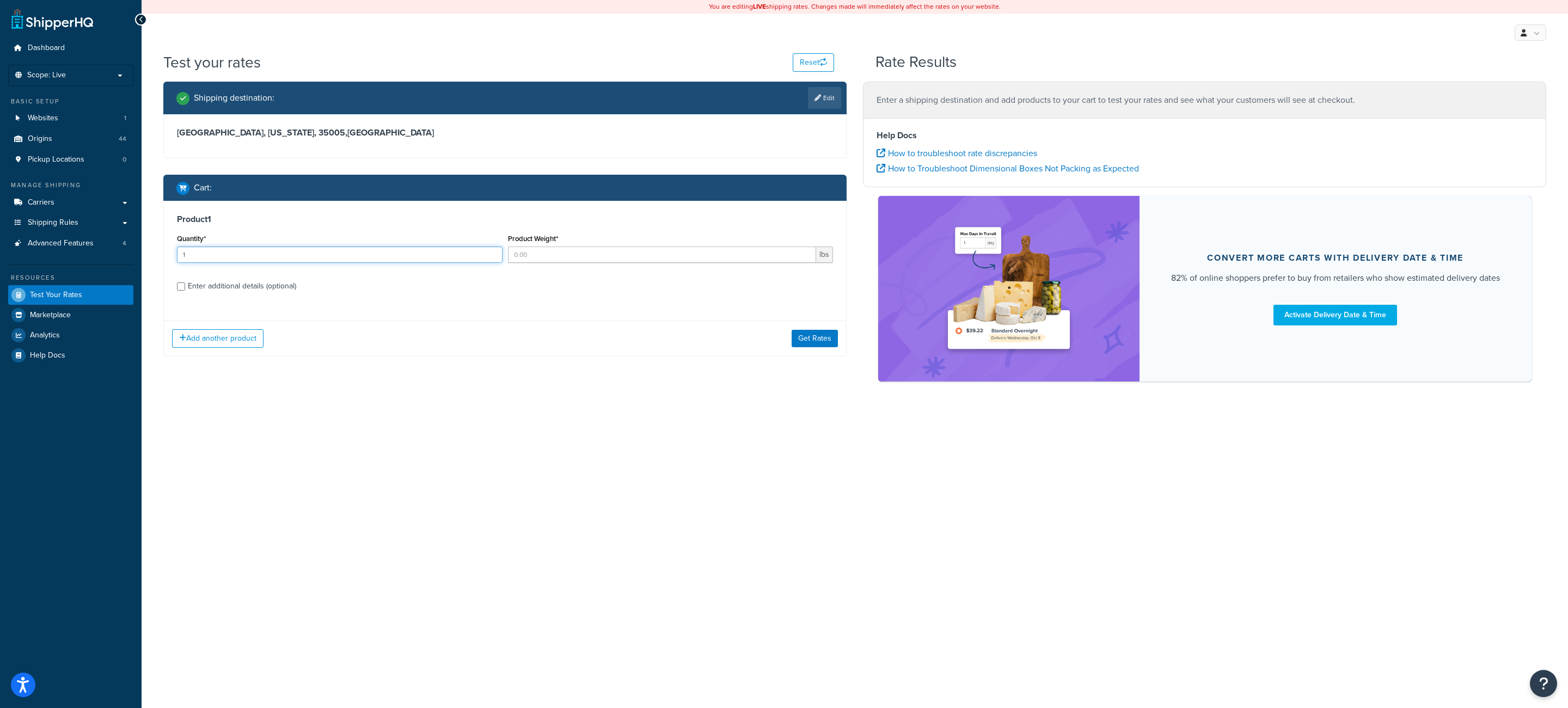
click at [344, 260] on input "1" at bounding box center [340, 254] width 325 height 16
type input "1"
click at [595, 258] on input "15" at bounding box center [662, 254] width 309 height 16
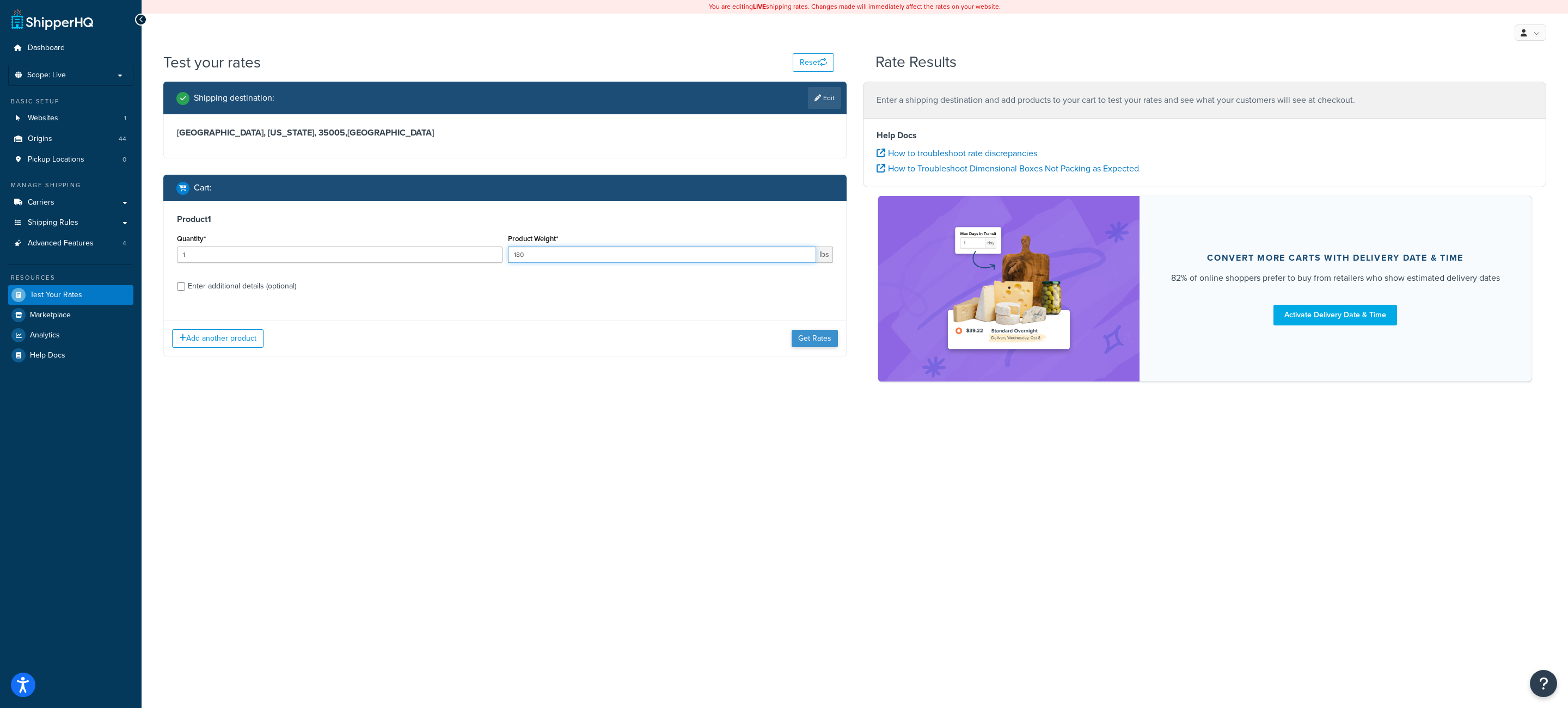
type input "180"
drag, startPoint x: 829, startPoint y: 341, endPoint x: 841, endPoint y: 340, distance: 12.0
click at [829, 341] on button "Get Rates" at bounding box center [815, 338] width 46 height 18
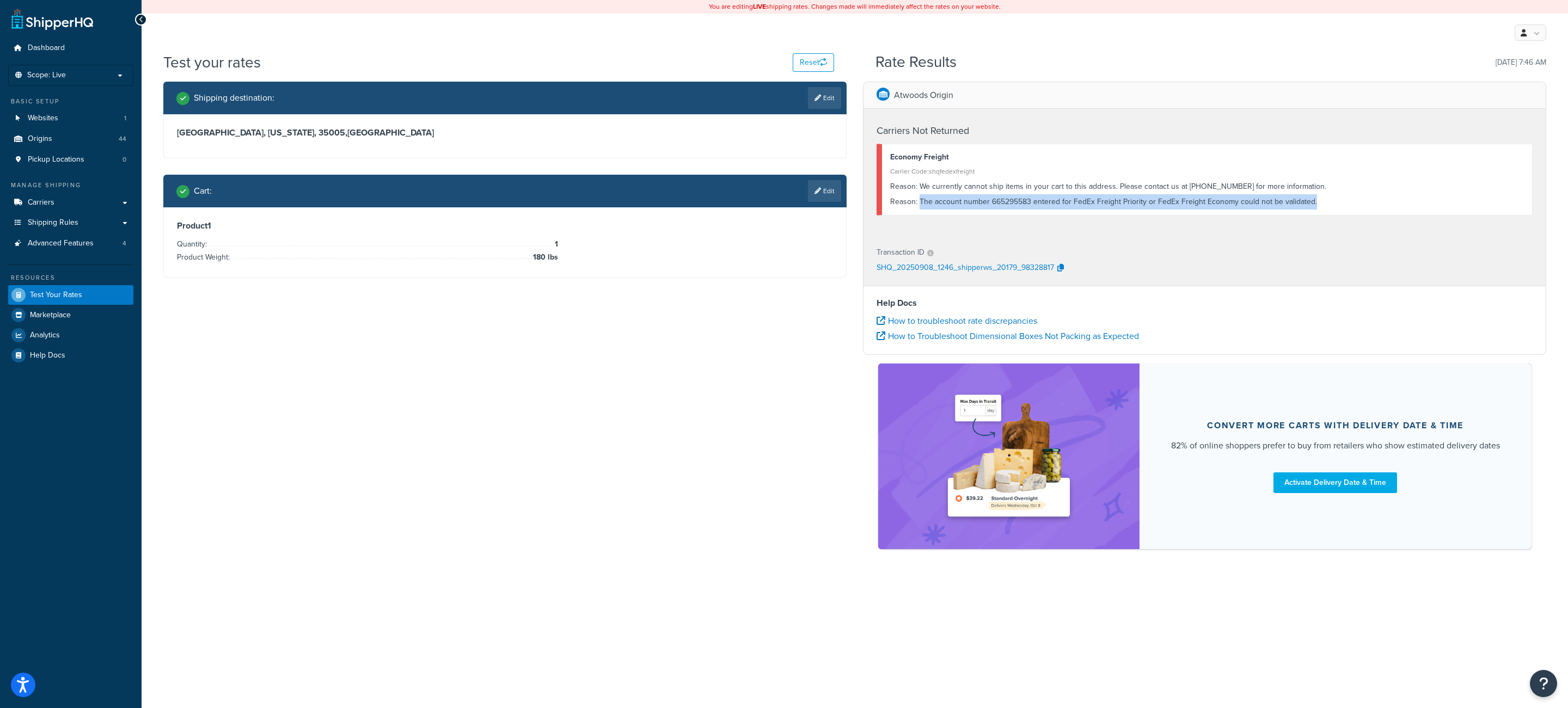
drag, startPoint x: 1328, startPoint y: 199, endPoint x: 919, endPoint y: 211, distance: 409.2
click at [919, 210] on div "Reason: The account number 665295583 entered for FedEx Freight Priority or FedE…" at bounding box center [1208, 202] width 634 height 15
copy div "The account number 665295583 entered for FedEx Freight Priority or FedEx Freigh…"
click at [116, 197] on link "Carriers" at bounding box center [71, 202] width 125 height 20
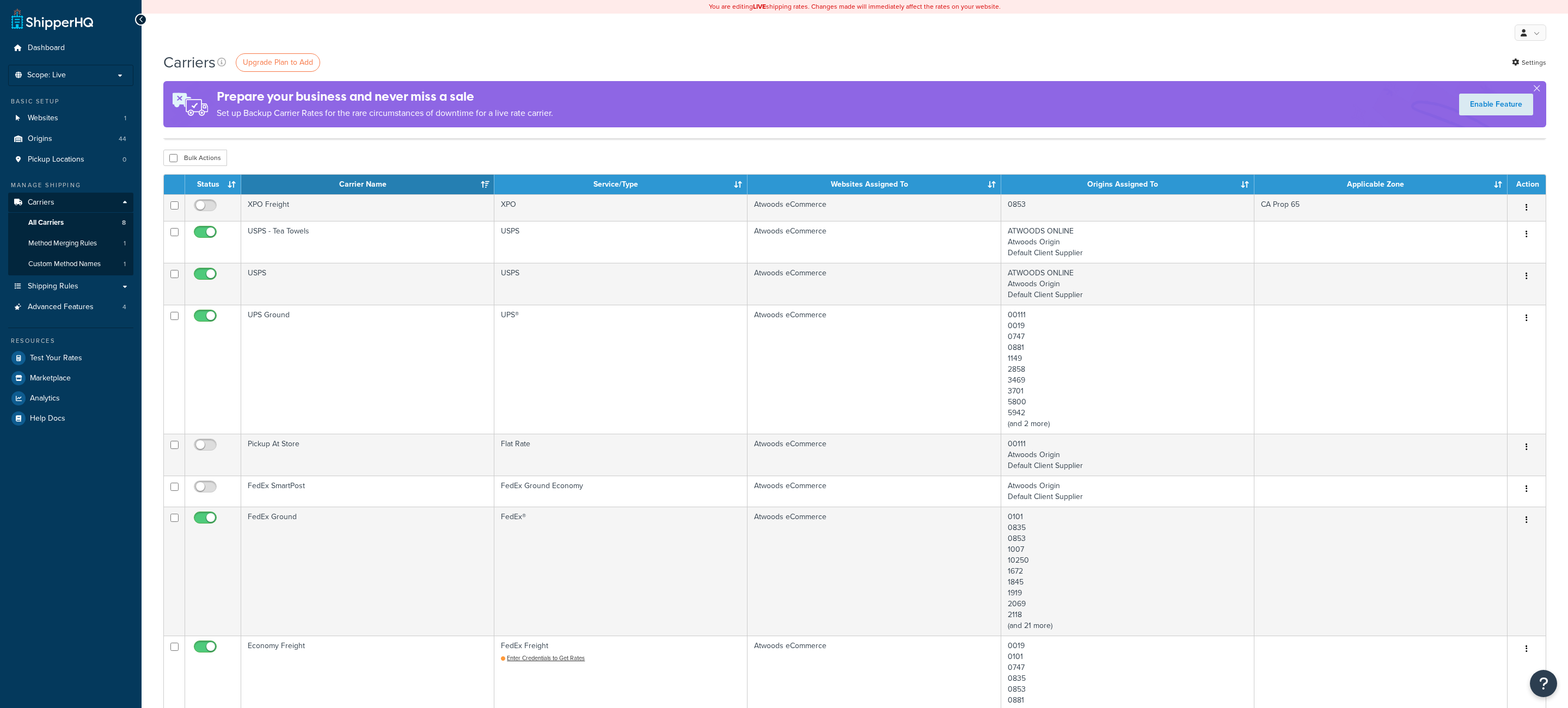
scroll to position [347, 0]
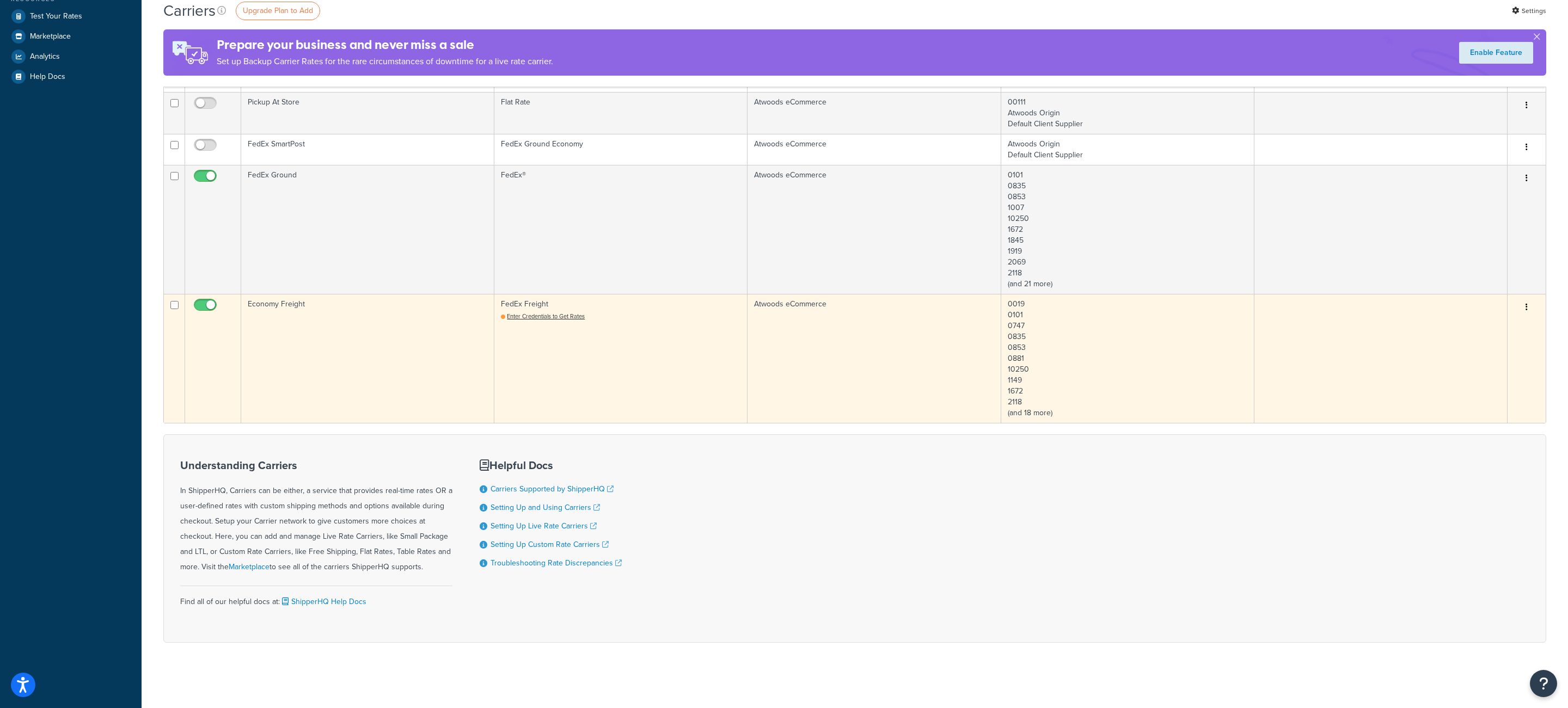
click at [406, 396] on td "Economy Freight" at bounding box center [367, 358] width 253 height 129
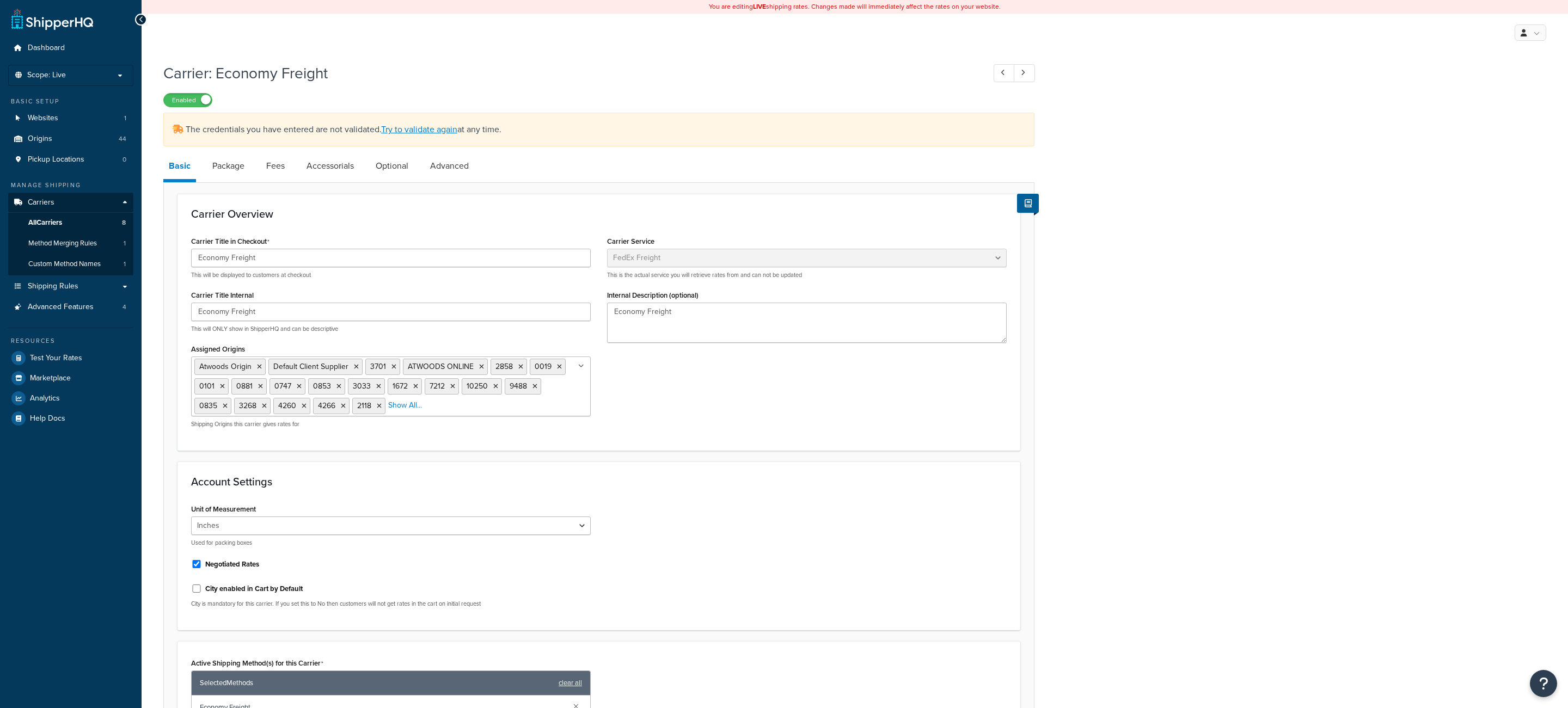
select select "fedExFreight"
click at [435, 135] on link "Try to validate again" at bounding box center [419, 129] width 76 height 12
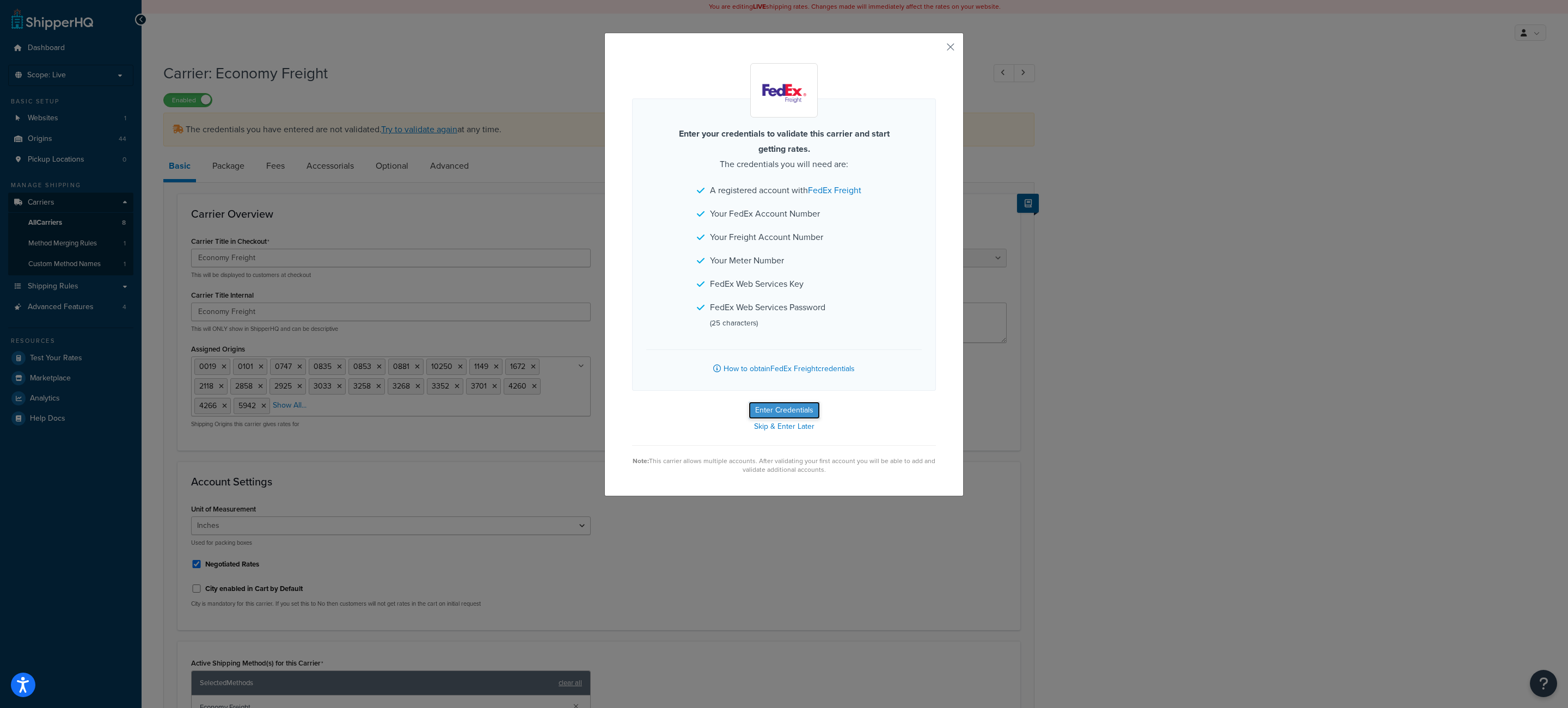
click at [772, 417] on button "Enter Credentials" at bounding box center [784, 410] width 71 height 18
select select "THIRD_PARTY"
select select "SKID"
select select "US"
select select "OK"
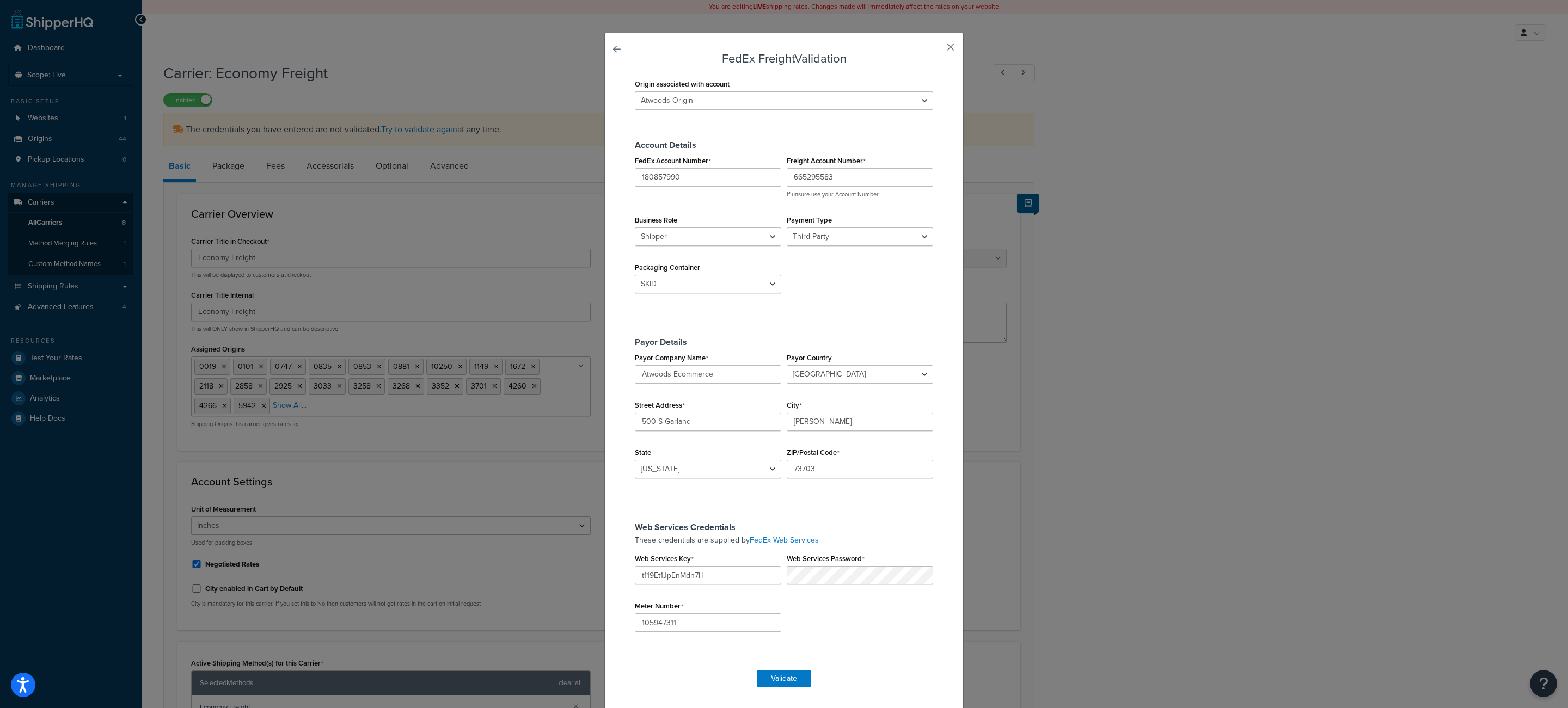
click at [946, 50] on div "FedEx Freight Validation Origin associated with account 00111 0019 0101 0747 08…" at bounding box center [784, 371] width 359 height 677
click at [936, 50] on button "button" at bounding box center [934, 51] width 3 height 3
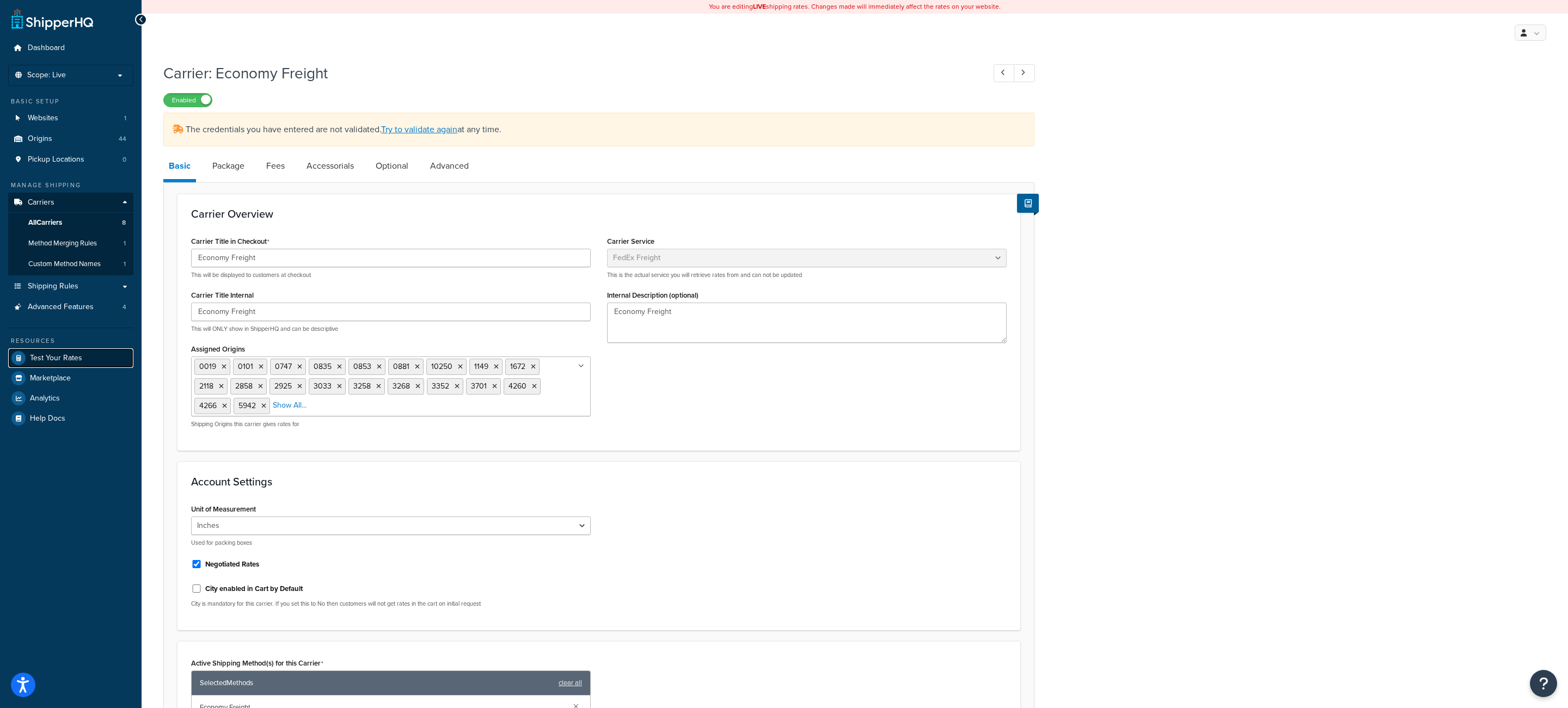
click at [75, 359] on span "Test Your Rates" at bounding box center [56, 358] width 53 height 9
select select "fedExFreight"
drag, startPoint x: 85, startPoint y: 346, endPoint x: 85, endPoint y: 353, distance: 7.0
click at [85, 346] on div "Resources" at bounding box center [71, 341] width 125 height 9
click at [85, 353] on link "Test Your Rates" at bounding box center [71, 358] width 125 height 20
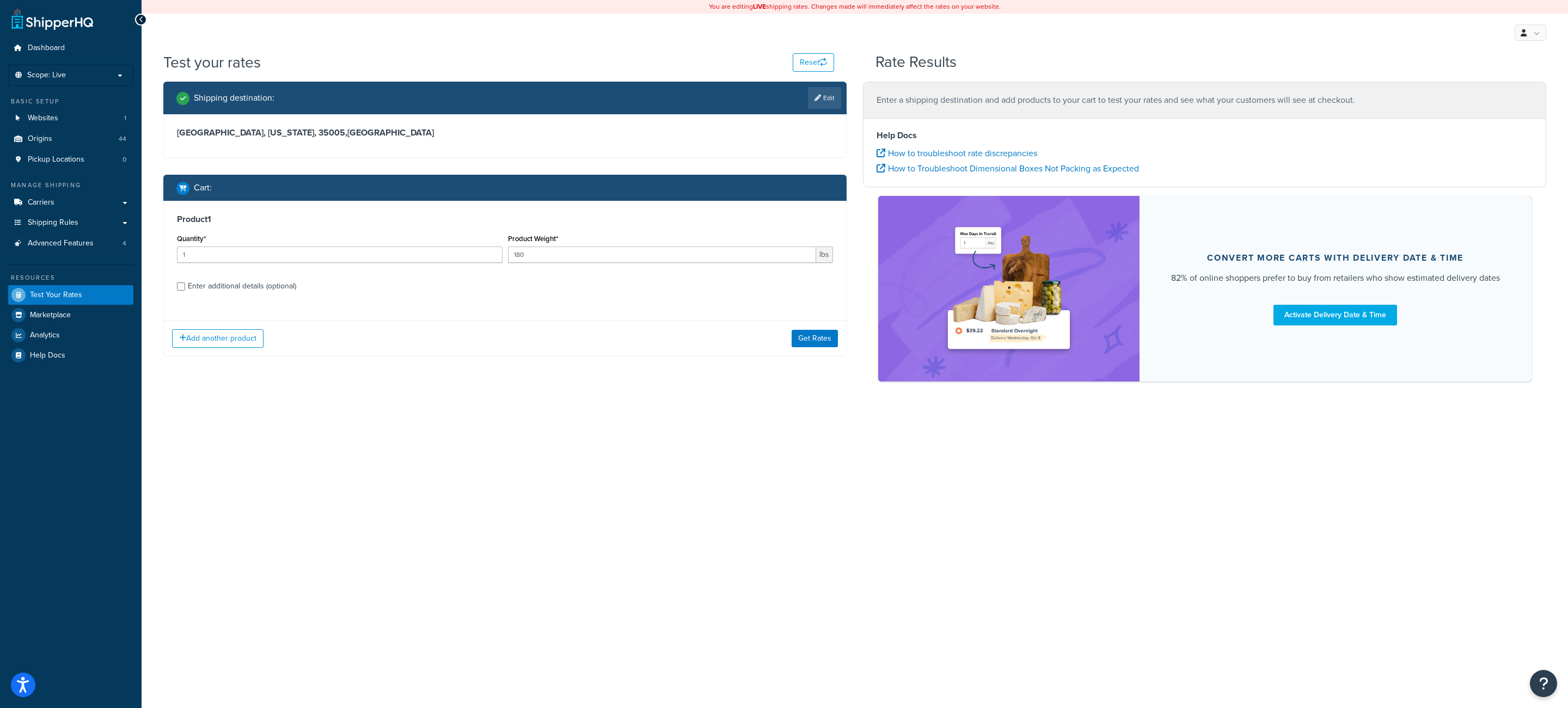
click at [232, 282] on div "Enter additional details (optional)" at bounding box center [242, 286] width 108 height 15
click at [185, 282] on input "Enter additional details (optional)" at bounding box center [181, 286] width 8 height 8
checkbox input "true"
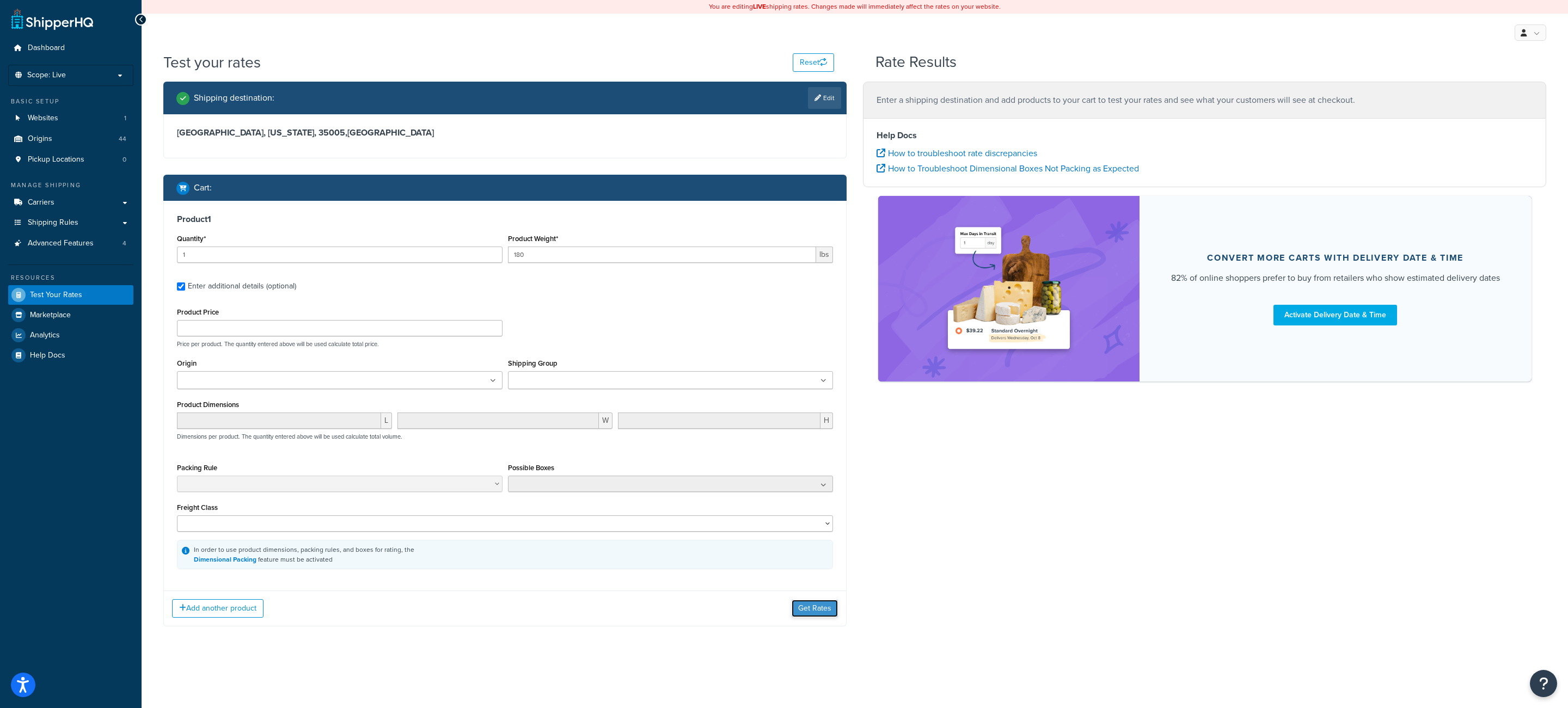
click at [829, 617] on button "Get Rates" at bounding box center [815, 608] width 46 height 18
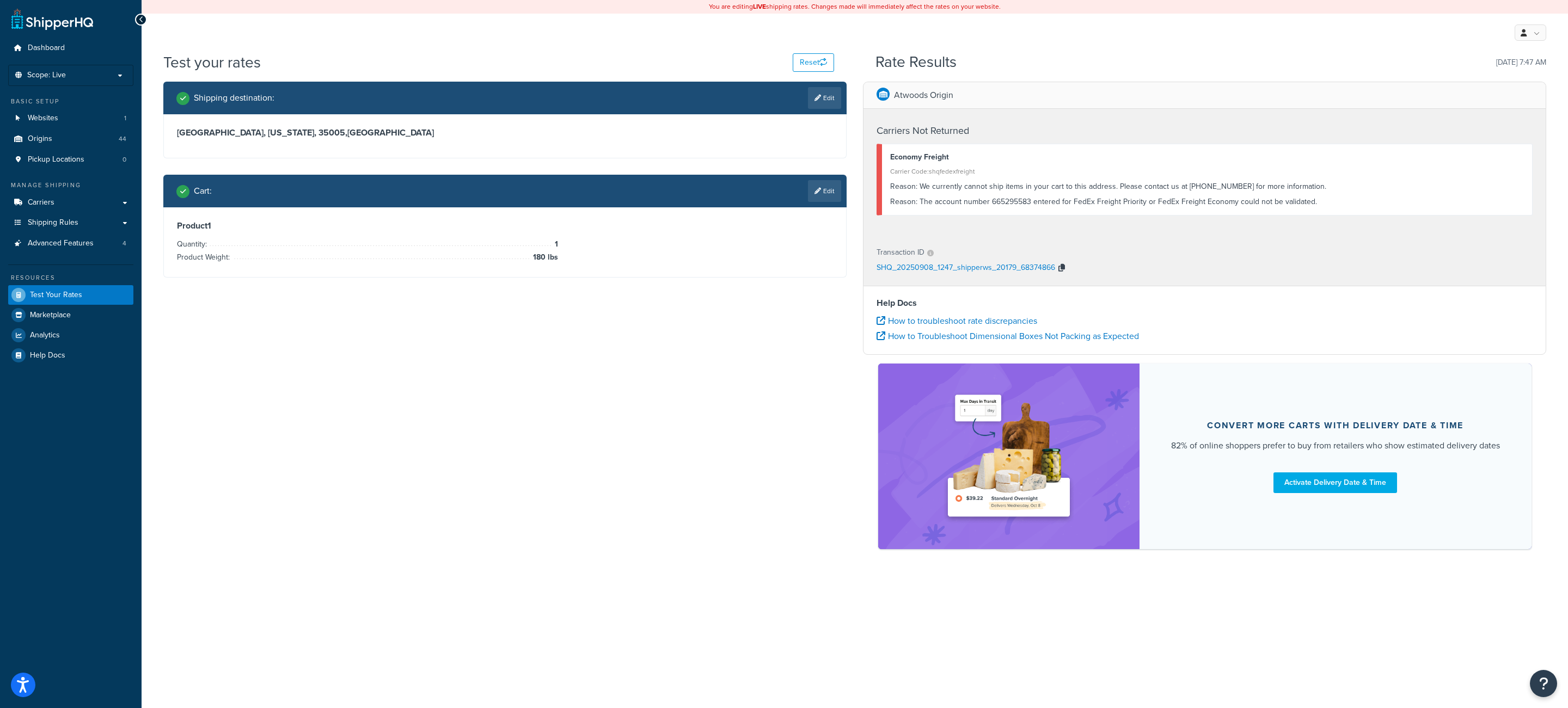
click at [1063, 270] on icon "button" at bounding box center [1061, 268] width 7 height 8
click at [96, 84] on li "Scope: Live" at bounding box center [71, 75] width 125 height 22
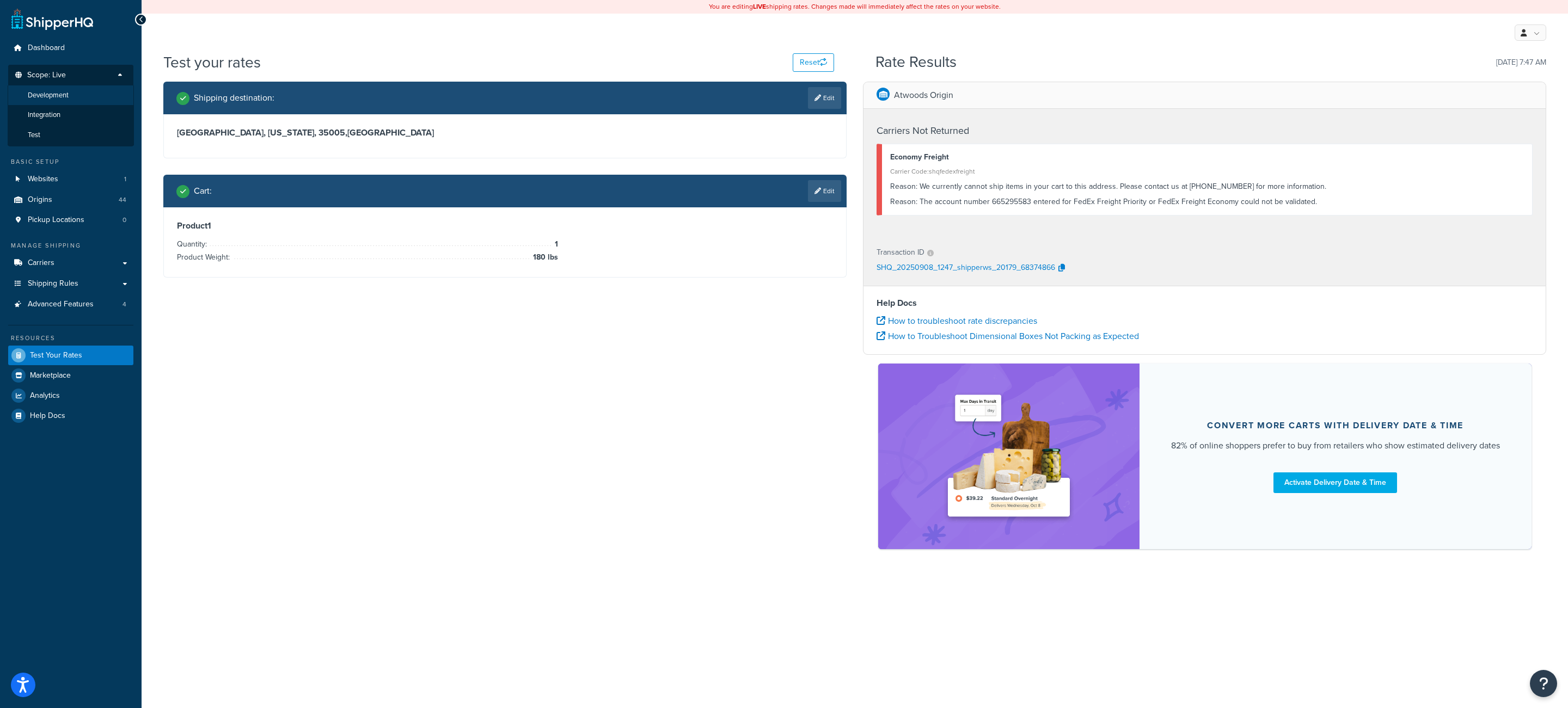
click at [103, 102] on li "Development" at bounding box center [71, 95] width 126 height 20
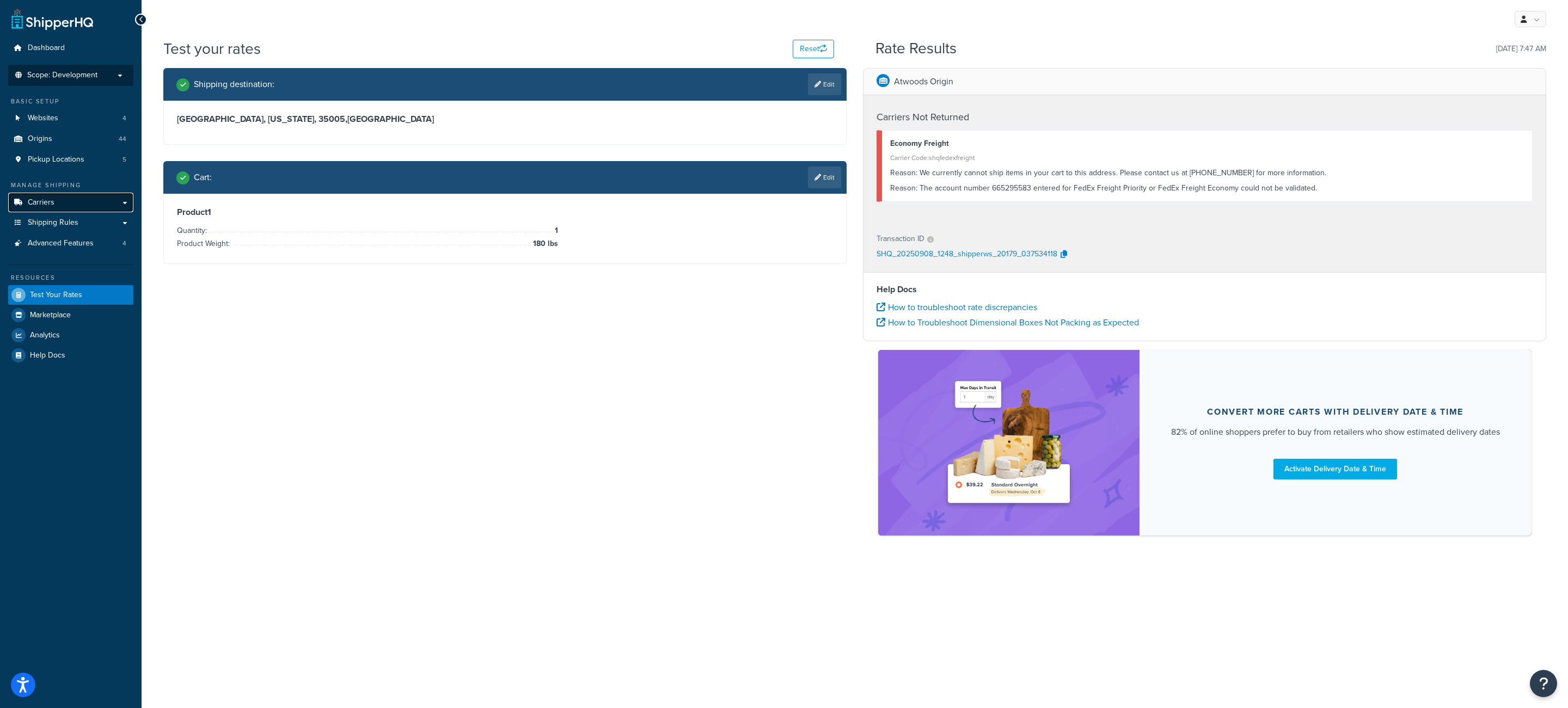
click at [78, 208] on link "Carriers" at bounding box center [71, 202] width 125 height 20
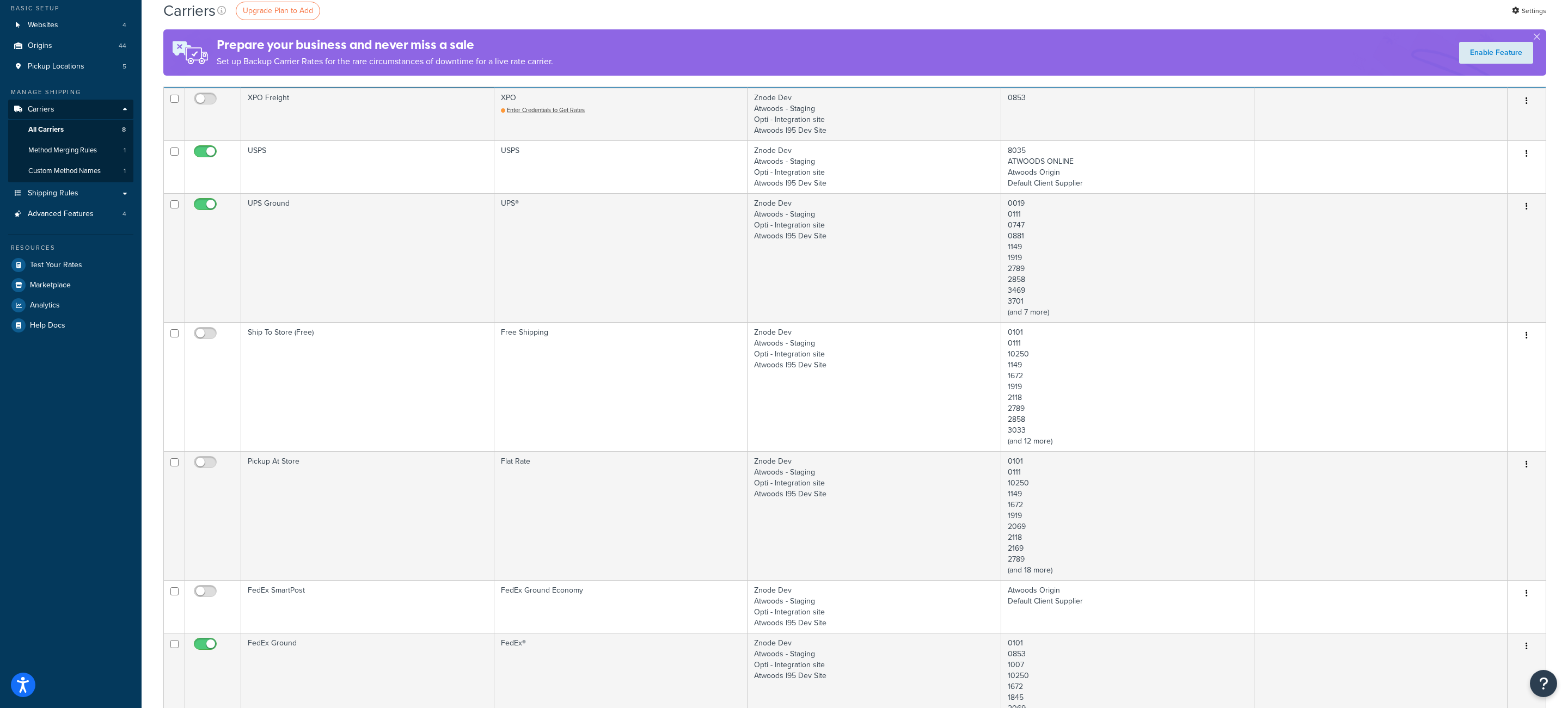
scroll to position [103, 0]
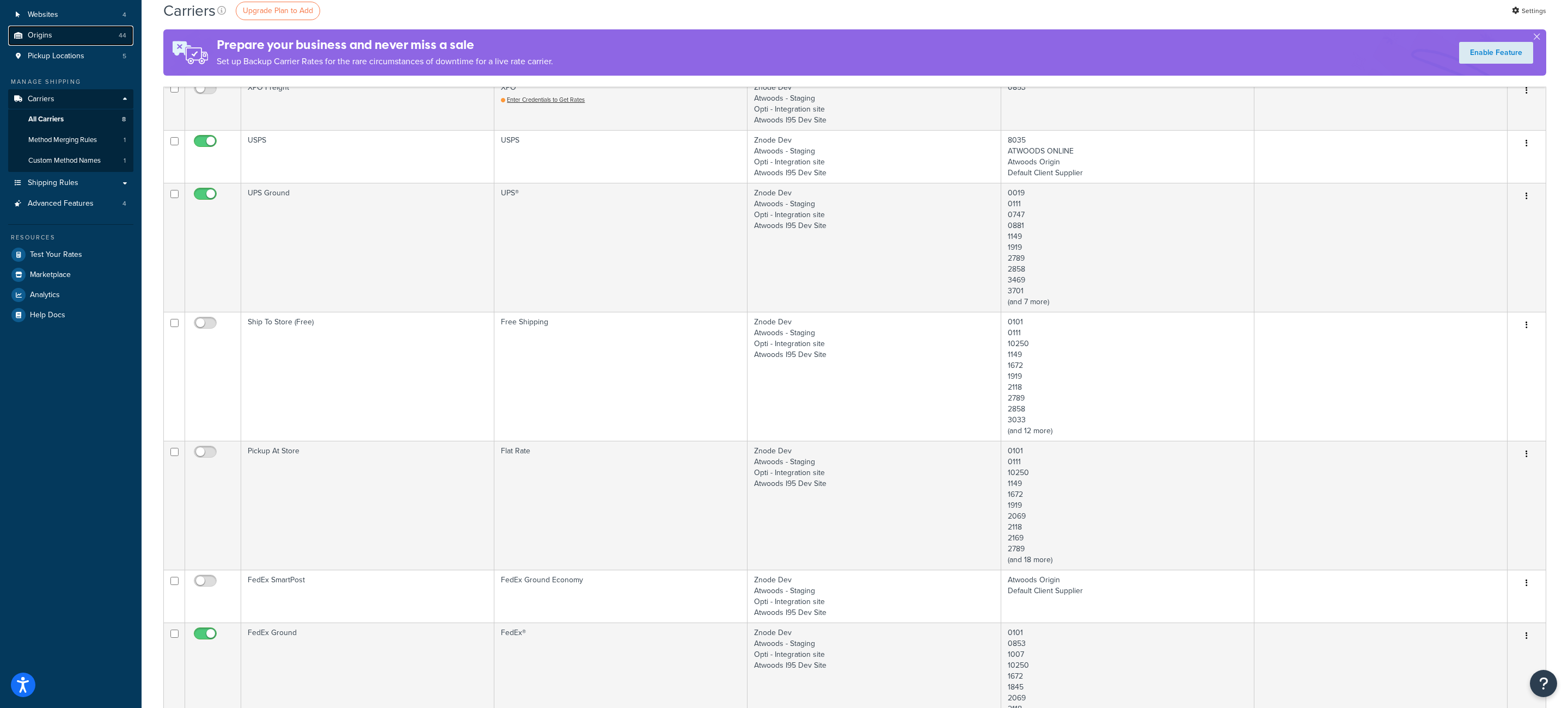
click at [63, 38] on link "Origins 44" at bounding box center [71, 35] width 125 height 20
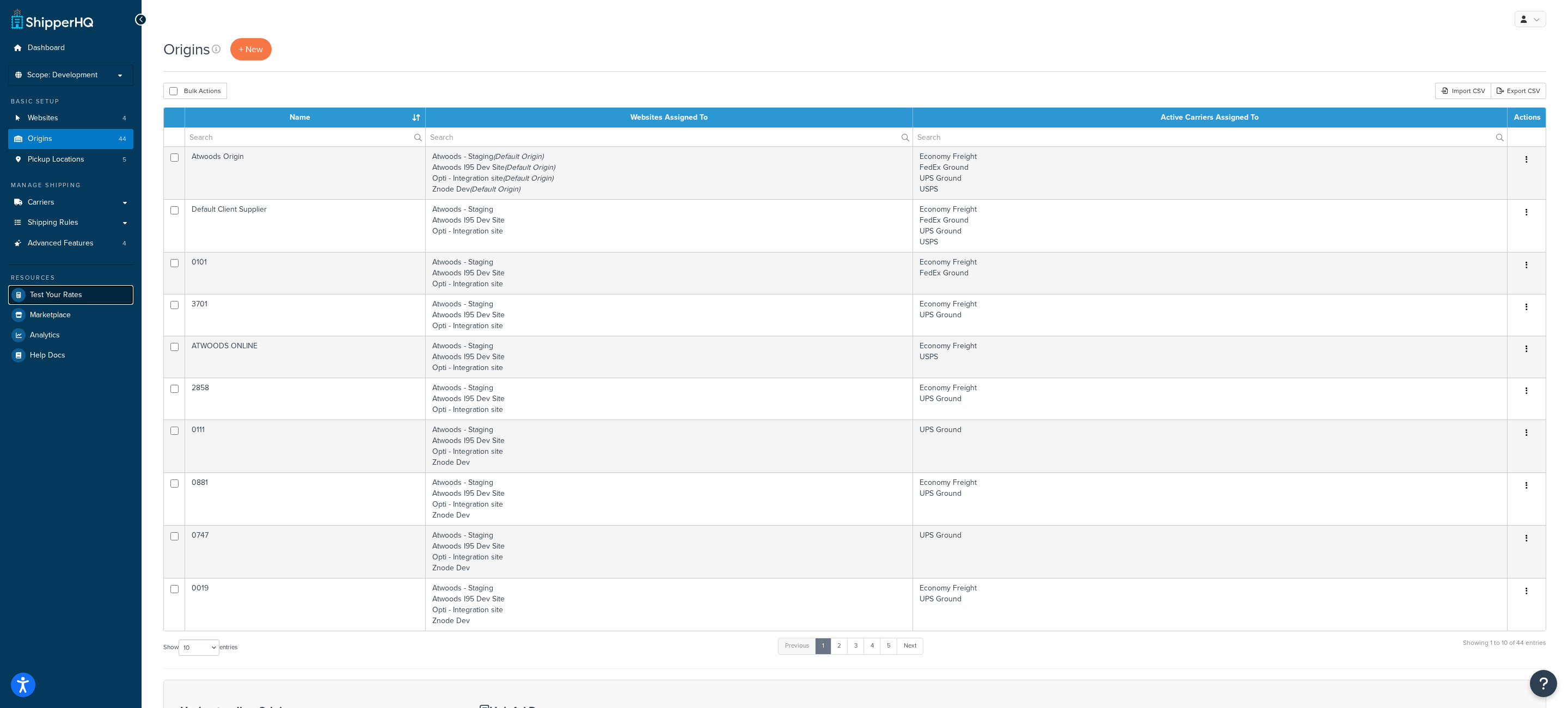
click at [67, 291] on span "Test Your Rates" at bounding box center [56, 295] width 53 height 9
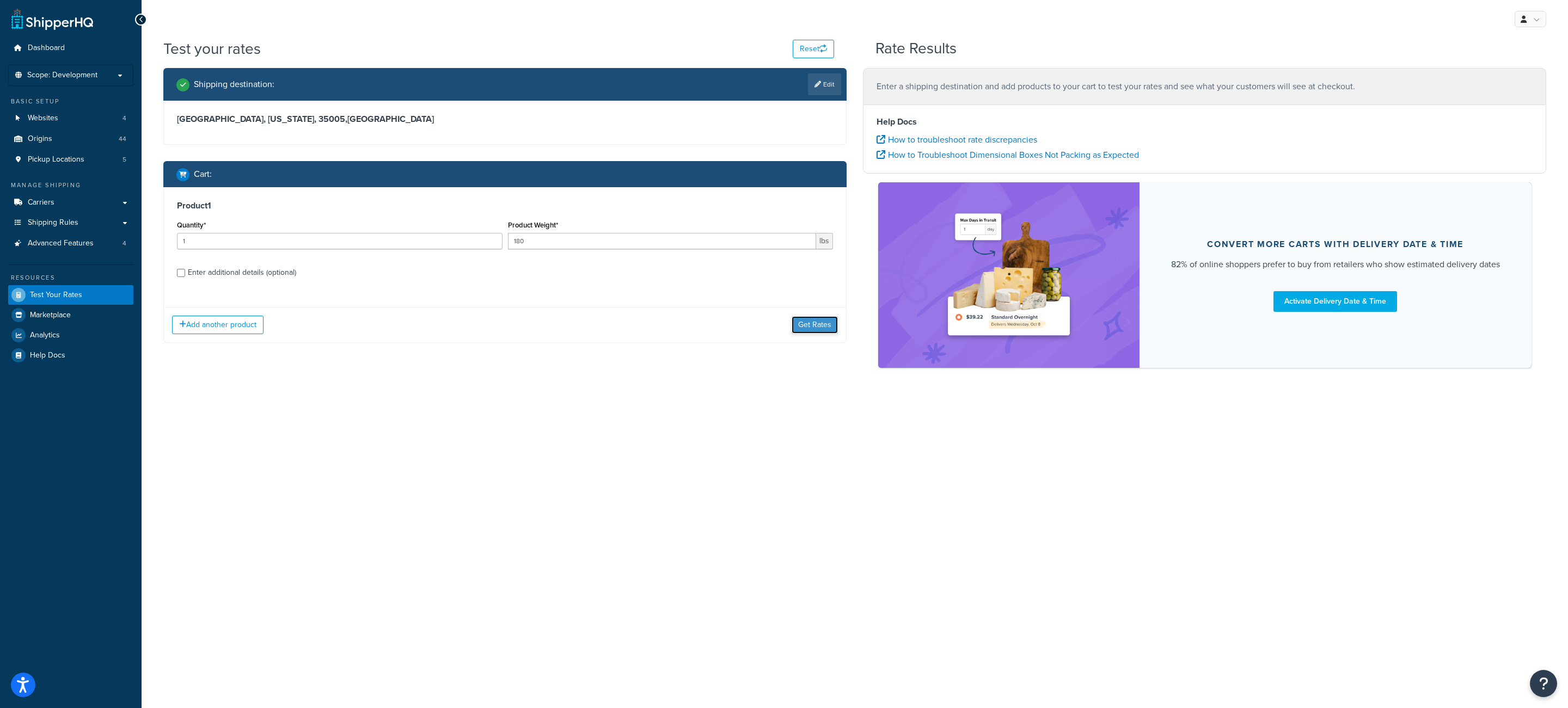
click at [799, 326] on button "Get Rates" at bounding box center [815, 324] width 46 height 18
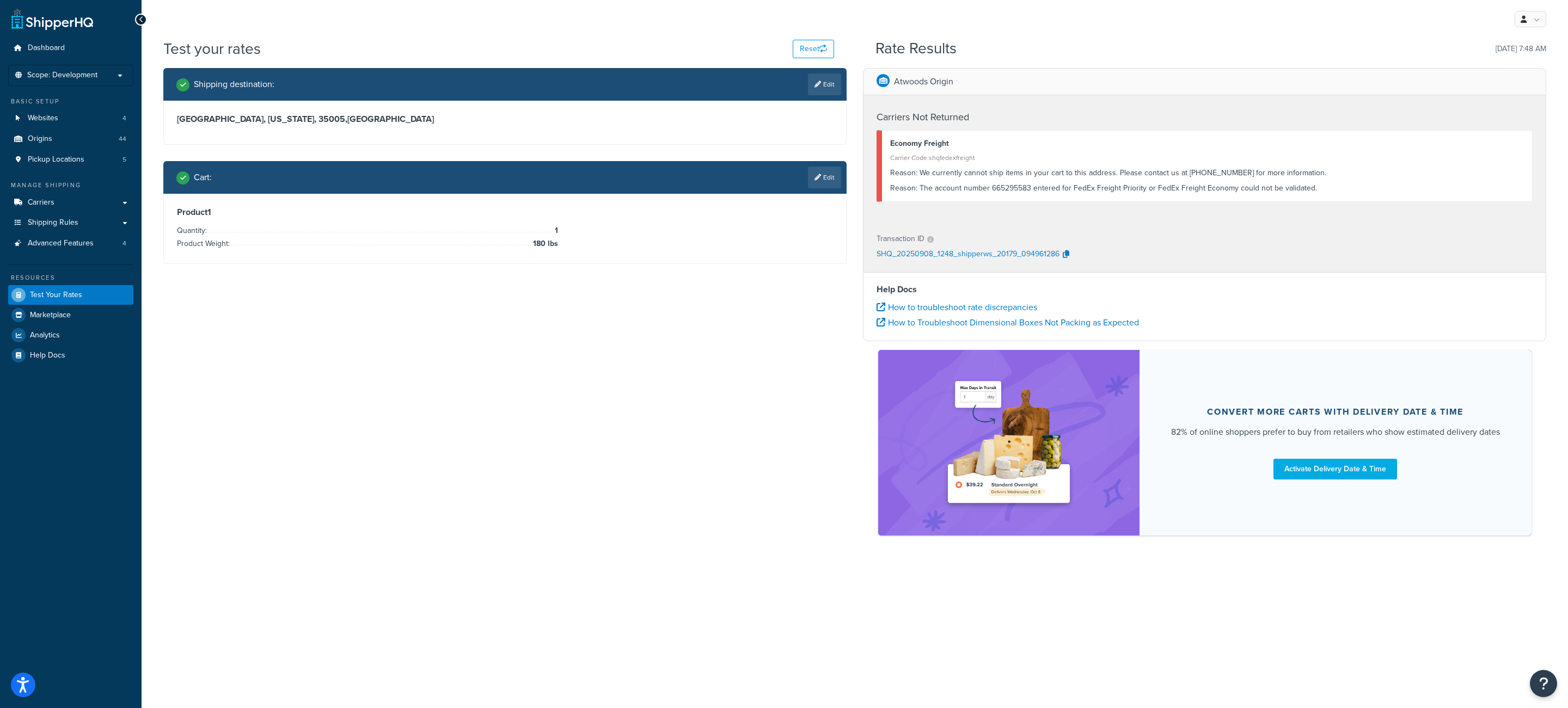
click at [712, 311] on div "Shipping destination : Edit Adamsville, Alabama, 35005 , United States Cart : E…" at bounding box center [855, 307] width 1400 height 479
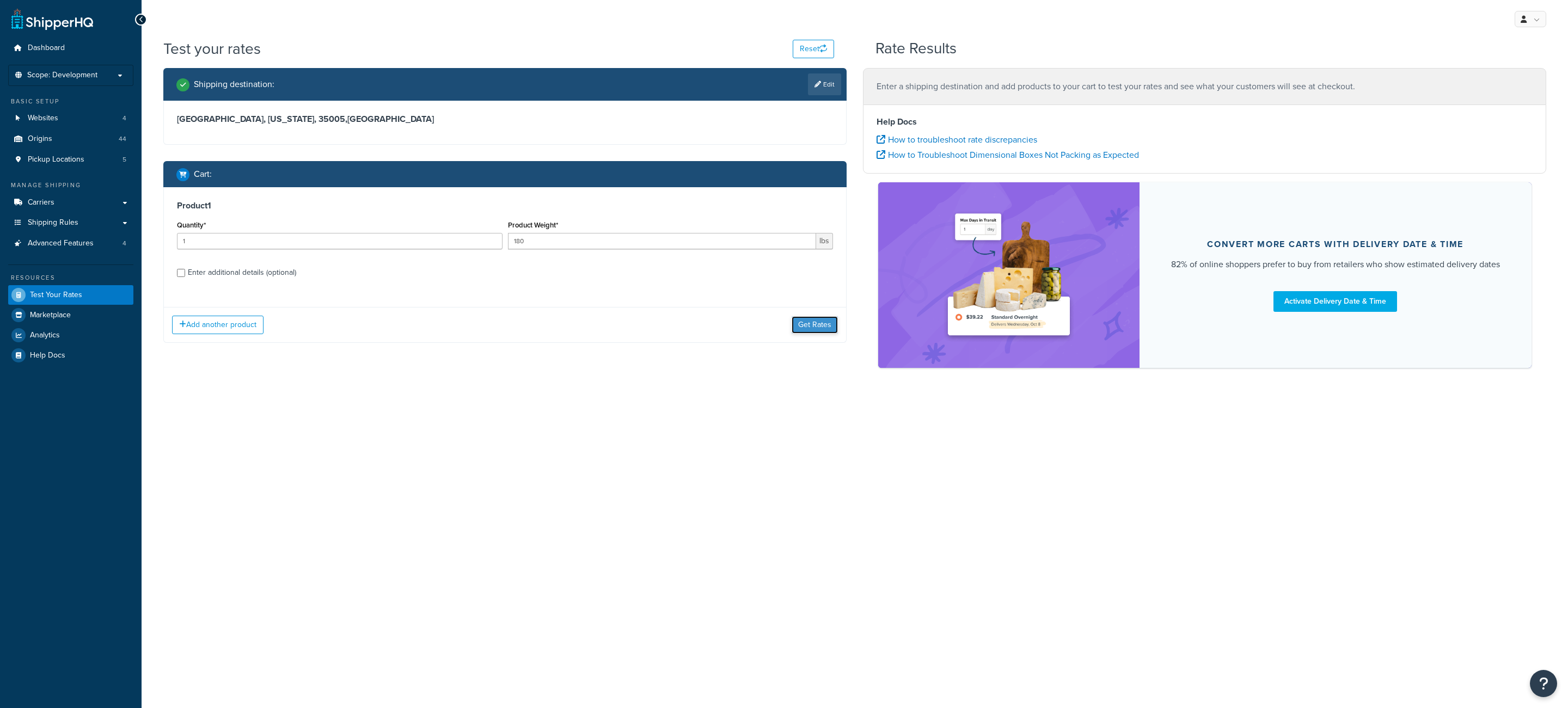
click at [815, 329] on button "Get Rates" at bounding box center [815, 324] width 46 height 18
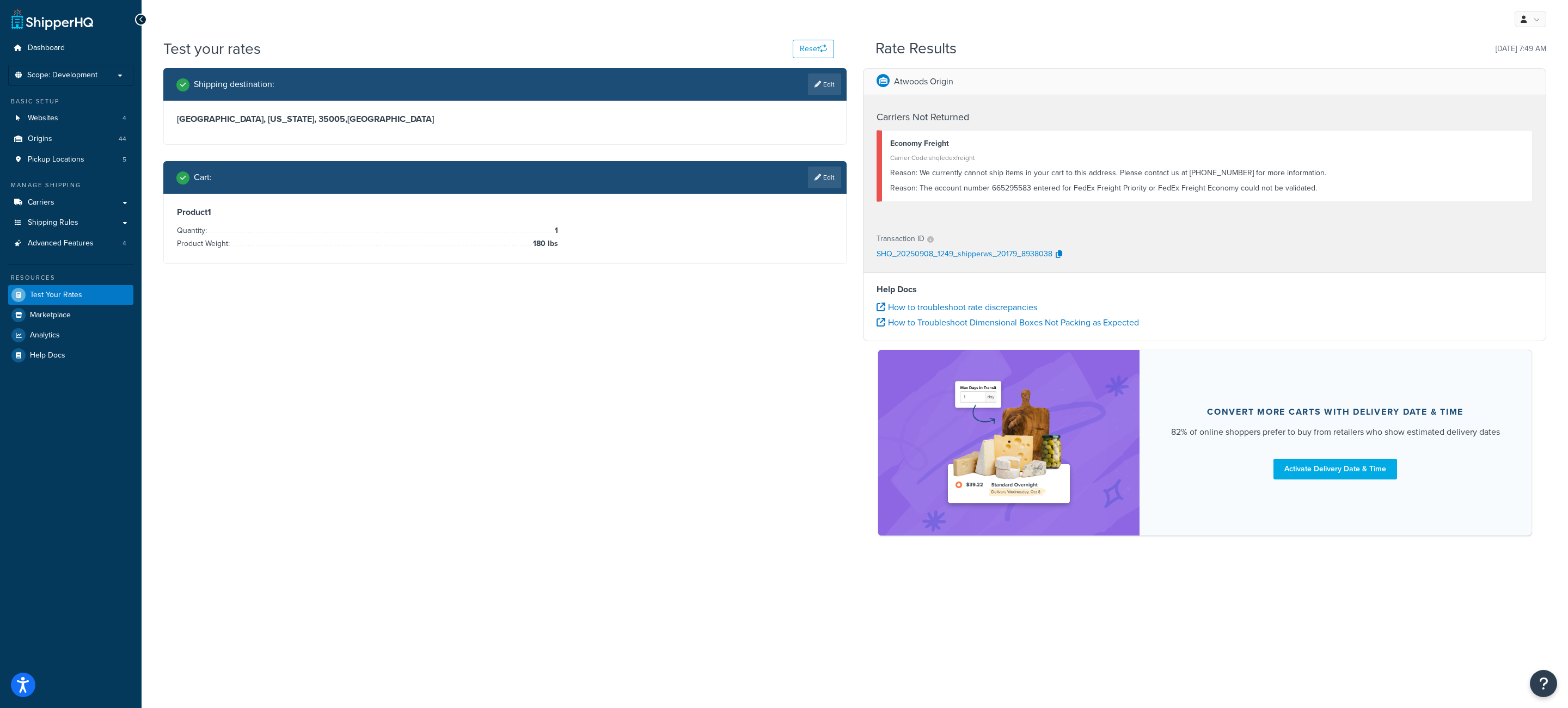
click at [81, 196] on link "Carriers" at bounding box center [71, 202] width 125 height 20
click at [87, 204] on link "Carriers" at bounding box center [71, 202] width 125 height 20
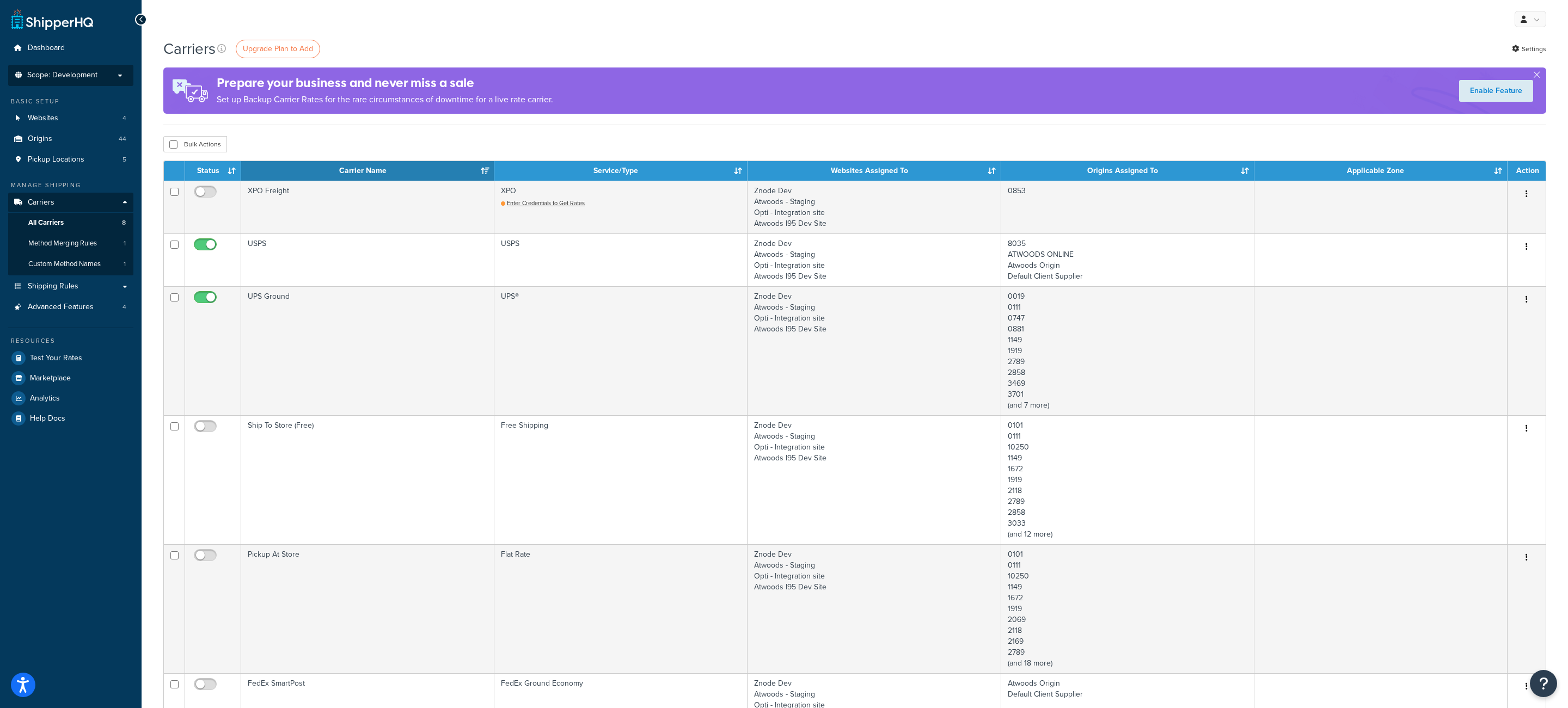
click at [73, 78] on span "Scope: Development" at bounding box center [62, 75] width 71 height 9
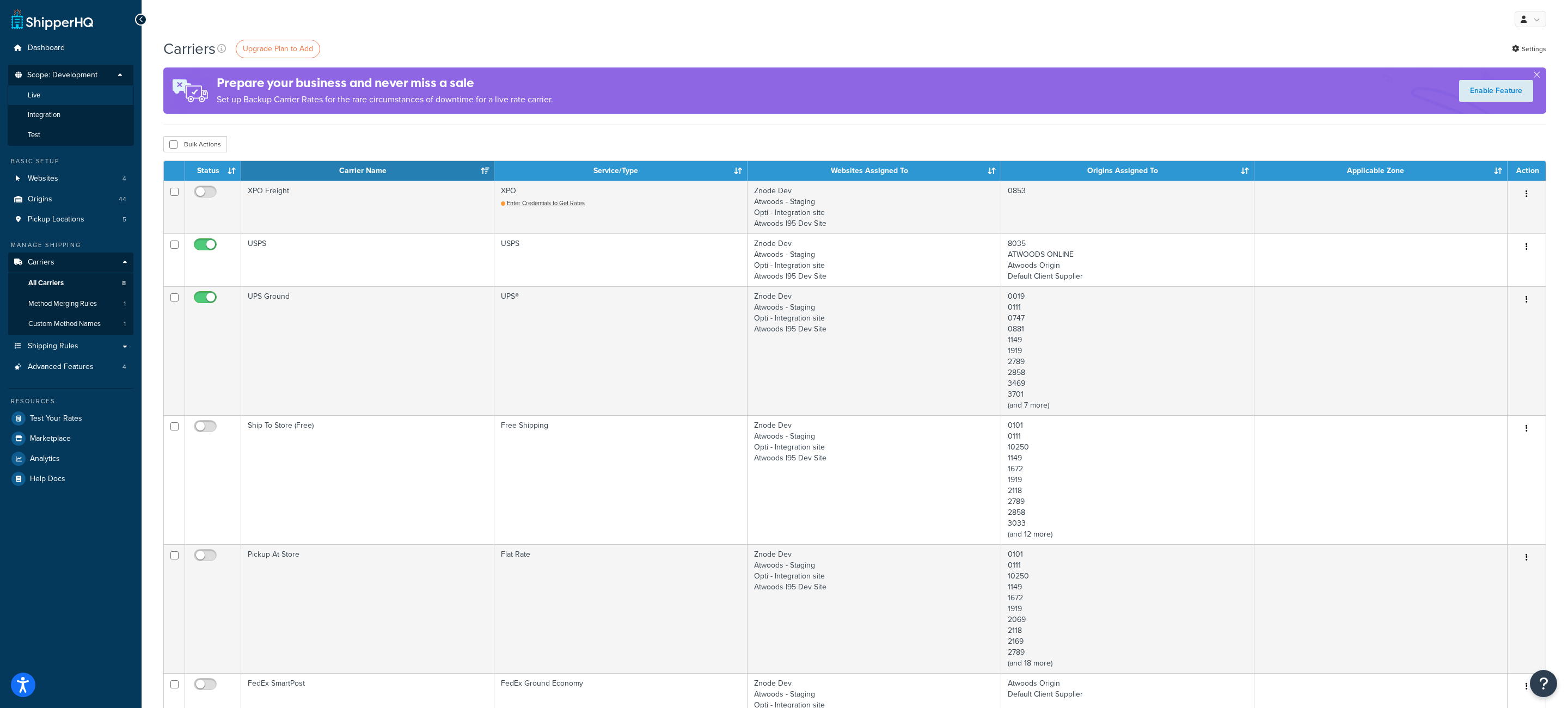
click at [76, 96] on li "Live" at bounding box center [71, 95] width 126 height 20
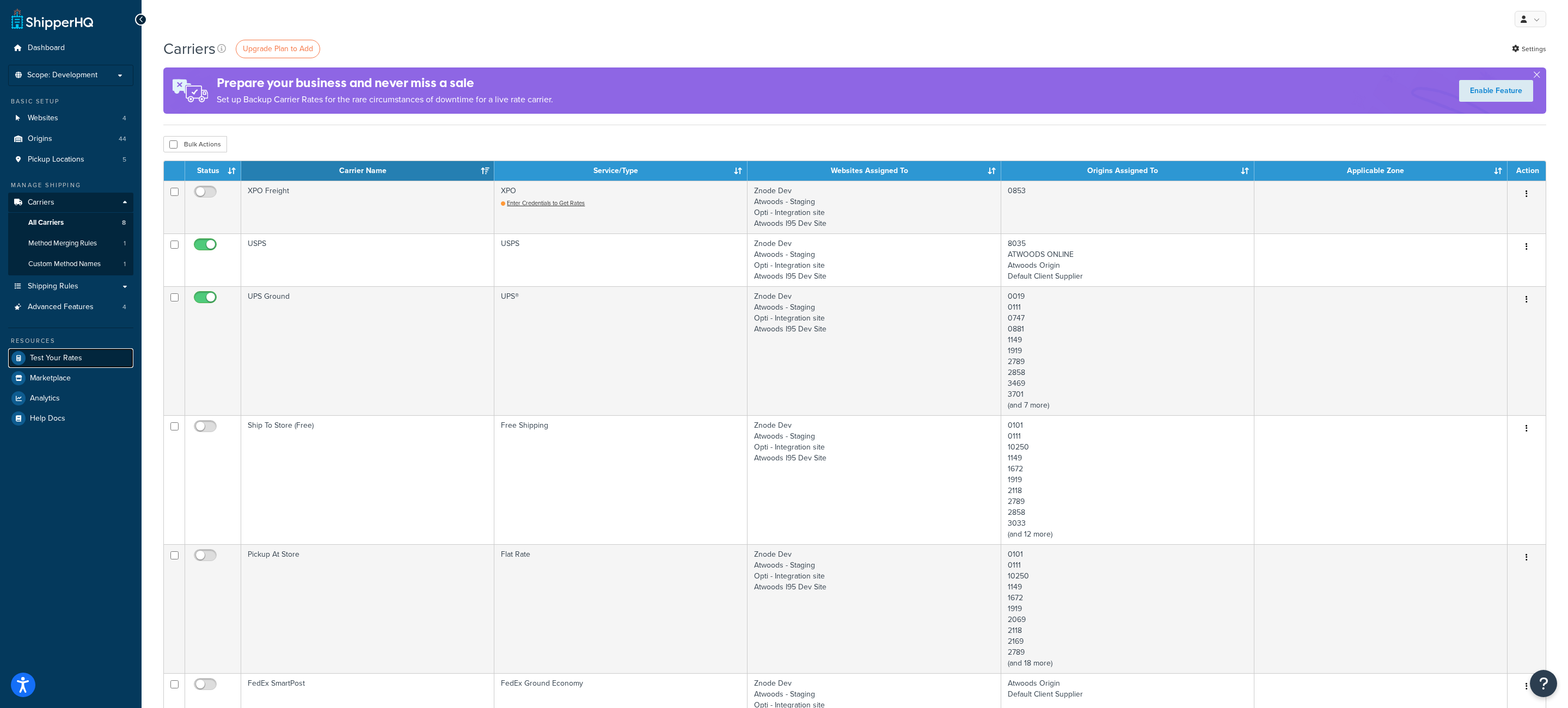
click at [78, 357] on span "Test Your Rates" at bounding box center [56, 358] width 53 height 9
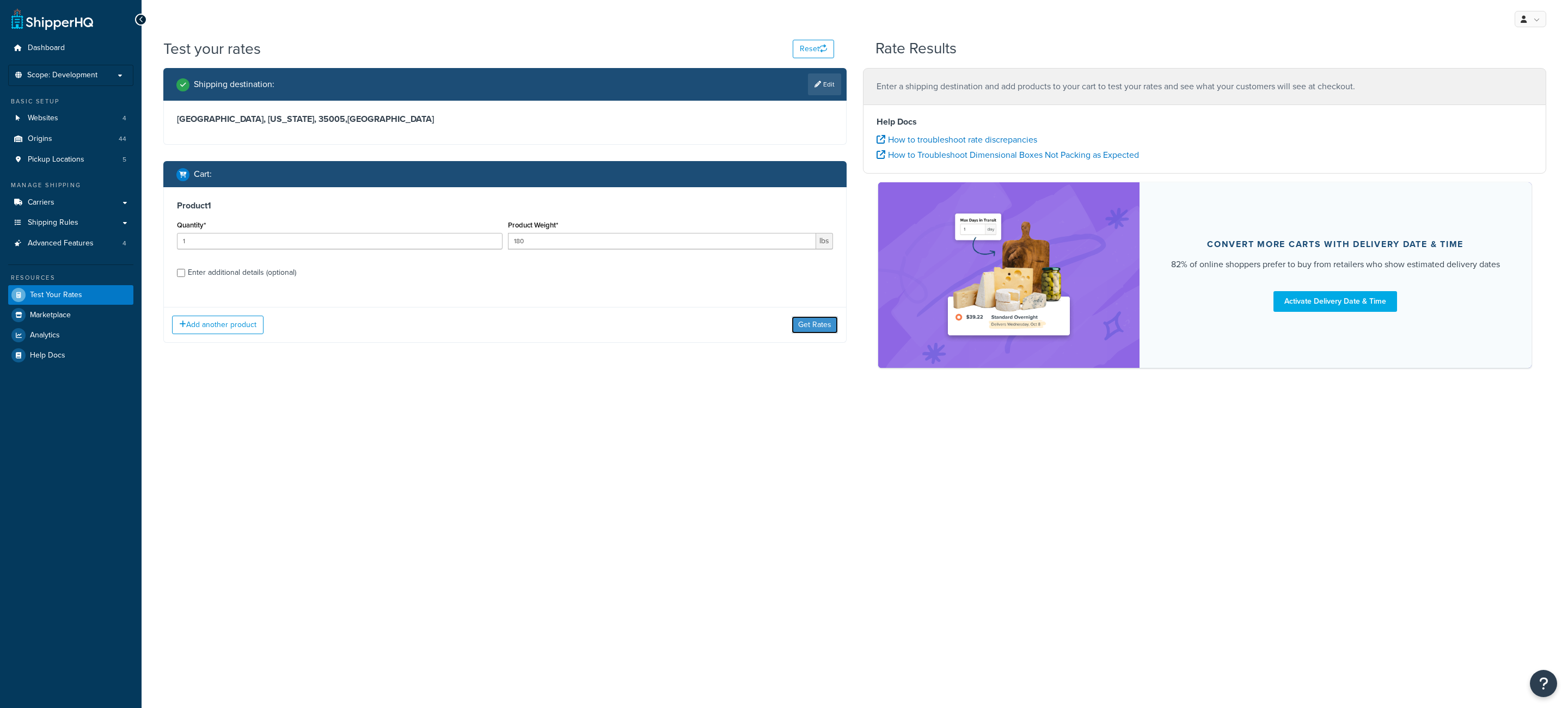
click at [827, 332] on button "Get Rates" at bounding box center [815, 324] width 46 height 18
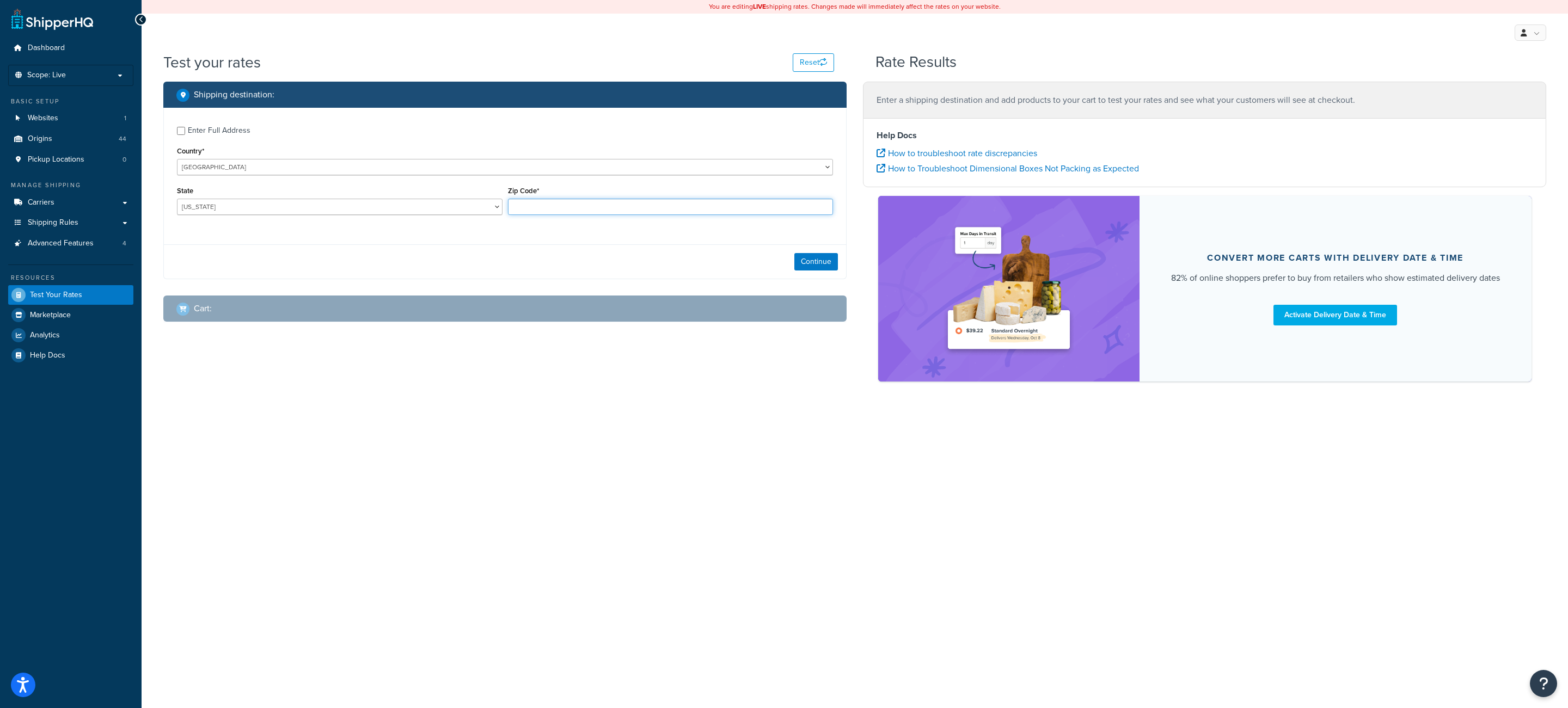
click at [562, 210] on input "Zip Code*" at bounding box center [671, 206] width 325 height 16
type input "35005"
click at [230, 129] on div "Enter Full Address" at bounding box center [219, 131] width 63 height 15
click at [185, 129] on input "Enter Full Address" at bounding box center [181, 131] width 8 height 8
checkbox input "true"
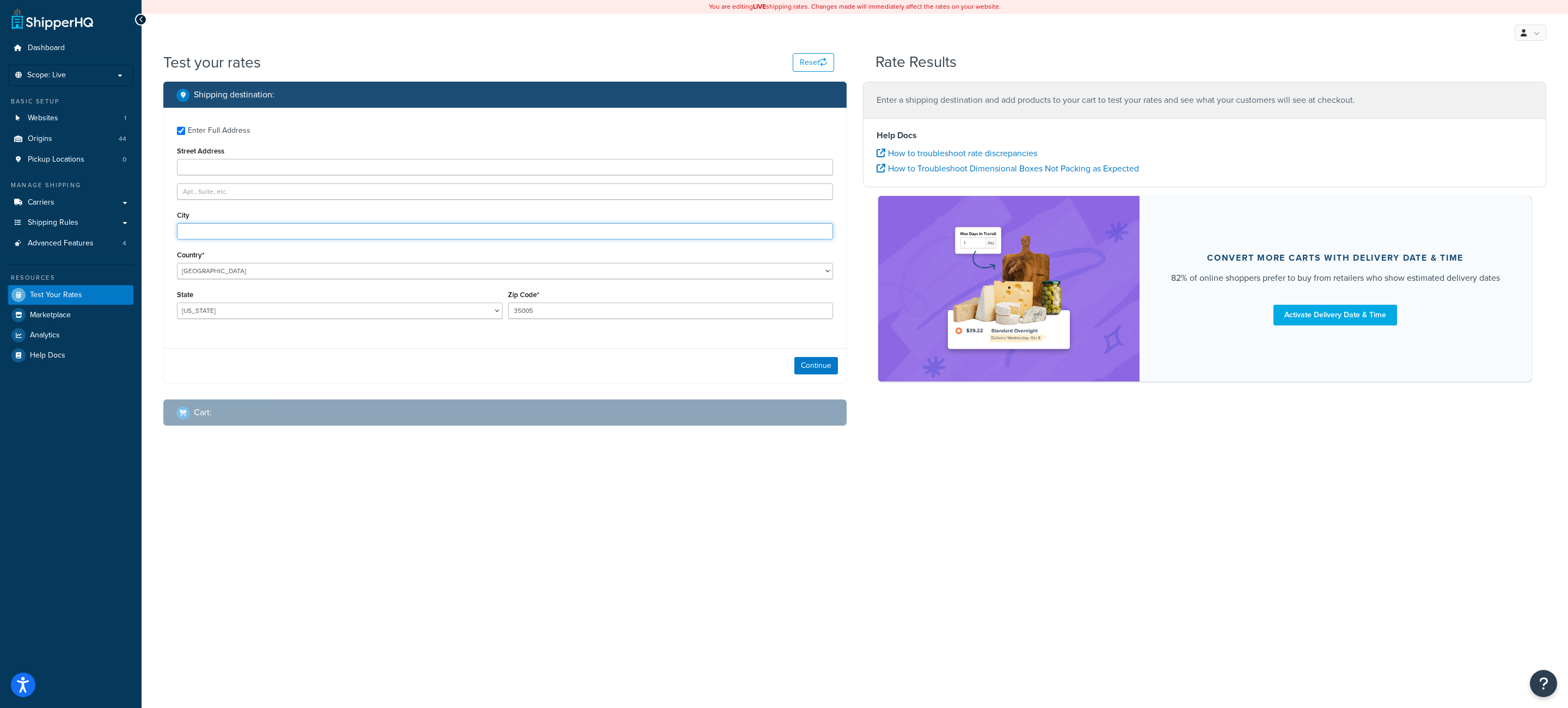
click at [299, 233] on input "City" at bounding box center [505, 230] width 657 height 16
type input "[GEOGRAPHIC_DATA]"
drag, startPoint x: 838, startPoint y: 367, endPoint x: 829, endPoint y: 369, distance: 9.2
click at [837, 367] on div "Continue" at bounding box center [504, 366] width 682 height 34
drag, startPoint x: 829, startPoint y: 369, endPoint x: 800, endPoint y: 366, distance: 29.2
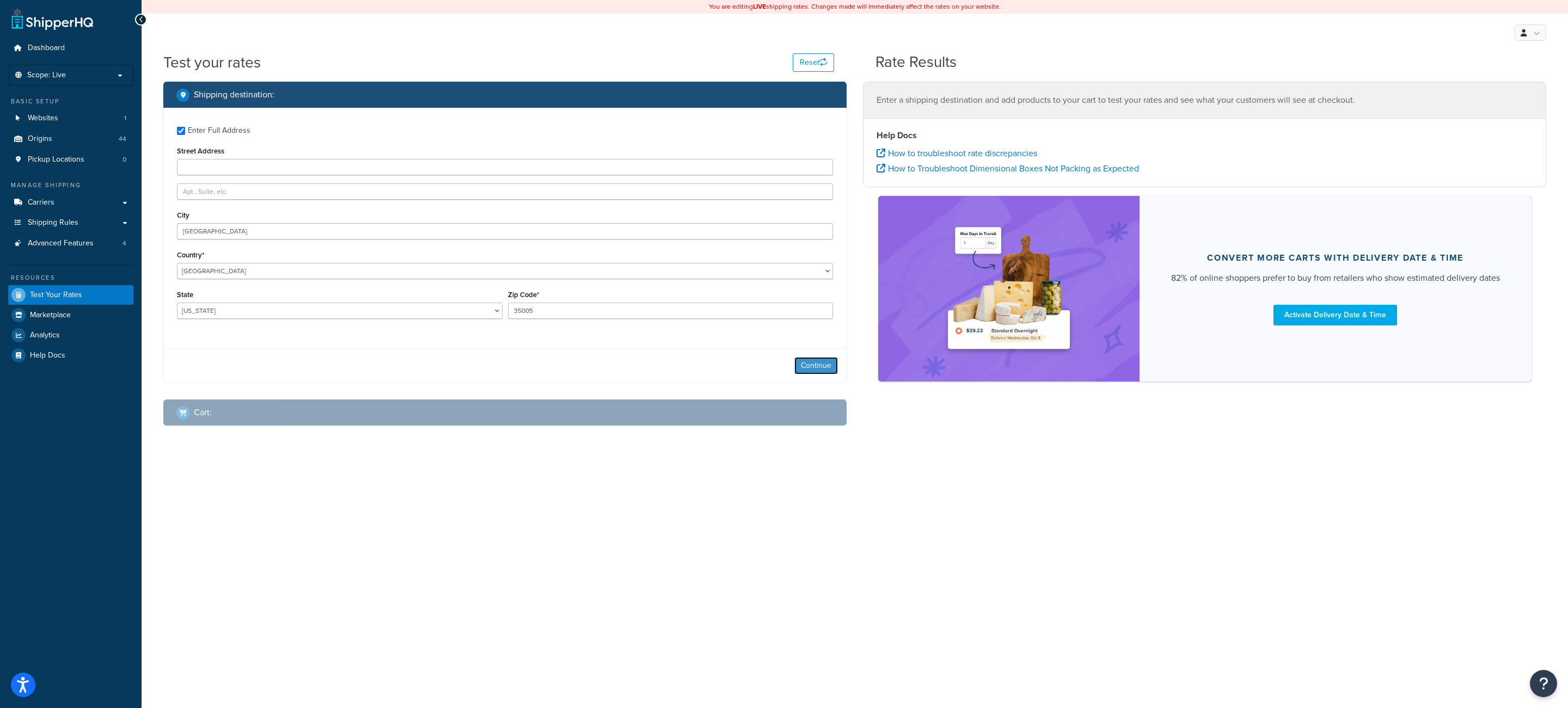
click at [829, 369] on button "Continue" at bounding box center [816, 366] width 43 height 18
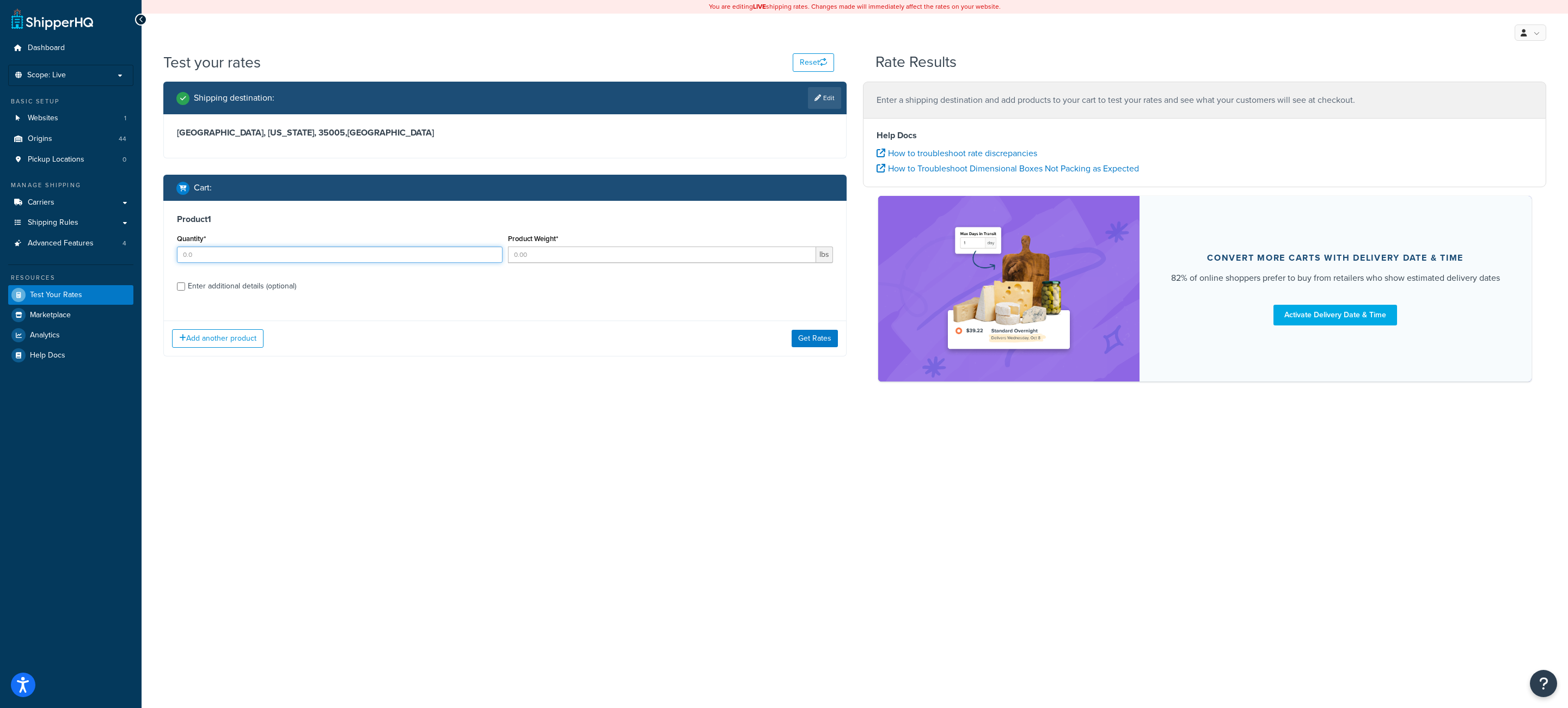
click at [434, 254] on input "Quantity*" at bounding box center [340, 254] width 325 height 16
type input "1"
type input "9"
type input "190"
click at [800, 344] on button "Get Rates" at bounding box center [815, 338] width 46 height 18
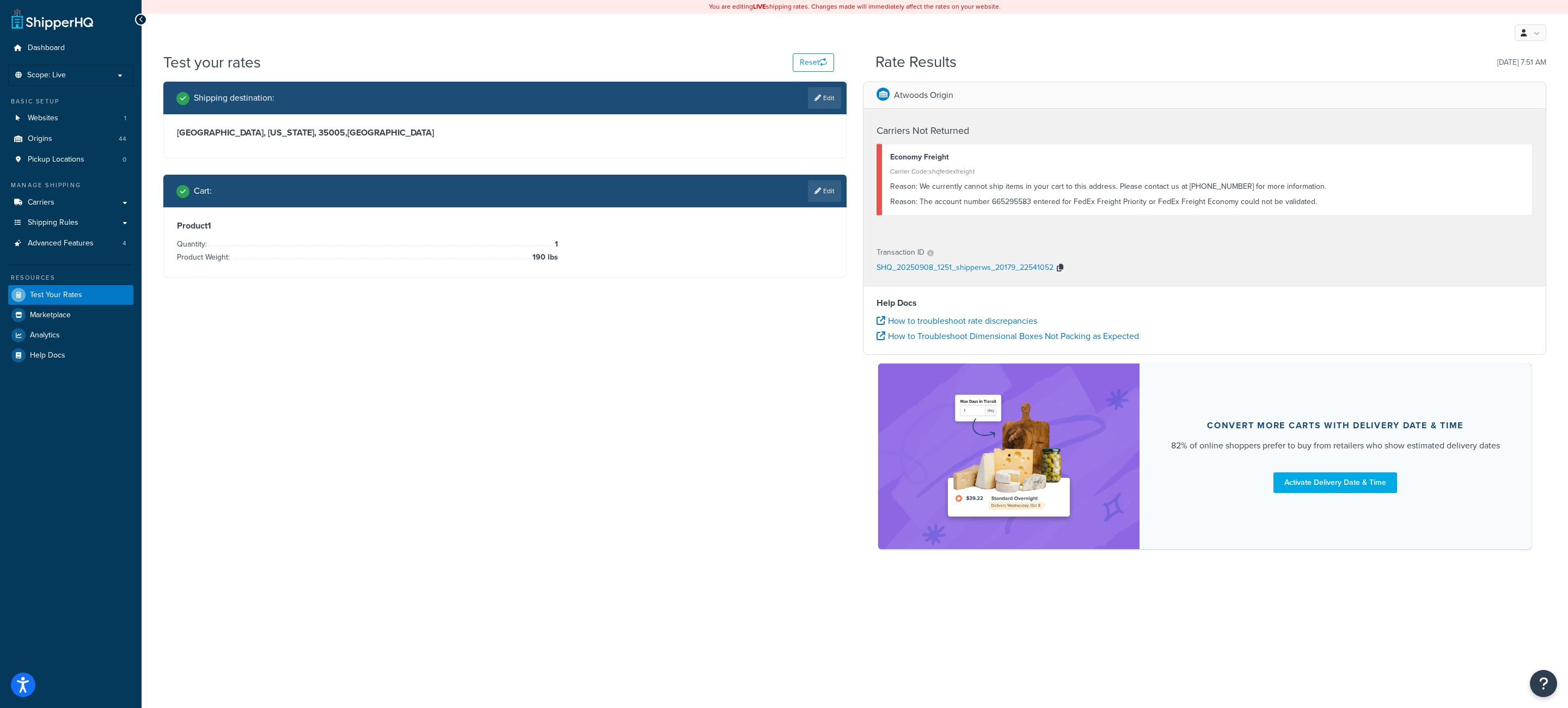
click at [1060, 270] on icon "button" at bounding box center [1060, 268] width 7 height 8
